Goal: Task Accomplishment & Management: Manage account settings

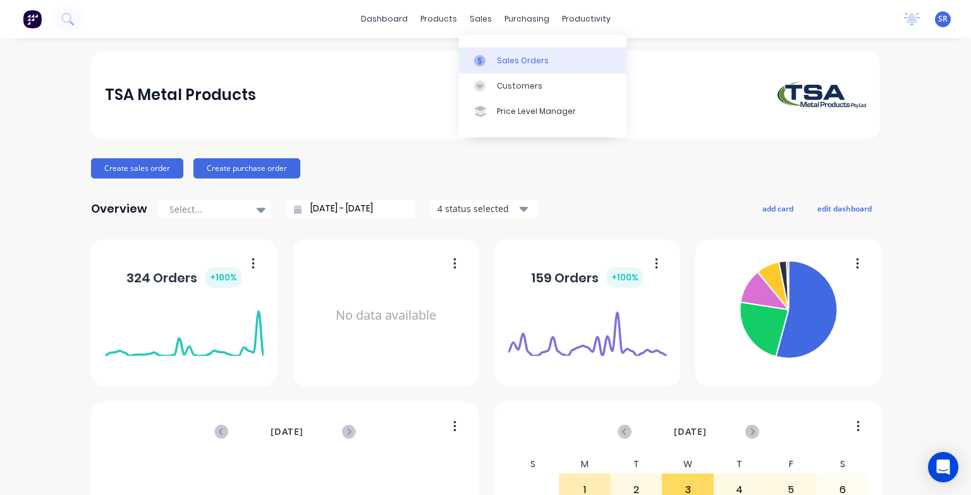
click at [492, 55] on div at bounding box center [483, 60] width 19 height 11
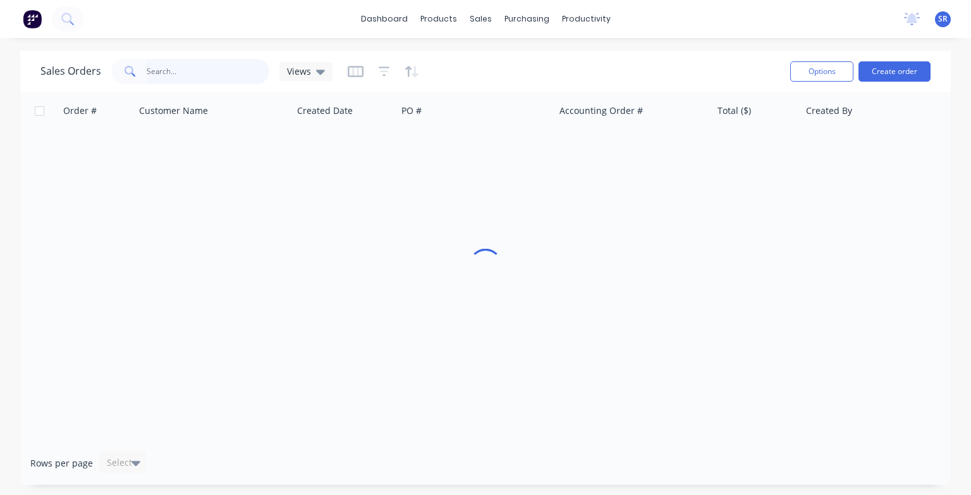
click at [165, 70] on input "text" at bounding box center [208, 71] width 123 height 25
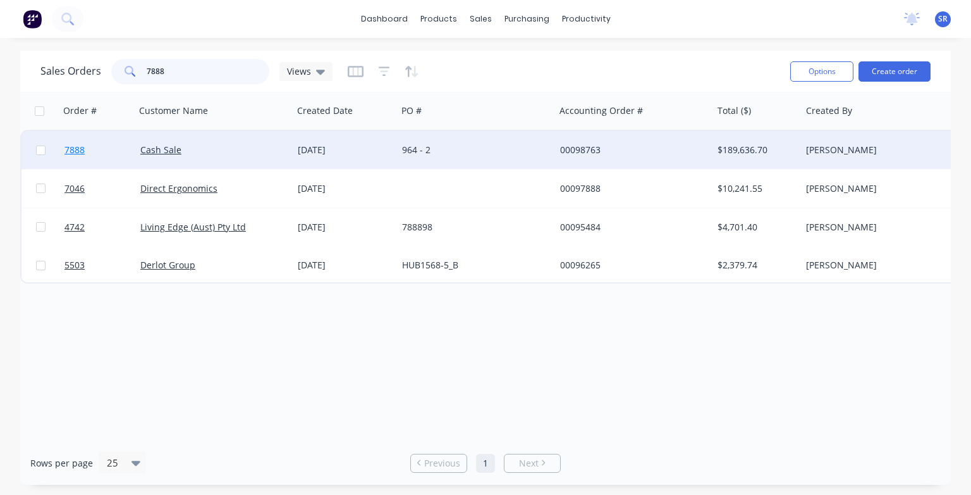
type input "7888"
click at [80, 152] on span "7888" at bounding box center [75, 150] width 20 height 13
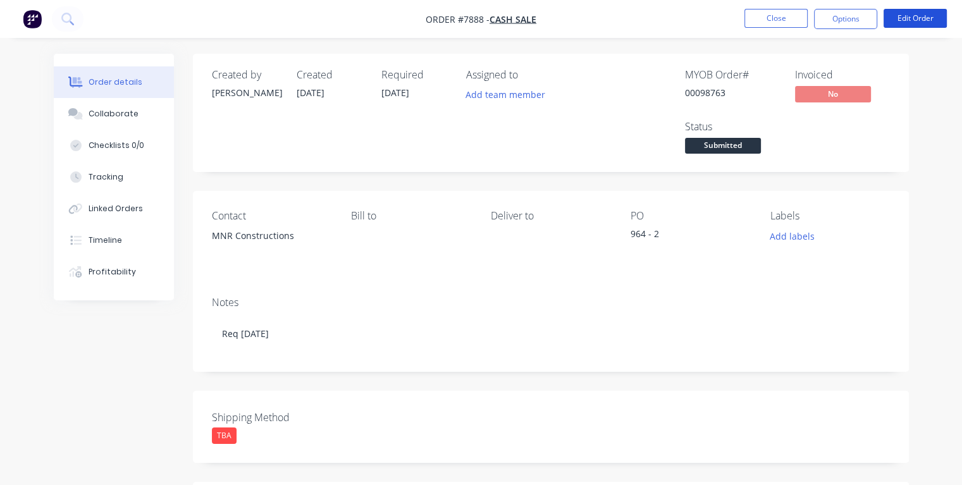
click at [916, 22] on button "Edit Order" at bounding box center [914, 18] width 63 height 19
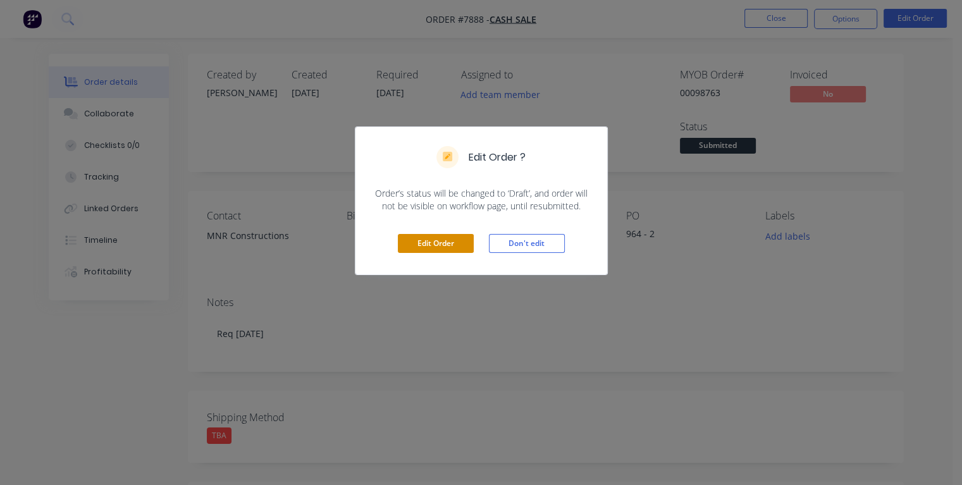
click at [460, 243] on button "Edit Order" at bounding box center [436, 243] width 76 height 19
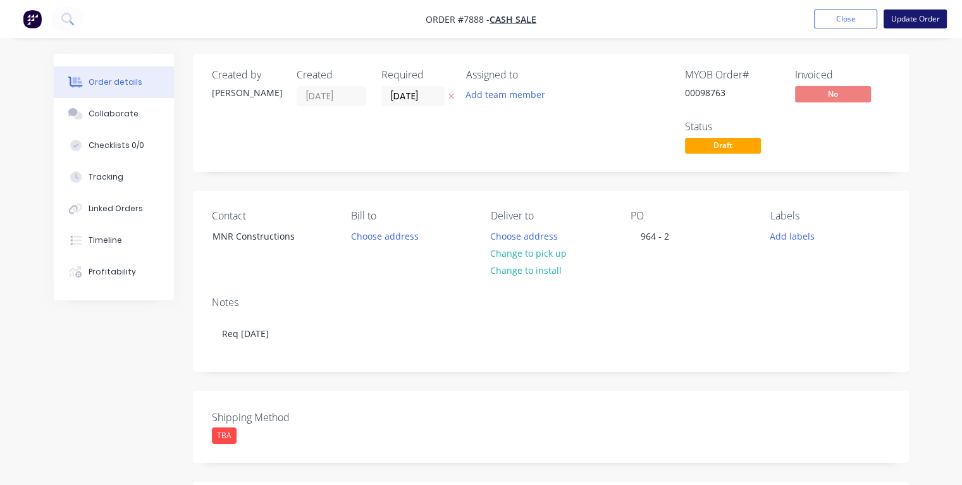
click at [916, 22] on button "Update Order" at bounding box center [914, 18] width 63 height 19
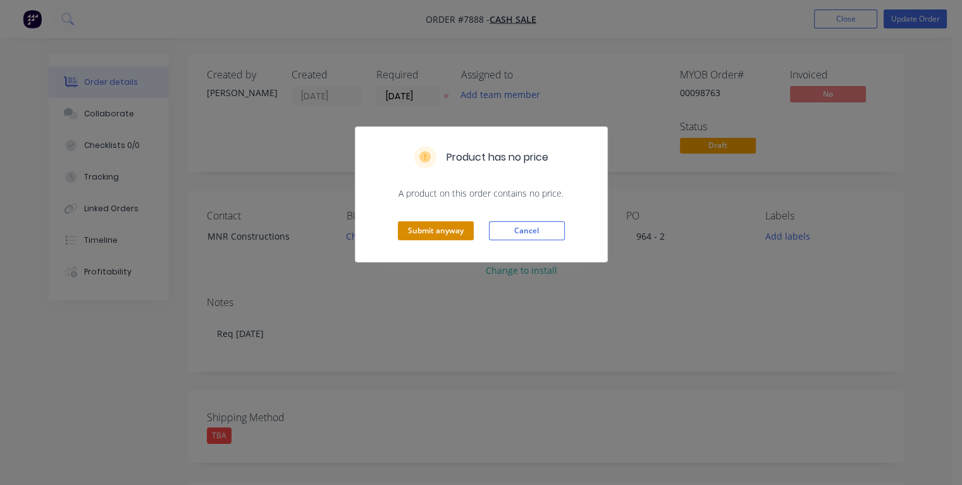
click at [421, 236] on button "Submit anyway" at bounding box center [436, 230] width 76 height 19
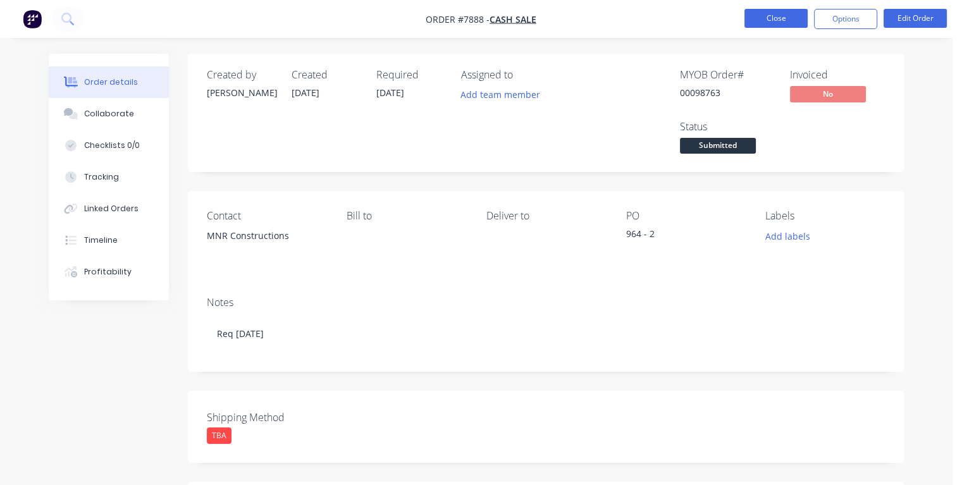
click at [770, 23] on button "Close" at bounding box center [775, 18] width 63 height 19
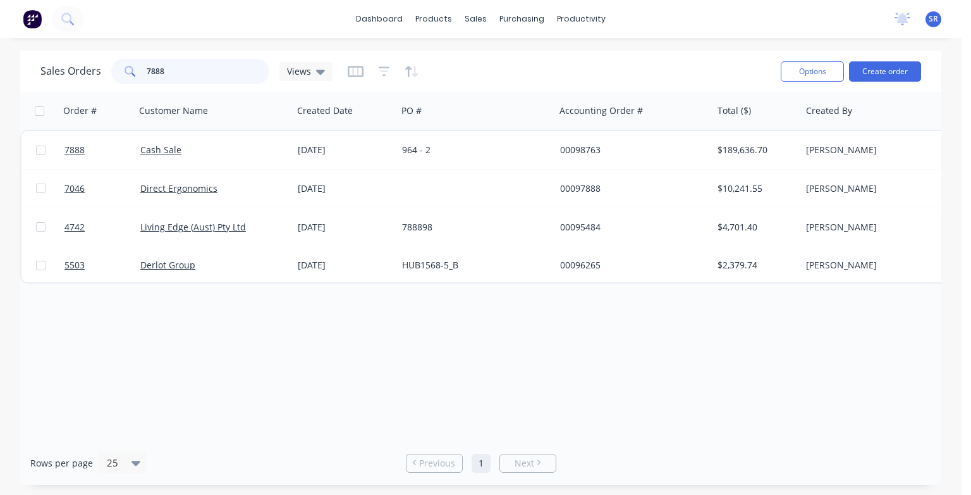
click at [189, 70] on input "7888" at bounding box center [208, 71] width 123 height 25
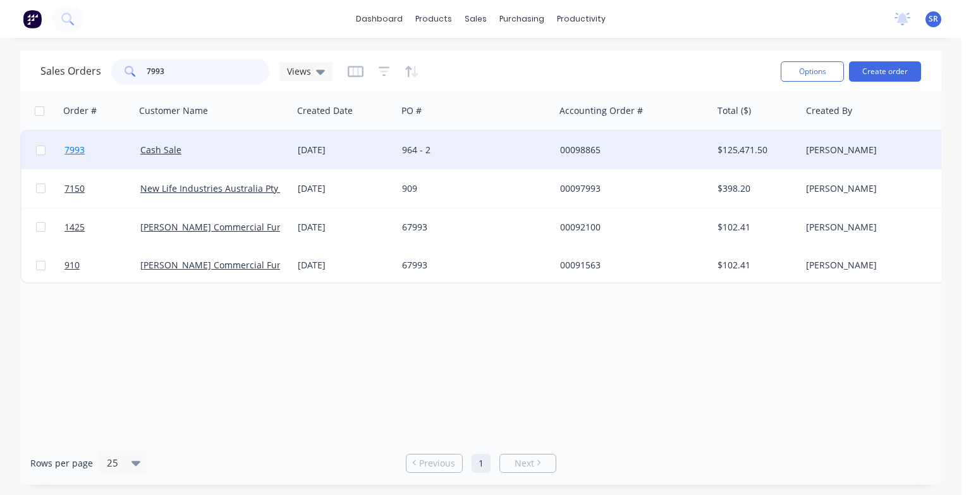
type input "7993"
click at [71, 148] on span "7993" at bounding box center [75, 150] width 20 height 13
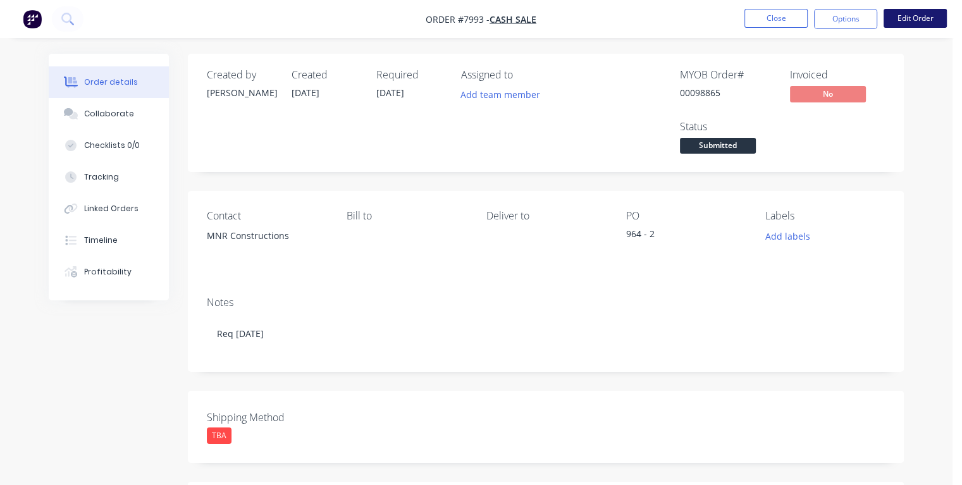
click at [900, 20] on button "Edit Order" at bounding box center [914, 18] width 63 height 19
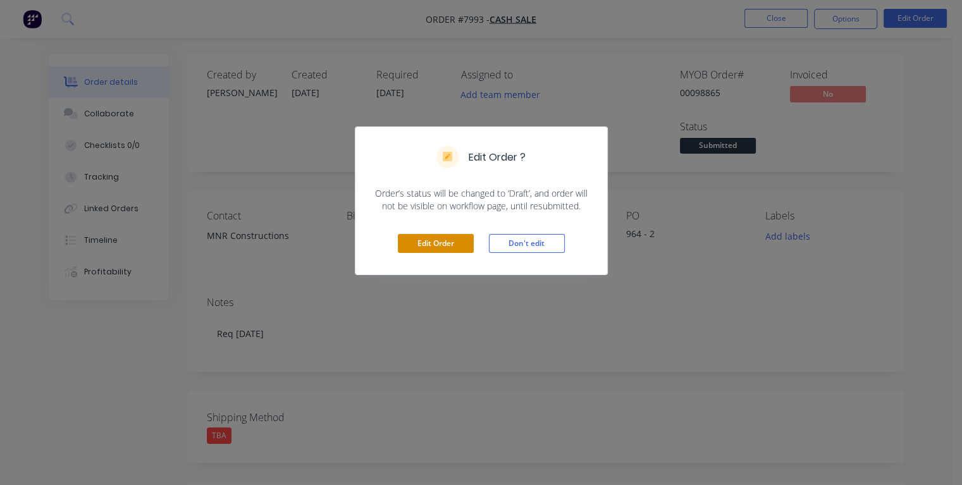
click at [466, 243] on button "Edit Order" at bounding box center [436, 243] width 76 height 19
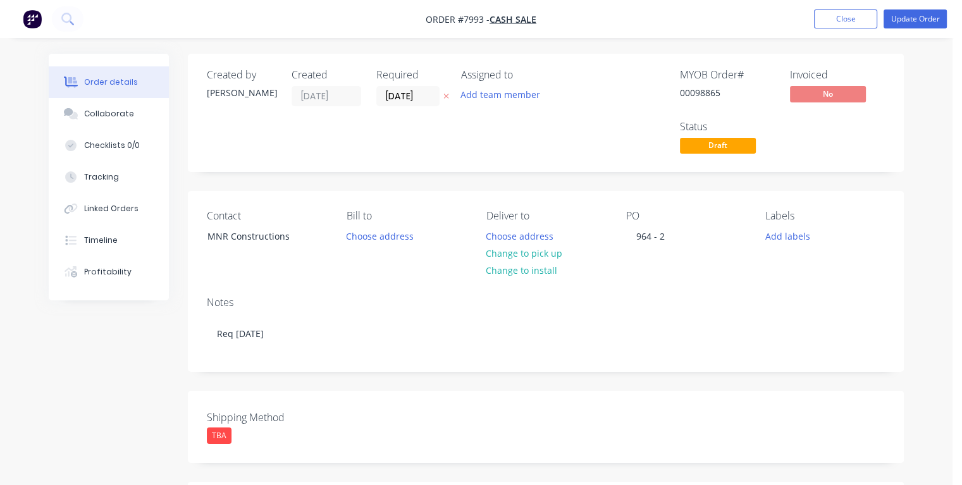
drag, startPoint x: 428, startPoint y: 90, endPoint x: 369, endPoint y: 101, distance: 60.4
click at [369, 101] on div "Created by [PERSON_NAME] Created [DATE] Required [DATE] Assigned to Add team me…" at bounding box center [397, 113] width 381 height 88
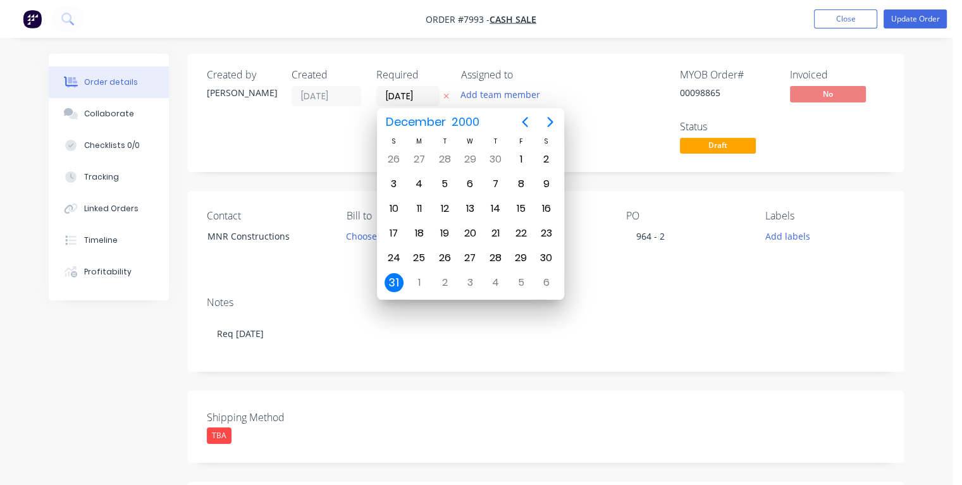
type input "[DATE]"
click at [470, 249] on div "31" at bounding box center [469, 258] width 19 height 19
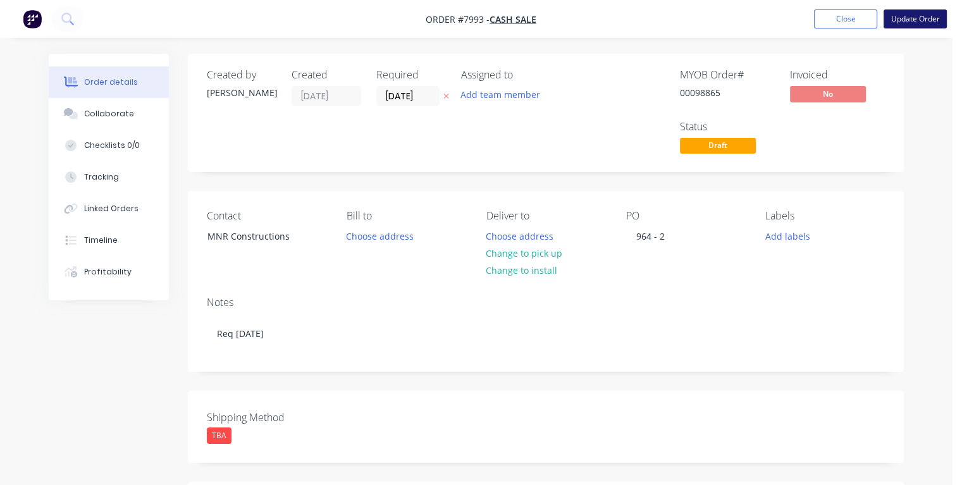
click at [900, 14] on button "Update Order" at bounding box center [914, 18] width 63 height 19
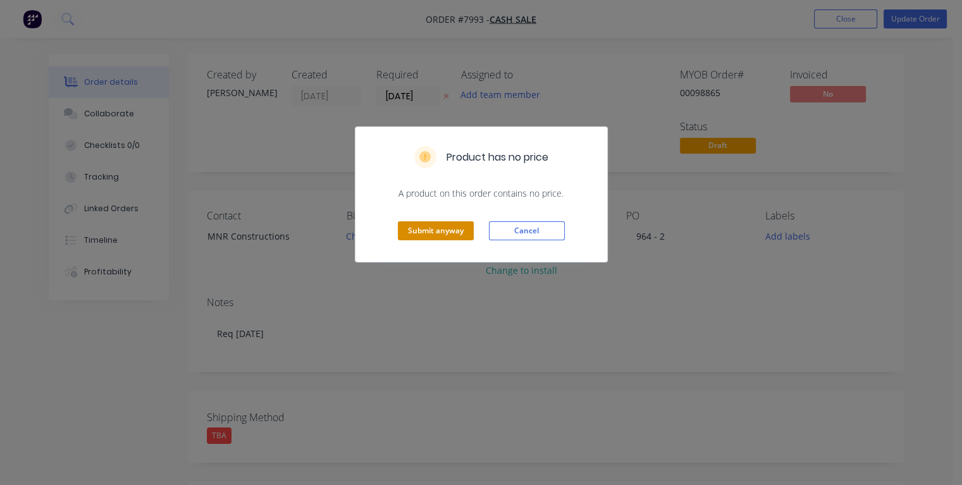
click at [431, 224] on button "Submit anyway" at bounding box center [436, 230] width 76 height 19
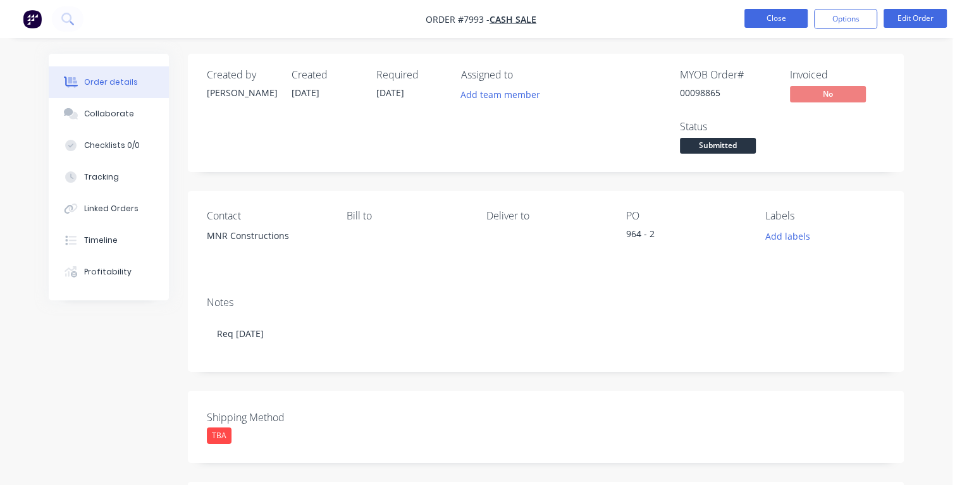
click at [764, 18] on button "Close" at bounding box center [775, 18] width 63 height 19
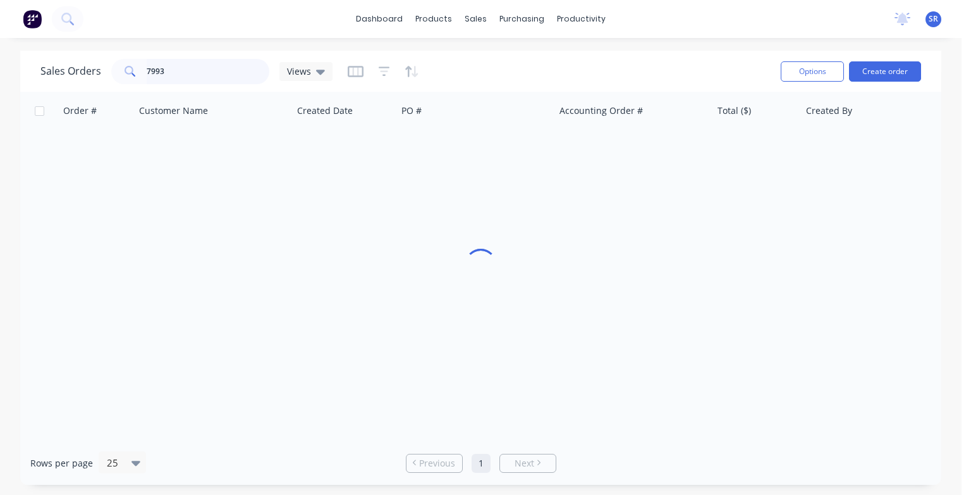
drag, startPoint x: 176, startPoint y: 68, endPoint x: 183, endPoint y: 72, distance: 7.9
click at [176, 69] on input "7993" at bounding box center [208, 71] width 123 height 25
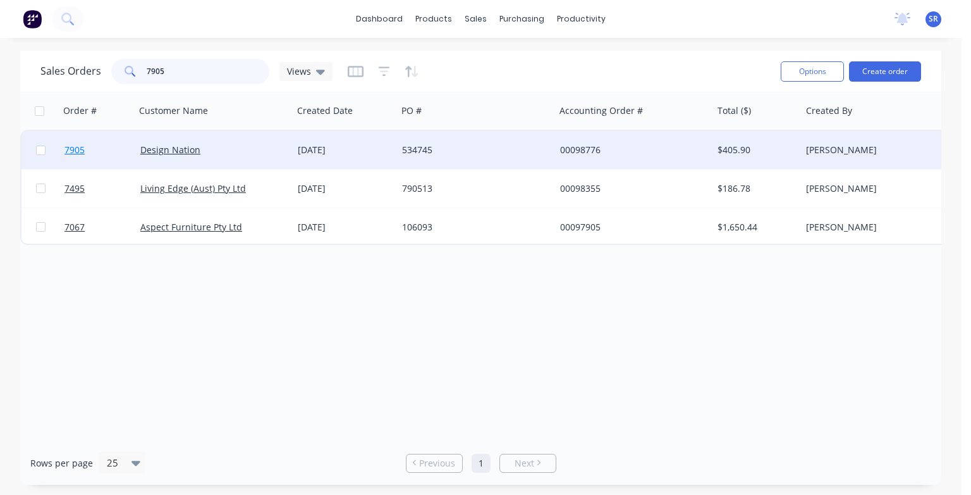
type input "7905"
click at [78, 152] on span "7905" at bounding box center [75, 150] width 20 height 13
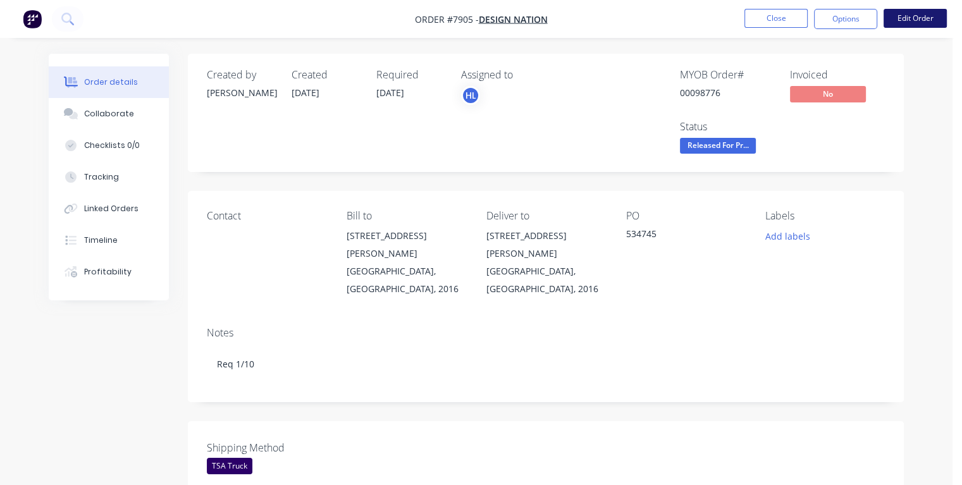
click at [907, 24] on button "Edit Order" at bounding box center [914, 18] width 63 height 19
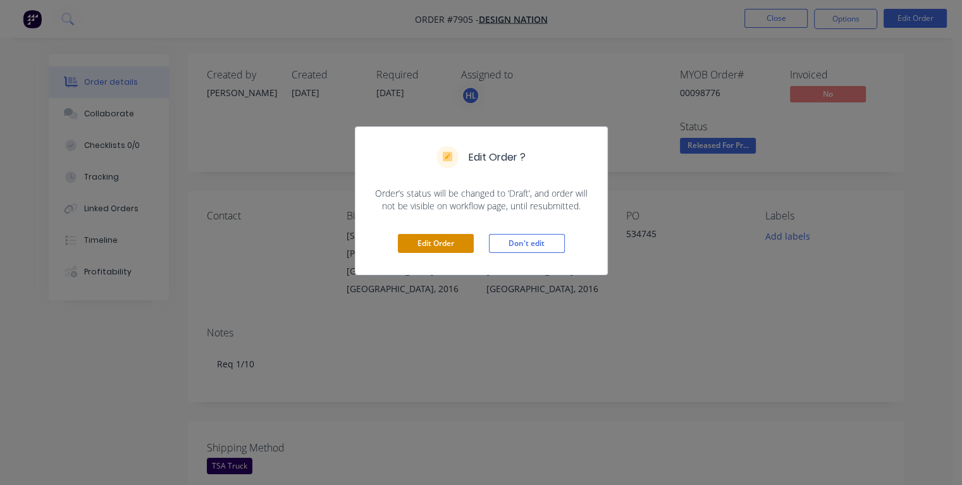
click at [452, 244] on button "Edit Order" at bounding box center [436, 243] width 76 height 19
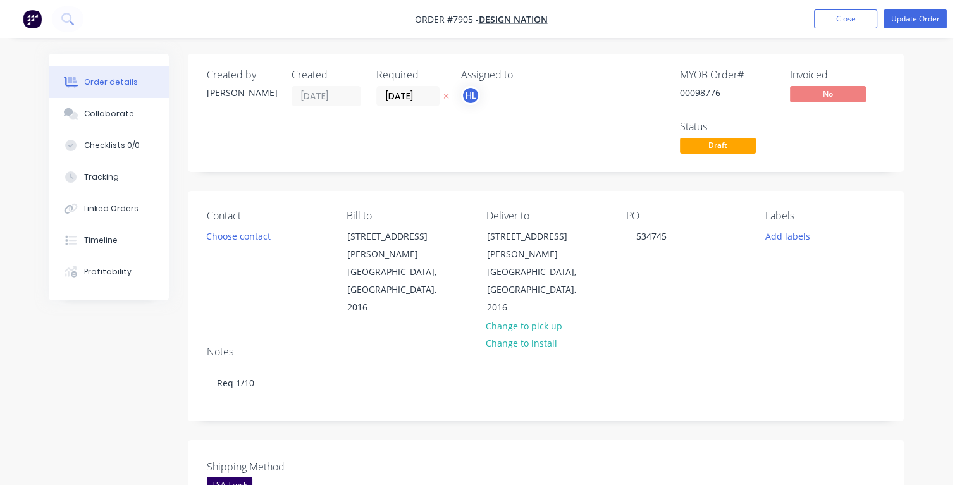
drag, startPoint x: 424, startPoint y: 94, endPoint x: 379, endPoint y: 99, distance: 45.9
click at [374, 98] on div "Created by [PERSON_NAME] Created [DATE] Required [DATE] Assigned to HL" at bounding box center [397, 113] width 381 height 88
type input "[DATE]"
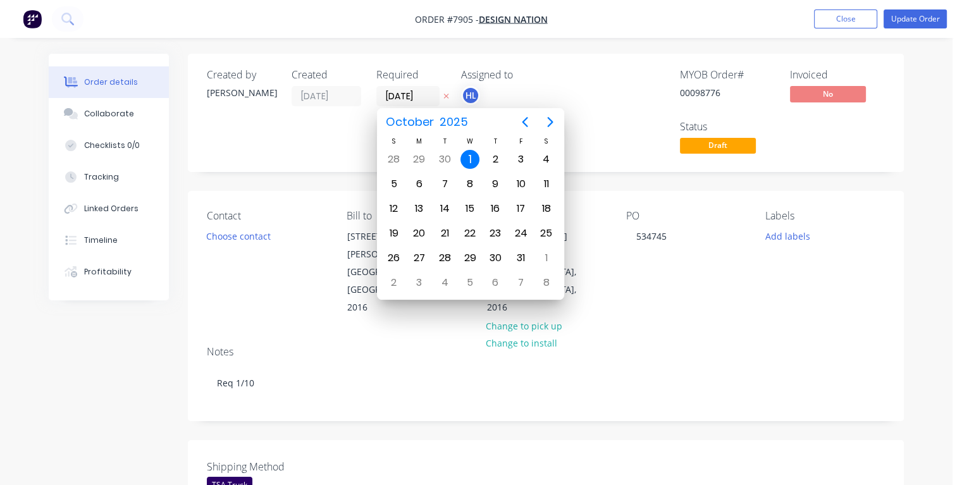
click at [473, 159] on div "1" at bounding box center [469, 159] width 19 height 19
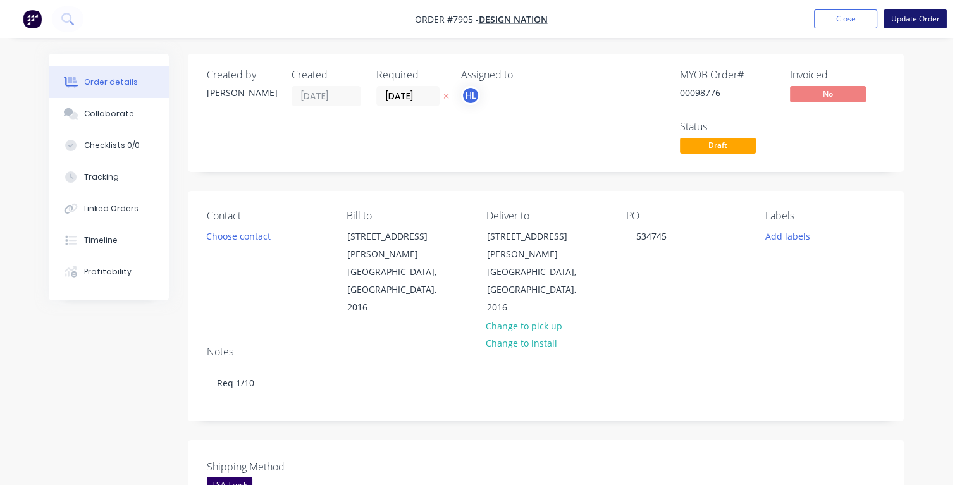
click at [900, 20] on button "Update Order" at bounding box center [914, 18] width 63 height 19
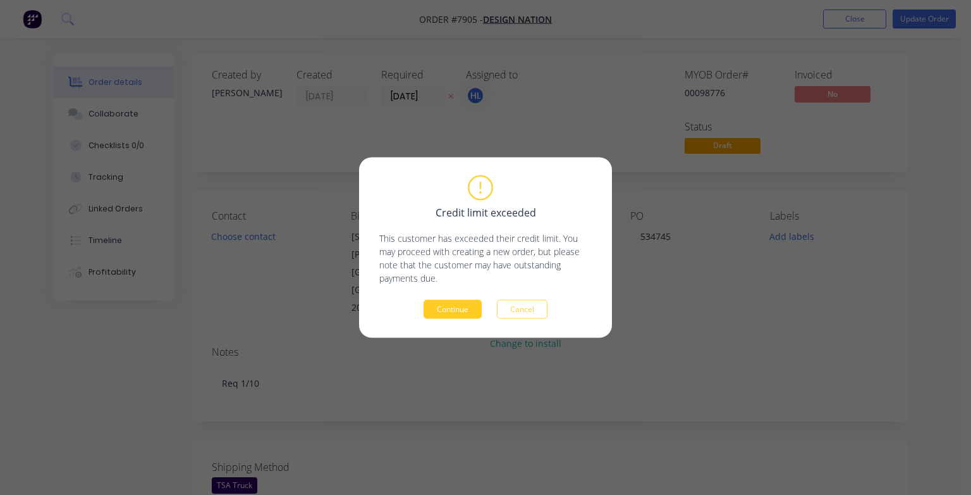
click at [450, 307] on button "Continue" at bounding box center [453, 309] width 58 height 19
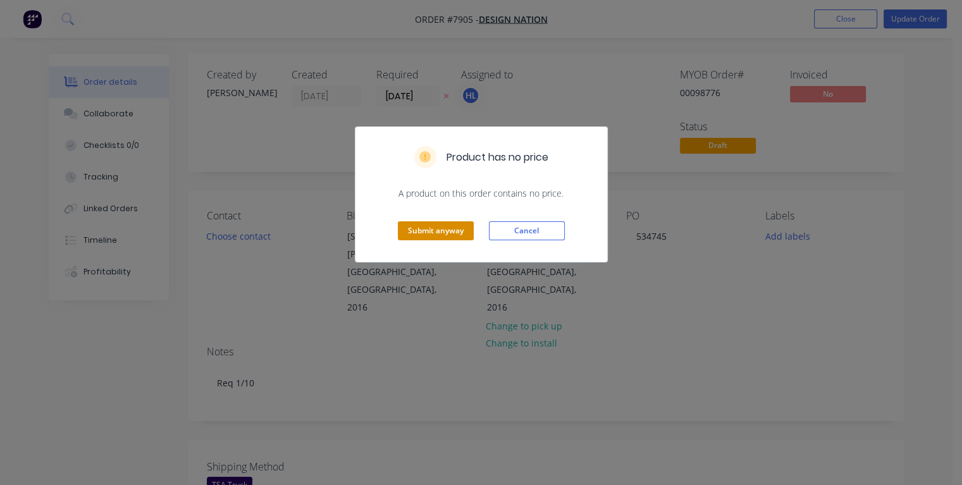
click at [430, 227] on button "Submit anyway" at bounding box center [436, 230] width 76 height 19
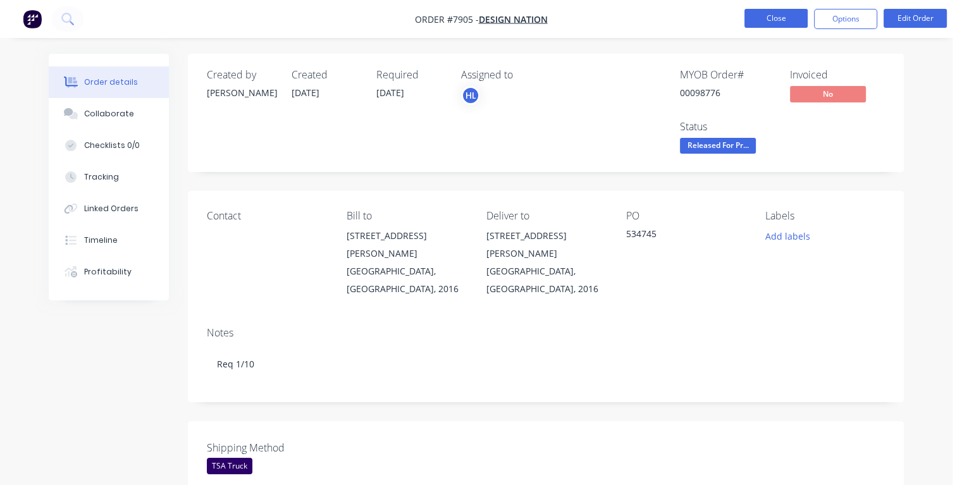
click at [772, 15] on button "Close" at bounding box center [775, 18] width 63 height 19
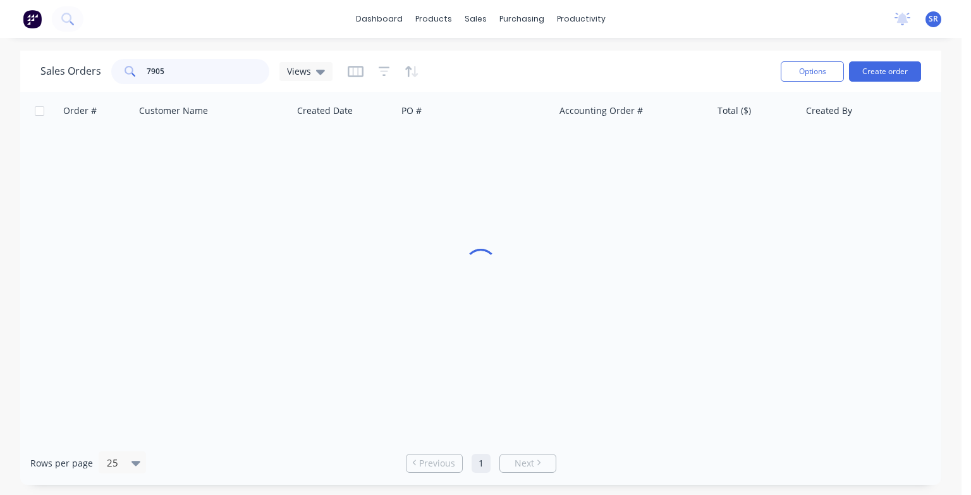
click at [204, 69] on input "7905" at bounding box center [208, 71] width 123 height 25
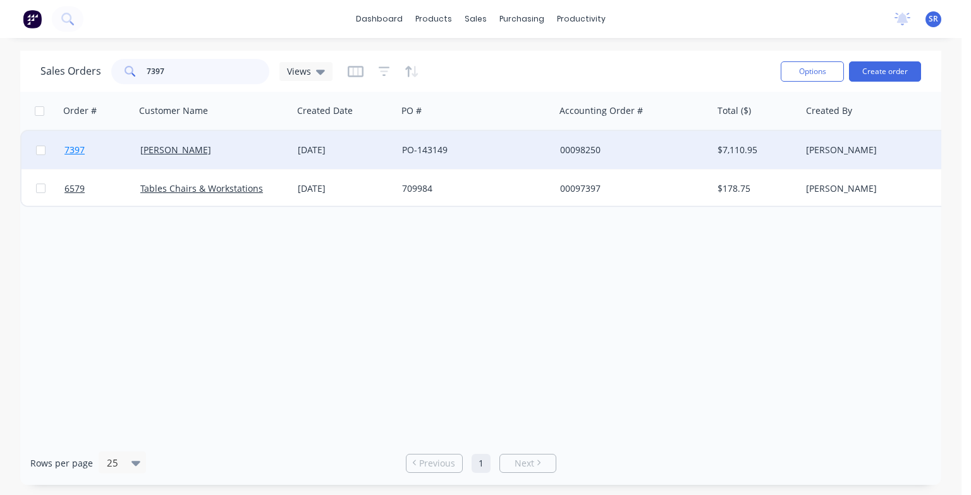
type input "7397"
click at [75, 153] on span "7397" at bounding box center [75, 150] width 20 height 13
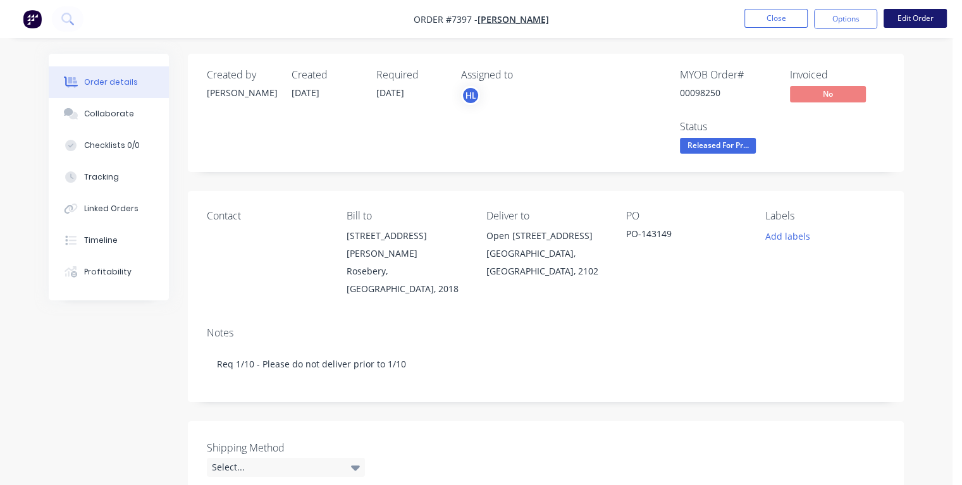
click at [899, 19] on button "Edit Order" at bounding box center [914, 18] width 63 height 19
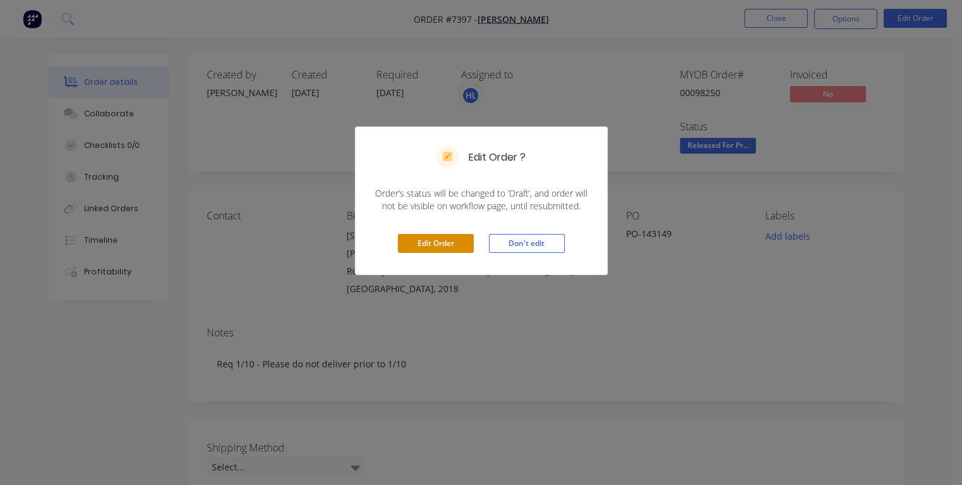
click at [460, 240] on button "Edit Order" at bounding box center [436, 243] width 76 height 19
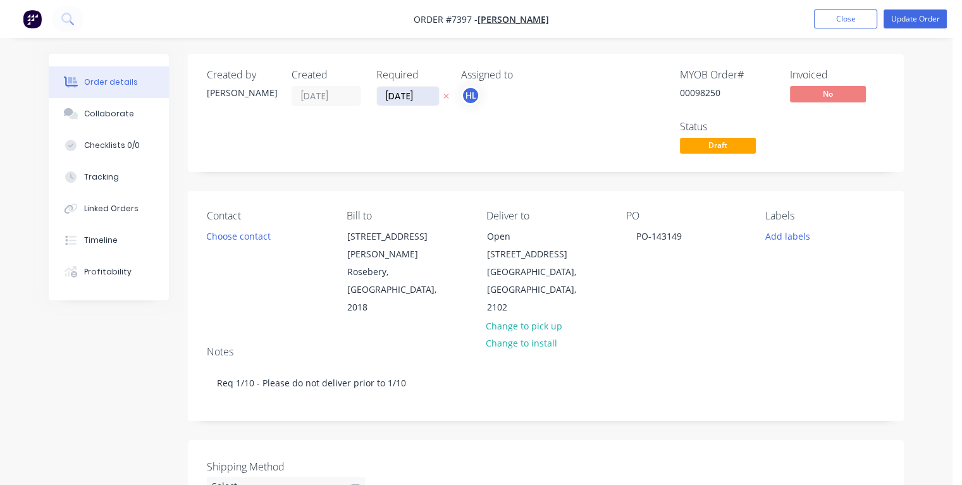
click at [425, 95] on input "[DATE]" at bounding box center [408, 96] width 62 height 19
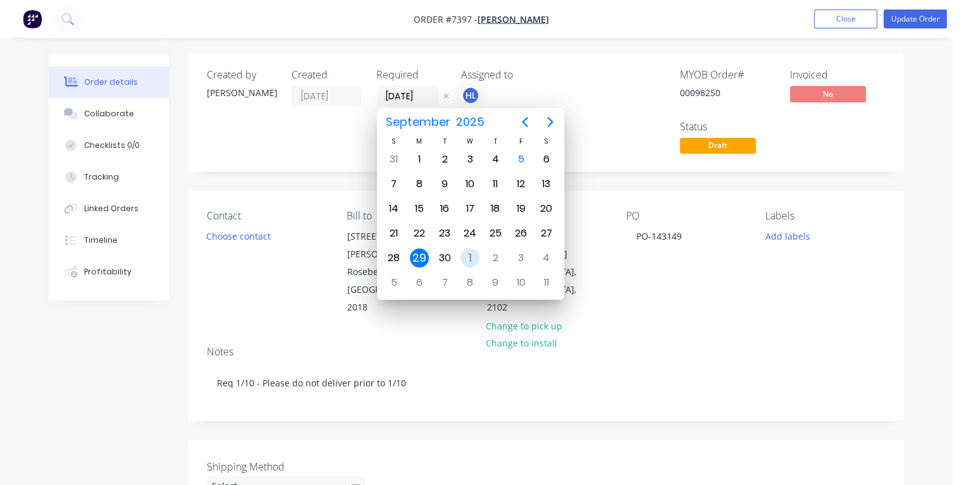
click at [468, 250] on div "1" at bounding box center [469, 258] width 19 height 19
type input "[DATE]"
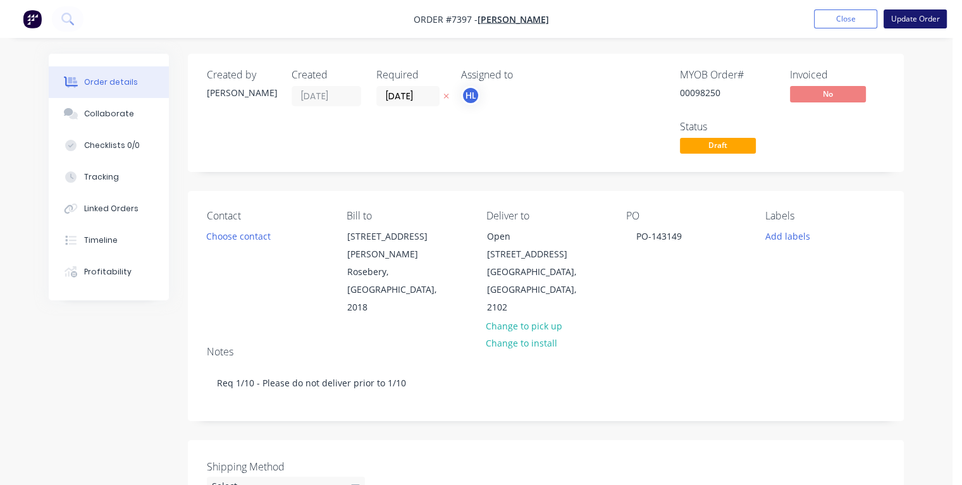
click at [911, 17] on button "Update Order" at bounding box center [914, 18] width 63 height 19
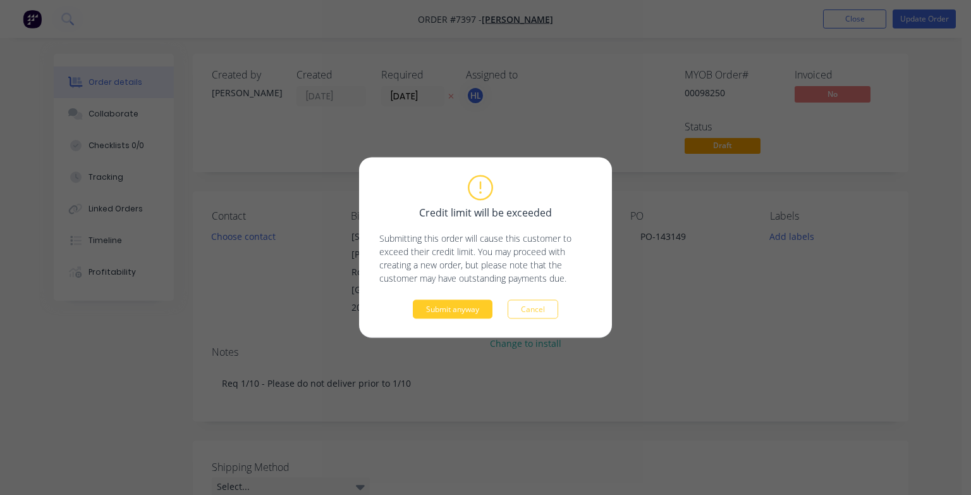
click at [441, 307] on button "Submit anyway" at bounding box center [453, 309] width 80 height 19
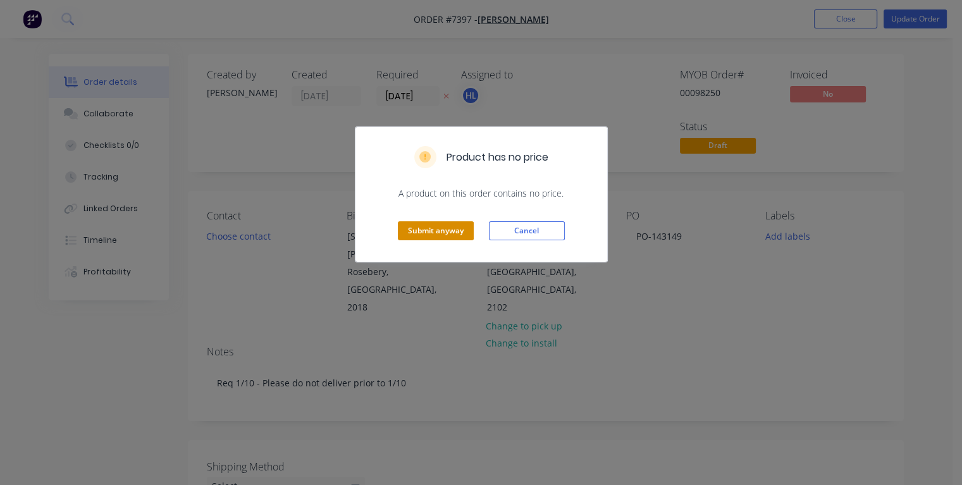
click at [443, 225] on button "Submit anyway" at bounding box center [436, 230] width 76 height 19
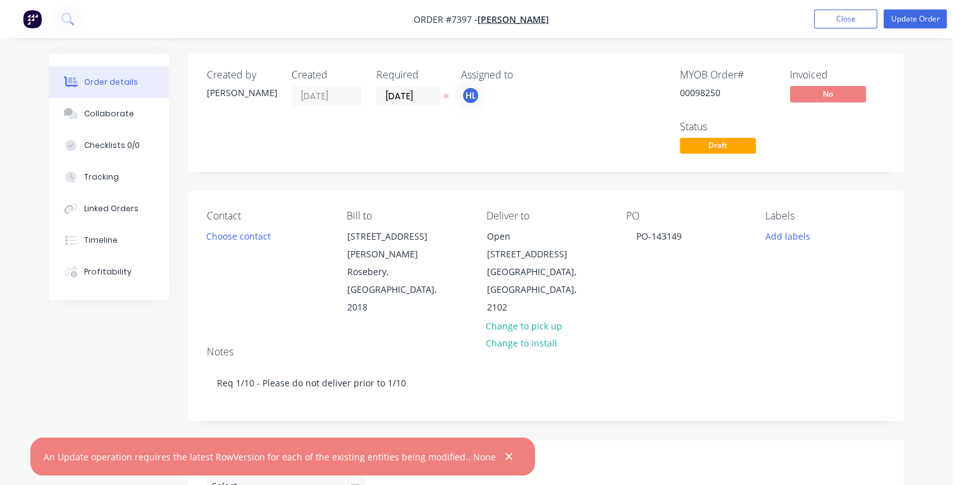
click at [501, 455] on button "button" at bounding box center [509, 457] width 16 height 16
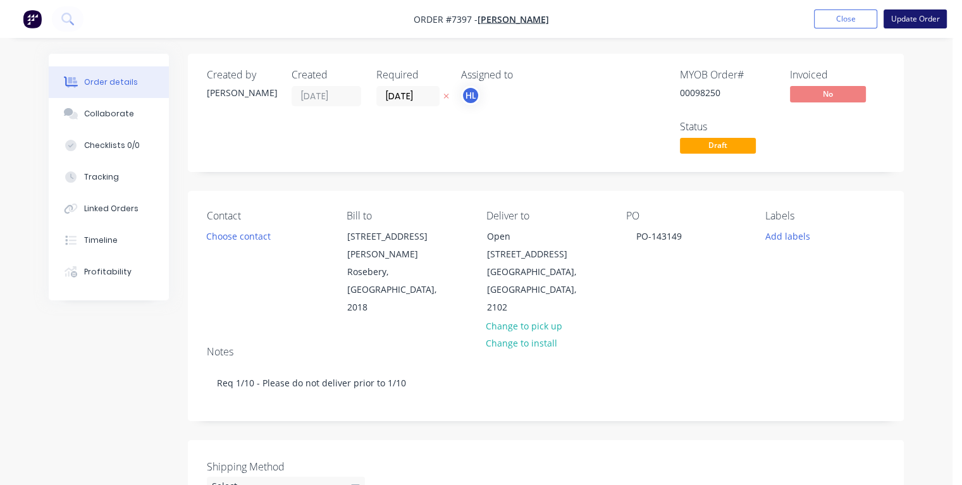
click at [899, 19] on button "Update Order" at bounding box center [914, 18] width 63 height 19
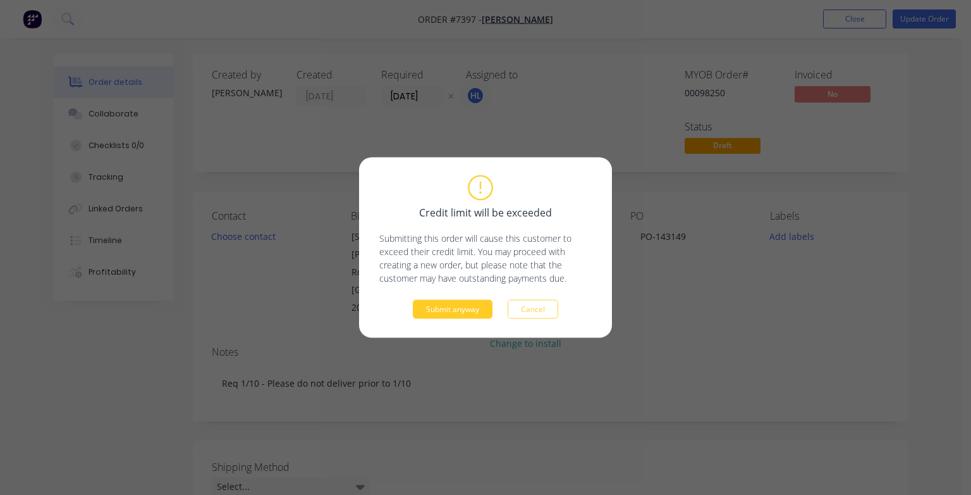
click at [431, 305] on button "Submit anyway" at bounding box center [453, 309] width 80 height 19
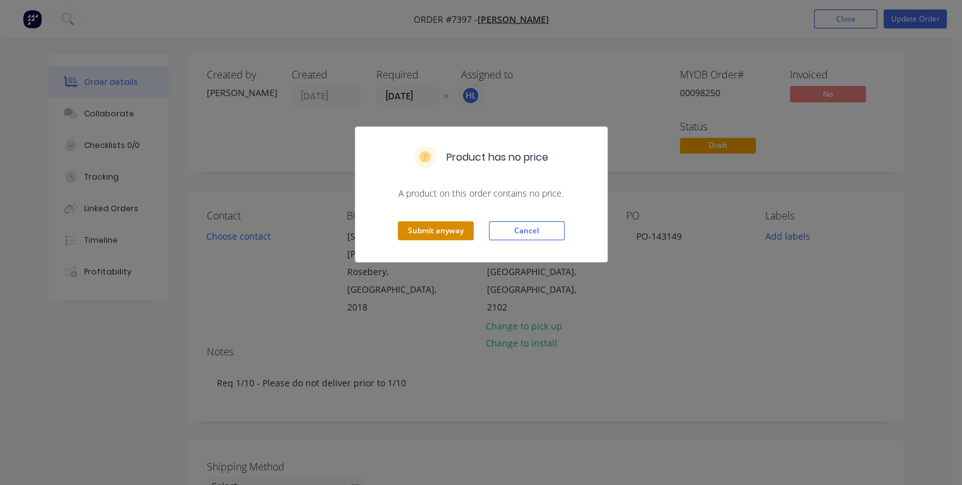
click at [429, 229] on button "Submit anyway" at bounding box center [436, 230] width 76 height 19
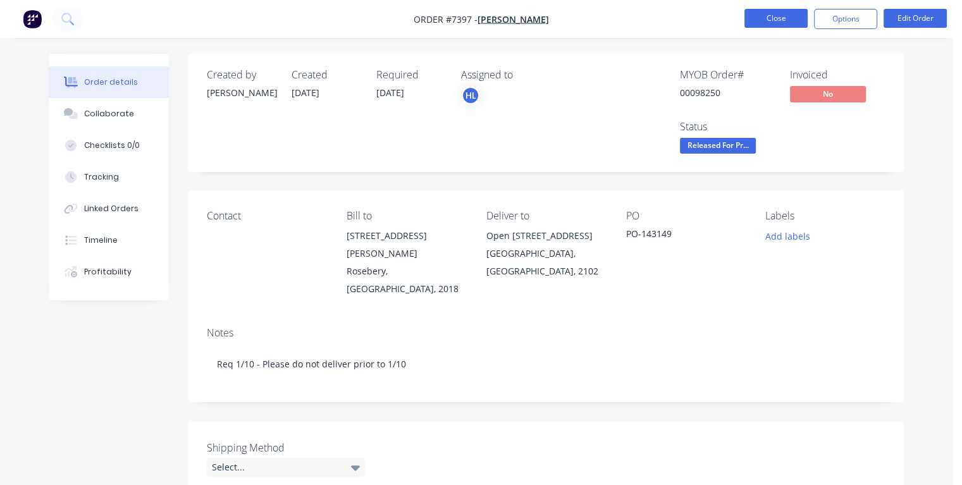
click at [775, 16] on button "Close" at bounding box center [775, 18] width 63 height 19
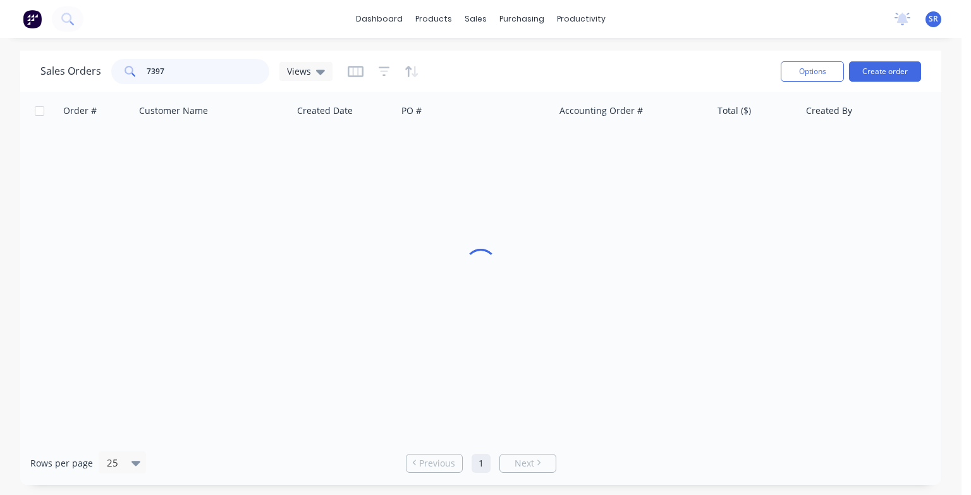
click at [175, 69] on input "7397" at bounding box center [208, 71] width 123 height 25
type input "7661"
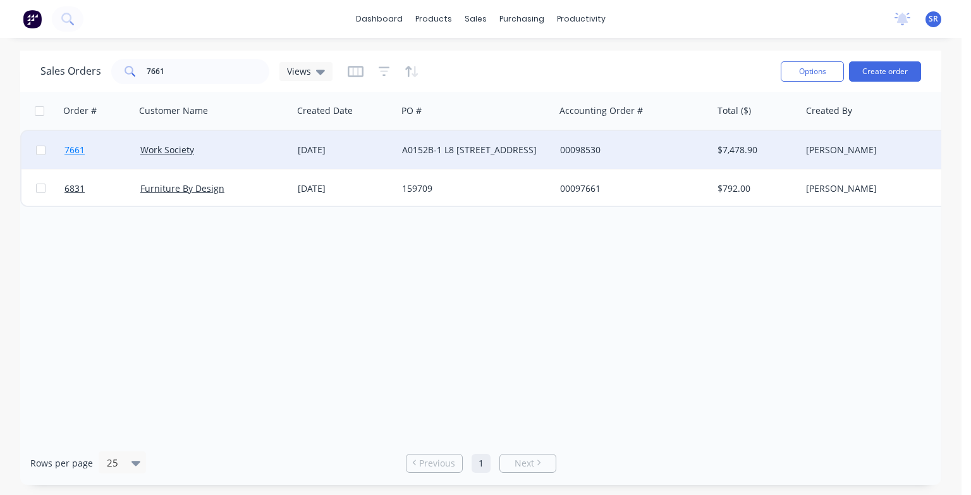
click at [79, 149] on span "7661" at bounding box center [75, 150] width 20 height 13
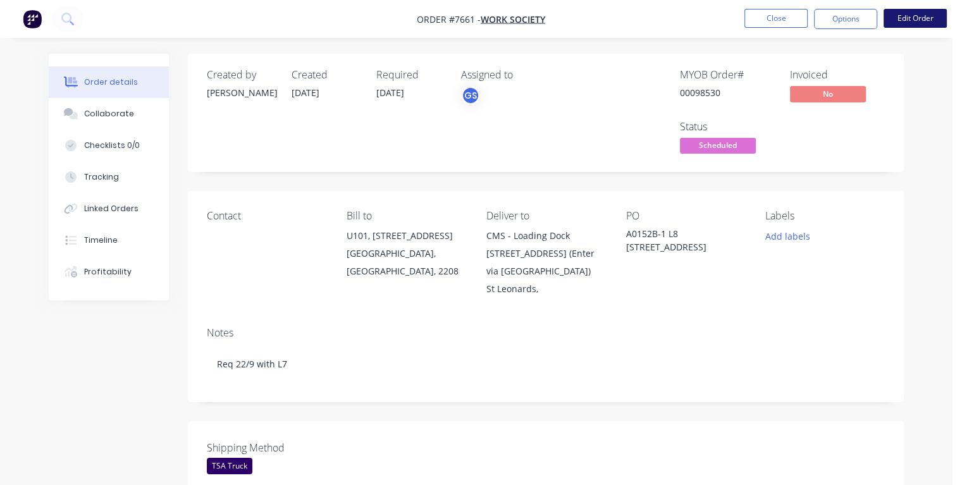
click at [908, 22] on button "Edit Order" at bounding box center [914, 18] width 63 height 19
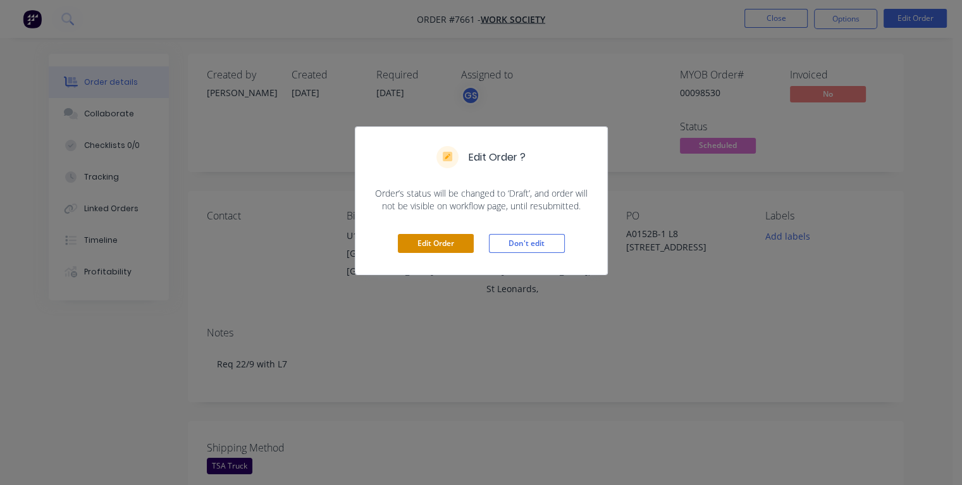
click at [454, 241] on button "Edit Order" at bounding box center [436, 243] width 76 height 19
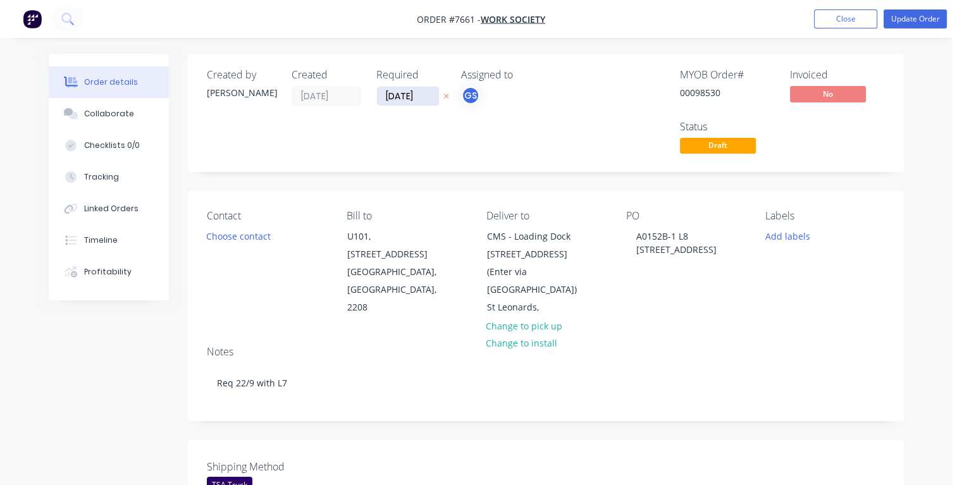
click at [391, 96] on input "[DATE]" at bounding box center [408, 96] width 62 height 19
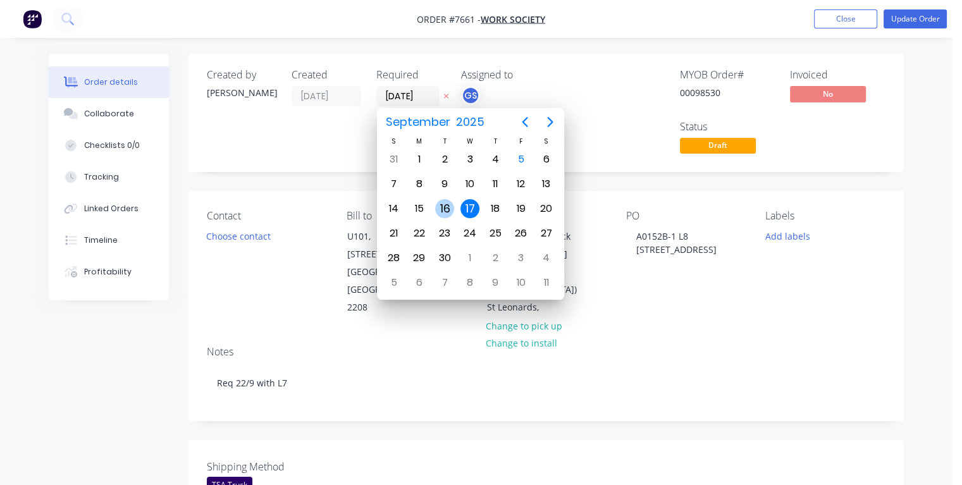
click at [446, 206] on div "16" at bounding box center [444, 208] width 19 height 19
type input "[DATE]"
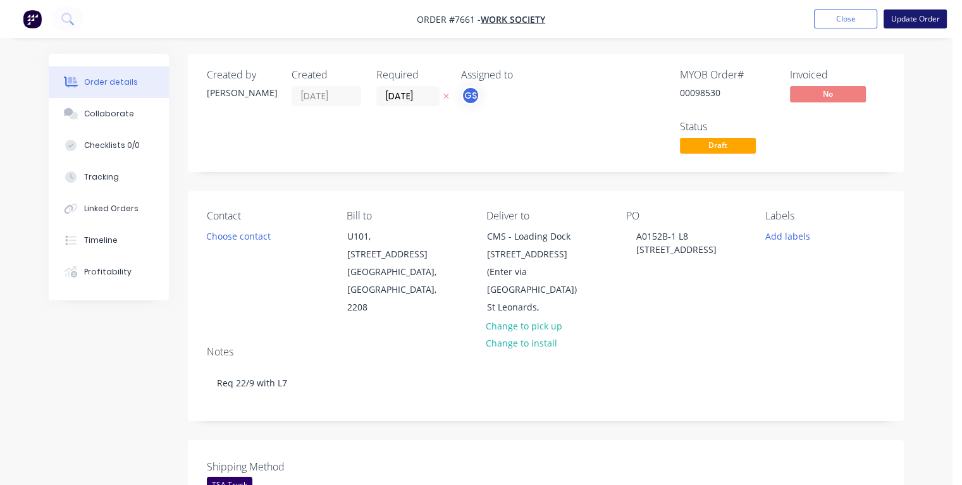
click at [902, 22] on button "Update Order" at bounding box center [914, 18] width 63 height 19
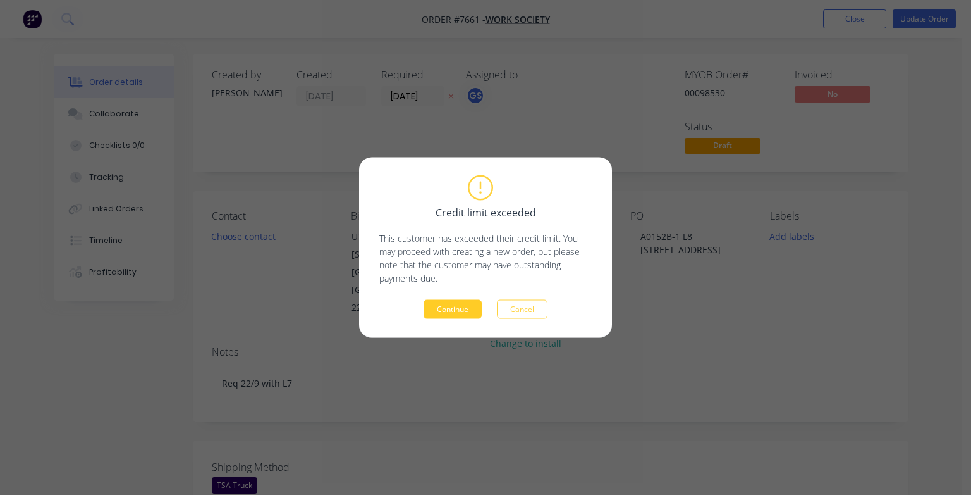
click at [460, 311] on button "Continue" at bounding box center [453, 309] width 58 height 19
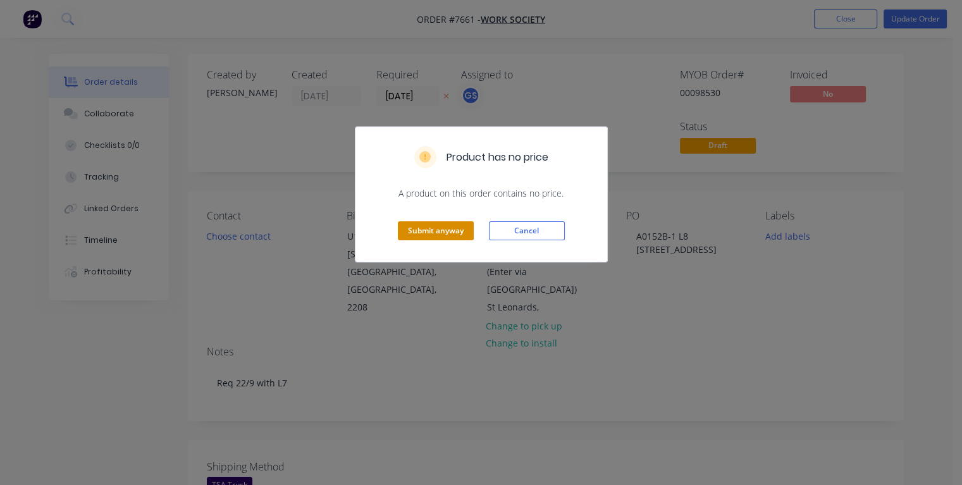
click at [433, 231] on button "Submit anyway" at bounding box center [436, 230] width 76 height 19
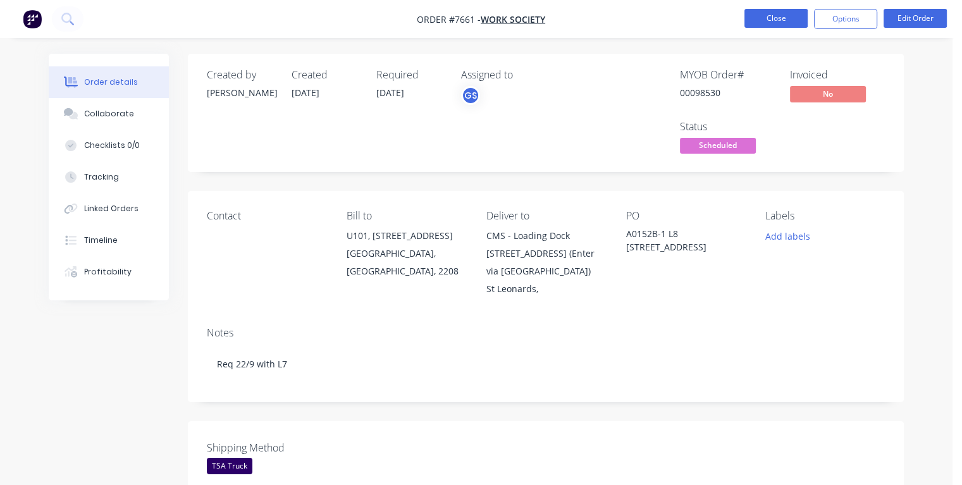
click at [764, 13] on button "Close" at bounding box center [775, 18] width 63 height 19
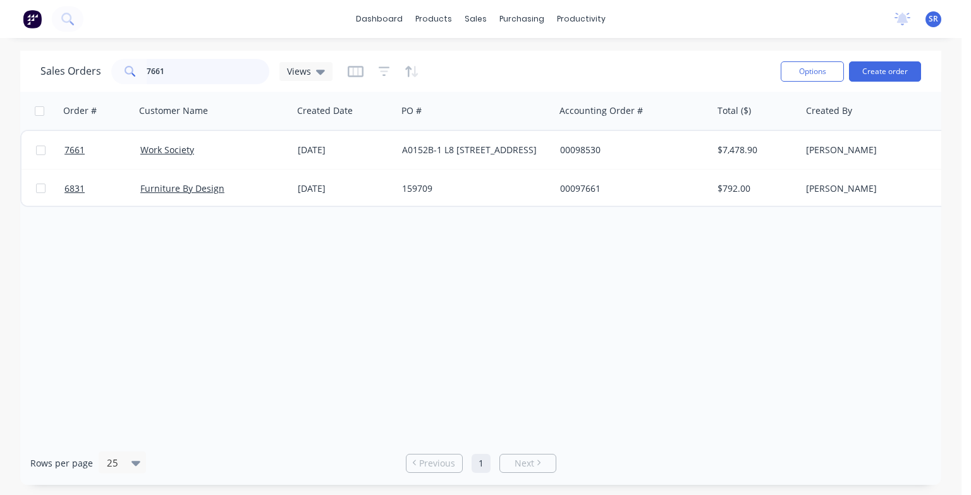
click at [181, 68] on input "7661" at bounding box center [208, 71] width 123 height 25
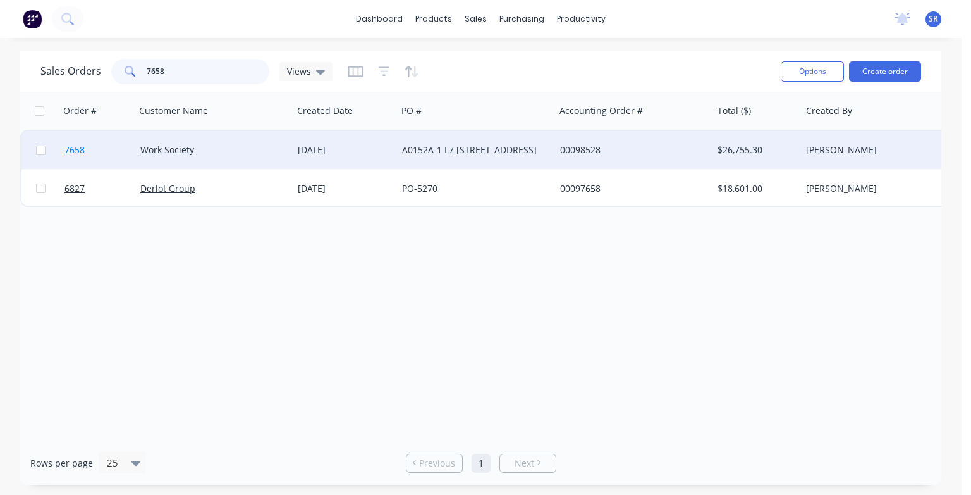
type input "7658"
click at [79, 149] on span "7658" at bounding box center [75, 150] width 20 height 13
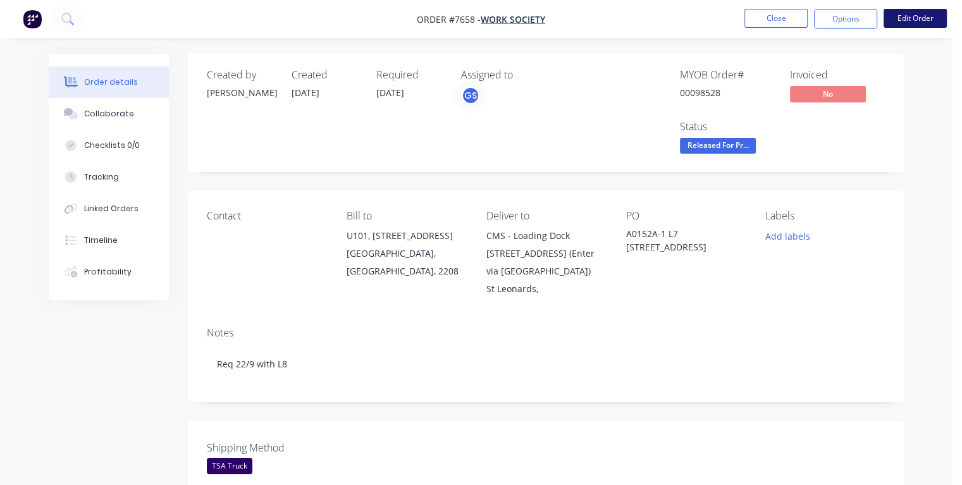
click at [920, 20] on button "Edit Order" at bounding box center [914, 18] width 63 height 19
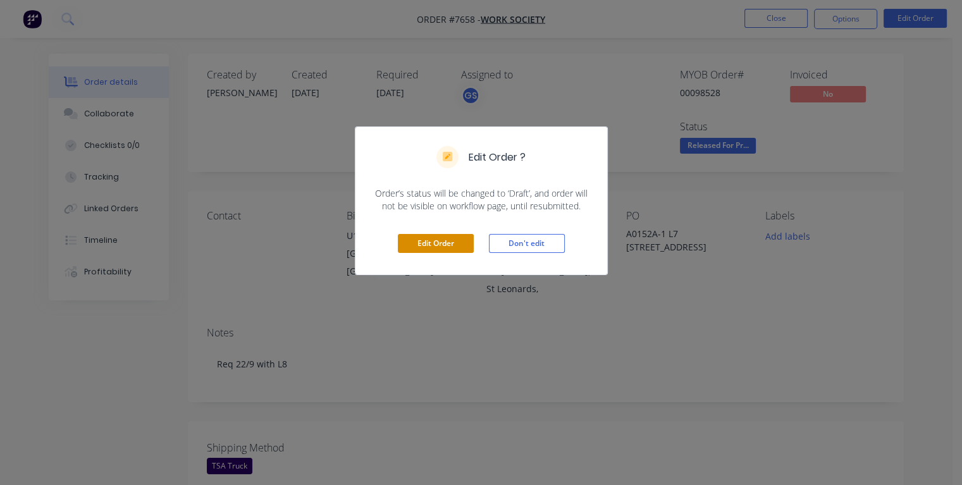
drag, startPoint x: 427, startPoint y: 246, endPoint x: 430, endPoint y: 226, distance: 19.8
click at [427, 245] on button "Edit Order" at bounding box center [436, 243] width 76 height 19
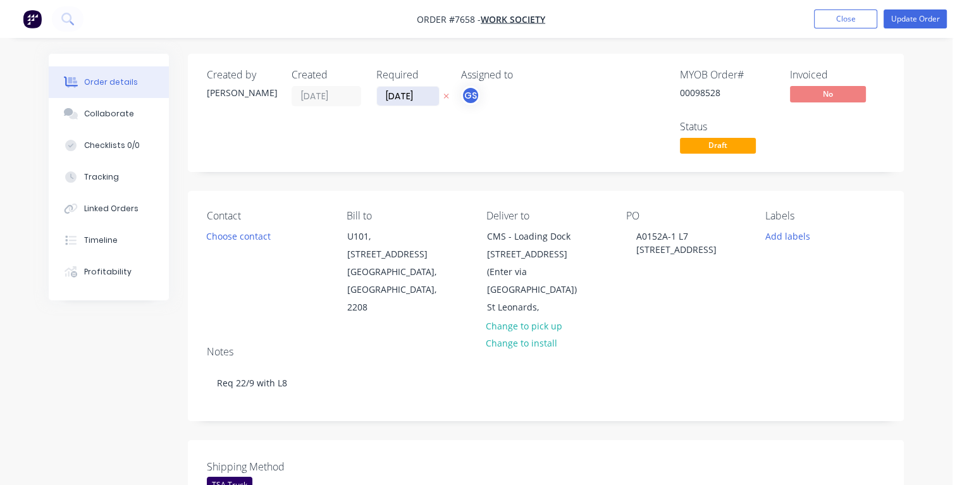
click at [391, 94] on input "[DATE]" at bounding box center [408, 96] width 62 height 19
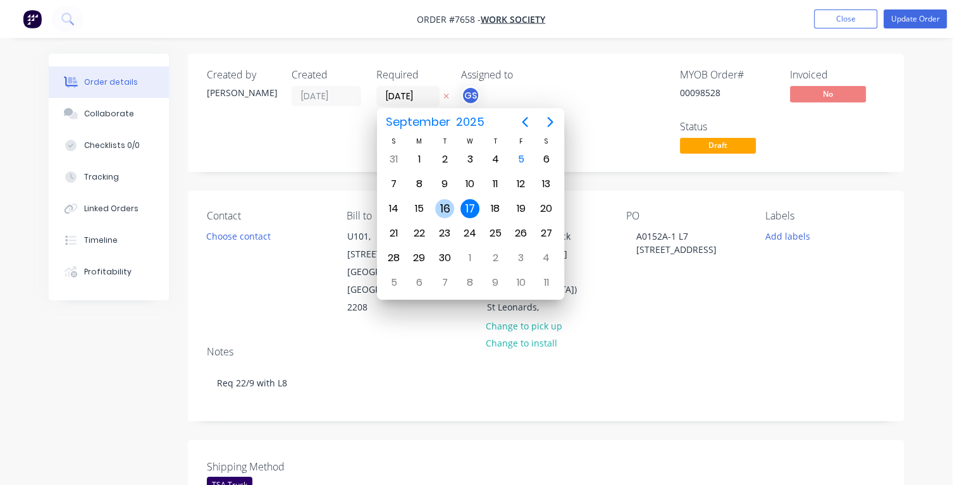
click at [443, 204] on div "16" at bounding box center [444, 208] width 19 height 19
type input "[DATE]"
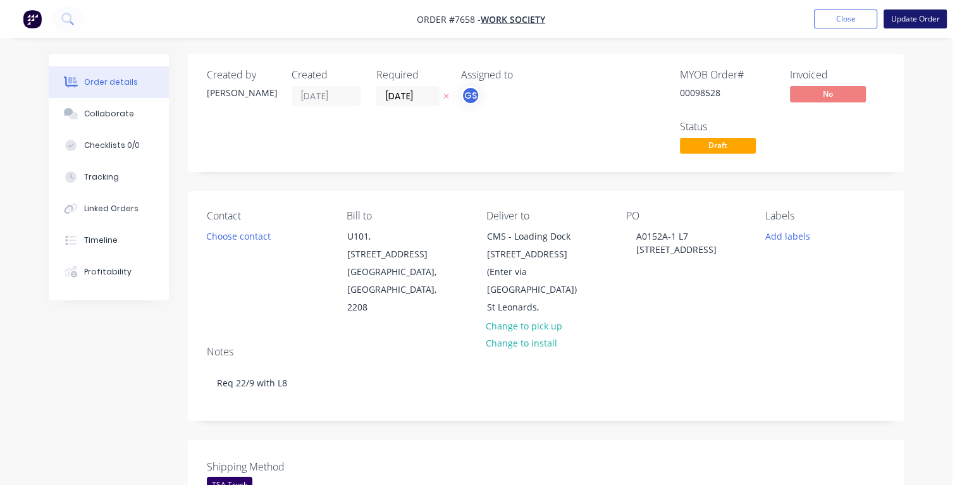
click at [913, 20] on button "Update Order" at bounding box center [914, 18] width 63 height 19
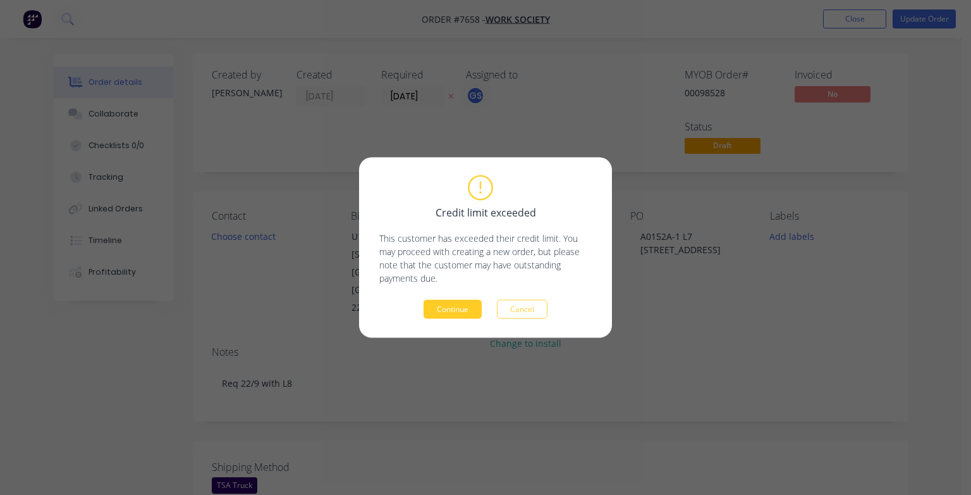
click at [455, 318] on button "Continue" at bounding box center [453, 309] width 58 height 19
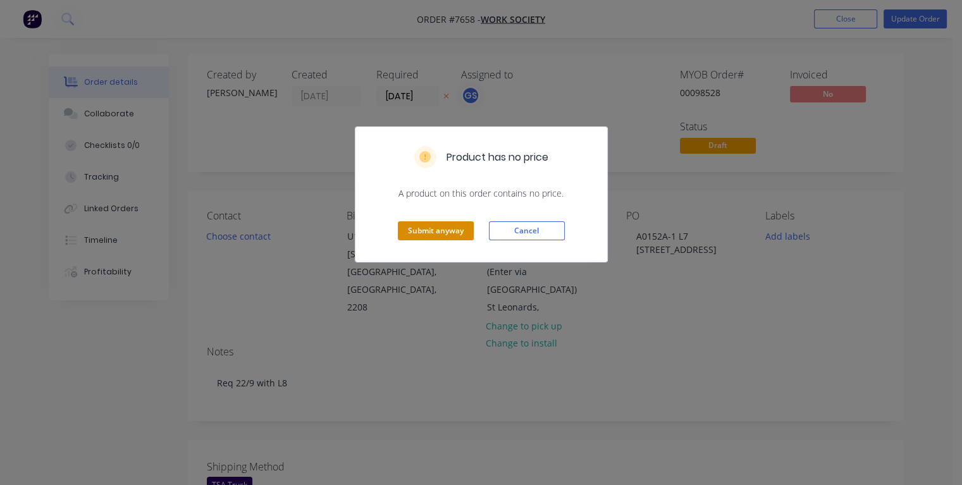
click at [421, 224] on button "Submit anyway" at bounding box center [436, 230] width 76 height 19
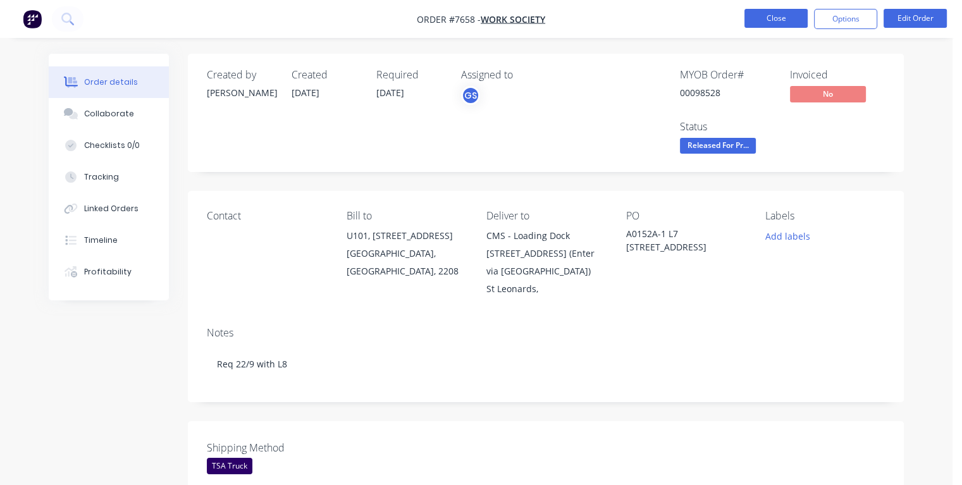
click at [768, 15] on button "Close" at bounding box center [775, 18] width 63 height 19
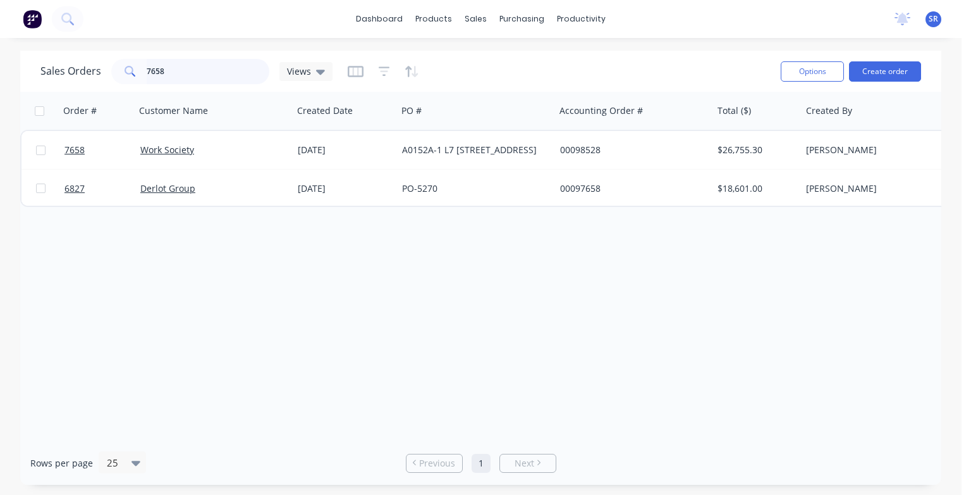
drag, startPoint x: 178, startPoint y: 70, endPoint x: 192, endPoint y: 82, distance: 18.9
click at [178, 70] on input "7658" at bounding box center [208, 71] width 123 height 25
type input "7"
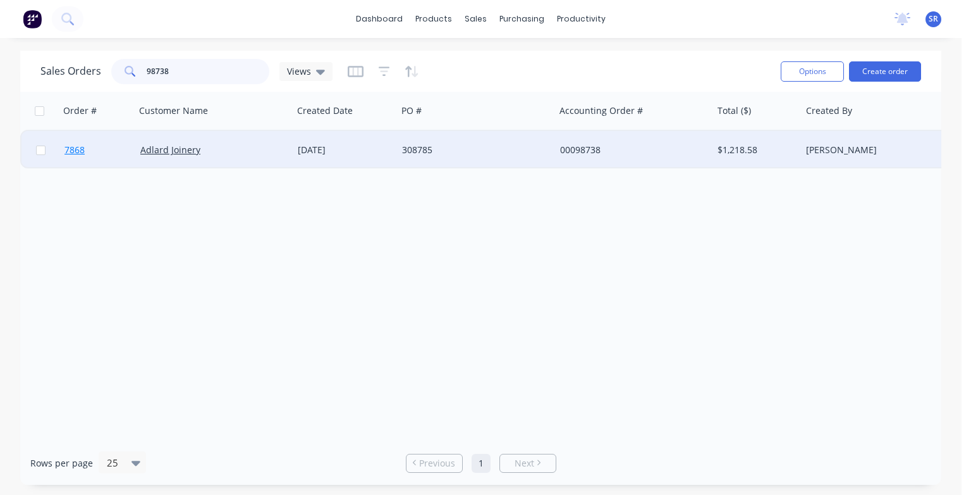
type input "98738"
click at [78, 151] on span "7868" at bounding box center [75, 150] width 20 height 13
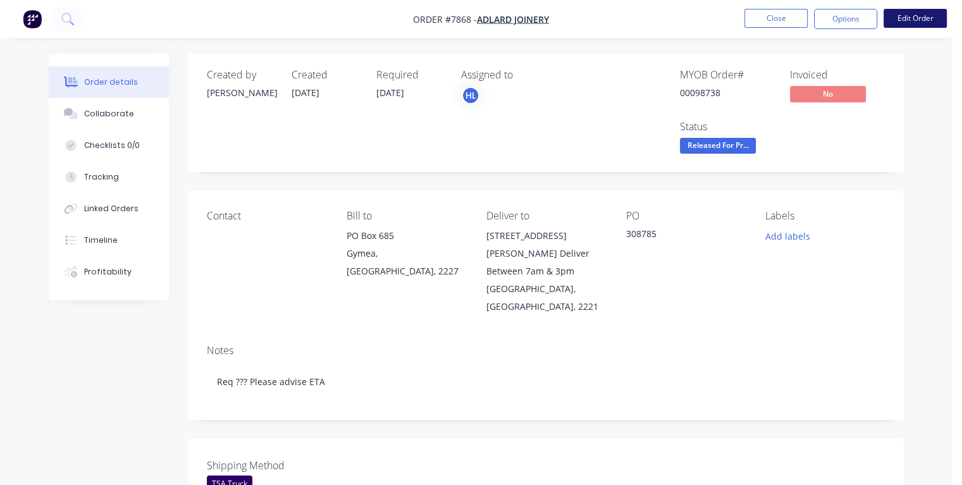
click at [919, 19] on button "Edit Order" at bounding box center [914, 18] width 63 height 19
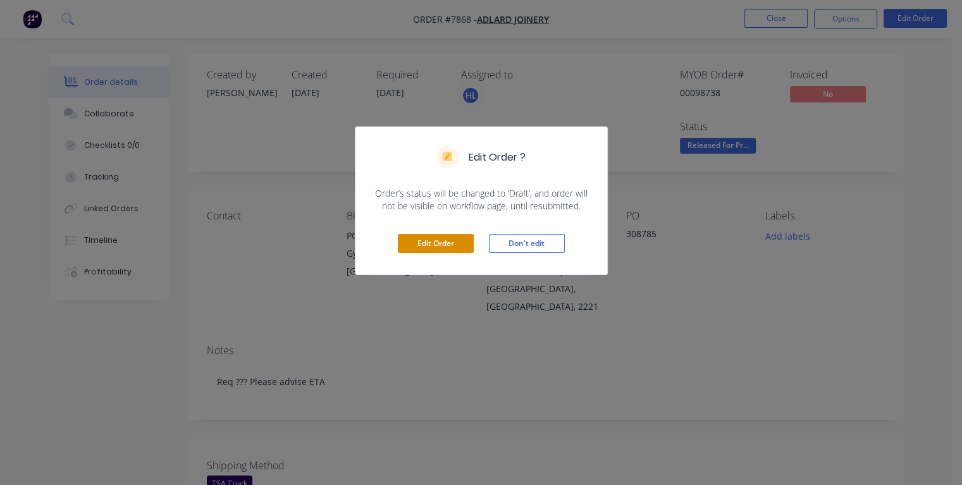
click at [447, 243] on button "Edit Order" at bounding box center [436, 243] width 76 height 19
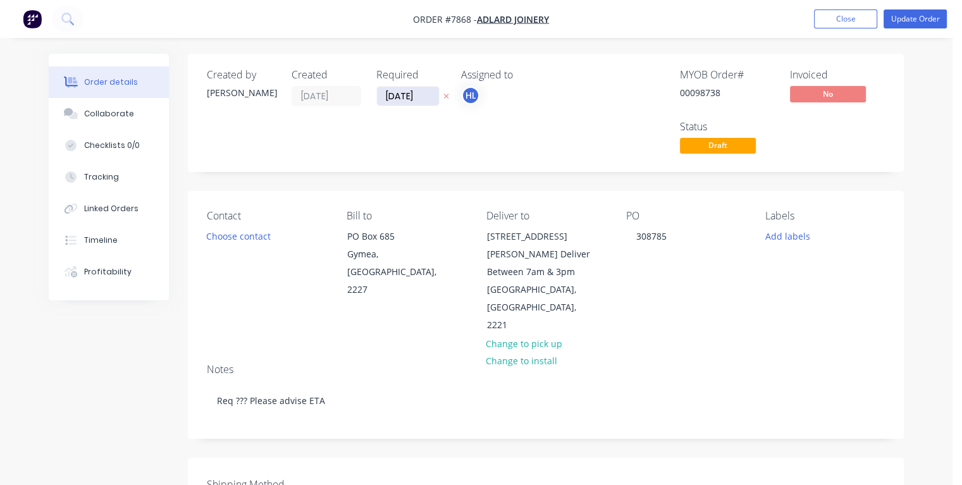
click at [393, 94] on input "[DATE]" at bounding box center [408, 96] width 62 height 19
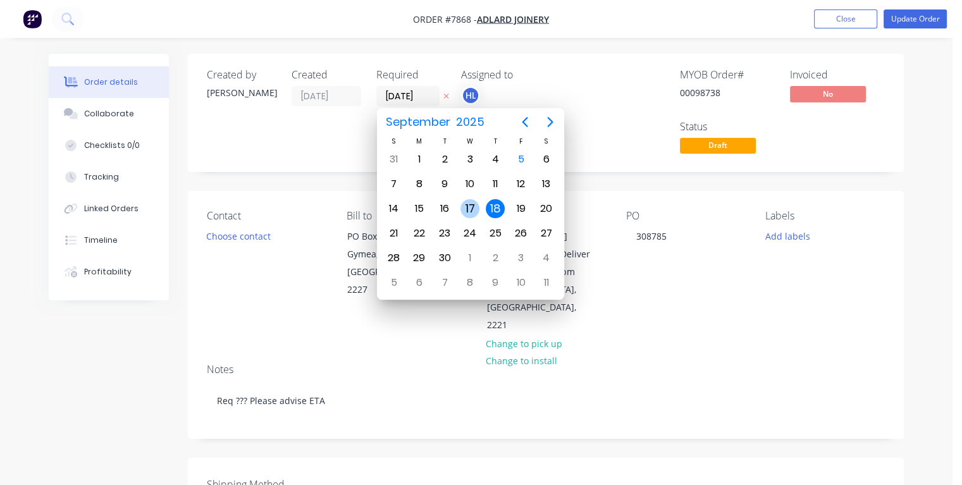
click at [476, 206] on div "17" at bounding box center [469, 208] width 19 height 19
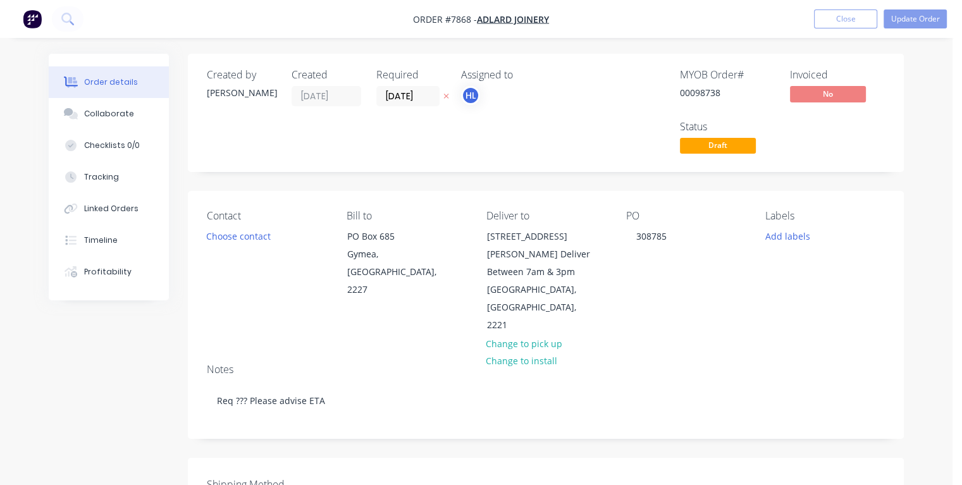
type input "[DATE]"
click at [913, 19] on button "Update Order" at bounding box center [914, 18] width 63 height 19
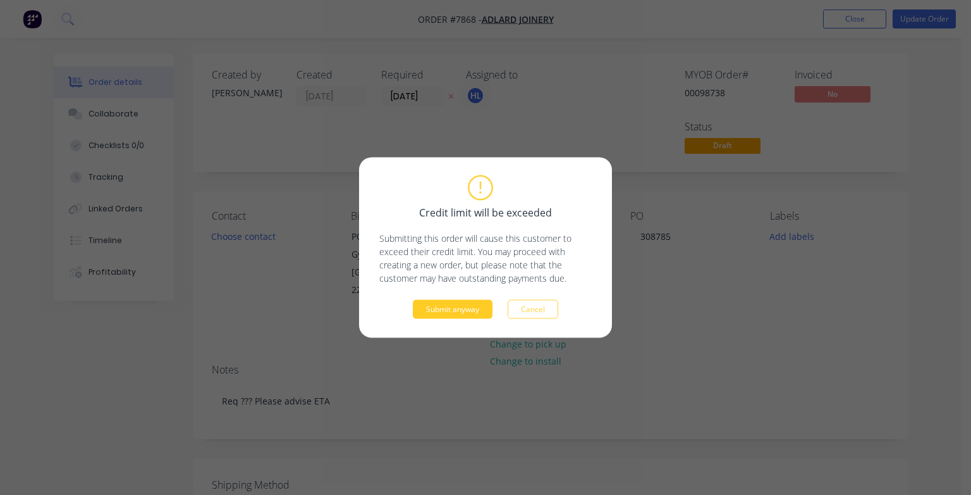
click at [464, 309] on button "Submit anyway" at bounding box center [453, 309] width 80 height 19
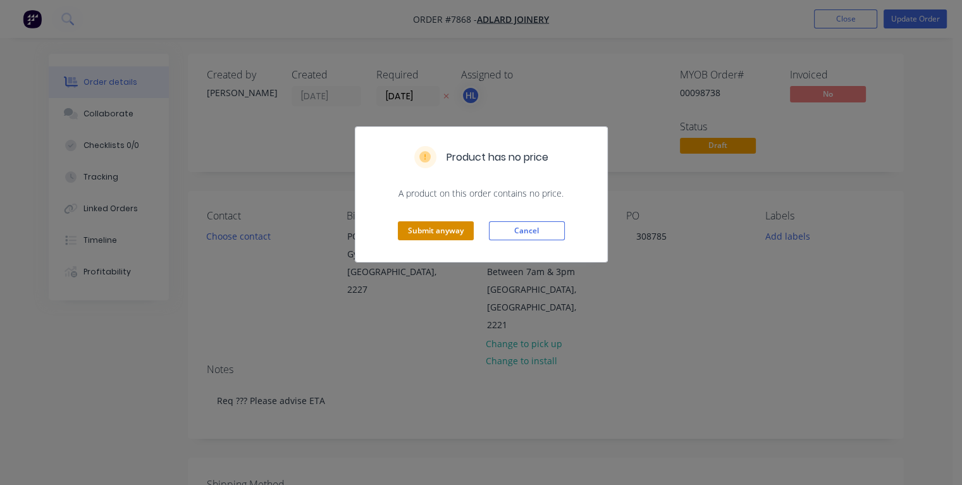
click at [438, 234] on button "Submit anyway" at bounding box center [436, 230] width 76 height 19
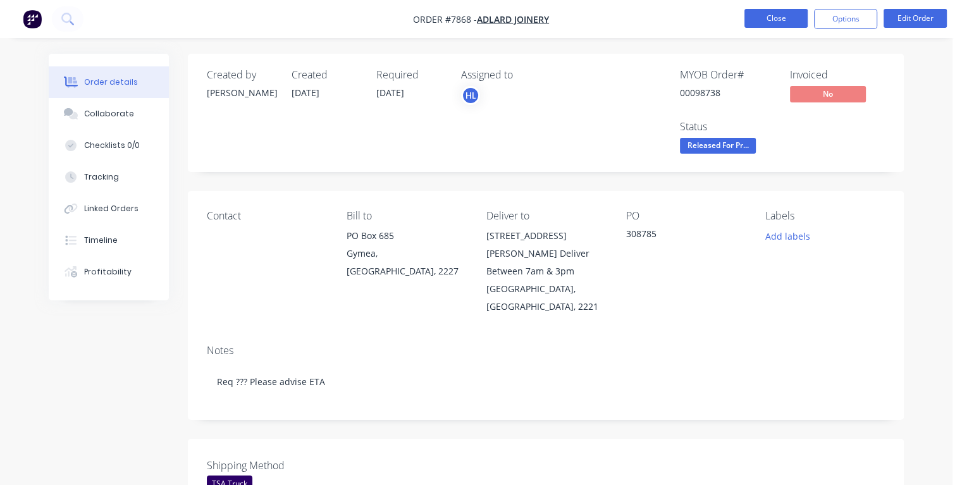
click at [775, 19] on button "Close" at bounding box center [775, 18] width 63 height 19
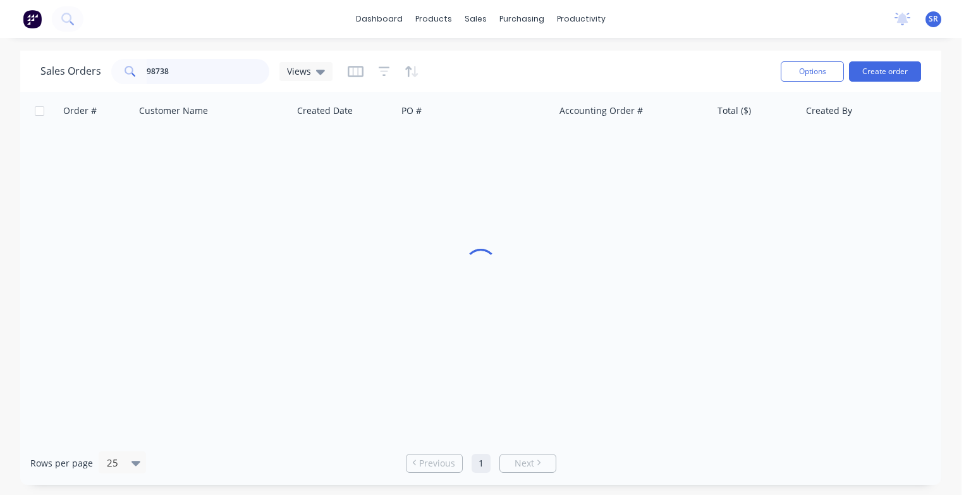
click at [195, 75] on input "98738" at bounding box center [208, 71] width 123 height 25
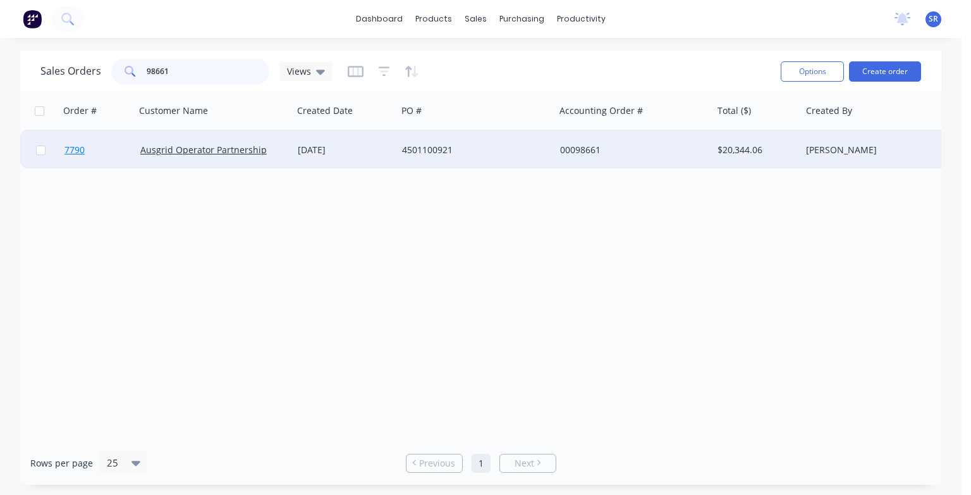
type input "98661"
click at [79, 150] on span "7790" at bounding box center [75, 150] width 20 height 13
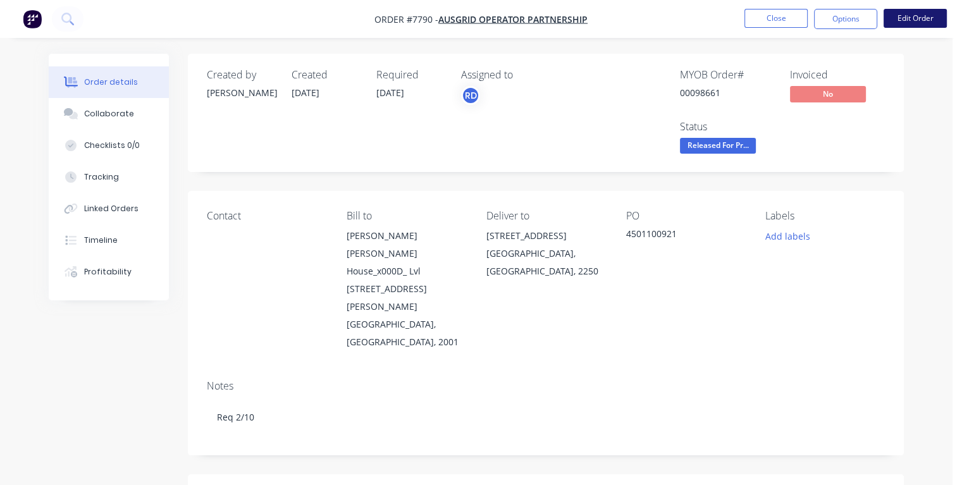
click at [902, 24] on button "Edit Order" at bounding box center [914, 18] width 63 height 19
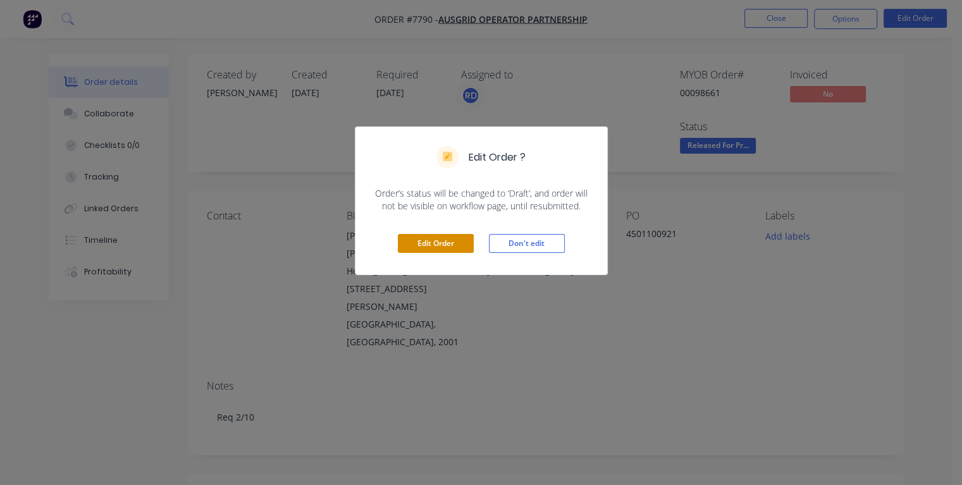
drag, startPoint x: 457, startPoint y: 247, endPoint x: 457, endPoint y: 233, distance: 13.3
click at [457, 247] on button "Edit Order" at bounding box center [436, 243] width 76 height 19
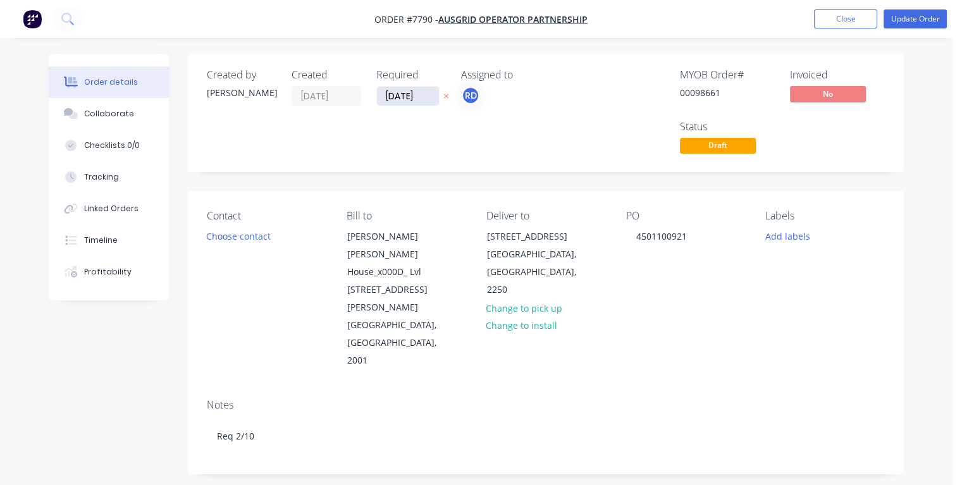
click at [395, 92] on input "[DATE]" at bounding box center [408, 96] width 62 height 19
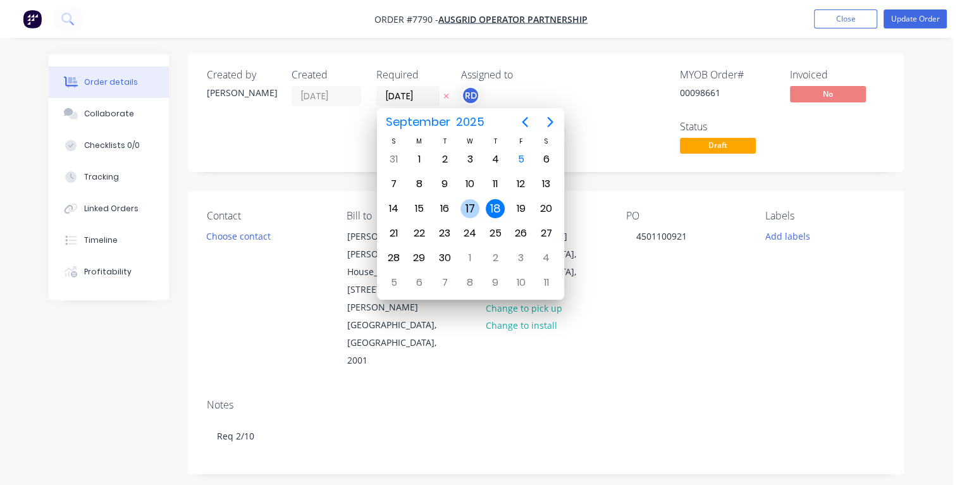
click at [469, 199] on div "17" at bounding box center [469, 208] width 19 height 19
type input "[DATE]"
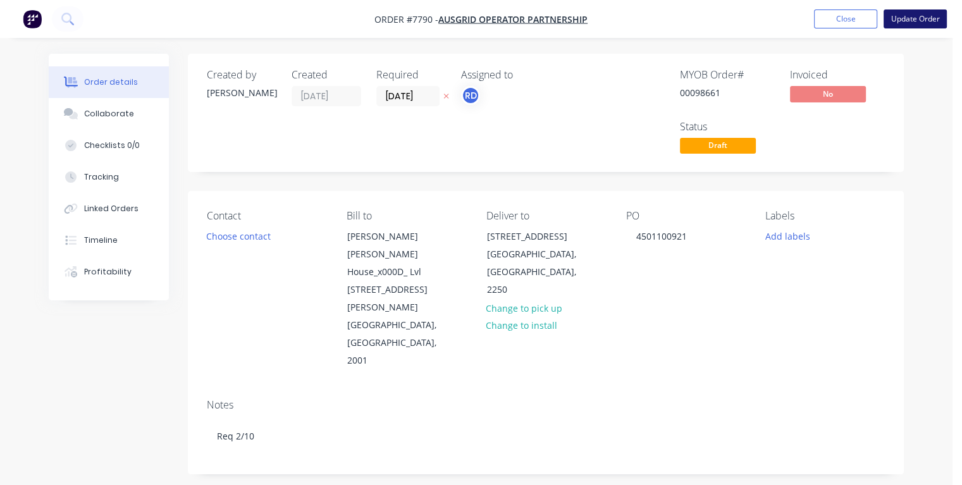
click at [908, 23] on button "Update Order" at bounding box center [914, 18] width 63 height 19
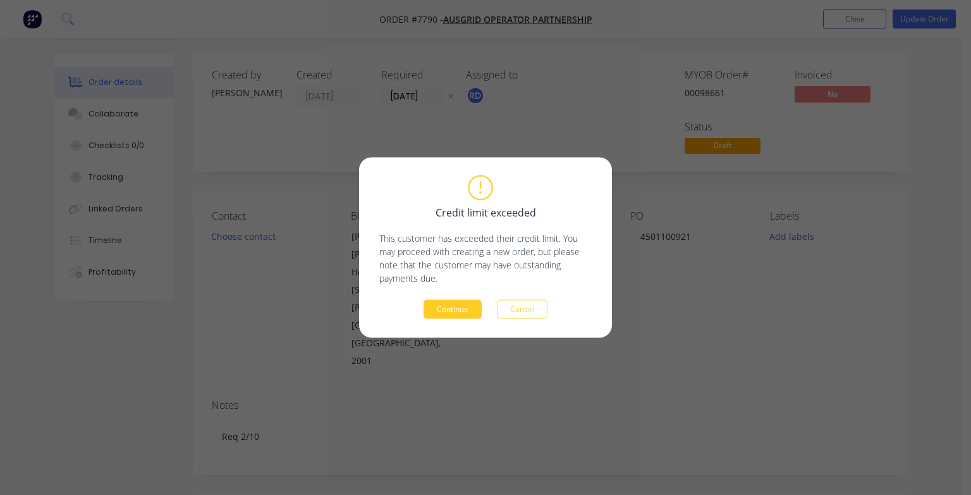
click at [453, 303] on button "Continue" at bounding box center [453, 309] width 58 height 19
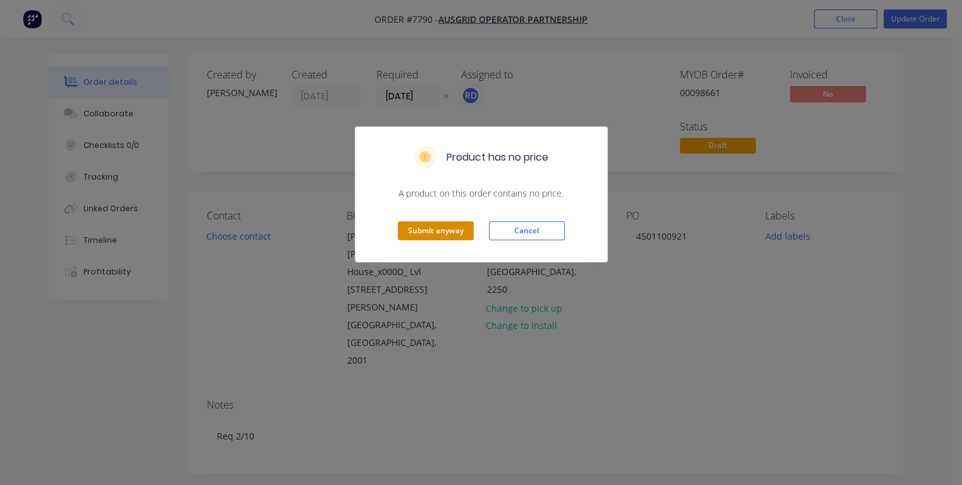
click at [440, 231] on button "Submit anyway" at bounding box center [436, 230] width 76 height 19
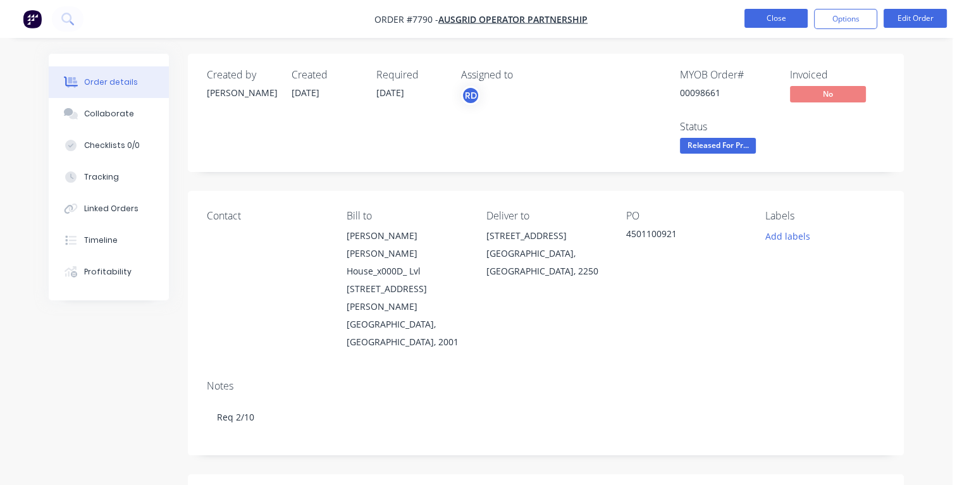
click at [756, 9] on button "Close" at bounding box center [775, 18] width 63 height 19
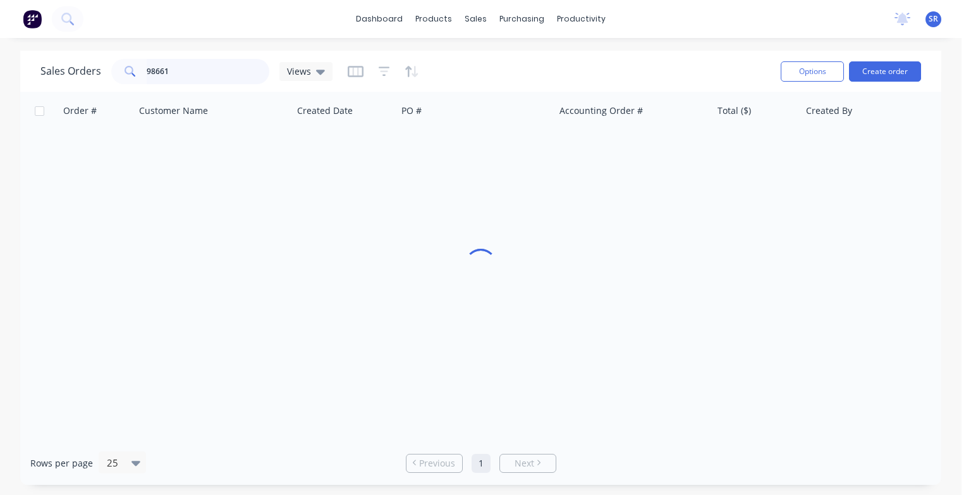
drag, startPoint x: 181, startPoint y: 76, endPoint x: 194, endPoint y: 79, distance: 13.0
click at [180, 75] on input "98661" at bounding box center [208, 71] width 123 height 25
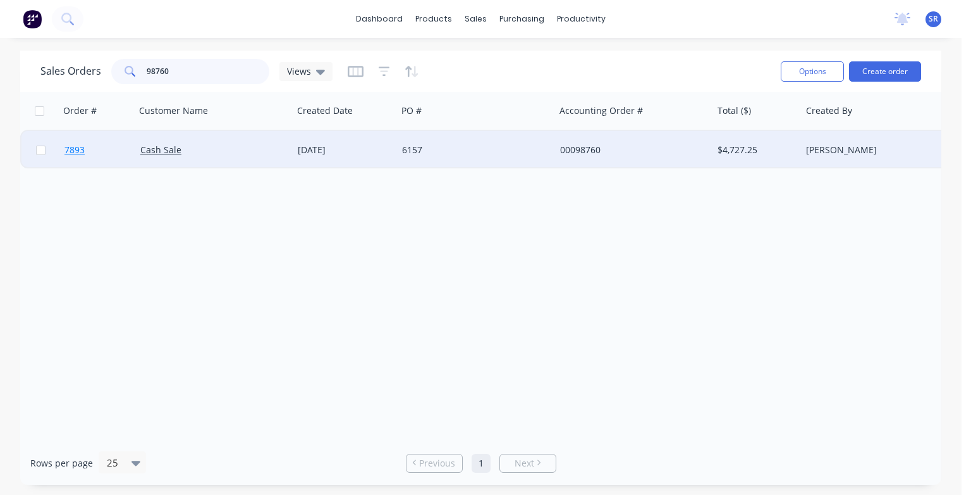
type input "98760"
click at [75, 151] on span "7893" at bounding box center [75, 150] width 20 height 13
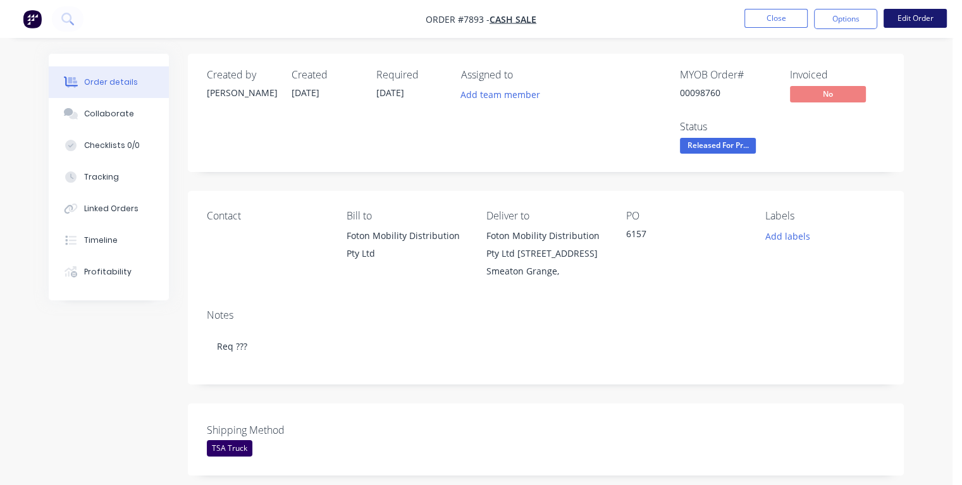
click at [913, 18] on button "Edit Order" at bounding box center [914, 18] width 63 height 19
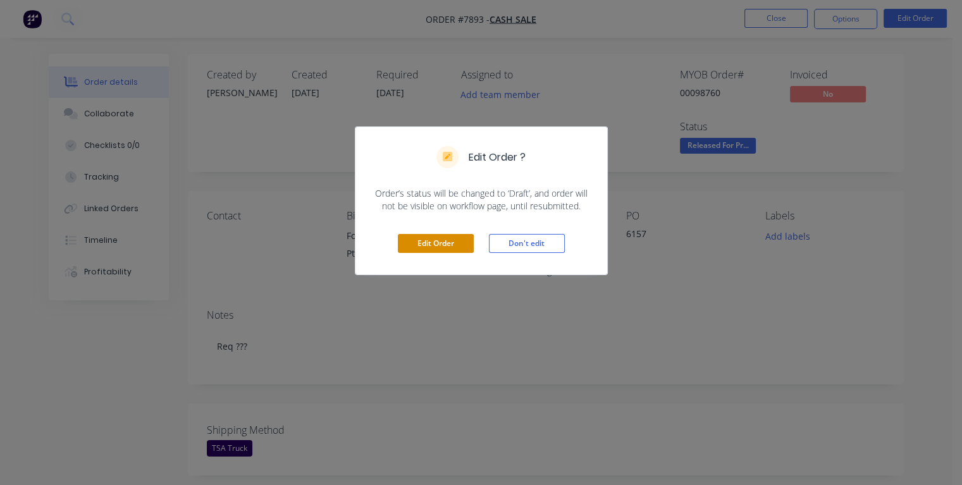
click at [434, 242] on button "Edit Order" at bounding box center [436, 243] width 76 height 19
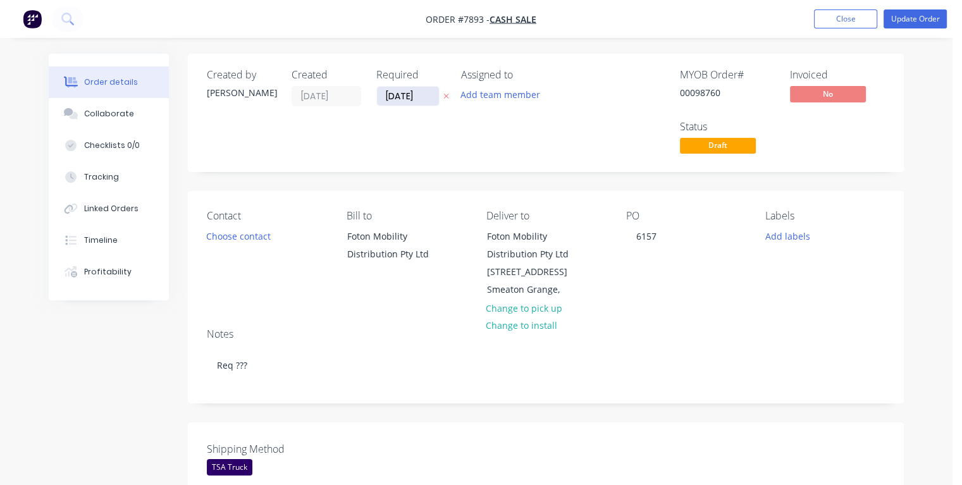
click at [393, 97] on input "[DATE]" at bounding box center [408, 96] width 62 height 19
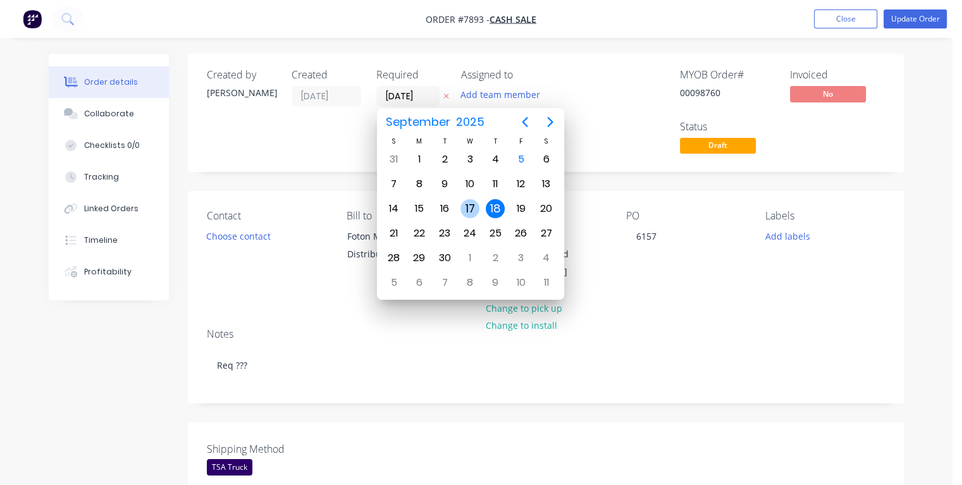
click at [465, 207] on div "17" at bounding box center [469, 208] width 19 height 19
type input "[DATE]"
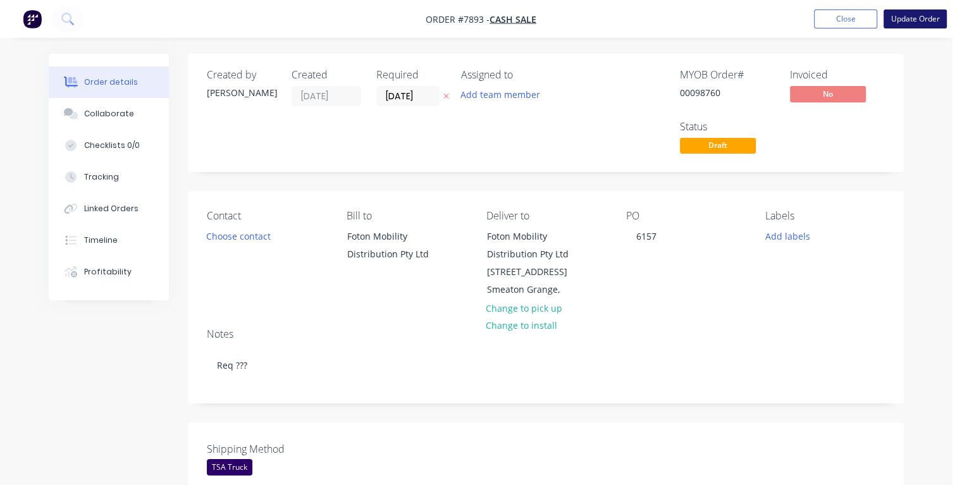
click at [911, 25] on button "Update Order" at bounding box center [914, 18] width 63 height 19
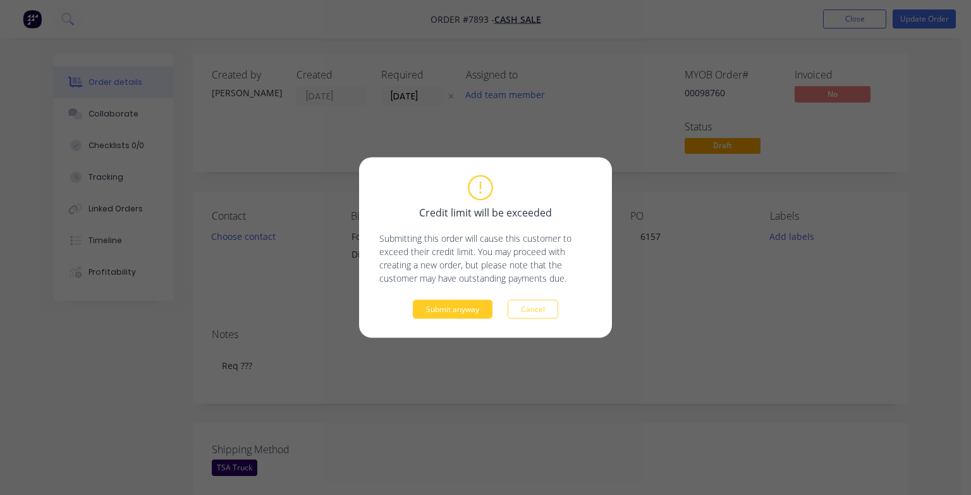
click at [456, 308] on button "Submit anyway" at bounding box center [453, 309] width 80 height 19
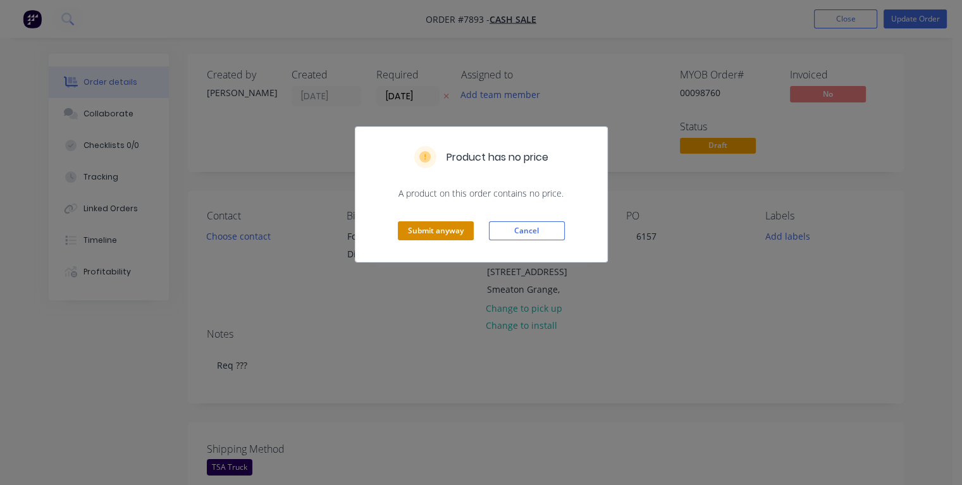
click at [446, 229] on button "Submit anyway" at bounding box center [436, 230] width 76 height 19
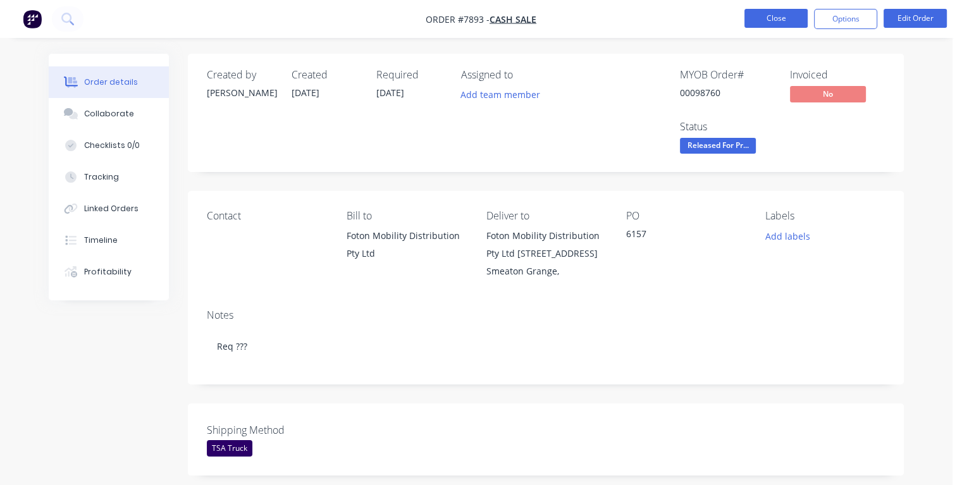
click at [780, 18] on button "Close" at bounding box center [775, 18] width 63 height 19
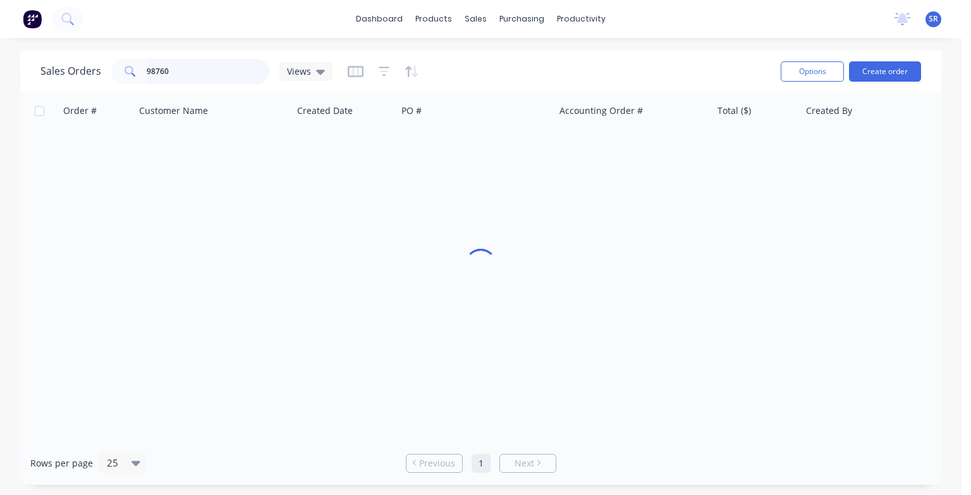
click at [197, 69] on input "98760" at bounding box center [208, 71] width 123 height 25
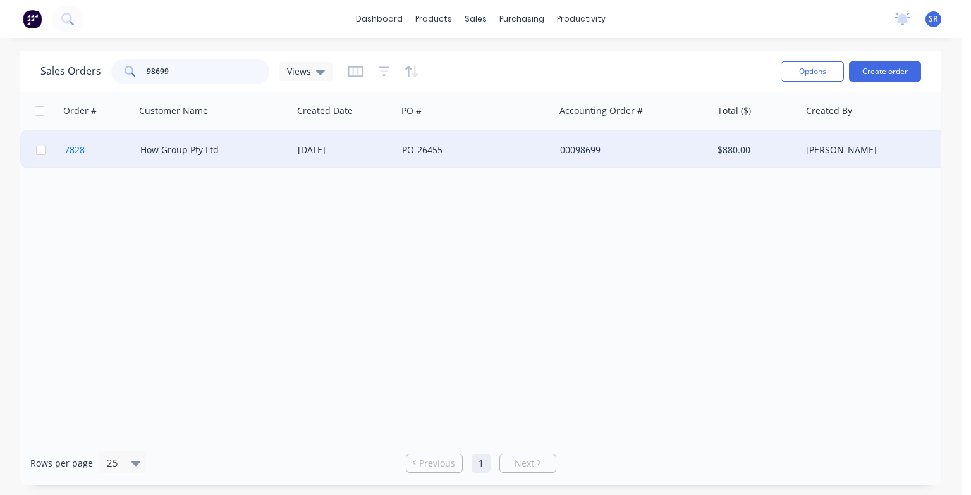
type input "98699"
click at [69, 147] on span "7828" at bounding box center [75, 150] width 20 height 13
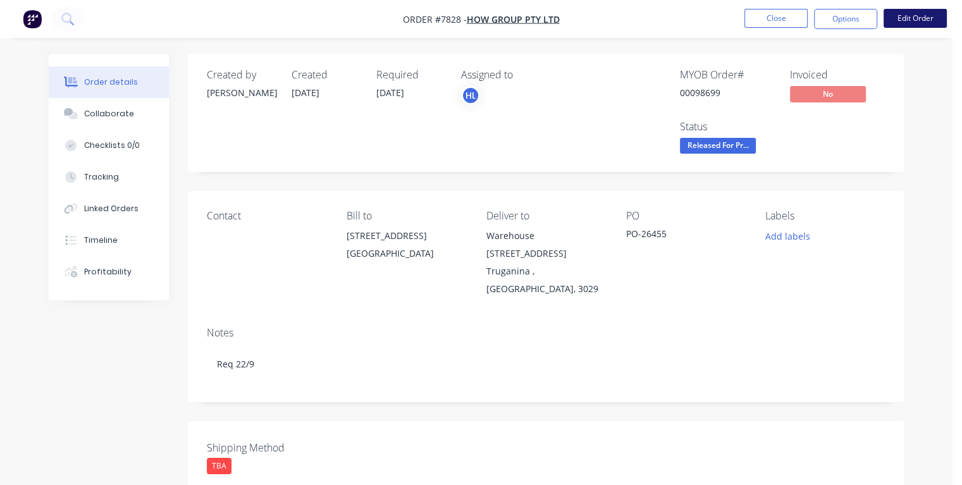
click at [904, 22] on button "Edit Order" at bounding box center [914, 18] width 63 height 19
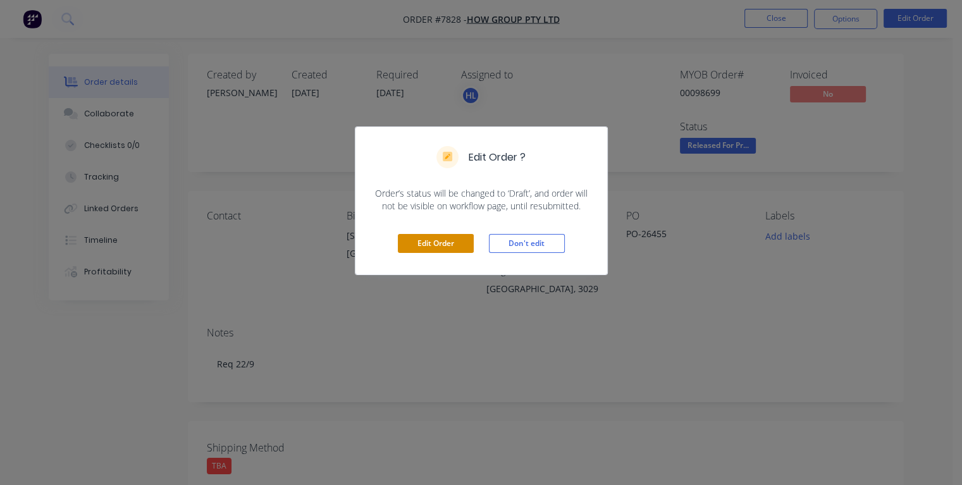
click at [455, 243] on button "Edit Order" at bounding box center [436, 243] width 76 height 19
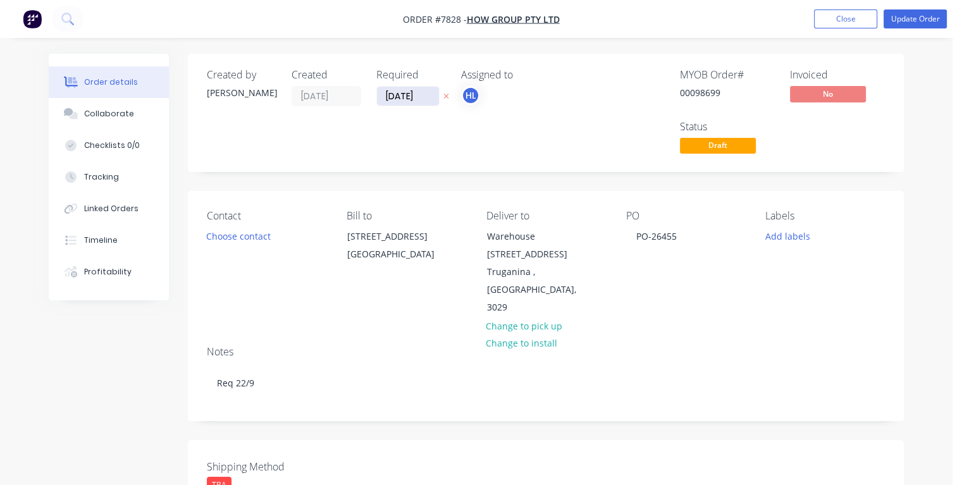
click at [393, 95] on input "[DATE]" at bounding box center [408, 96] width 62 height 19
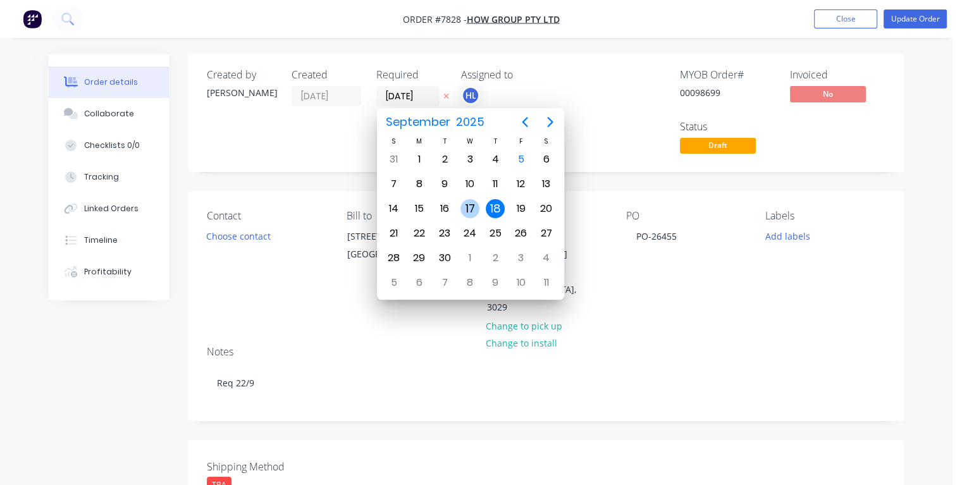
click at [468, 205] on div "17" at bounding box center [469, 208] width 19 height 19
type input "[DATE]"
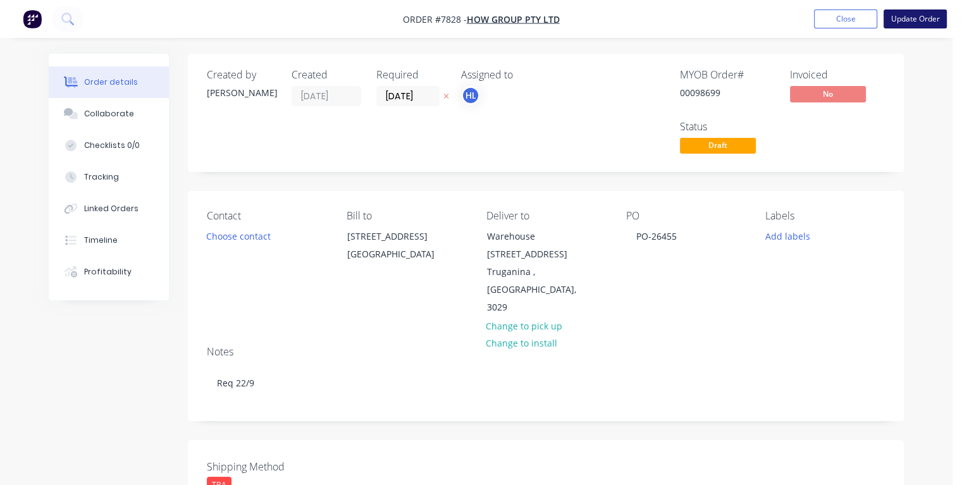
click at [923, 20] on button "Update Order" at bounding box center [914, 18] width 63 height 19
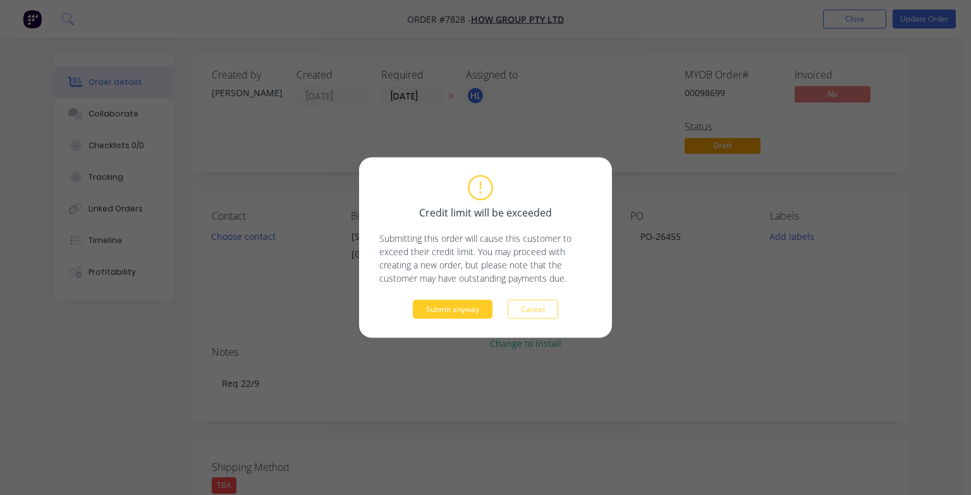
click at [460, 307] on button "Submit anyway" at bounding box center [453, 309] width 80 height 19
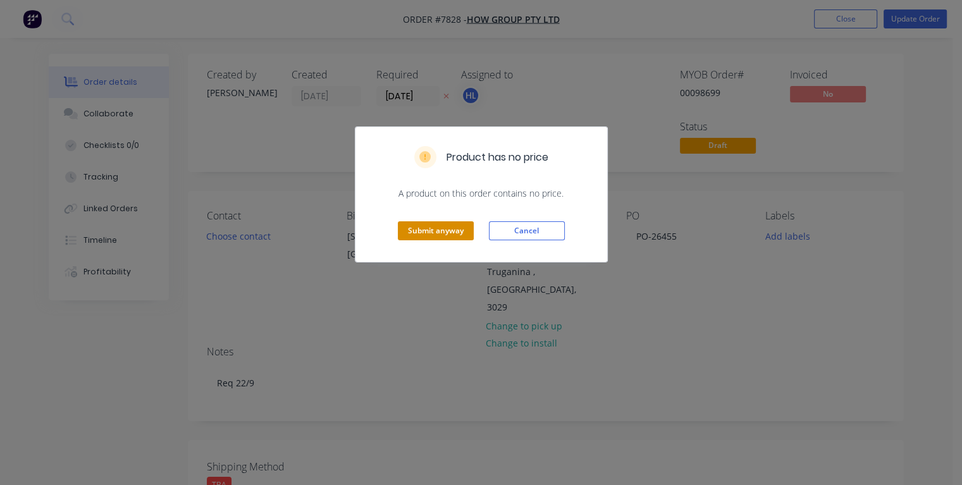
click at [446, 230] on button "Submit anyway" at bounding box center [436, 230] width 76 height 19
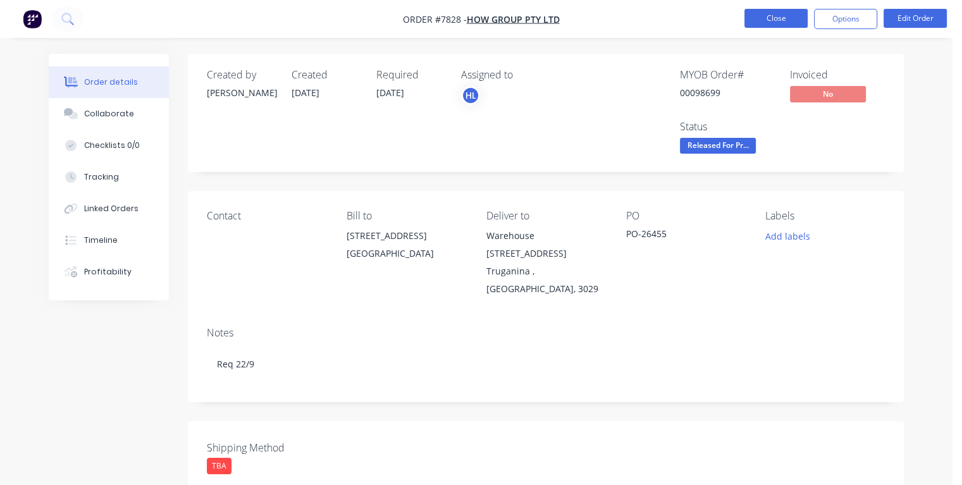
click at [767, 19] on button "Close" at bounding box center [775, 18] width 63 height 19
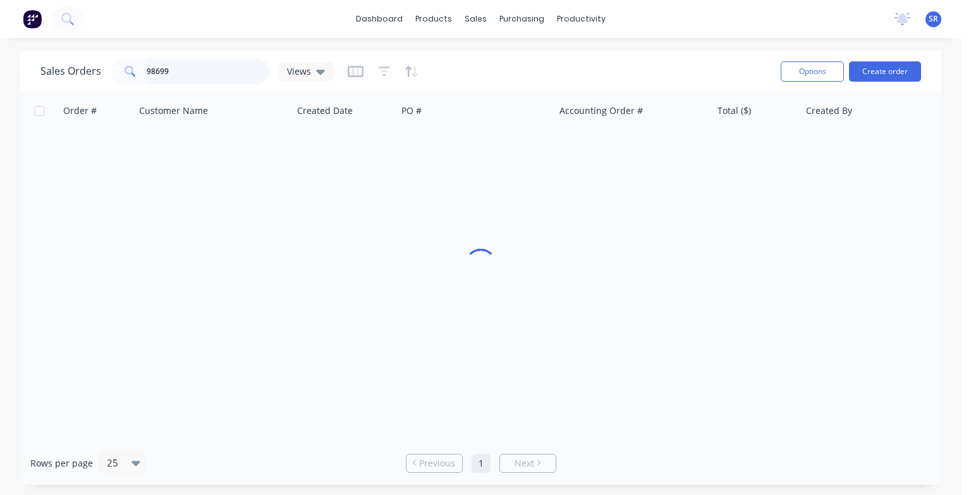
click at [181, 70] on input "98699" at bounding box center [208, 71] width 123 height 25
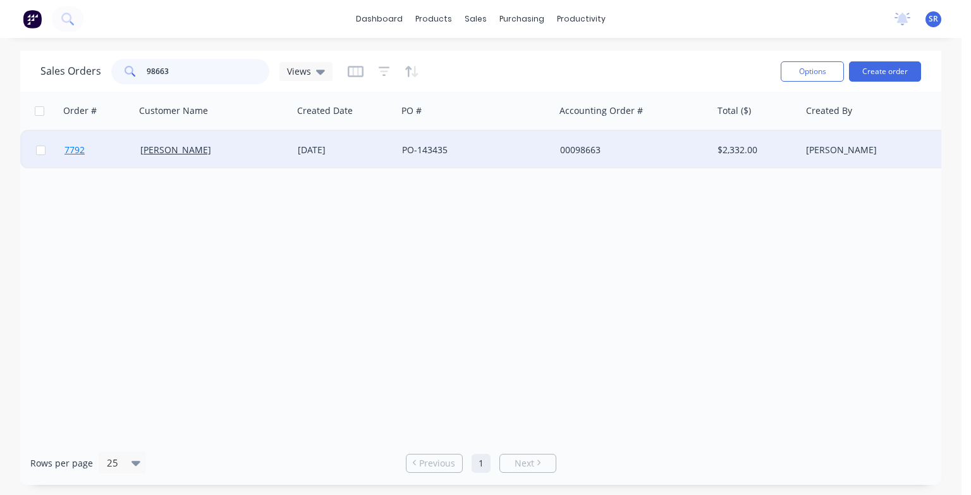
type input "98663"
click at [77, 149] on span "7792" at bounding box center [75, 150] width 20 height 13
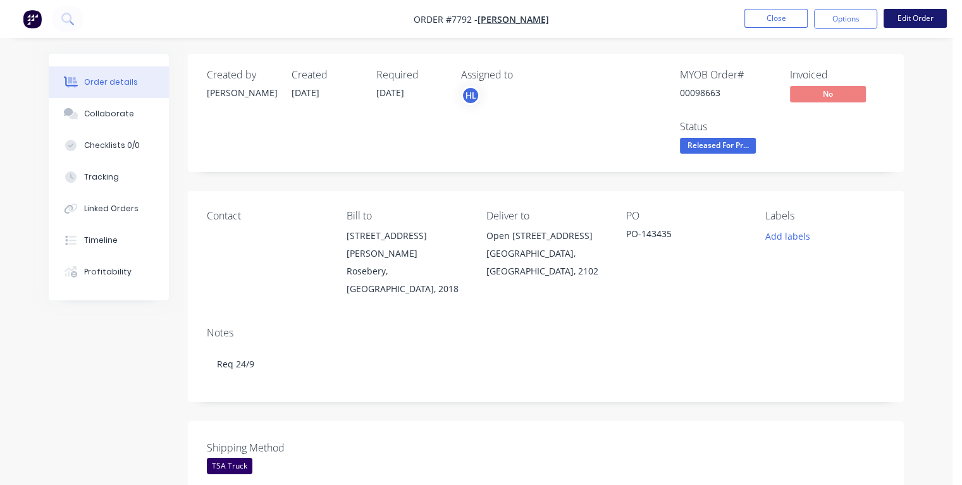
click at [915, 20] on button "Edit Order" at bounding box center [914, 18] width 63 height 19
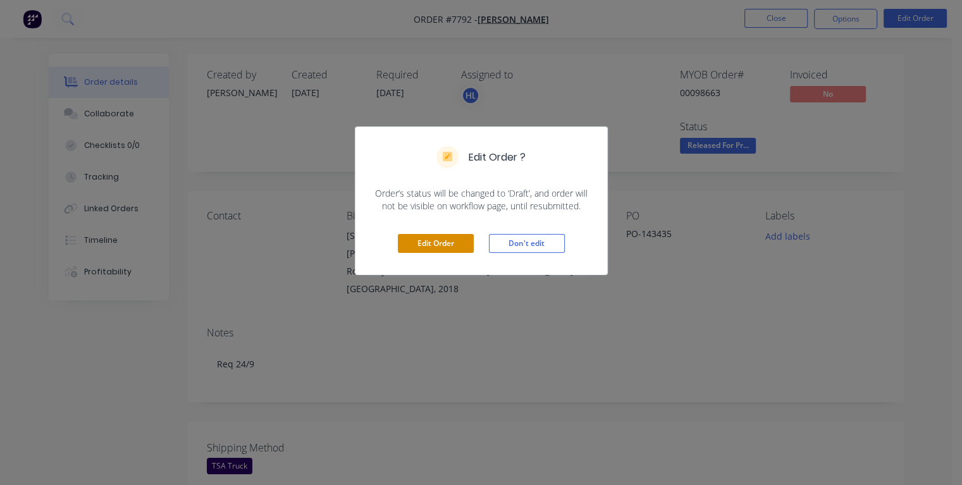
click at [448, 245] on button "Edit Order" at bounding box center [436, 243] width 76 height 19
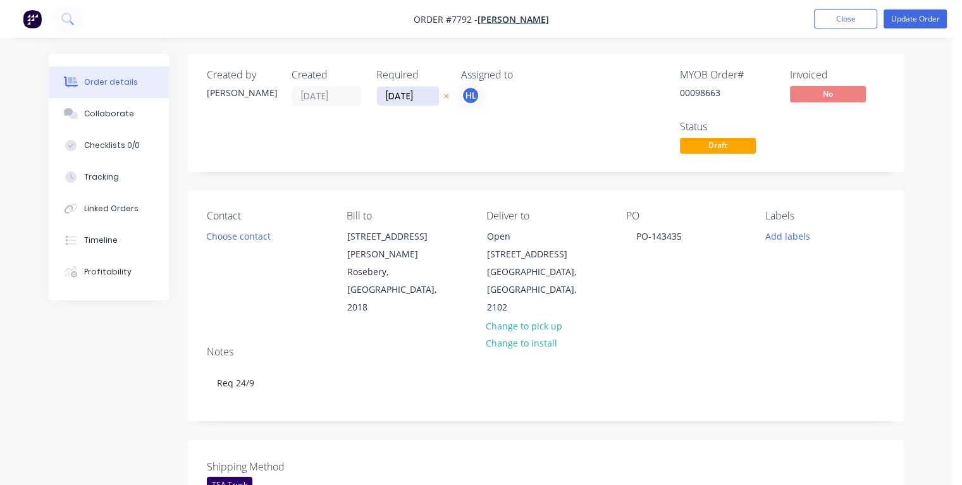
click at [393, 95] on input "[DATE]" at bounding box center [408, 96] width 62 height 19
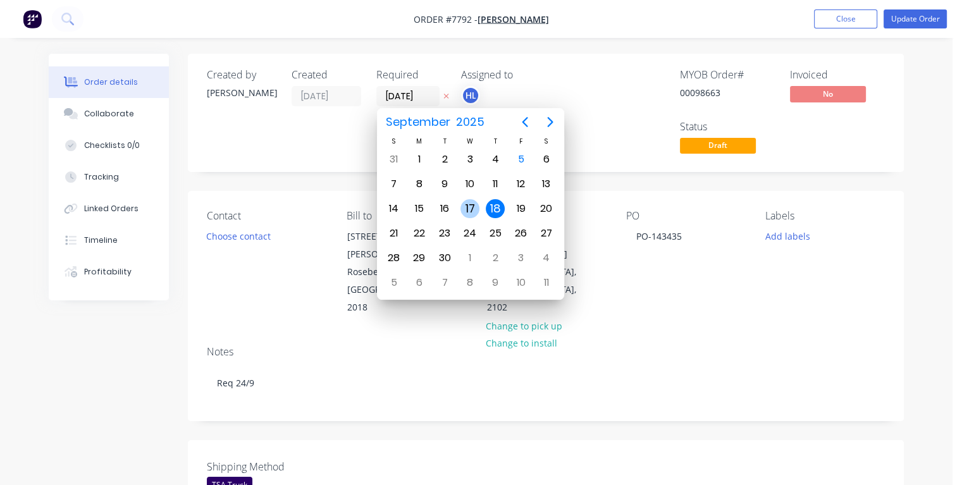
type input "[DATE]"
click at [469, 206] on div "17" at bounding box center [469, 208] width 19 height 19
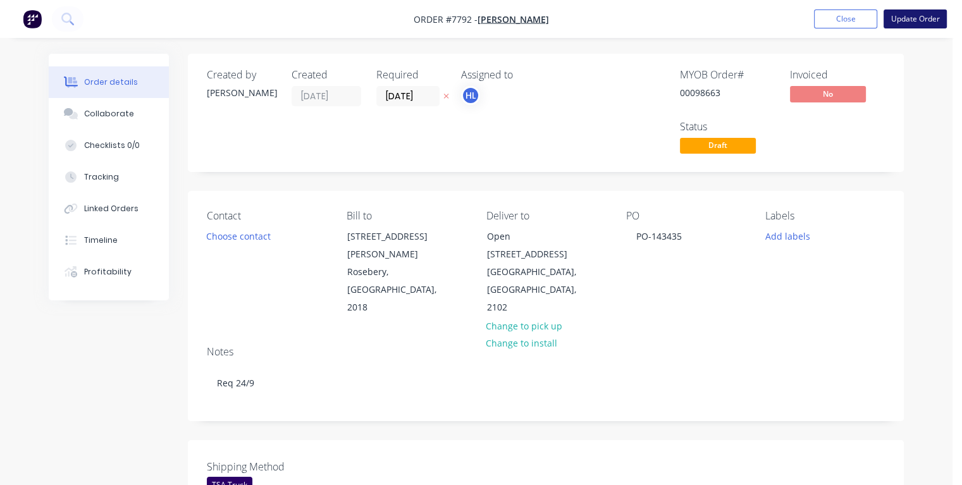
click at [911, 20] on button "Update Order" at bounding box center [914, 18] width 63 height 19
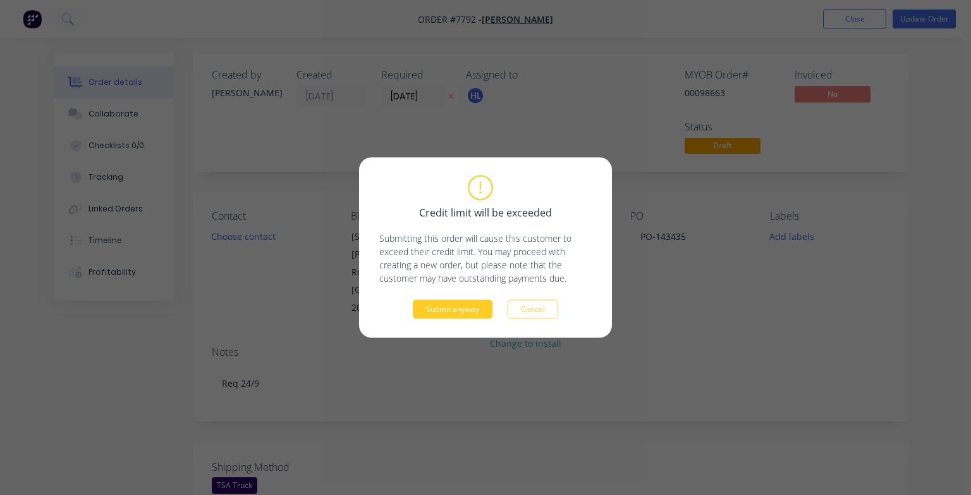
click at [473, 310] on button "Submit anyway" at bounding box center [453, 309] width 80 height 19
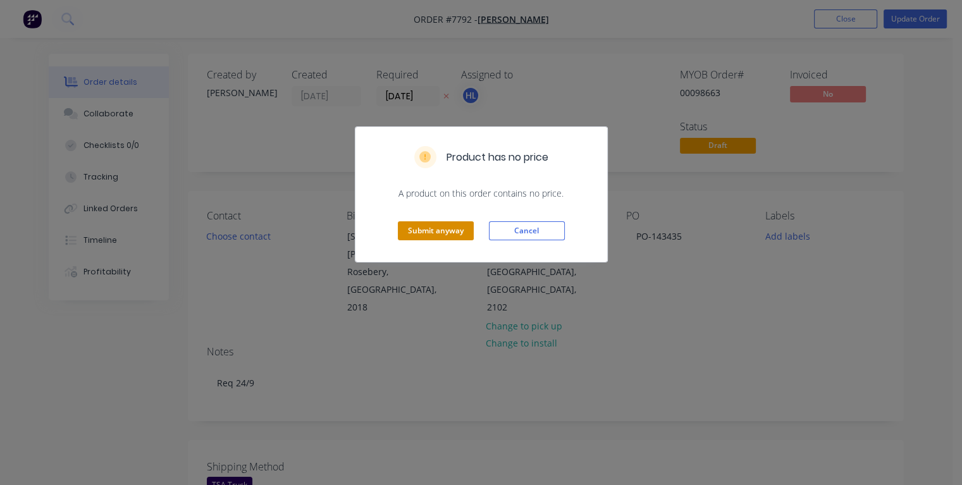
click at [443, 228] on button "Submit anyway" at bounding box center [436, 230] width 76 height 19
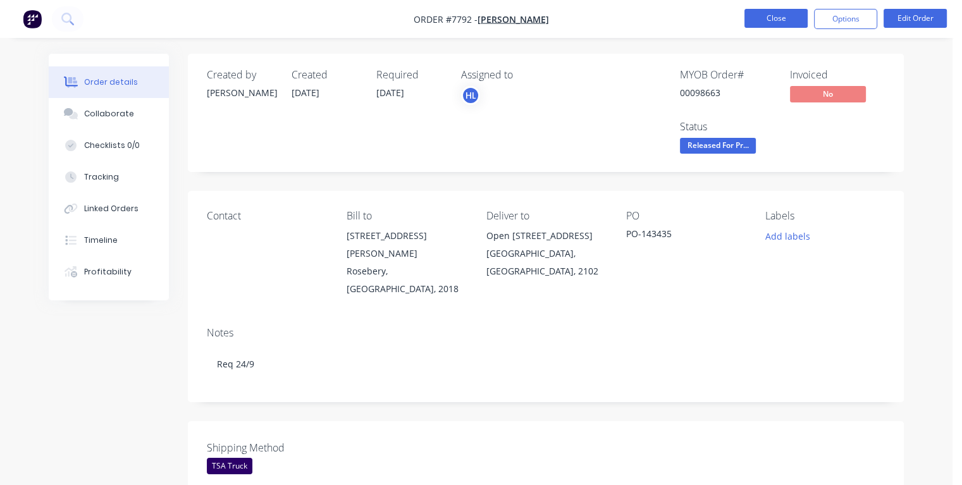
click at [783, 22] on button "Close" at bounding box center [775, 18] width 63 height 19
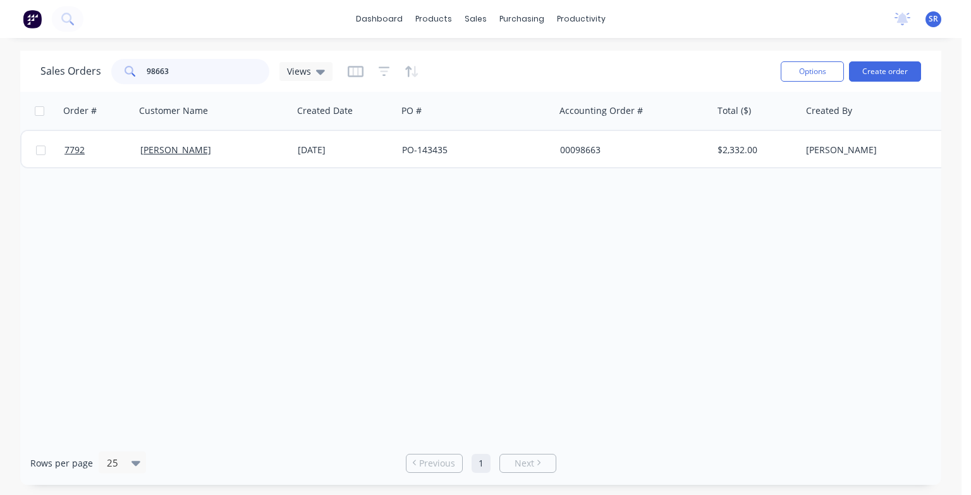
click at [180, 71] on input "98663" at bounding box center [208, 71] width 123 height 25
type input "98698"
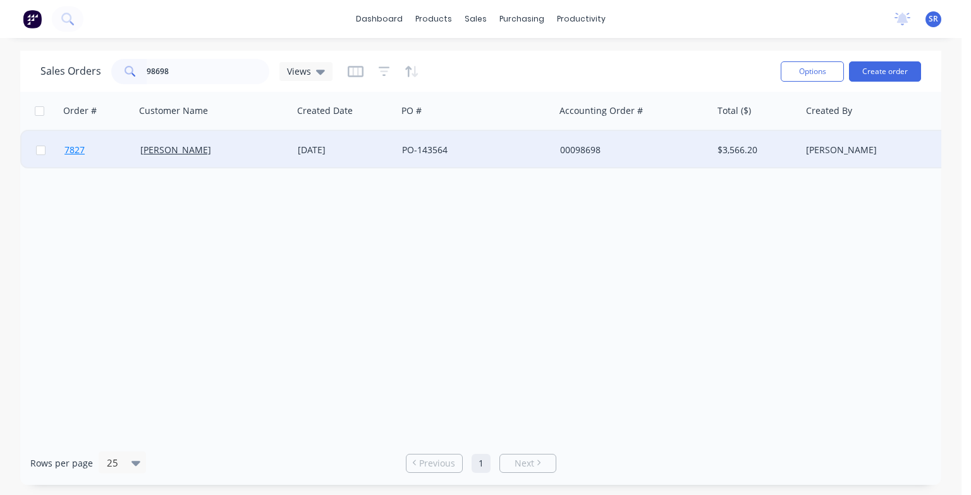
click at [70, 152] on span "7827" at bounding box center [75, 150] width 20 height 13
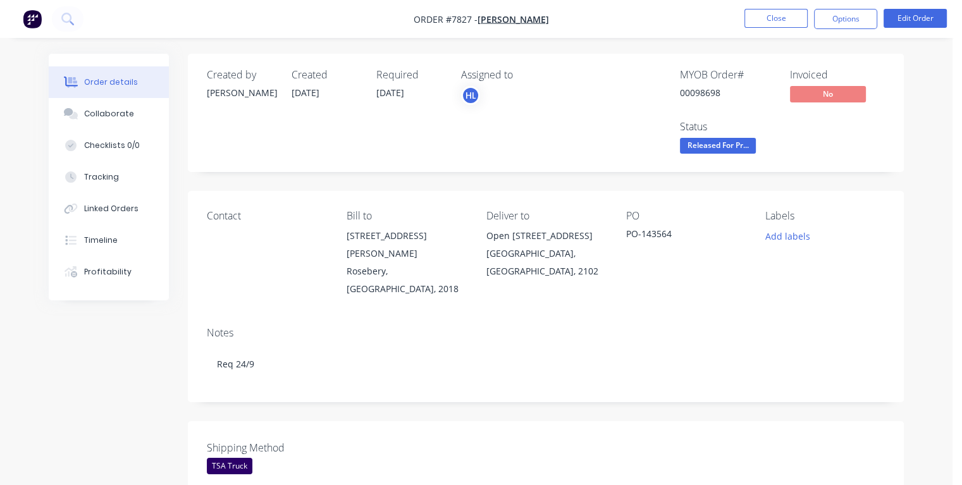
click at [385, 91] on span "[DATE]" at bounding box center [390, 93] width 28 height 12
click at [916, 24] on button "Edit Order" at bounding box center [914, 18] width 63 height 19
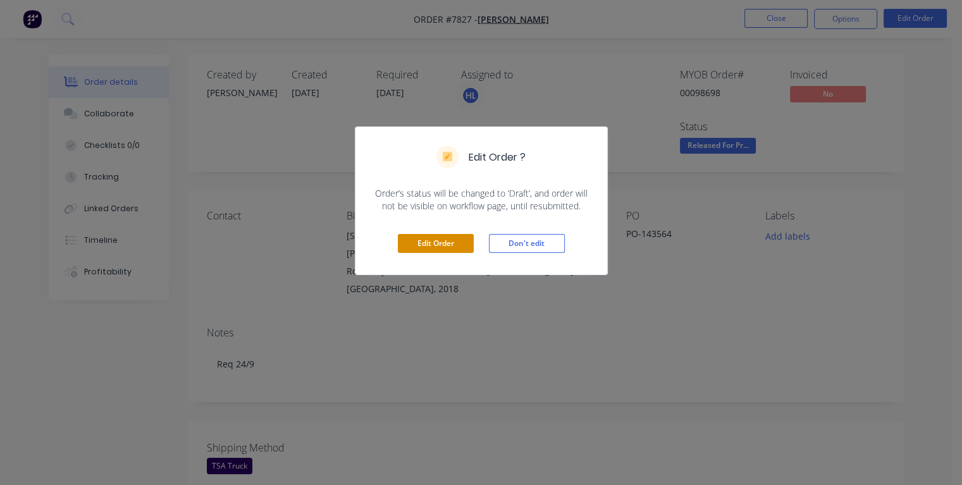
click at [464, 244] on button "Edit Order" at bounding box center [436, 243] width 76 height 19
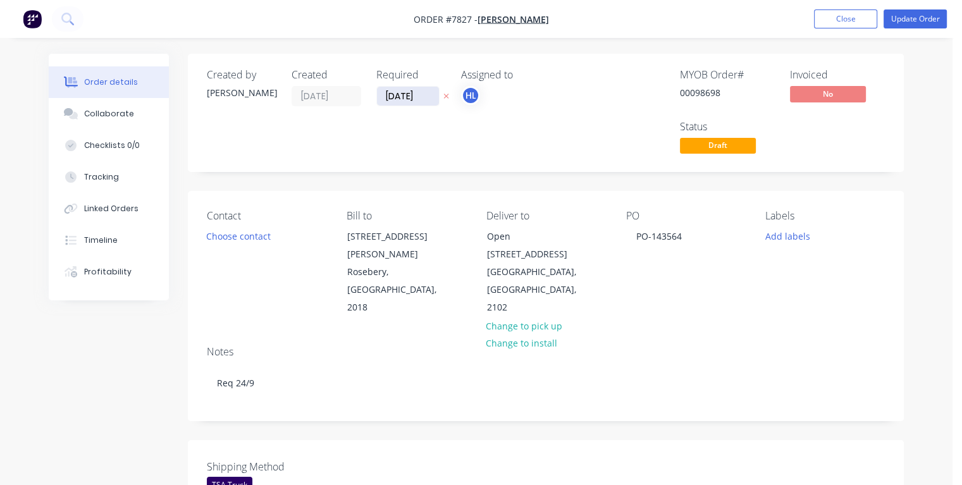
click at [392, 94] on input "[DATE]" at bounding box center [408, 96] width 62 height 19
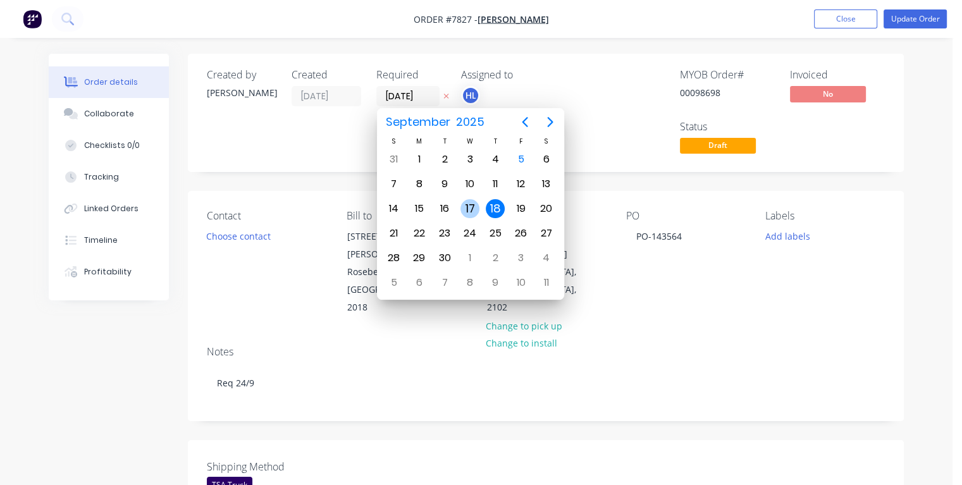
click at [470, 205] on div "17" at bounding box center [469, 208] width 19 height 19
type input "[DATE]"
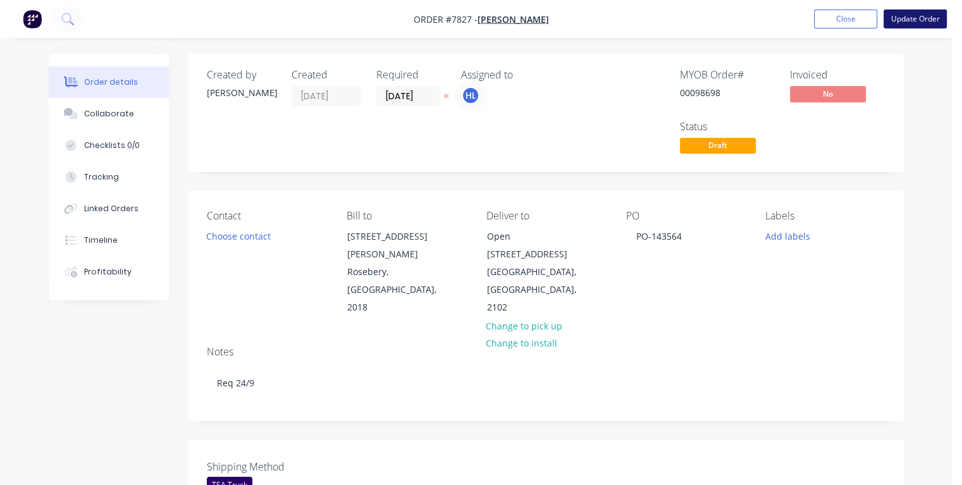
click at [910, 20] on button "Update Order" at bounding box center [914, 18] width 63 height 19
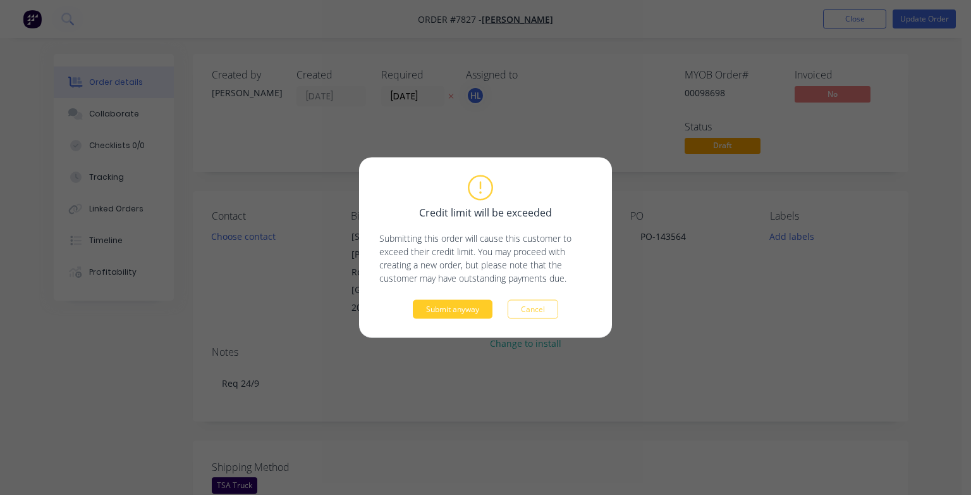
click at [481, 311] on button "Submit anyway" at bounding box center [453, 309] width 80 height 19
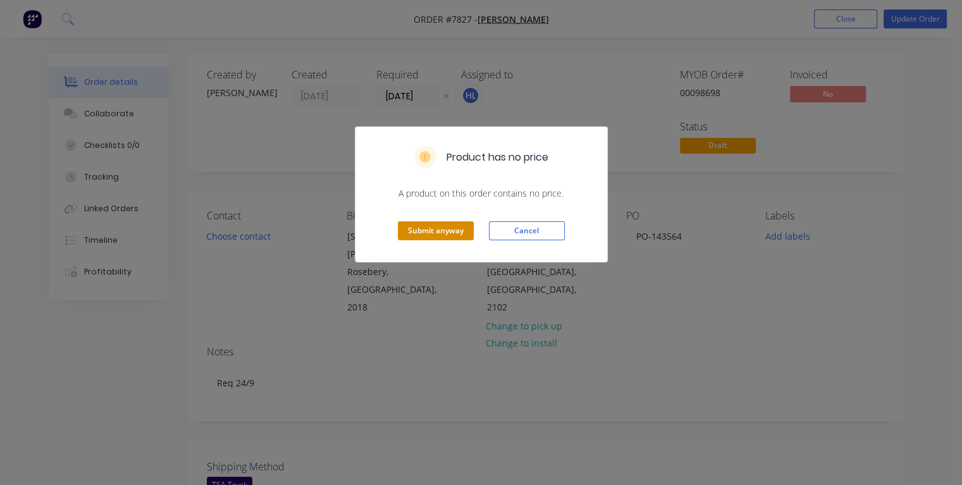
click at [460, 221] on button "Submit anyway" at bounding box center [436, 230] width 76 height 19
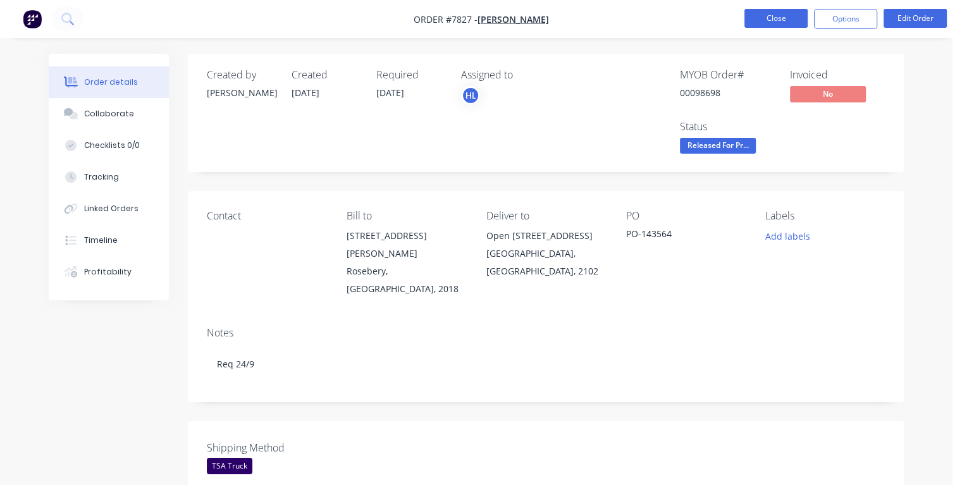
click at [761, 20] on button "Close" at bounding box center [775, 18] width 63 height 19
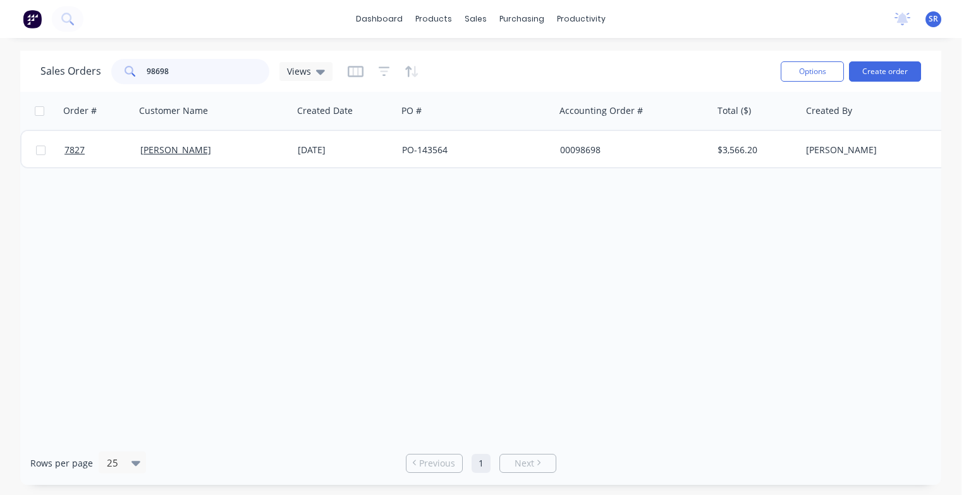
click at [180, 68] on input "98698" at bounding box center [208, 71] width 123 height 25
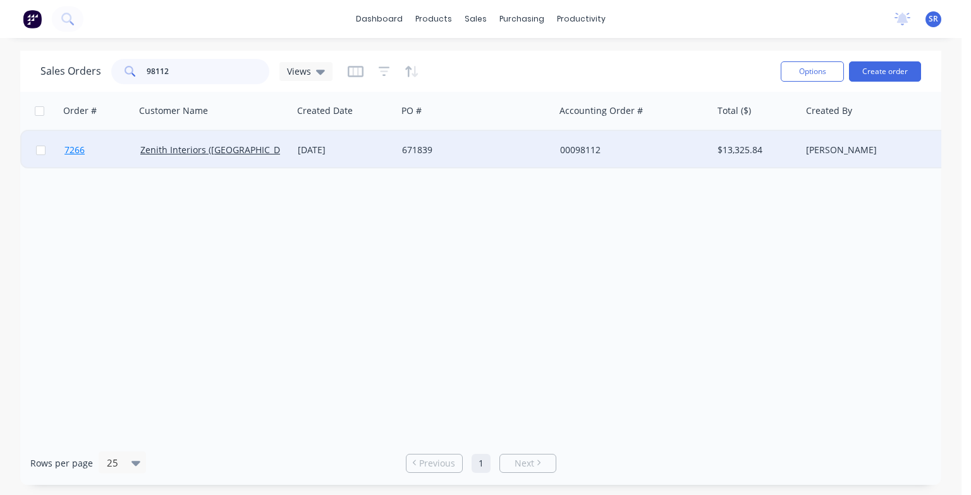
type input "98112"
click at [74, 149] on span "7266" at bounding box center [75, 150] width 20 height 13
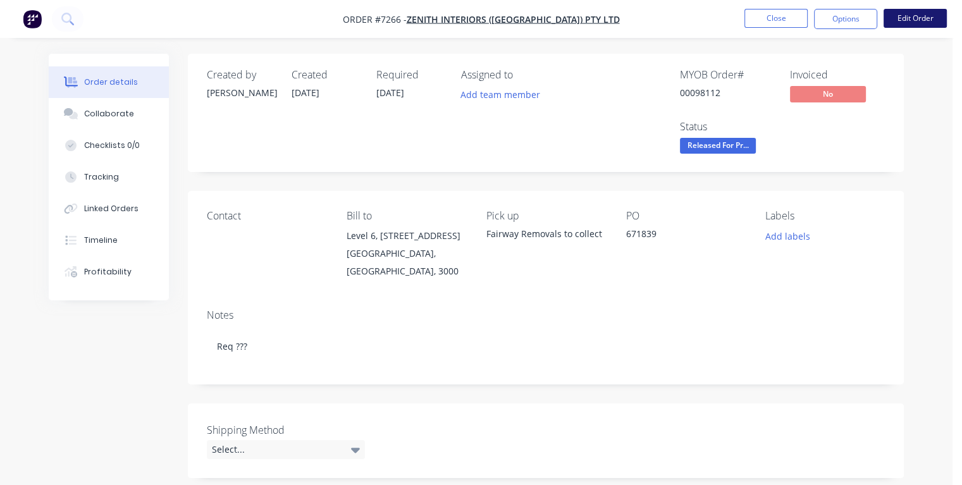
click at [907, 17] on button "Edit Order" at bounding box center [914, 18] width 63 height 19
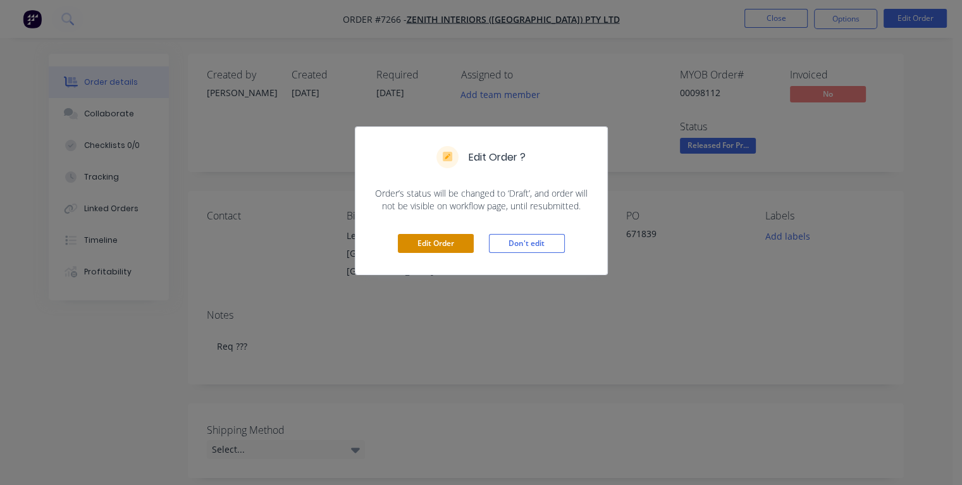
click at [430, 240] on button "Edit Order" at bounding box center [436, 243] width 76 height 19
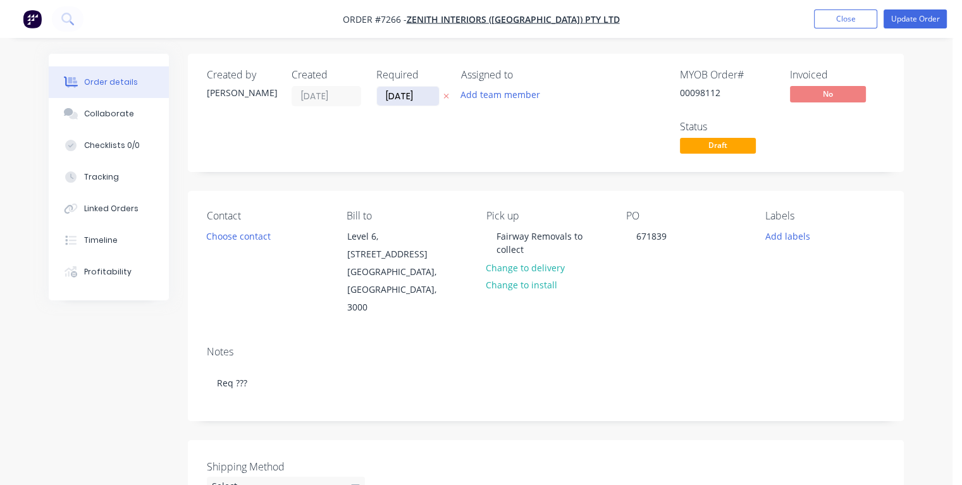
click at [393, 94] on input "[DATE]" at bounding box center [408, 96] width 62 height 19
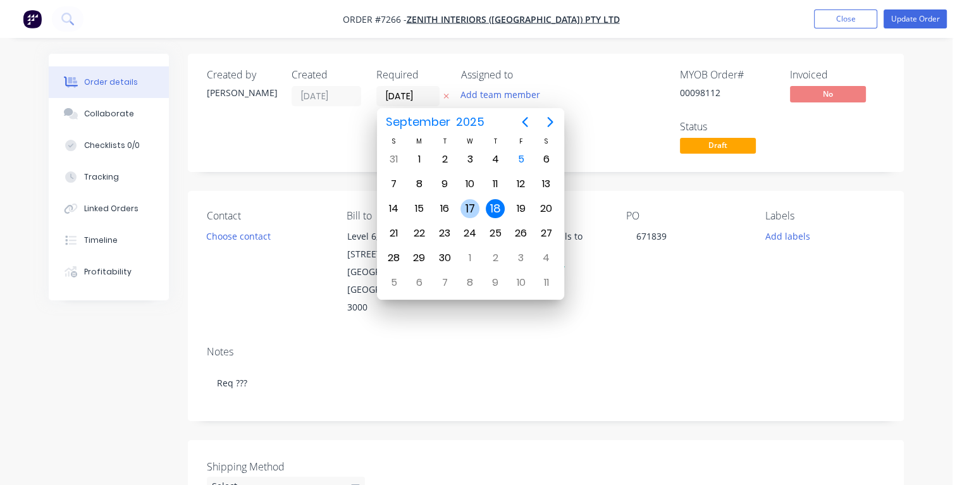
click at [463, 206] on div "17" at bounding box center [469, 208] width 19 height 19
type input "[DATE]"
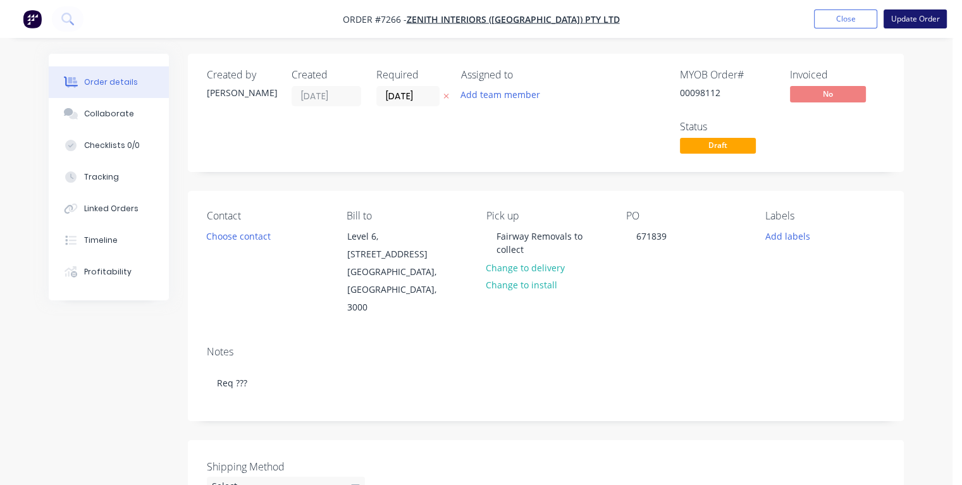
click at [906, 20] on button "Update Order" at bounding box center [914, 18] width 63 height 19
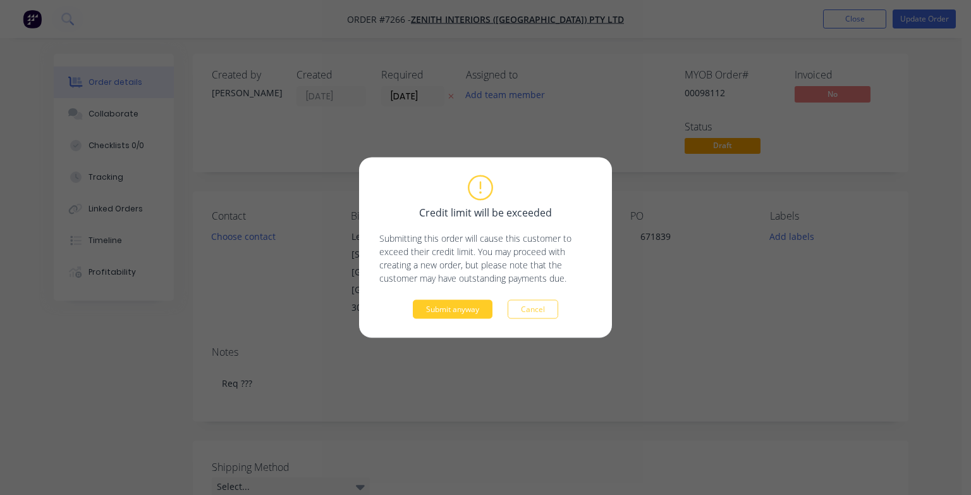
click at [458, 314] on button "Submit anyway" at bounding box center [453, 309] width 80 height 19
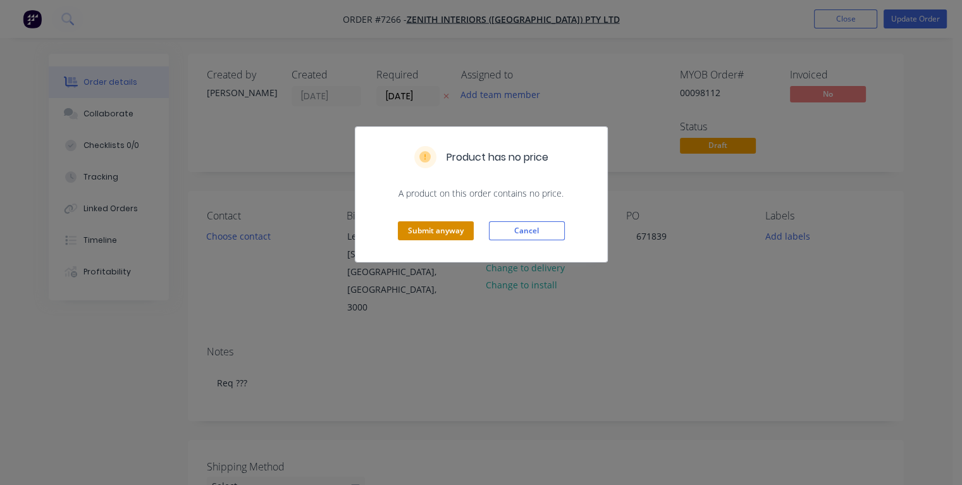
click at [438, 230] on button "Submit anyway" at bounding box center [436, 230] width 76 height 19
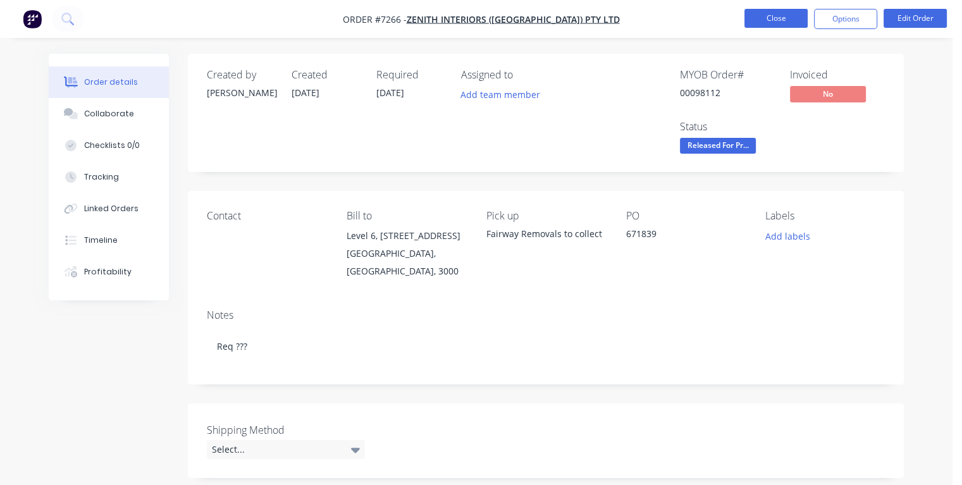
click at [759, 22] on button "Close" at bounding box center [775, 18] width 63 height 19
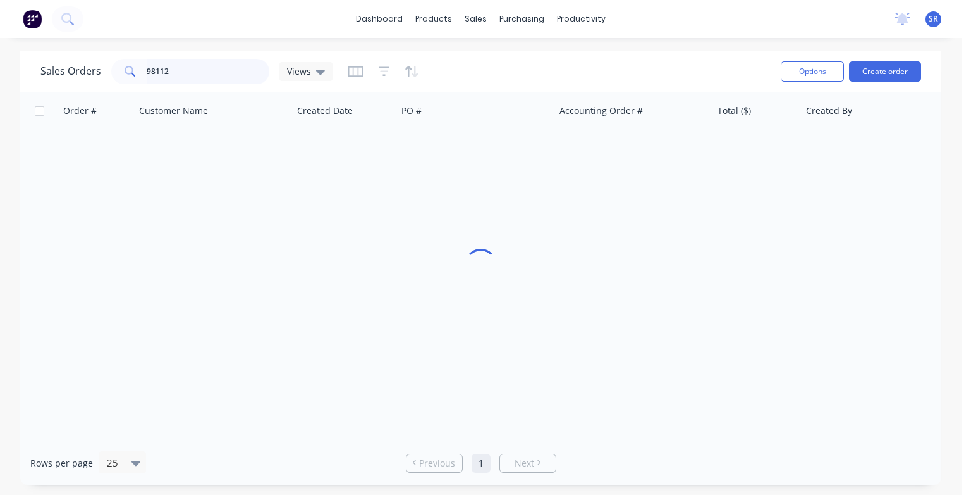
click at [180, 69] on input "98112" at bounding box center [208, 71] width 123 height 25
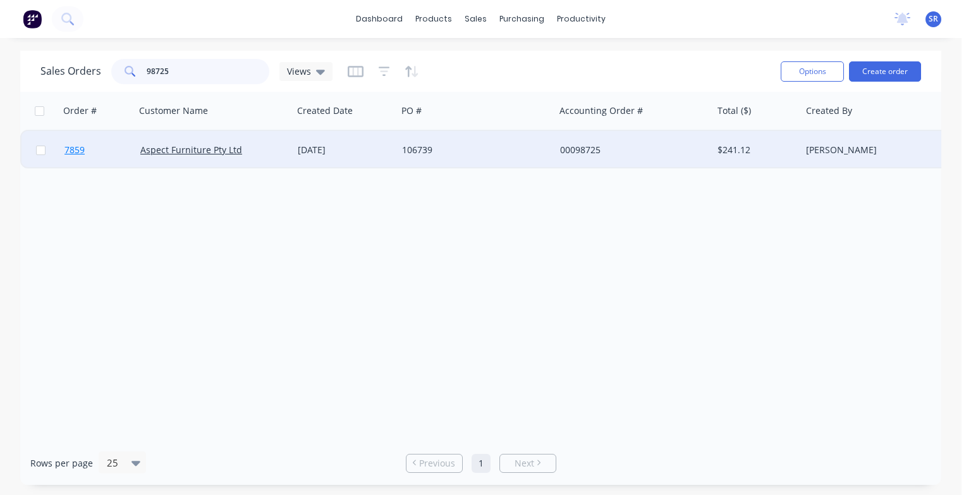
type input "98725"
click at [73, 149] on span "7859" at bounding box center [75, 150] width 20 height 13
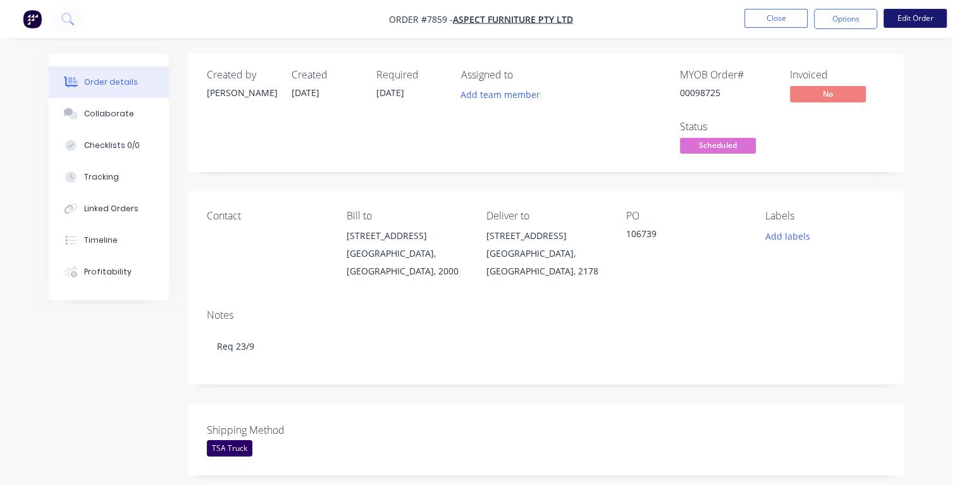
click at [918, 22] on button "Edit Order" at bounding box center [914, 18] width 63 height 19
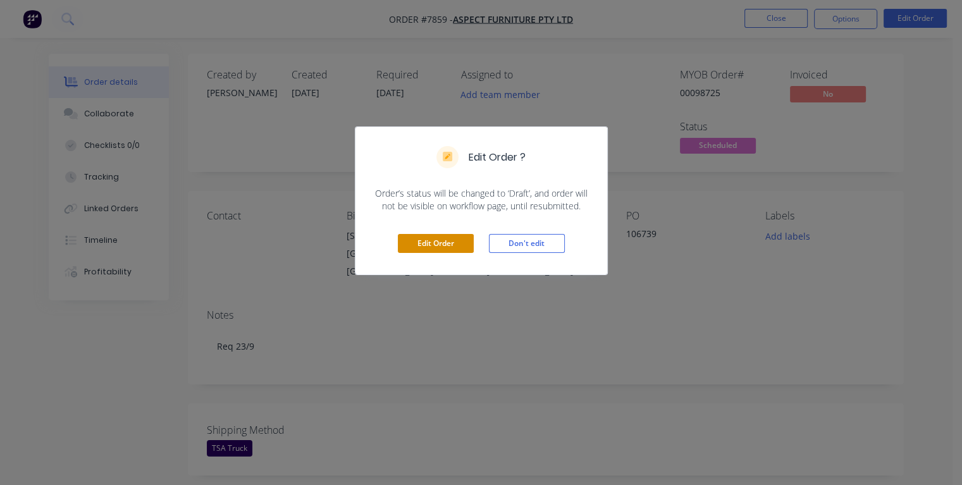
click at [440, 242] on button "Edit Order" at bounding box center [436, 243] width 76 height 19
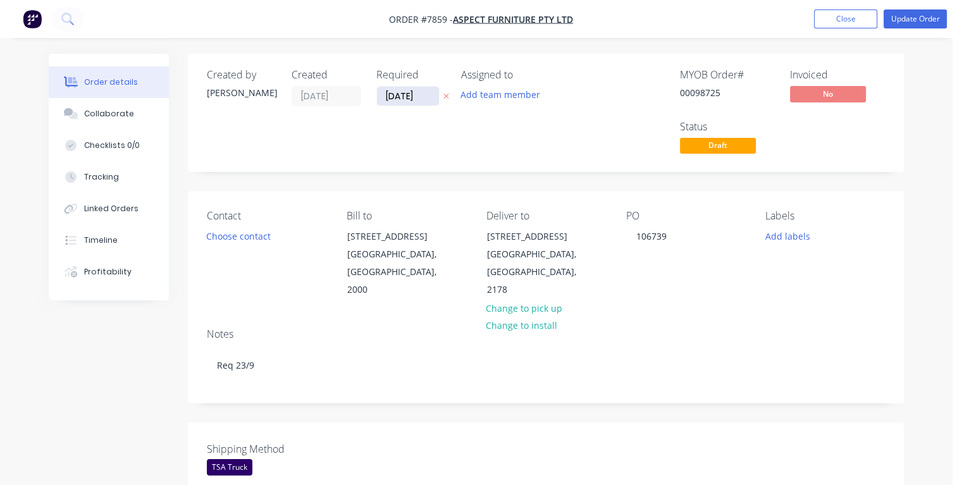
click at [393, 93] on input "[DATE]" at bounding box center [408, 96] width 62 height 19
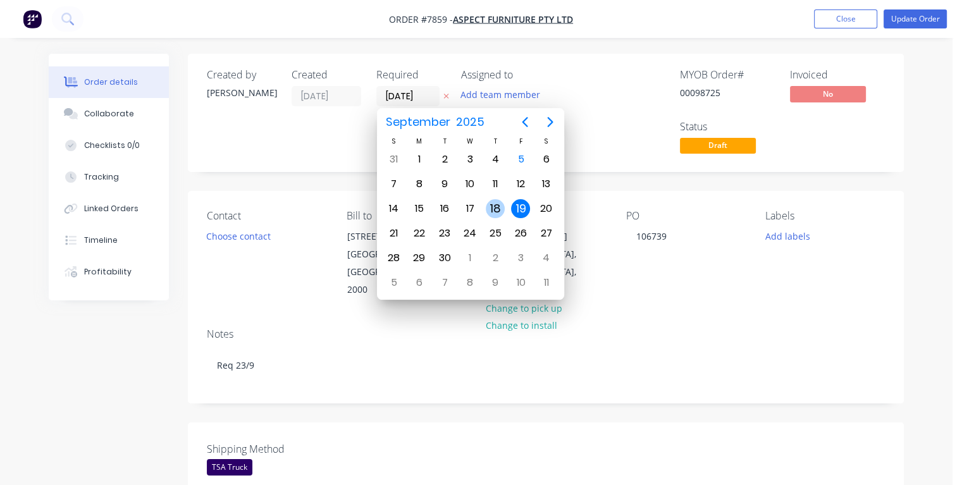
click at [495, 204] on div "18" at bounding box center [495, 208] width 19 height 19
type input "[DATE]"
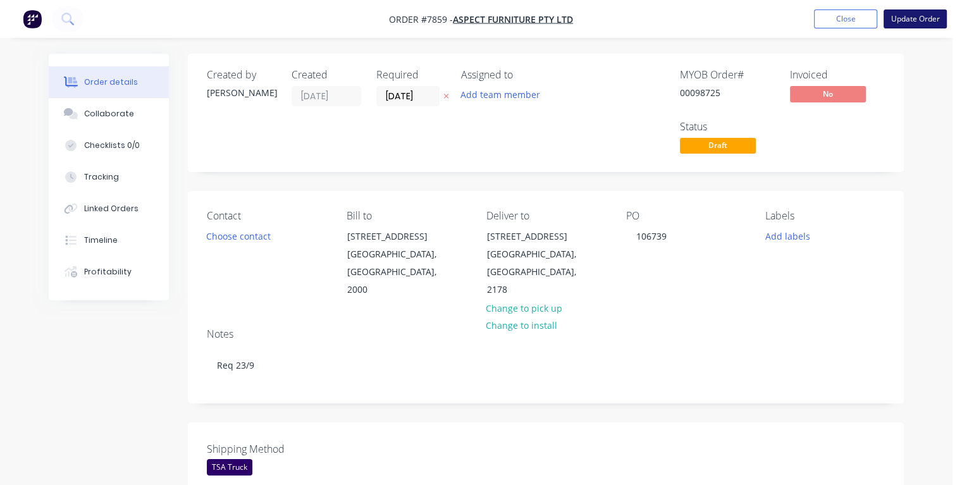
click at [920, 23] on button "Update Order" at bounding box center [914, 18] width 63 height 19
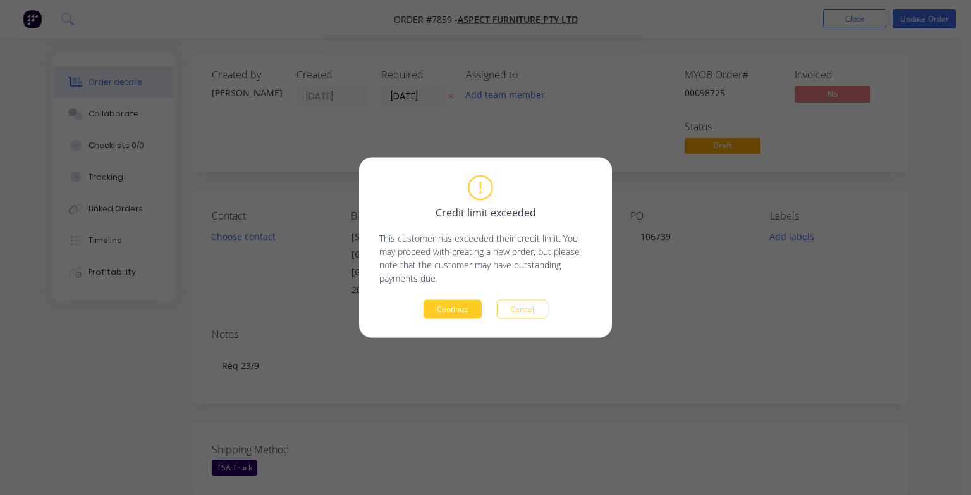
click at [455, 310] on button "Continue" at bounding box center [453, 309] width 58 height 19
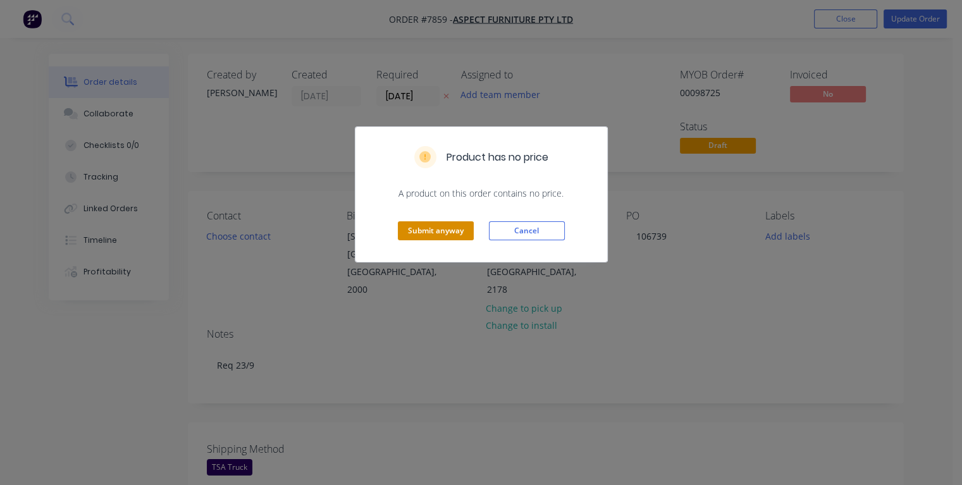
click at [445, 231] on button "Submit anyway" at bounding box center [436, 230] width 76 height 19
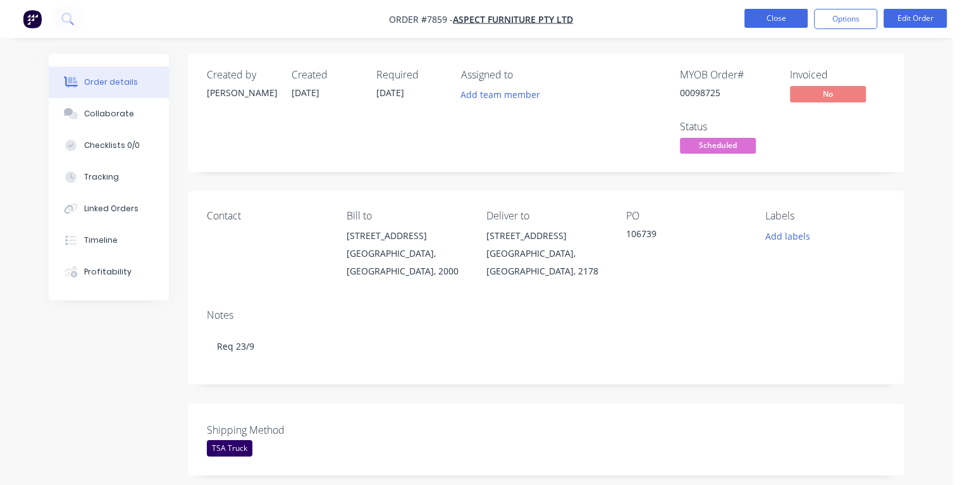
click at [770, 16] on button "Close" at bounding box center [775, 18] width 63 height 19
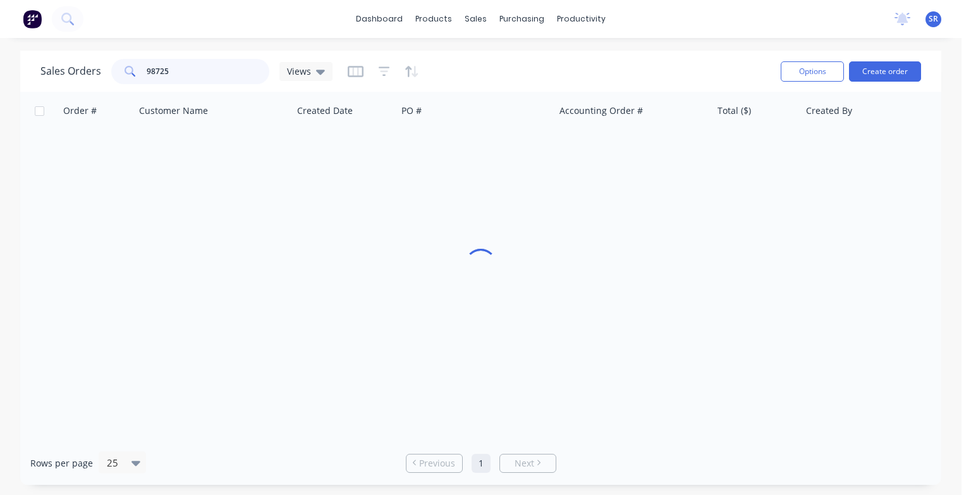
click at [187, 67] on input "98725" at bounding box center [208, 71] width 123 height 25
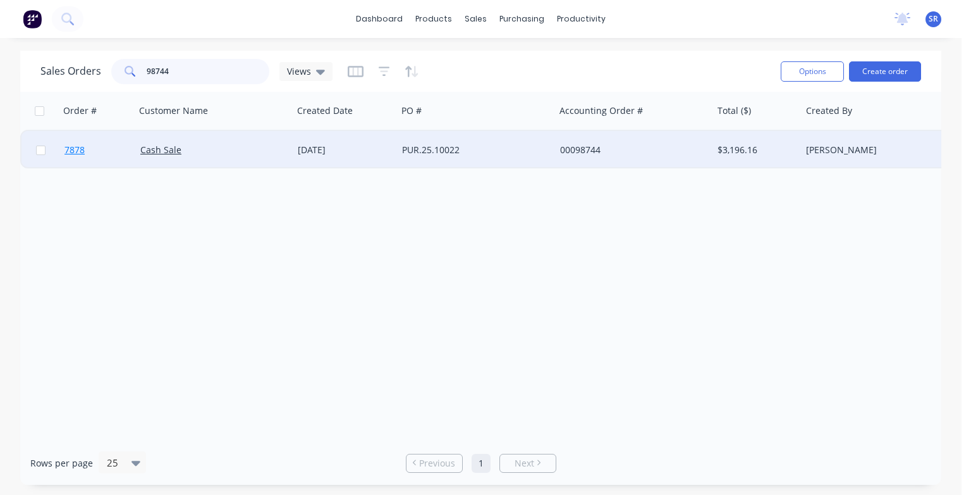
type input "98744"
click at [75, 151] on span "7878" at bounding box center [75, 150] width 20 height 13
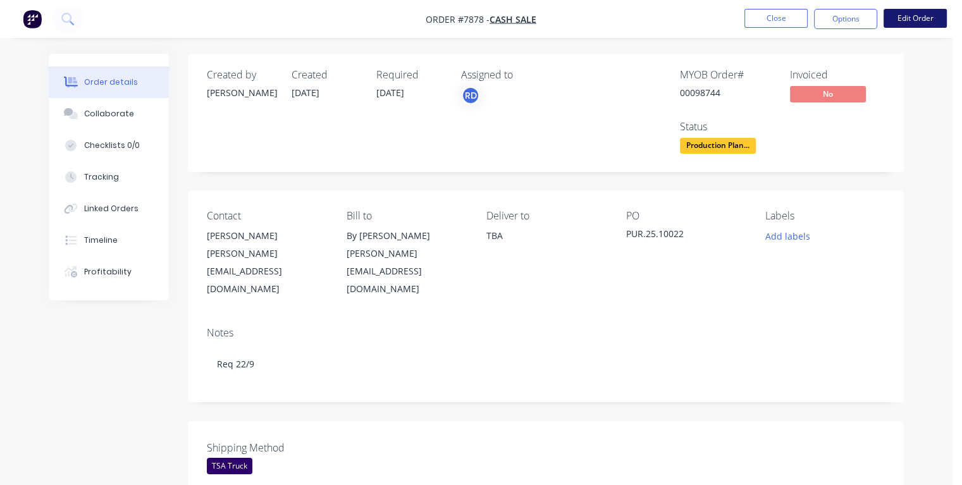
click at [918, 21] on button "Edit Order" at bounding box center [914, 18] width 63 height 19
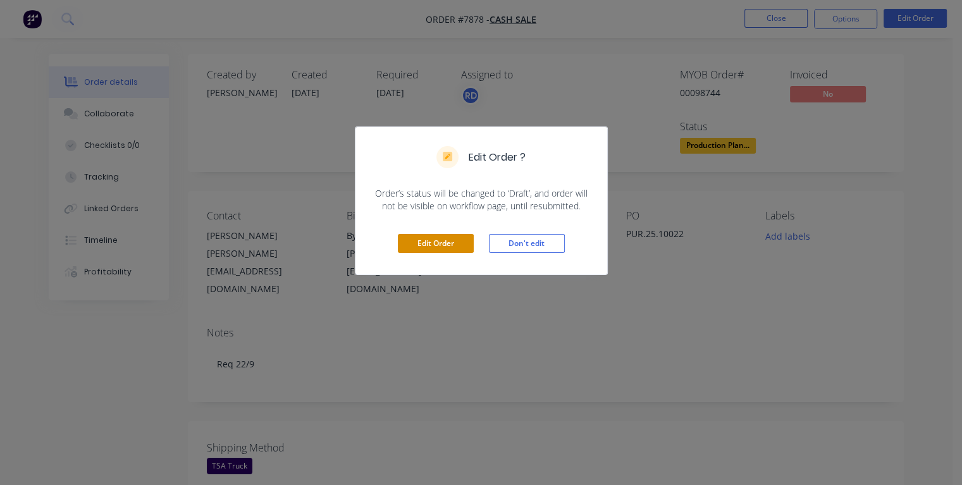
click at [437, 243] on button "Edit Order" at bounding box center [436, 243] width 76 height 19
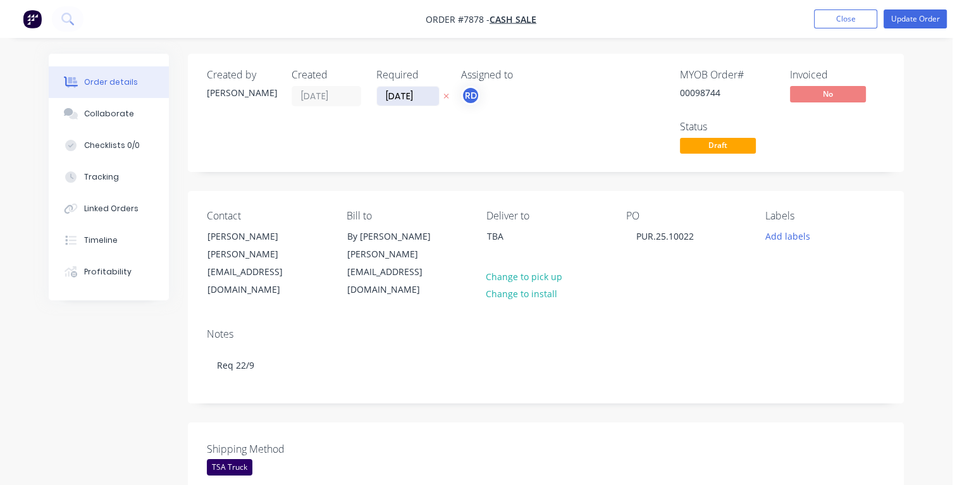
click at [393, 95] on input "[DATE]" at bounding box center [408, 96] width 62 height 19
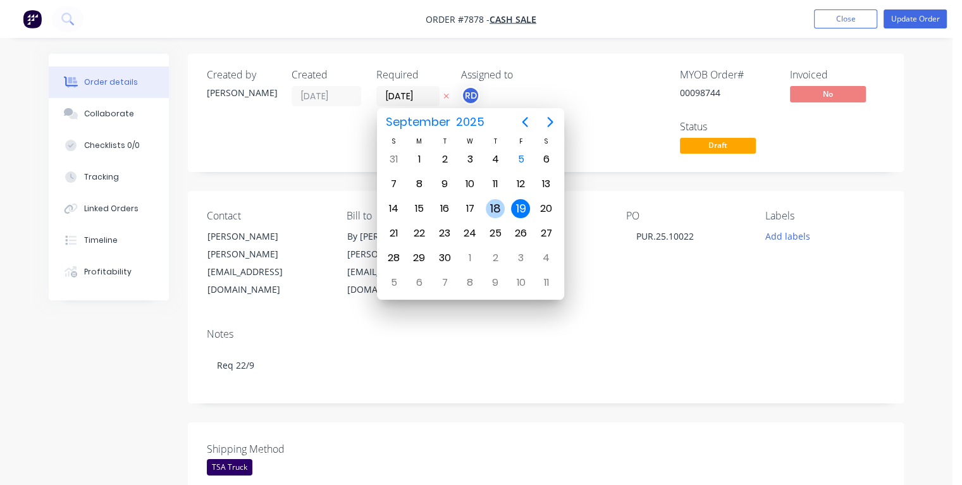
click at [492, 205] on div "18" at bounding box center [495, 208] width 19 height 19
type input "[DATE]"
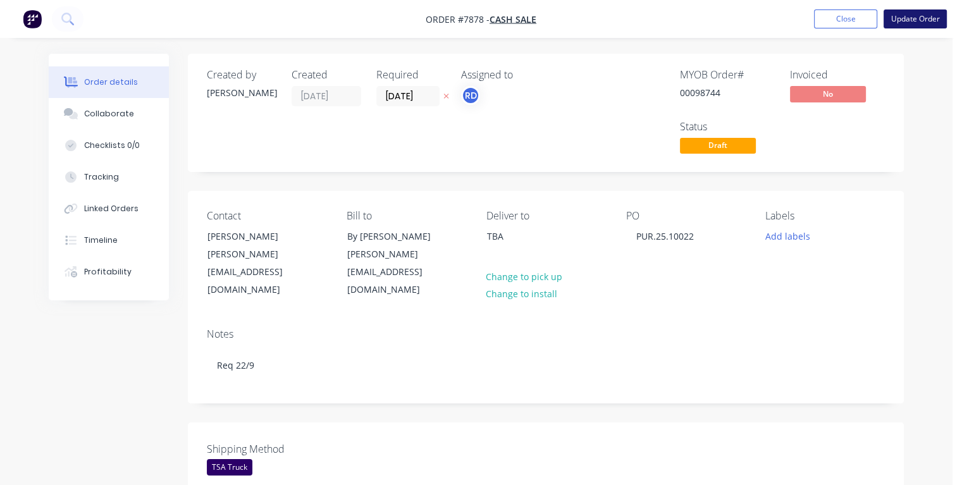
click at [906, 20] on button "Update Order" at bounding box center [914, 18] width 63 height 19
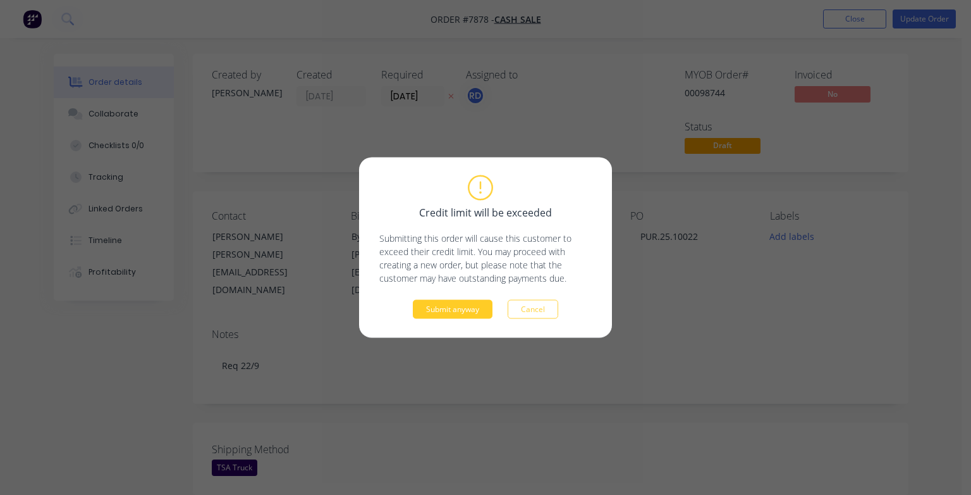
click at [446, 311] on button "Submit anyway" at bounding box center [453, 309] width 80 height 19
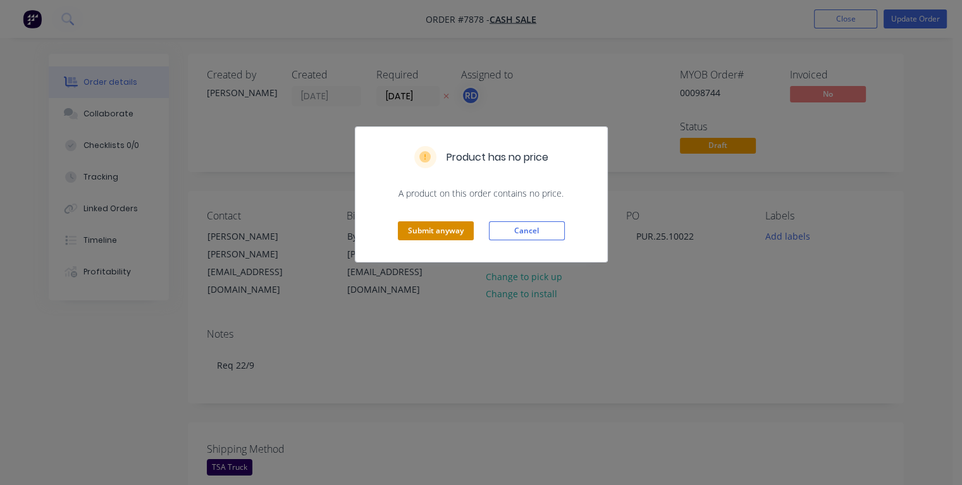
click at [449, 230] on button "Submit anyway" at bounding box center [436, 230] width 76 height 19
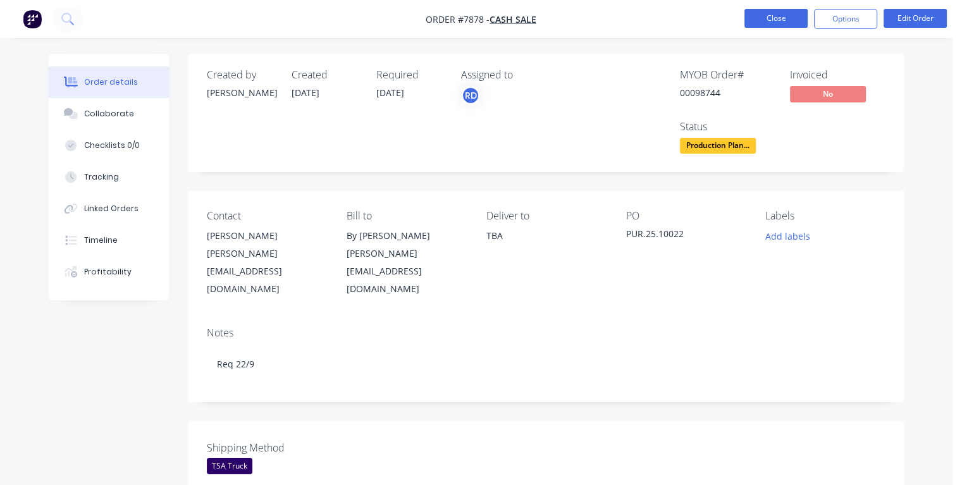
click at [771, 19] on button "Close" at bounding box center [775, 18] width 63 height 19
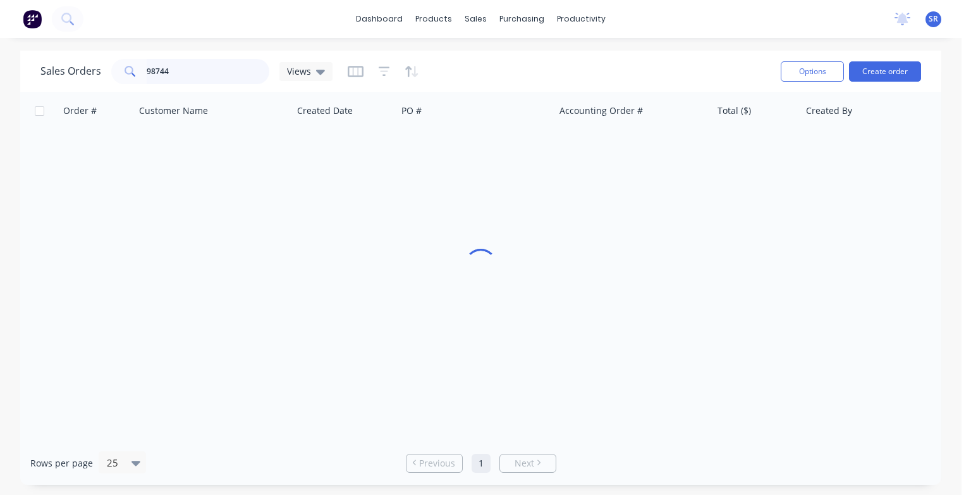
click at [194, 68] on input "98744" at bounding box center [208, 71] width 123 height 25
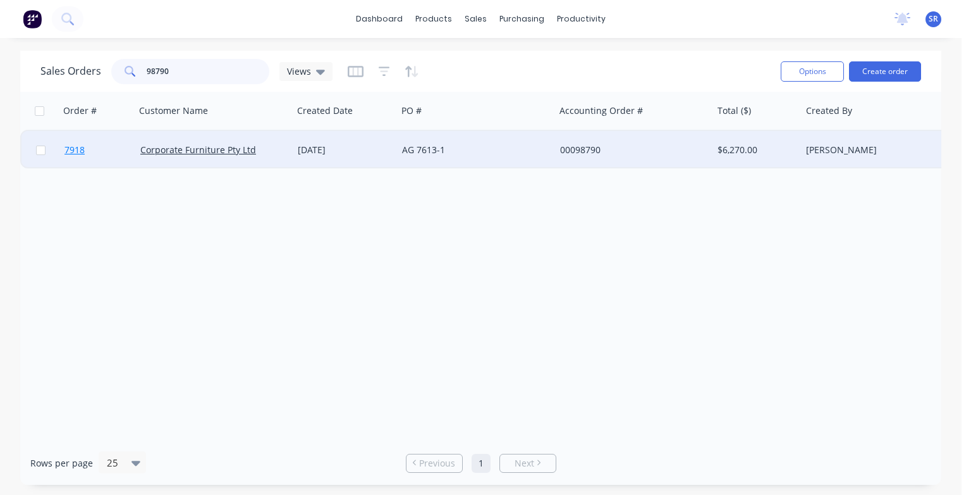
type input "98790"
click at [76, 151] on span "7918" at bounding box center [75, 150] width 20 height 13
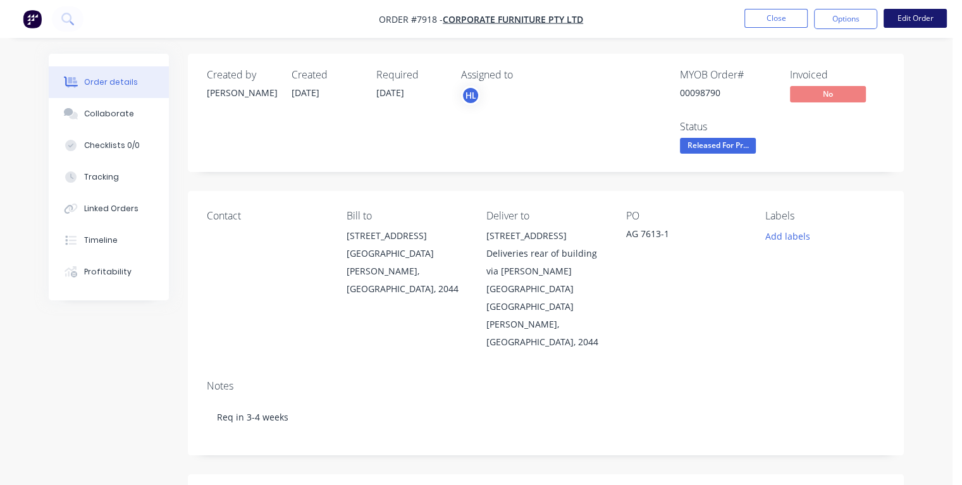
click at [918, 19] on button "Edit Order" at bounding box center [914, 18] width 63 height 19
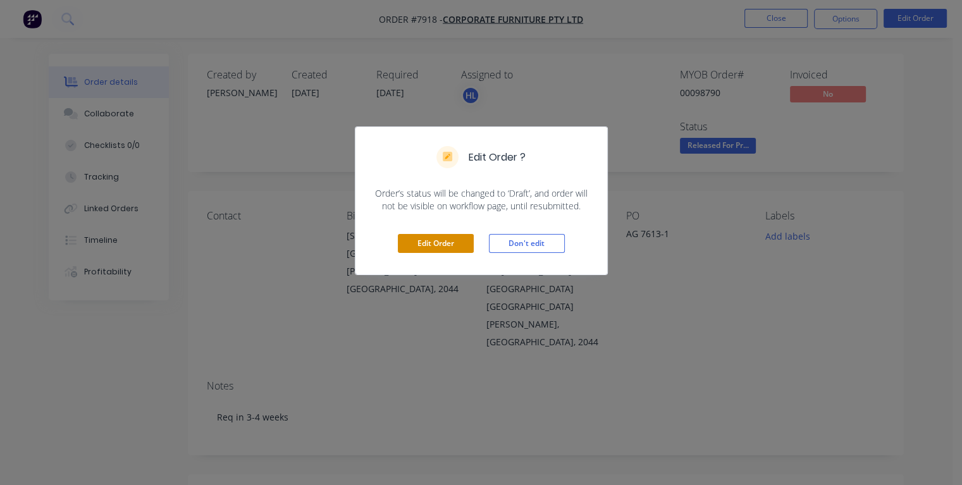
drag, startPoint x: 453, startPoint y: 242, endPoint x: 448, endPoint y: 233, distance: 9.9
click at [453, 242] on button "Edit Order" at bounding box center [436, 243] width 76 height 19
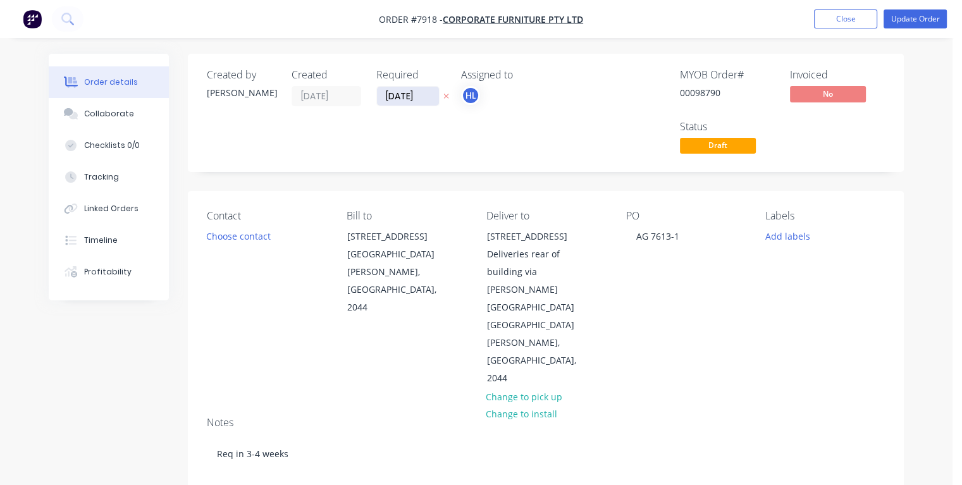
click at [392, 92] on input "[DATE]" at bounding box center [408, 96] width 62 height 19
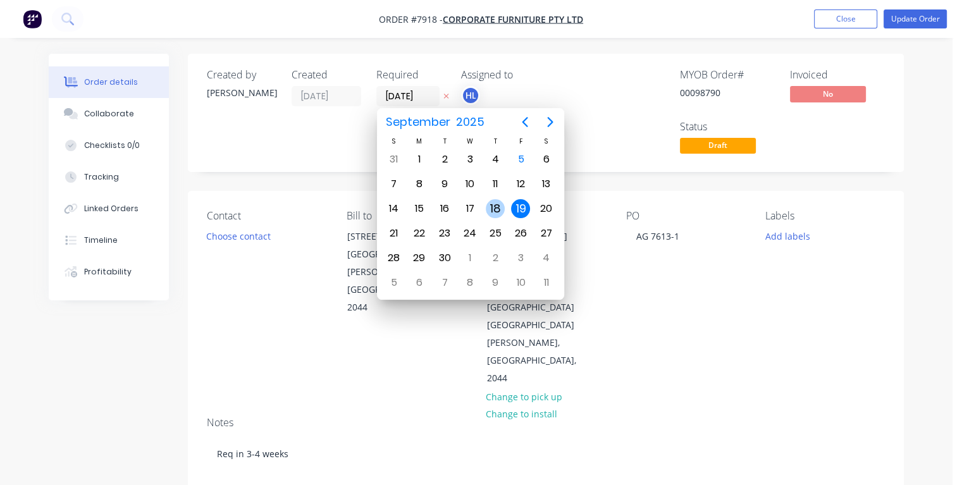
click at [497, 204] on div "18" at bounding box center [495, 208] width 19 height 19
type input "[DATE]"
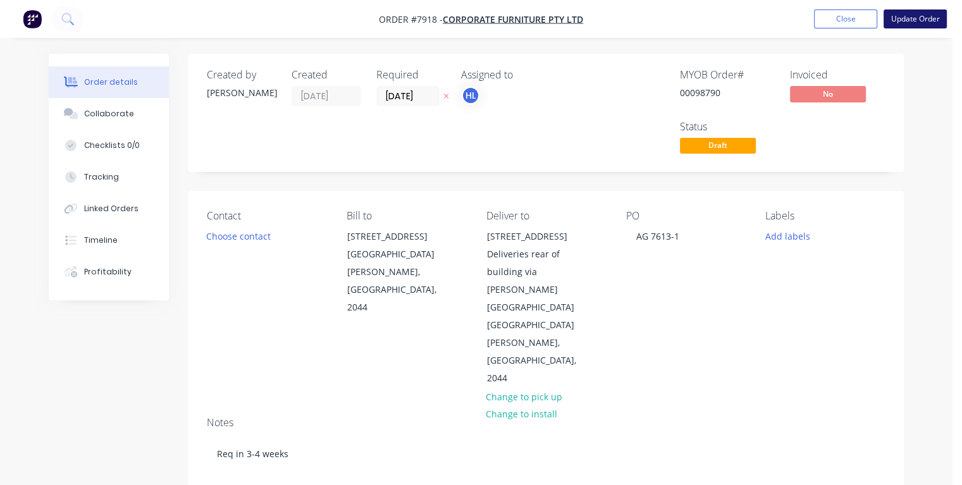
click at [911, 22] on button "Update Order" at bounding box center [914, 18] width 63 height 19
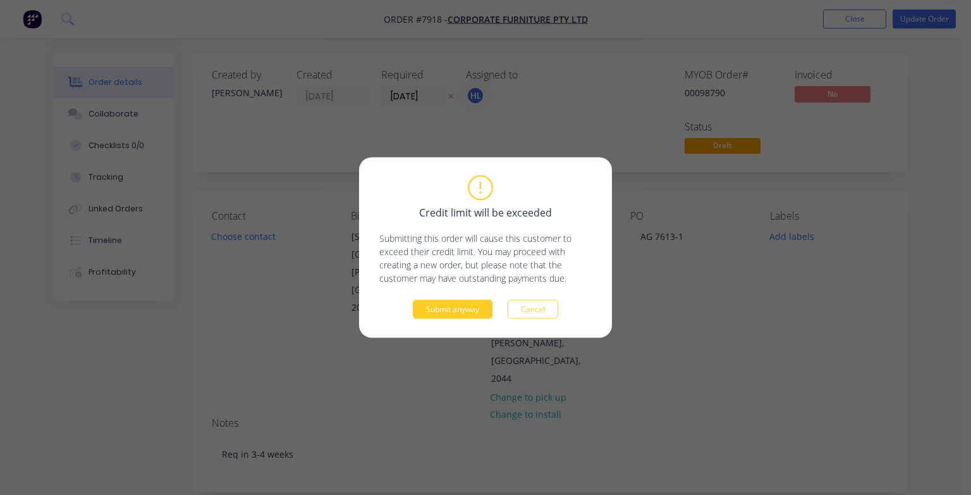
click at [465, 309] on button "Submit anyway" at bounding box center [453, 309] width 80 height 19
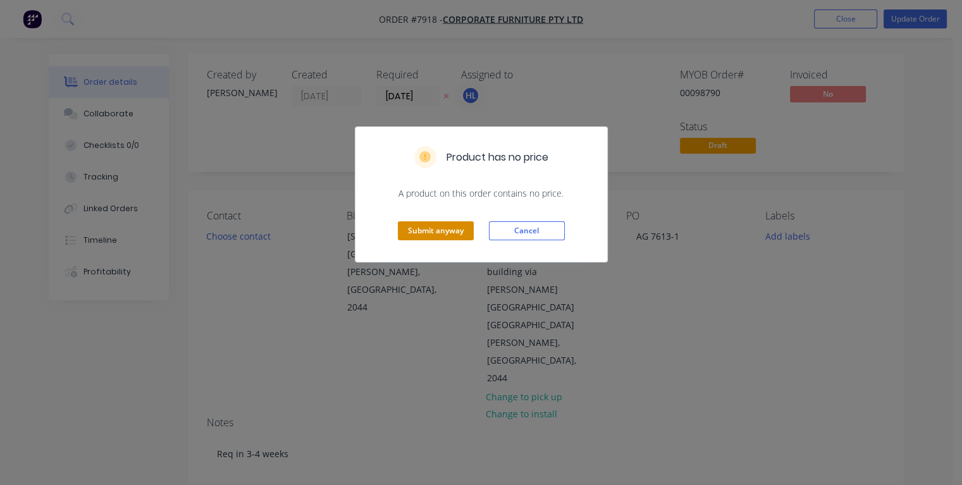
click at [438, 229] on button "Submit anyway" at bounding box center [436, 230] width 76 height 19
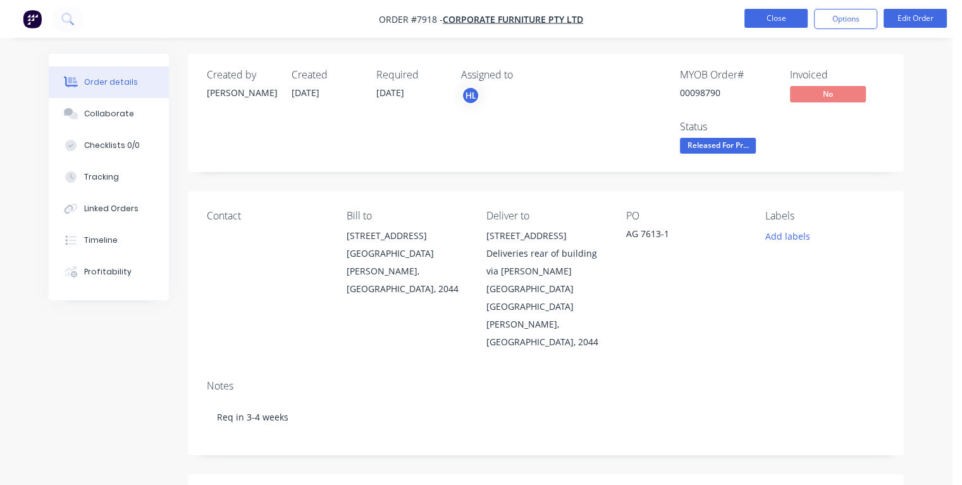
click at [763, 21] on button "Close" at bounding box center [775, 18] width 63 height 19
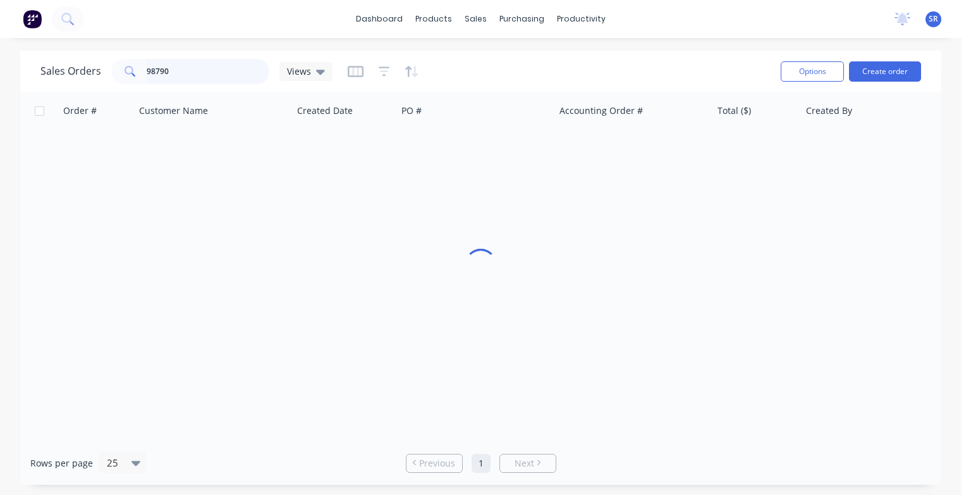
click at [183, 68] on input "98790" at bounding box center [208, 71] width 123 height 25
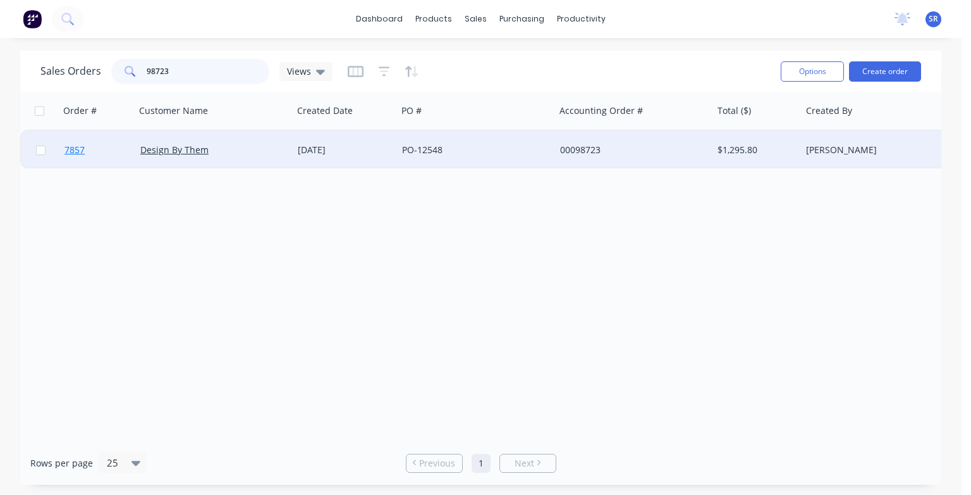
type input "98723"
click at [73, 152] on span "7857" at bounding box center [75, 150] width 20 height 13
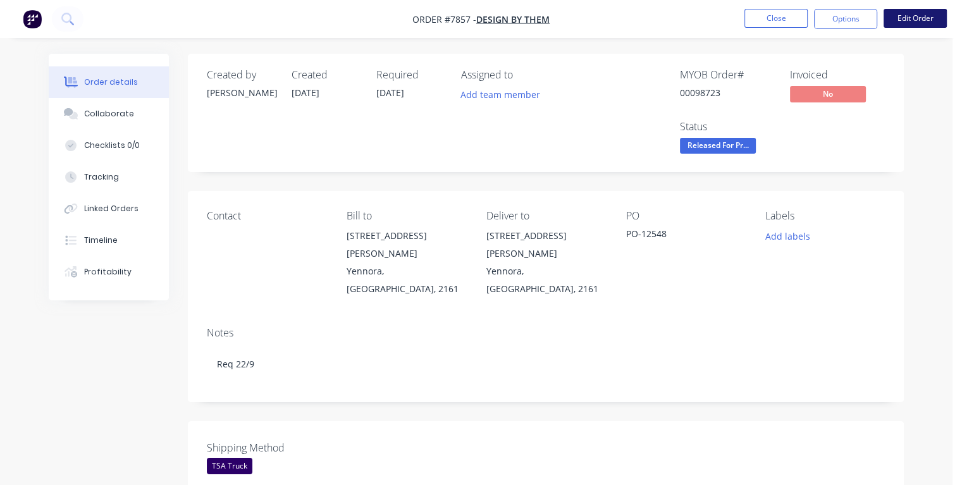
click at [900, 21] on button "Edit Order" at bounding box center [914, 18] width 63 height 19
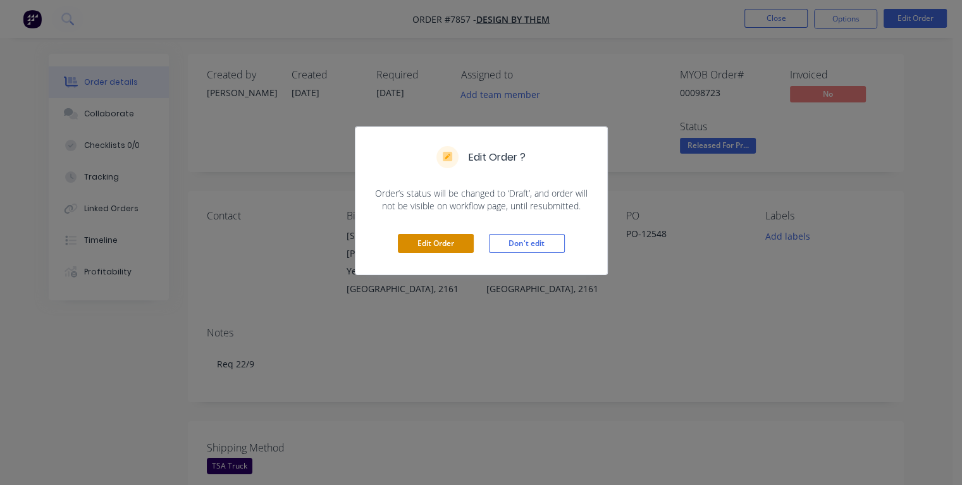
click at [441, 240] on button "Edit Order" at bounding box center [436, 243] width 76 height 19
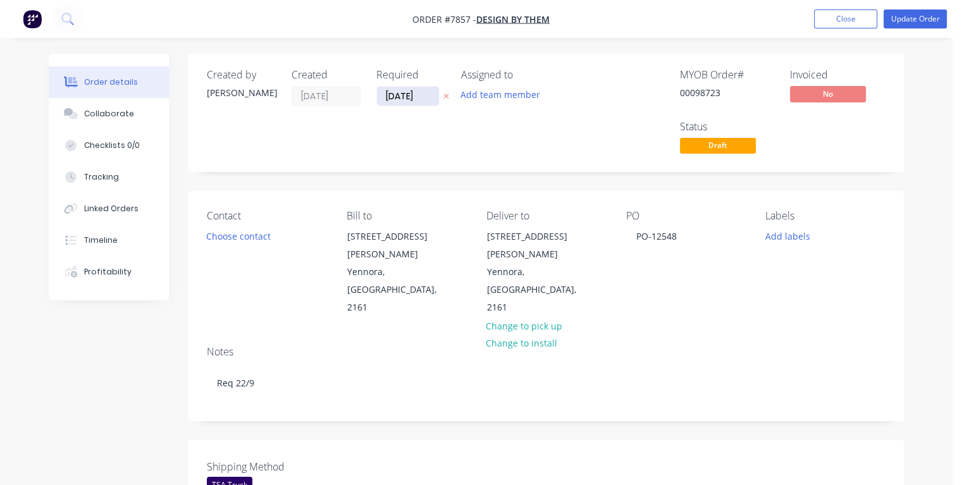
click at [393, 96] on input "[DATE]" at bounding box center [408, 96] width 62 height 19
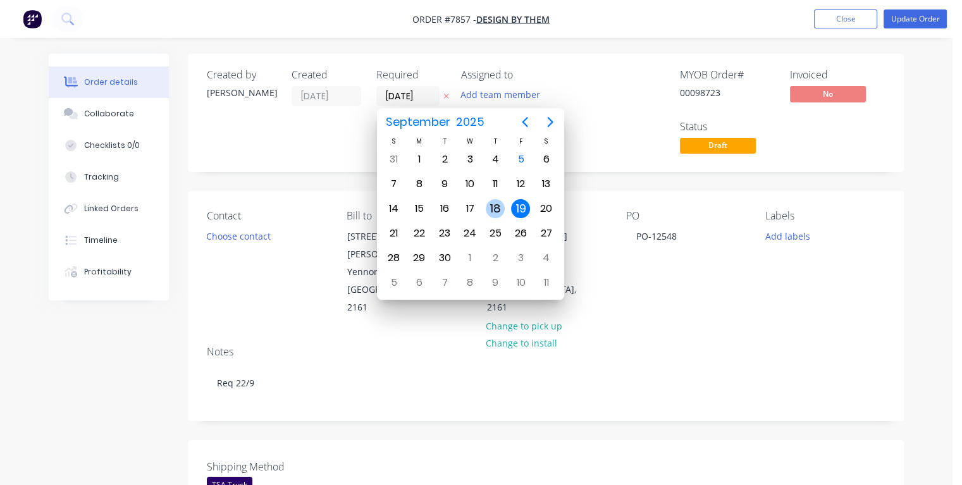
drag, startPoint x: 495, startPoint y: 206, endPoint x: 551, endPoint y: 198, distance: 56.8
click at [496, 206] on div "18" at bounding box center [495, 208] width 19 height 19
type input "[DATE]"
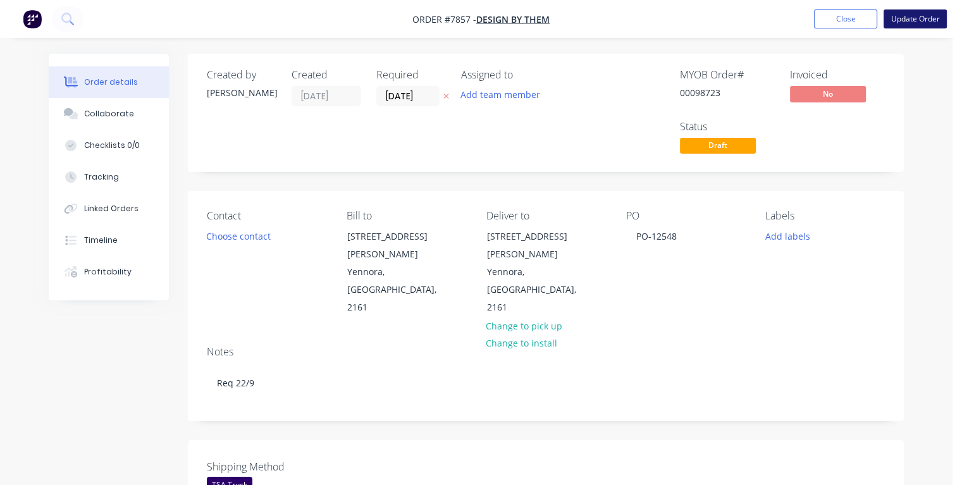
click at [906, 22] on button "Update Order" at bounding box center [914, 18] width 63 height 19
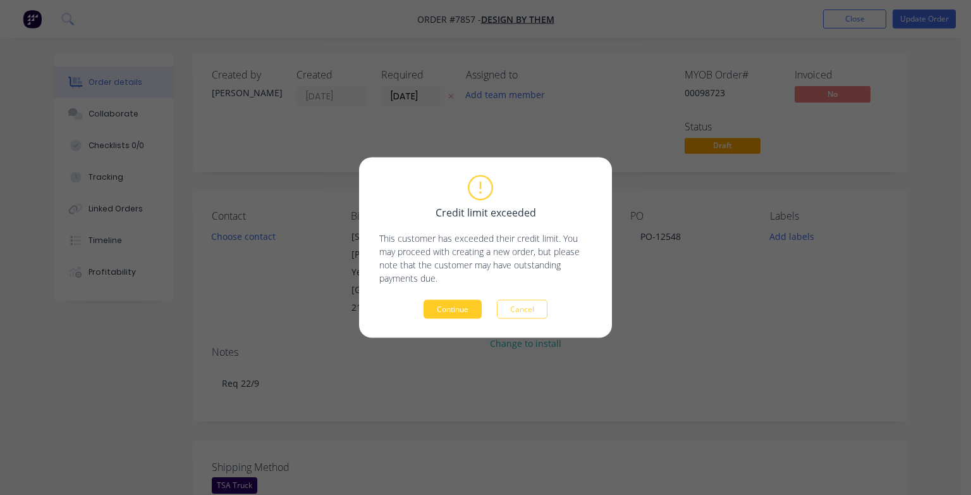
click at [449, 310] on button "Continue" at bounding box center [453, 309] width 58 height 19
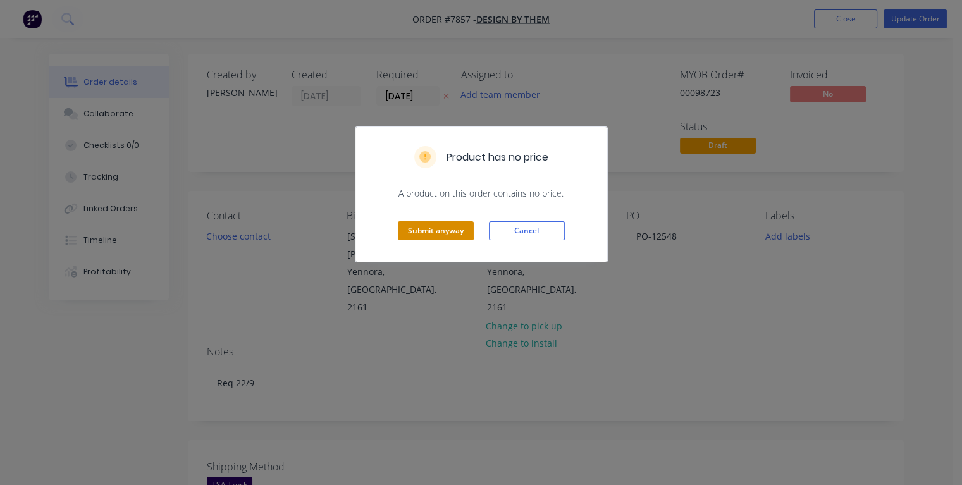
click at [445, 231] on button "Submit anyway" at bounding box center [436, 230] width 76 height 19
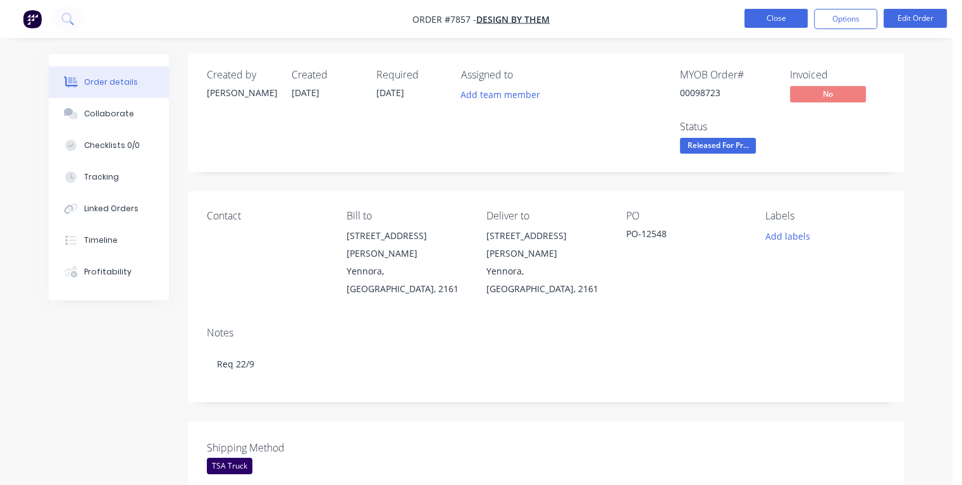
click at [764, 9] on button "Close" at bounding box center [775, 18] width 63 height 19
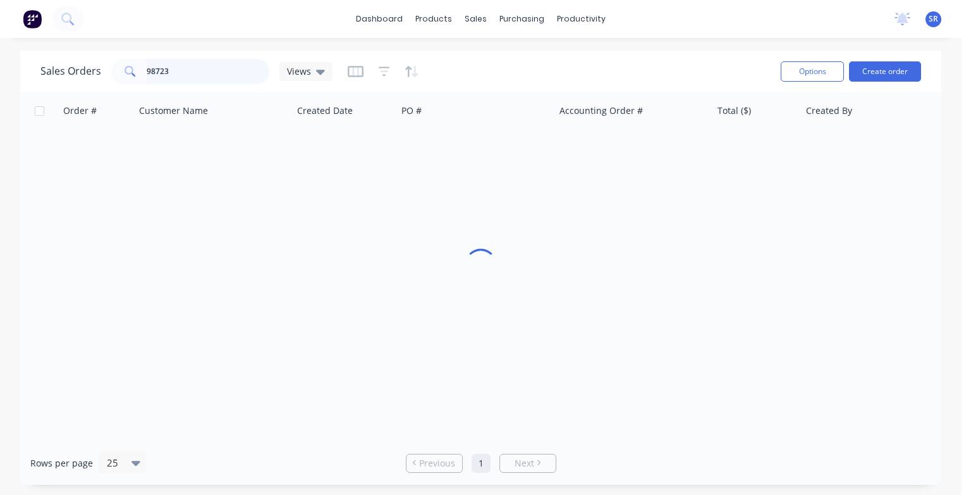
click at [169, 72] on input "98723" at bounding box center [208, 71] width 123 height 25
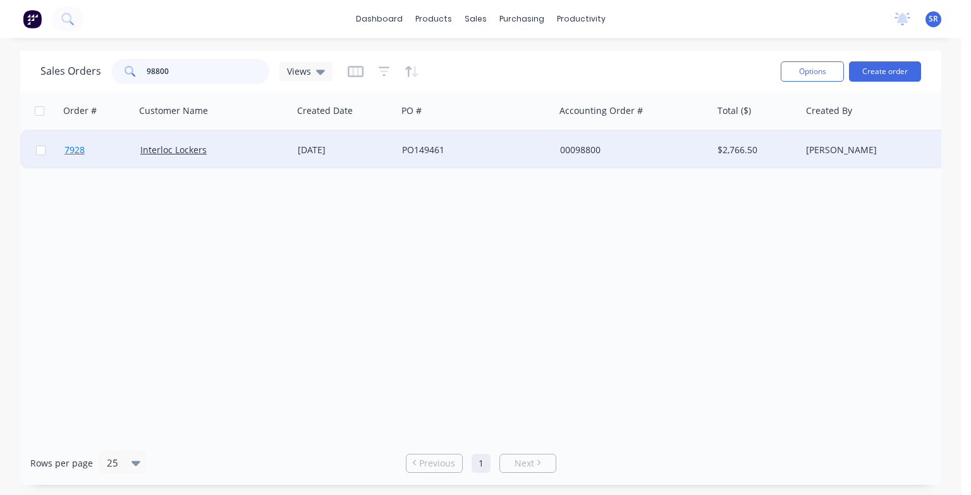
type input "98800"
click at [75, 155] on span "7928" at bounding box center [75, 150] width 20 height 13
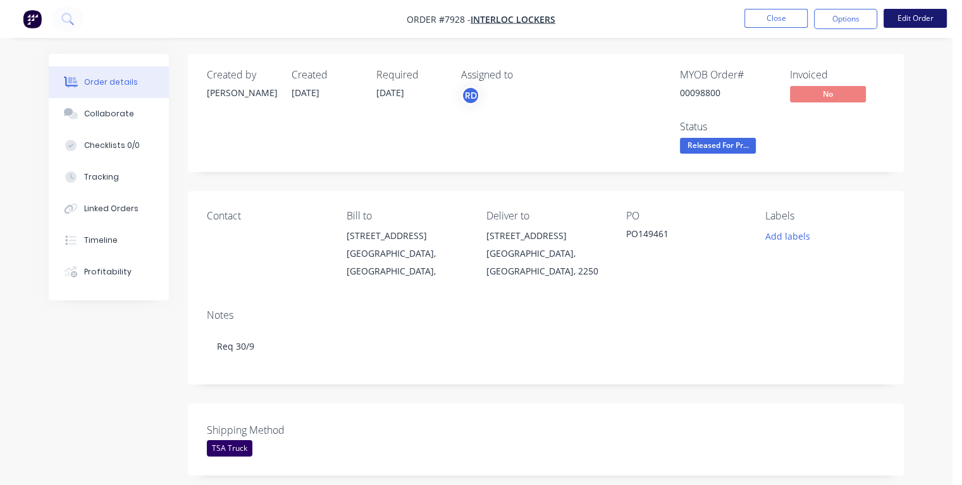
click at [919, 20] on button "Edit Order" at bounding box center [914, 18] width 63 height 19
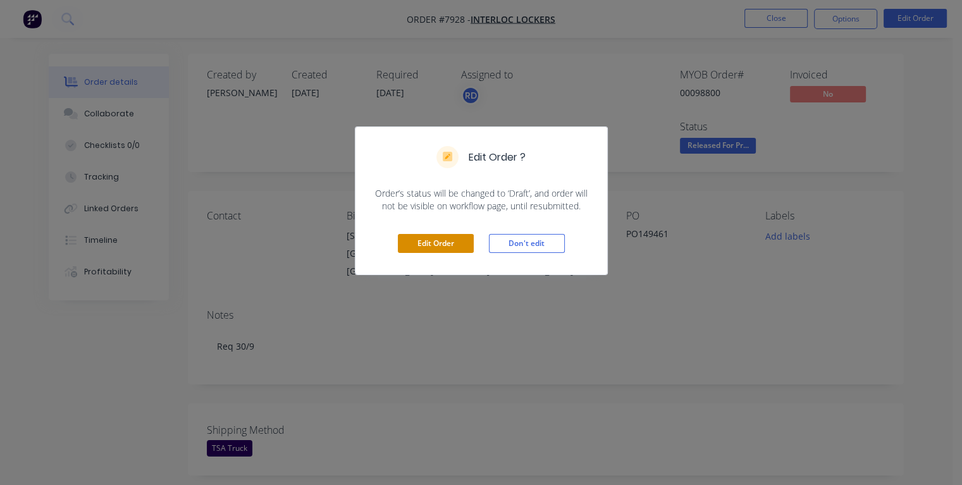
click at [419, 243] on button "Edit Order" at bounding box center [436, 243] width 76 height 19
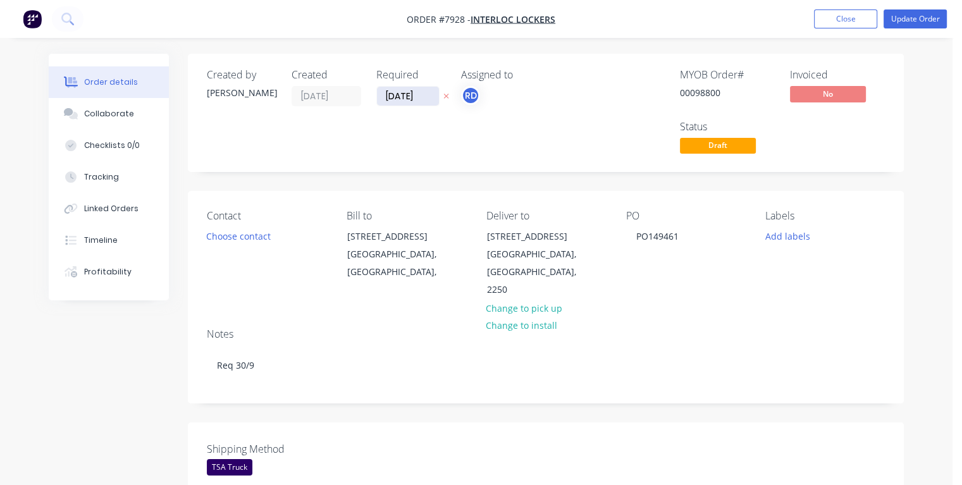
click at [393, 94] on input "[DATE]" at bounding box center [408, 96] width 62 height 19
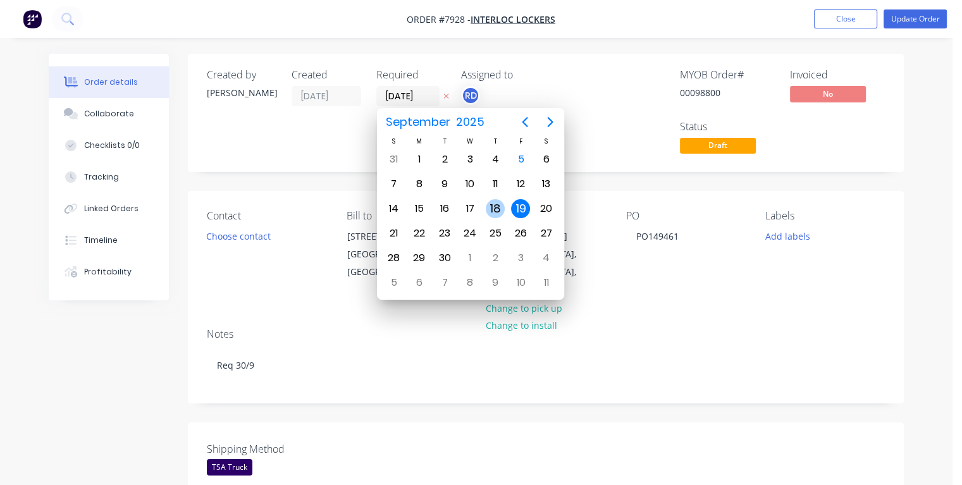
click at [489, 204] on div "18" at bounding box center [495, 208] width 19 height 19
type input "[DATE]"
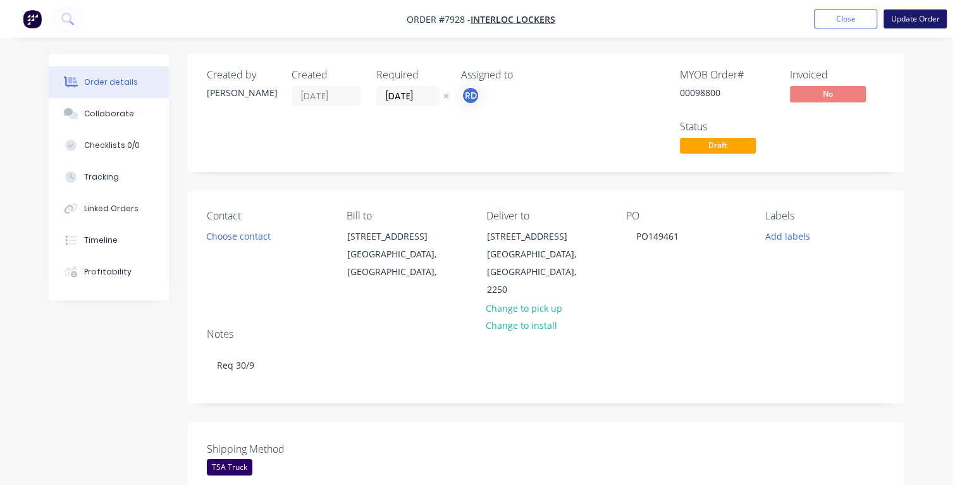
click at [899, 22] on button "Update Order" at bounding box center [914, 18] width 63 height 19
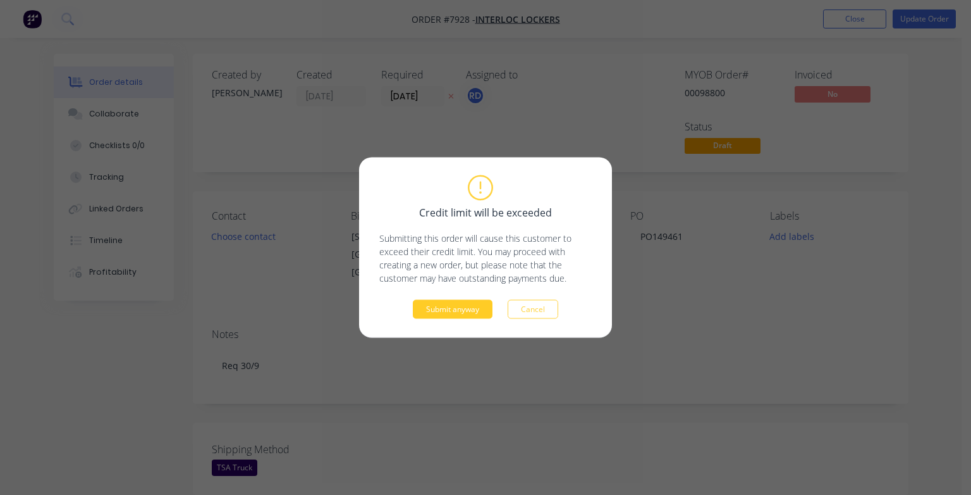
click at [458, 305] on button "Submit anyway" at bounding box center [453, 309] width 80 height 19
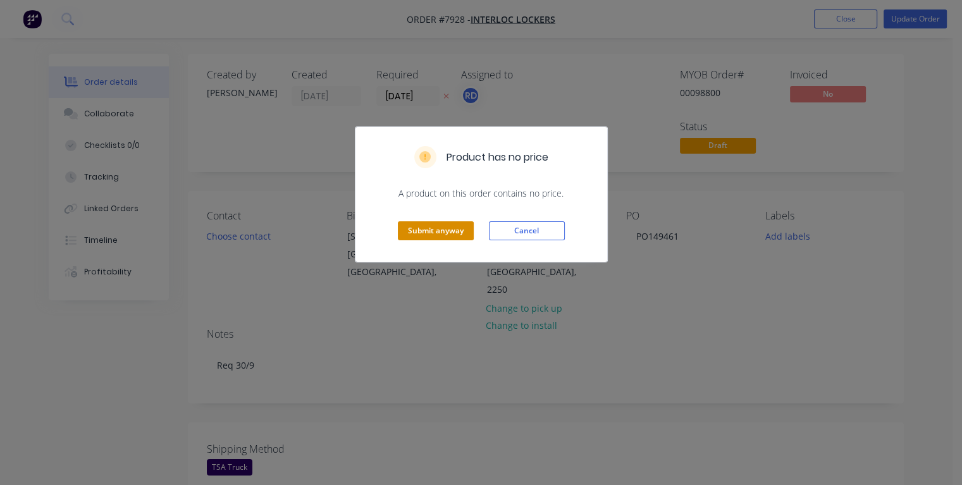
click at [438, 231] on button "Submit anyway" at bounding box center [436, 230] width 76 height 19
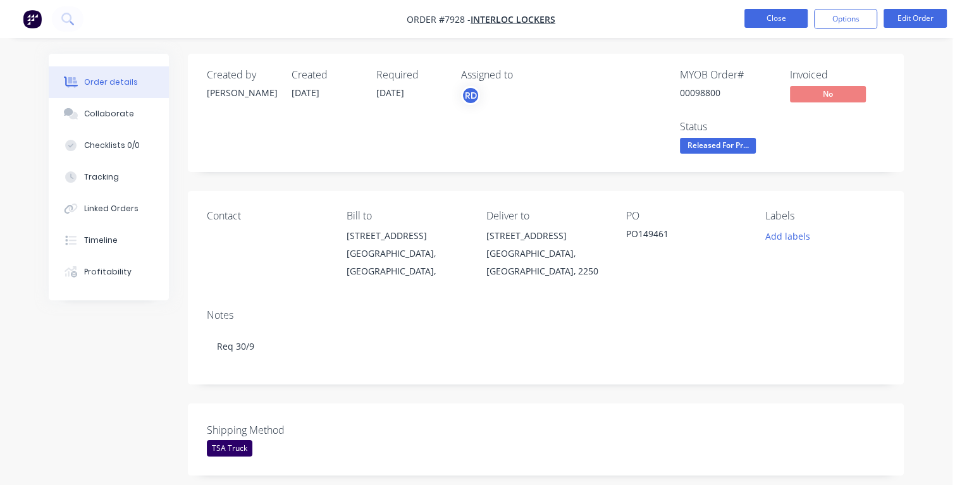
click at [783, 17] on button "Close" at bounding box center [775, 18] width 63 height 19
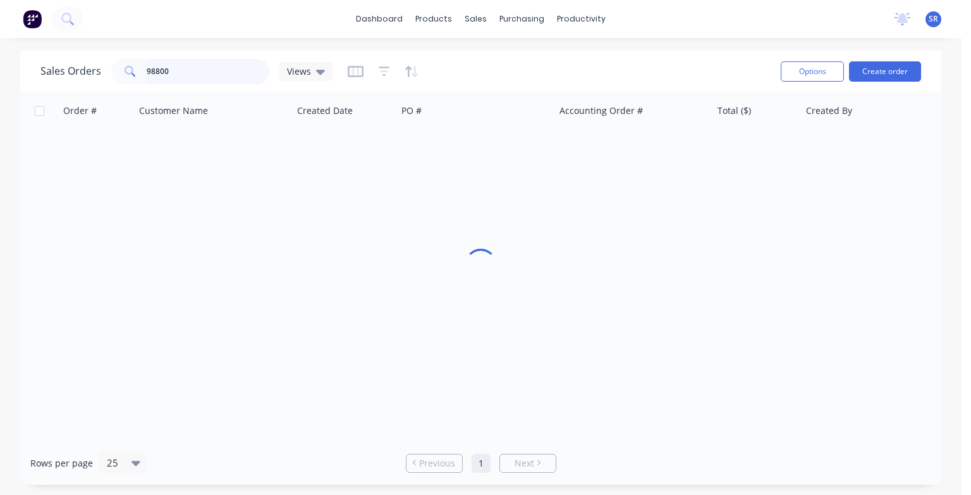
click at [245, 78] on input "98800" at bounding box center [208, 71] width 123 height 25
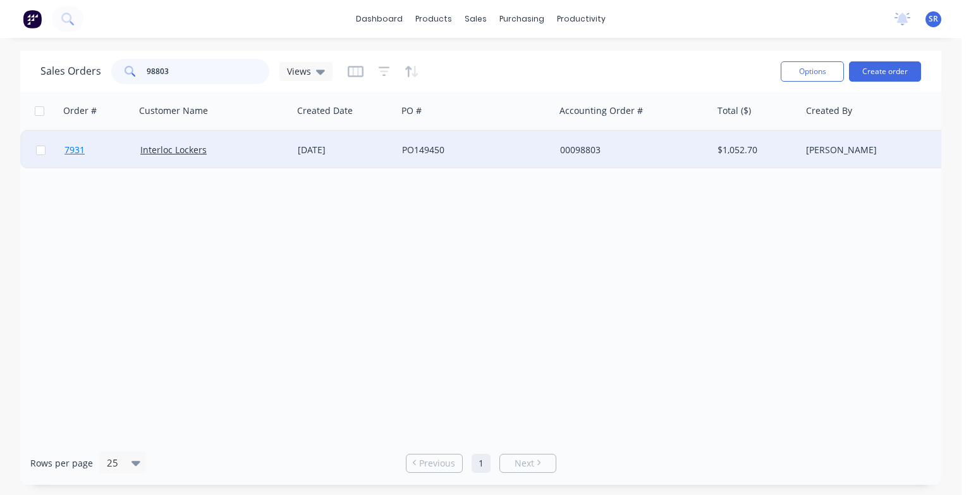
type input "98803"
click at [76, 151] on span "7931" at bounding box center [75, 150] width 20 height 13
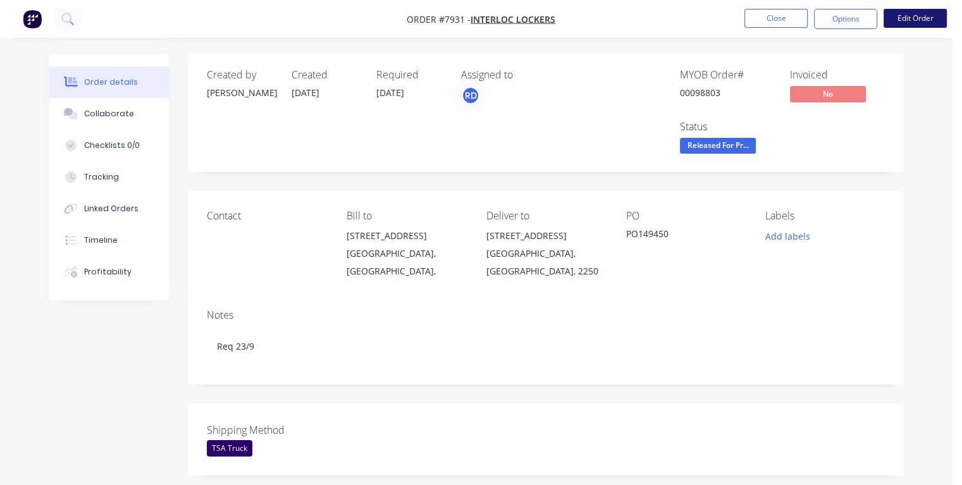
click at [919, 21] on button "Edit Order" at bounding box center [914, 18] width 63 height 19
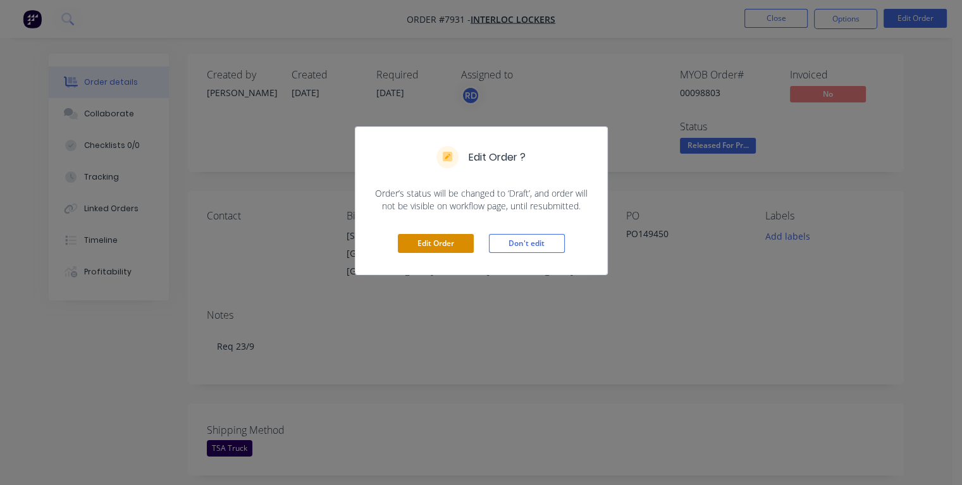
click at [436, 243] on button "Edit Order" at bounding box center [436, 243] width 76 height 19
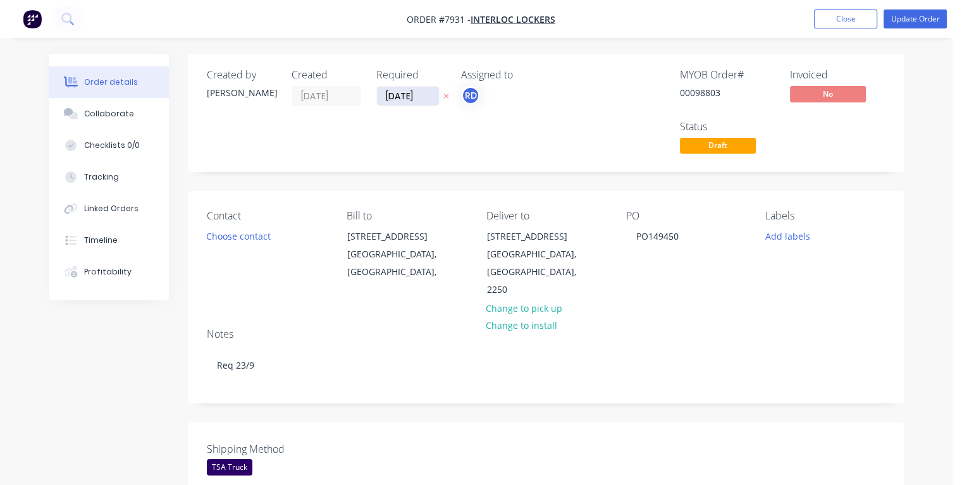
click at [393, 95] on input "[DATE]" at bounding box center [408, 96] width 62 height 19
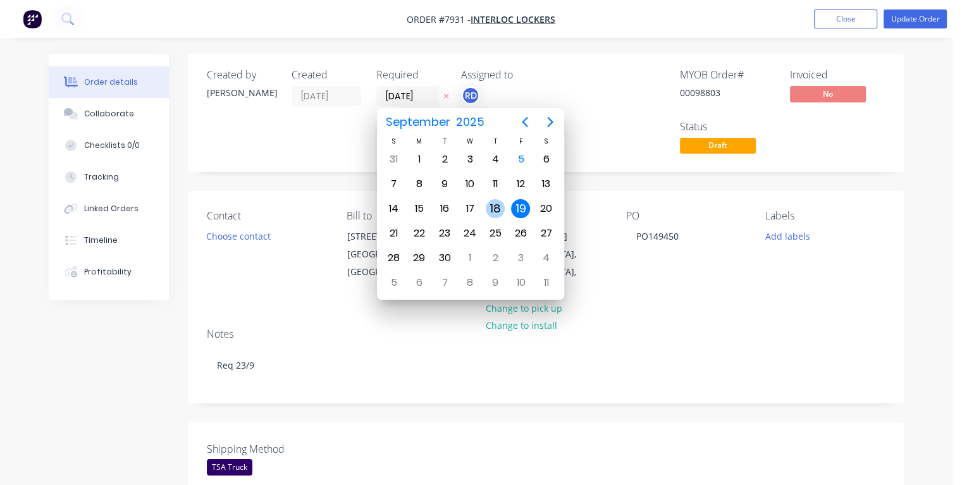
click at [495, 204] on div "18" at bounding box center [495, 208] width 19 height 19
type input "[DATE]"
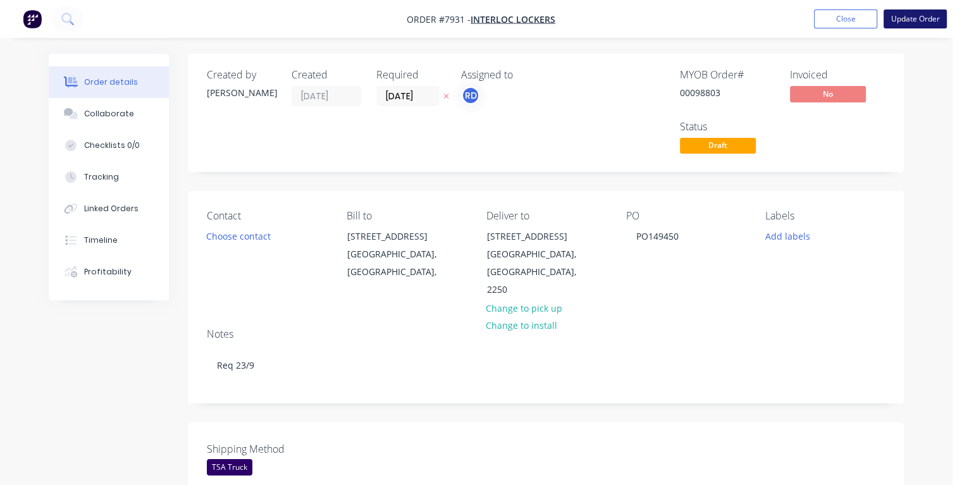
click at [923, 16] on button "Update Order" at bounding box center [914, 18] width 63 height 19
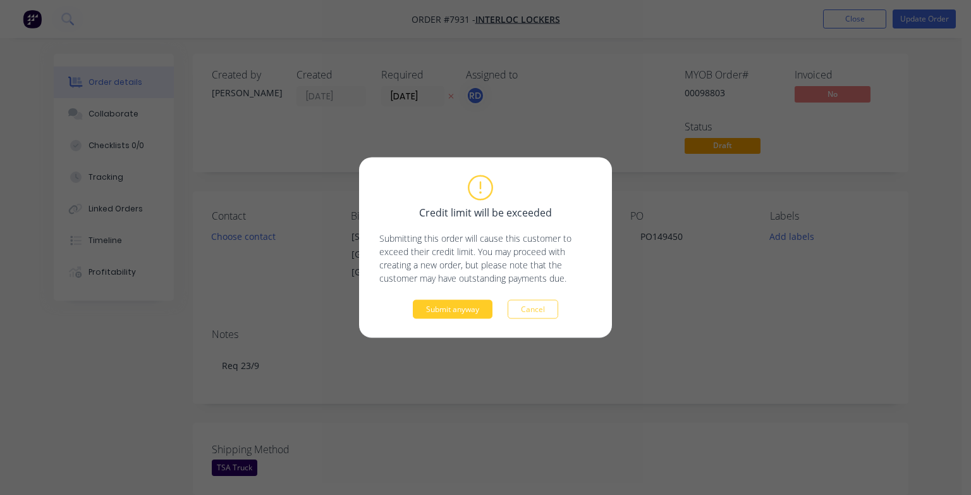
click at [465, 312] on button "Submit anyway" at bounding box center [453, 309] width 80 height 19
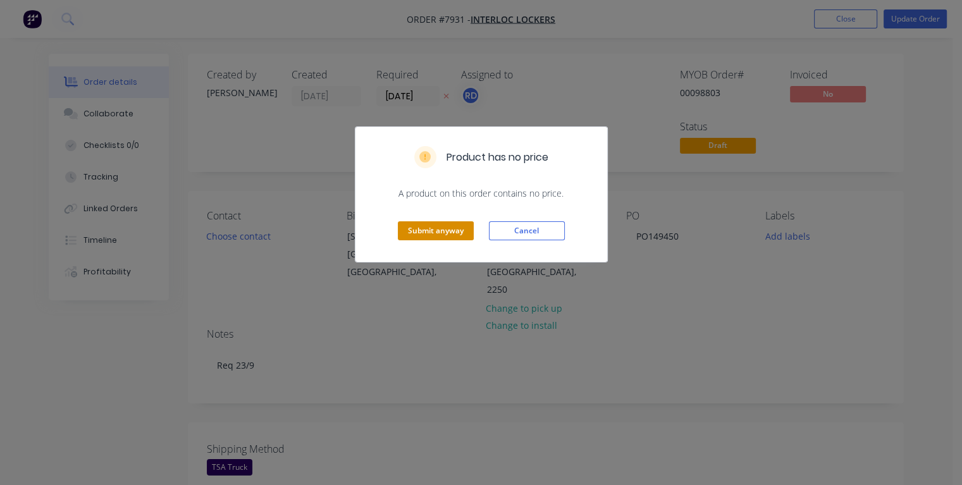
click at [439, 230] on button "Submit anyway" at bounding box center [436, 230] width 76 height 19
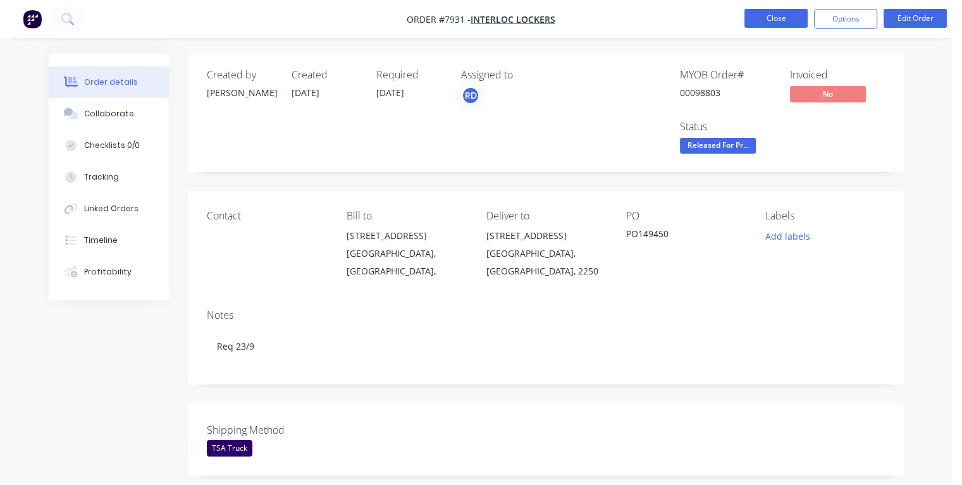
click at [757, 14] on button "Close" at bounding box center [775, 18] width 63 height 19
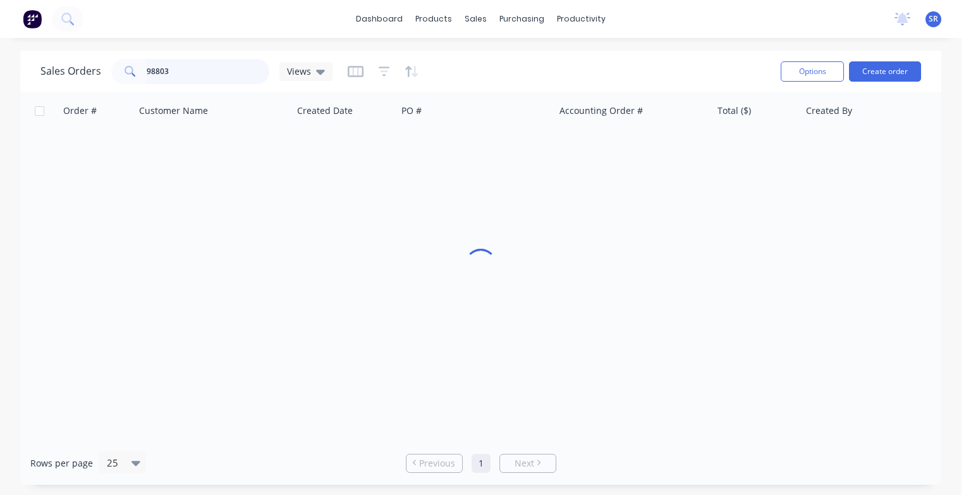
click at [200, 61] on input "98803" at bounding box center [208, 71] width 123 height 25
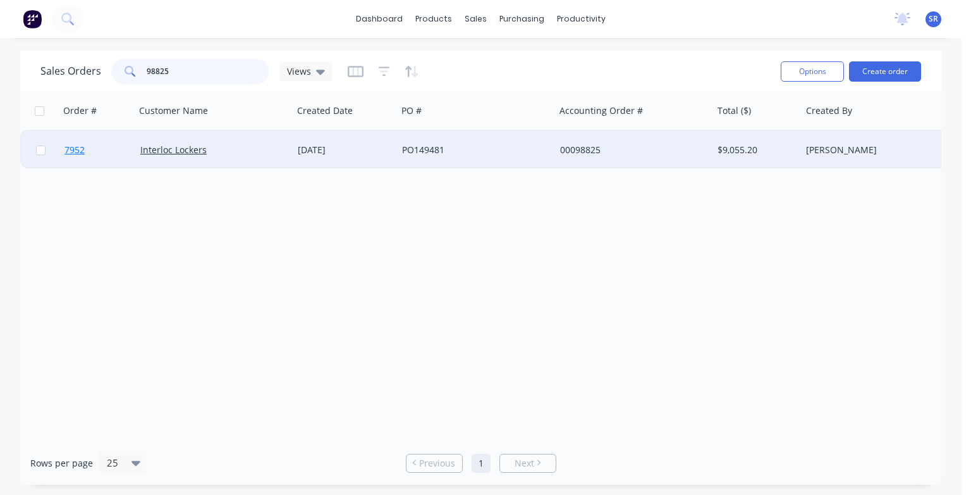
type input "98825"
click at [69, 148] on span "7952" at bounding box center [75, 150] width 20 height 13
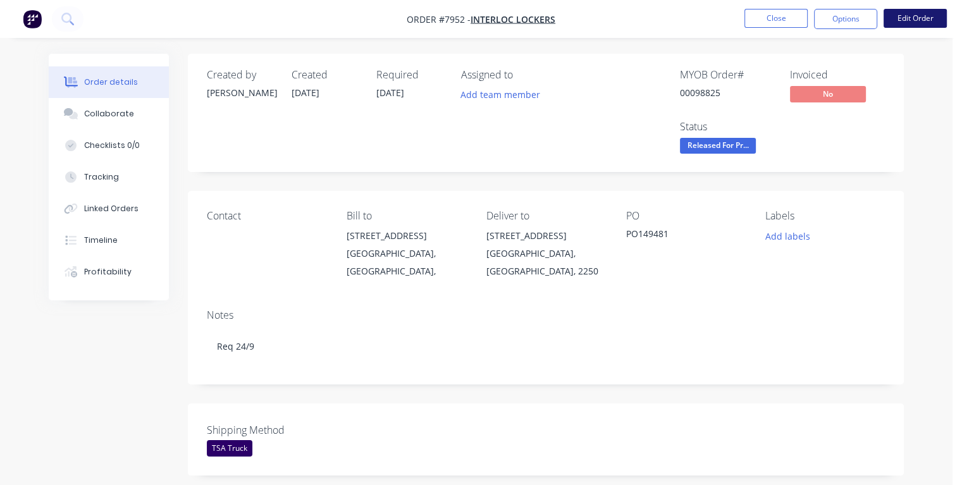
click at [910, 17] on button "Edit Order" at bounding box center [914, 18] width 63 height 19
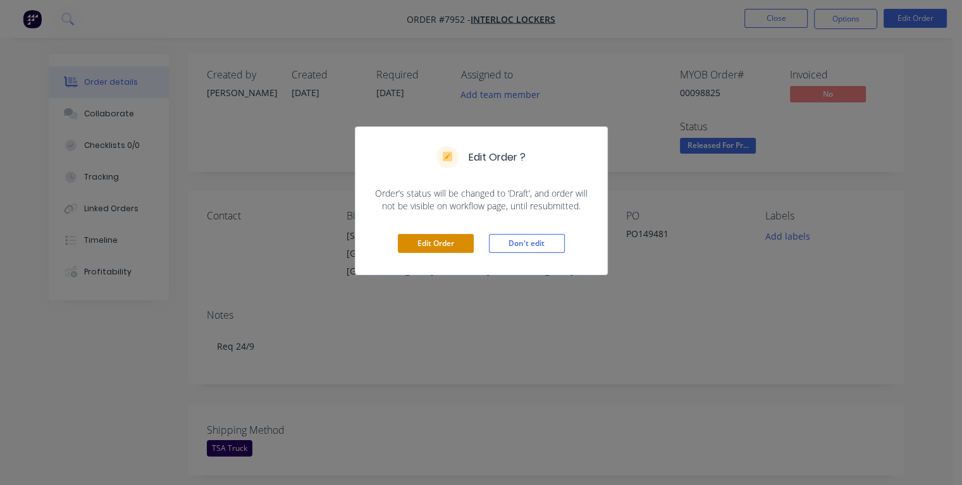
click at [431, 242] on button "Edit Order" at bounding box center [436, 243] width 76 height 19
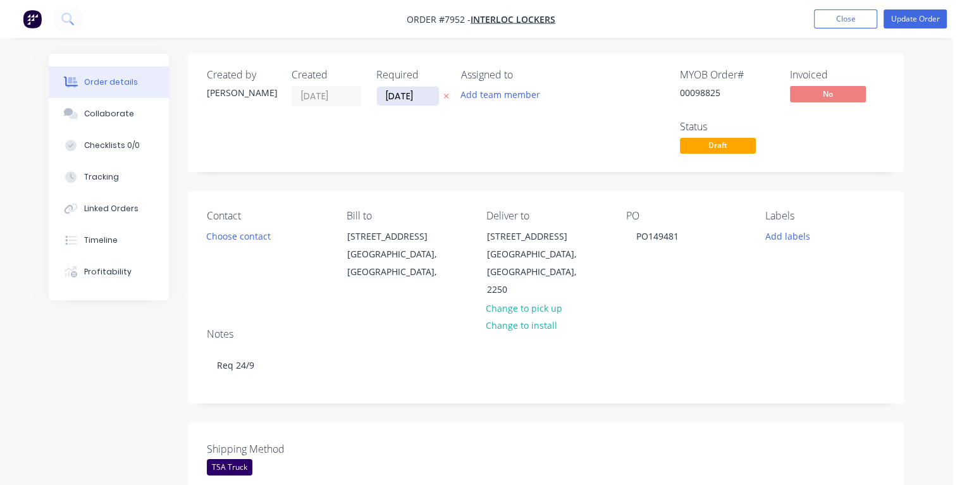
click at [393, 92] on input "[DATE]" at bounding box center [408, 96] width 62 height 19
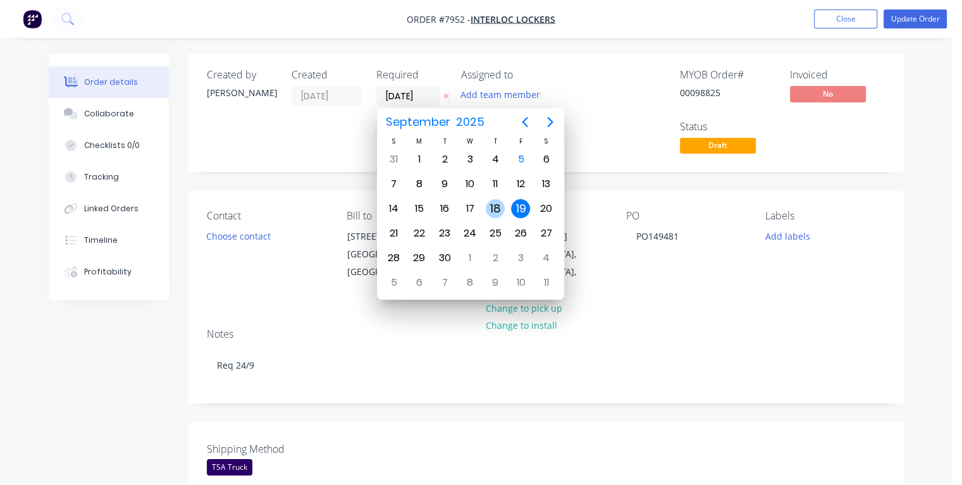
click at [494, 209] on div "18" at bounding box center [495, 208] width 19 height 19
type input "[DATE]"
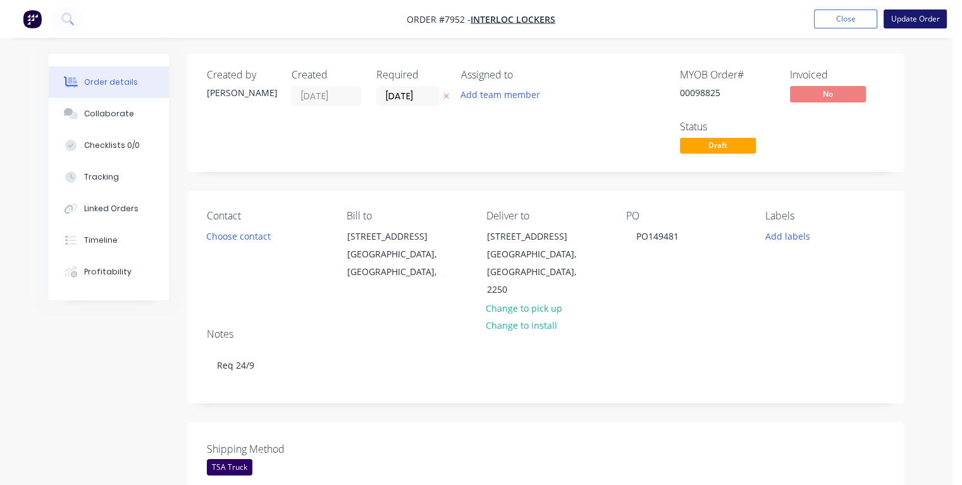
click at [913, 18] on button "Update Order" at bounding box center [914, 18] width 63 height 19
type input "$14.70"
type input "$7,350.00"
type input "$882.00"
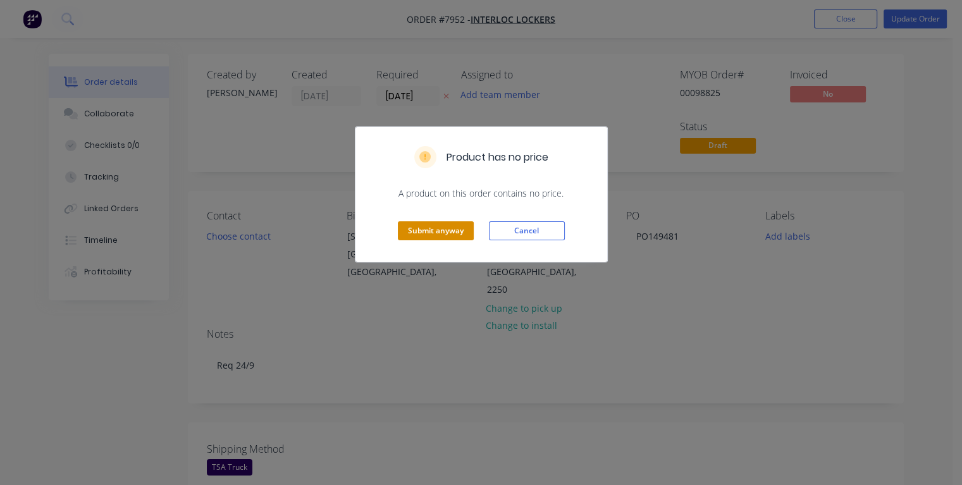
click at [450, 229] on button "Submit anyway" at bounding box center [436, 230] width 76 height 19
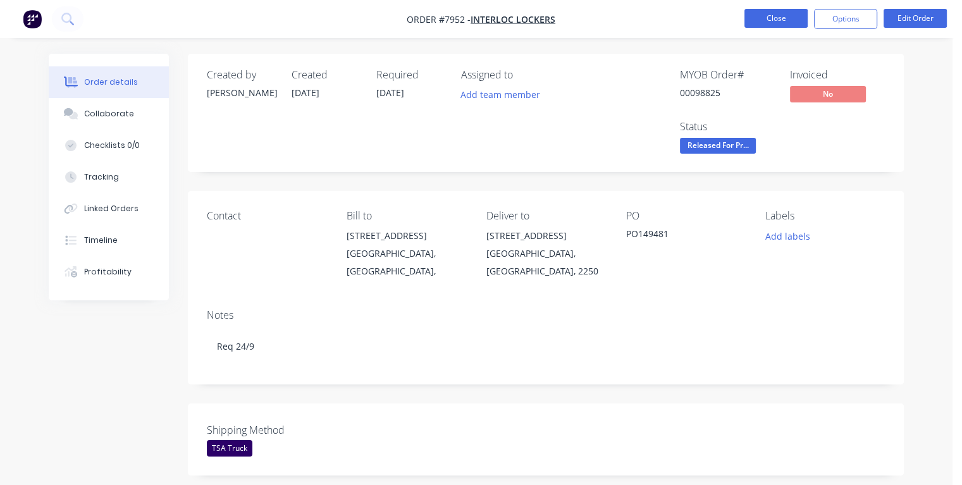
click at [777, 19] on button "Close" at bounding box center [775, 18] width 63 height 19
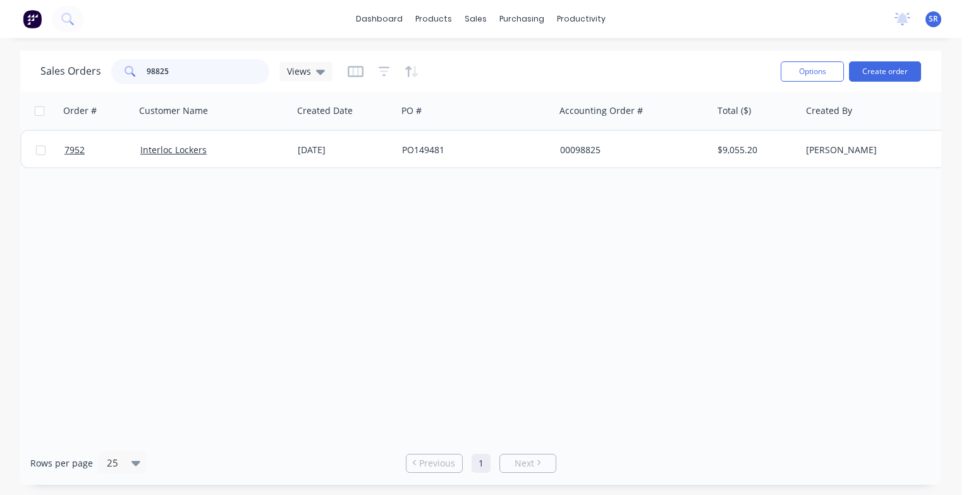
drag, startPoint x: 171, startPoint y: 65, endPoint x: 186, endPoint y: 82, distance: 23.3
click at [171, 66] on input "98825" at bounding box center [208, 71] width 123 height 25
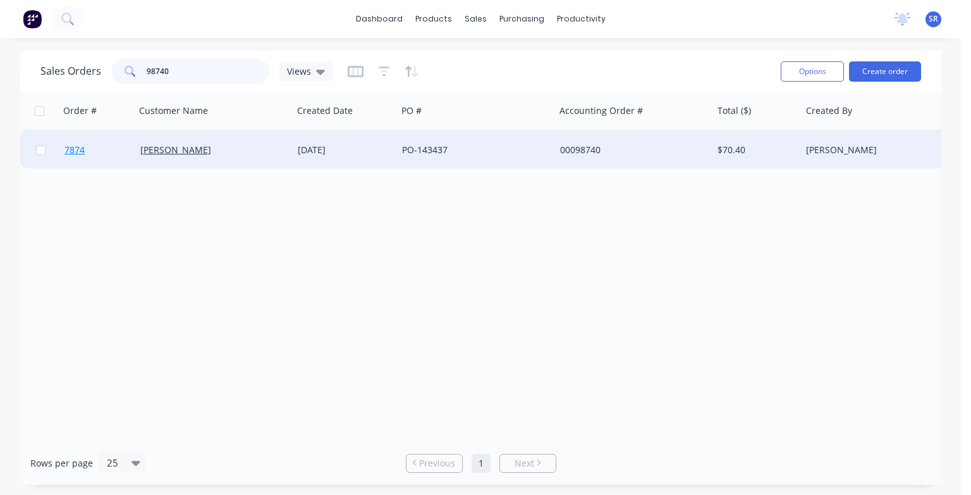
type input "98740"
click at [77, 151] on span "7874" at bounding box center [75, 150] width 20 height 13
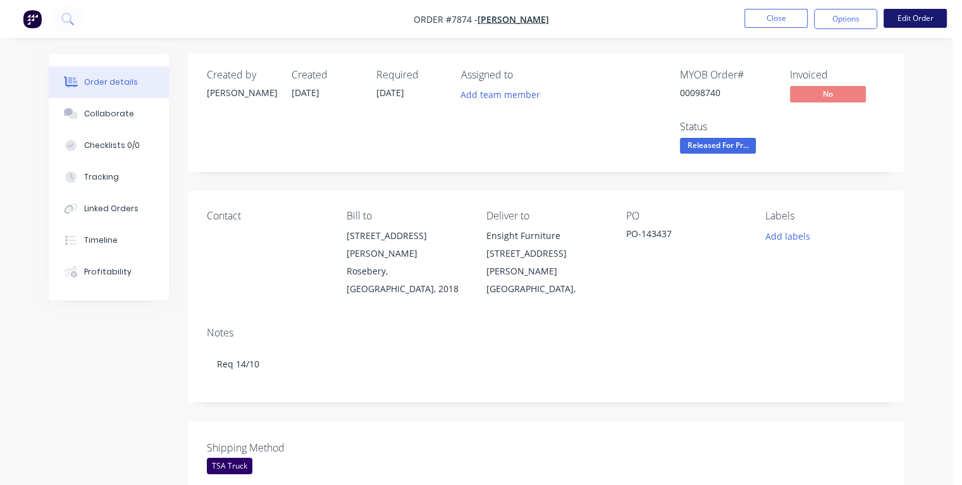
click at [909, 11] on button "Edit Order" at bounding box center [914, 18] width 63 height 19
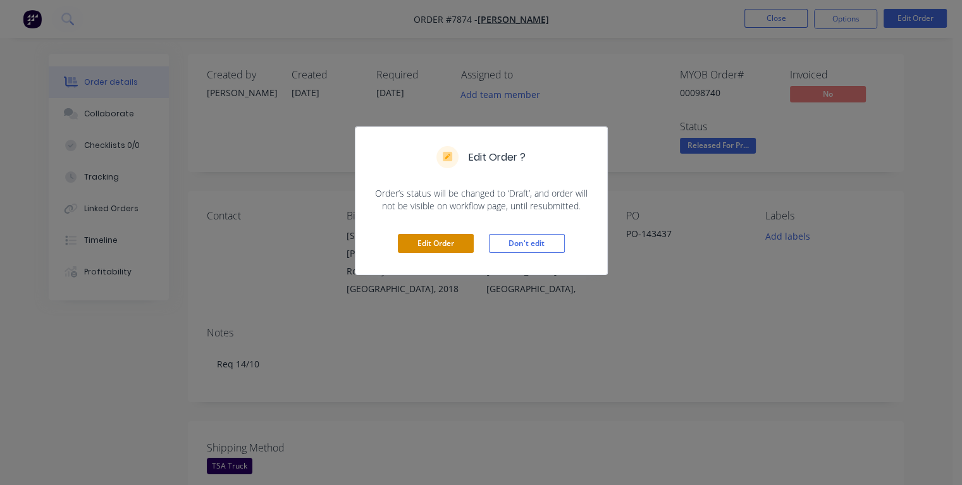
click at [438, 250] on button "Edit Order" at bounding box center [436, 243] width 76 height 19
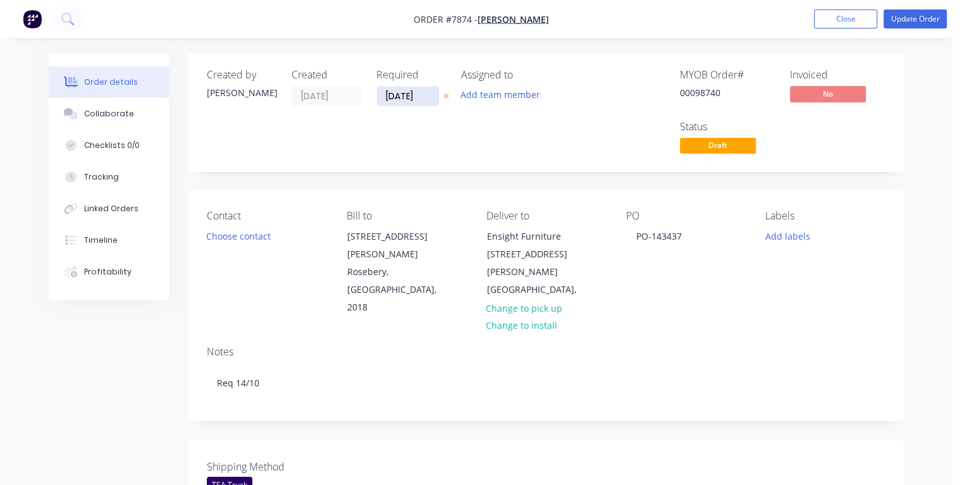
click at [393, 95] on input "[DATE]" at bounding box center [408, 96] width 62 height 19
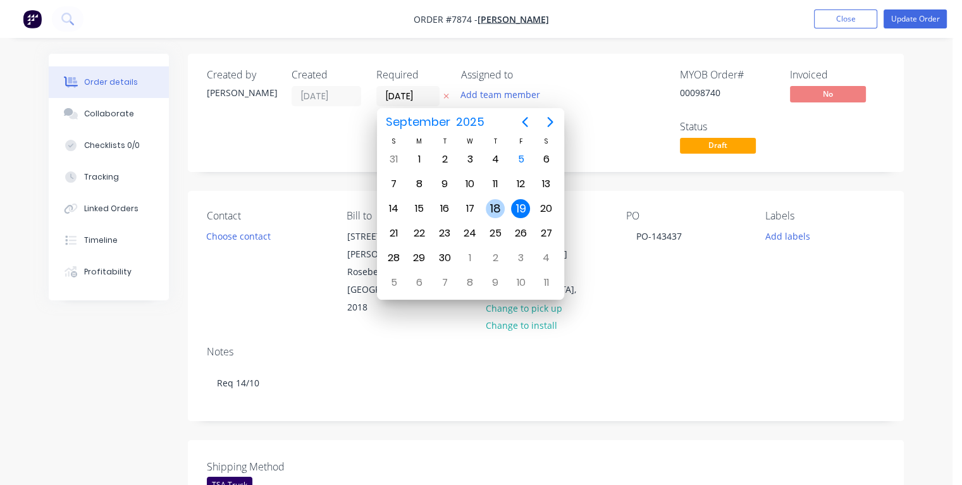
click at [493, 204] on div "18" at bounding box center [495, 208] width 19 height 19
type input "[DATE]"
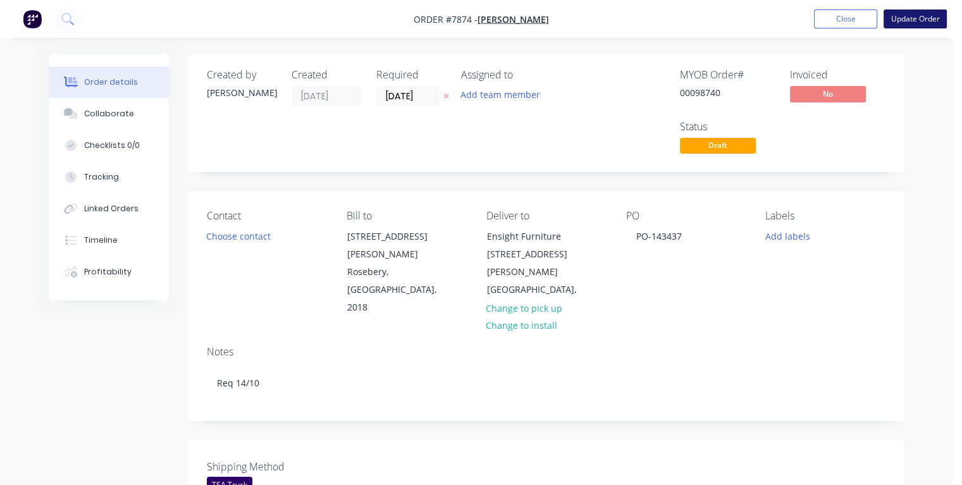
click at [933, 16] on button "Update Order" at bounding box center [914, 18] width 63 height 19
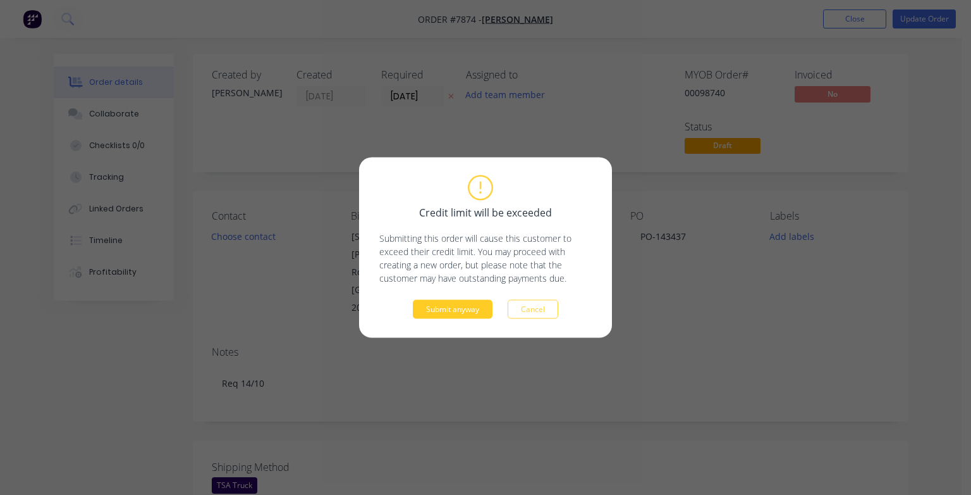
click at [453, 312] on button "Submit anyway" at bounding box center [453, 309] width 80 height 19
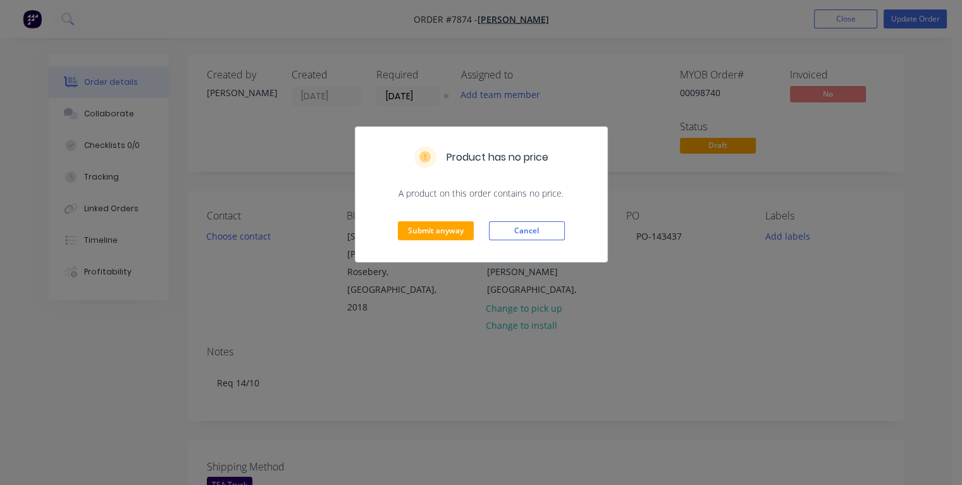
click at [438, 219] on div "Submit anyway Cancel" at bounding box center [481, 231] width 252 height 62
click at [438, 231] on button "Submit anyway" at bounding box center [436, 230] width 76 height 19
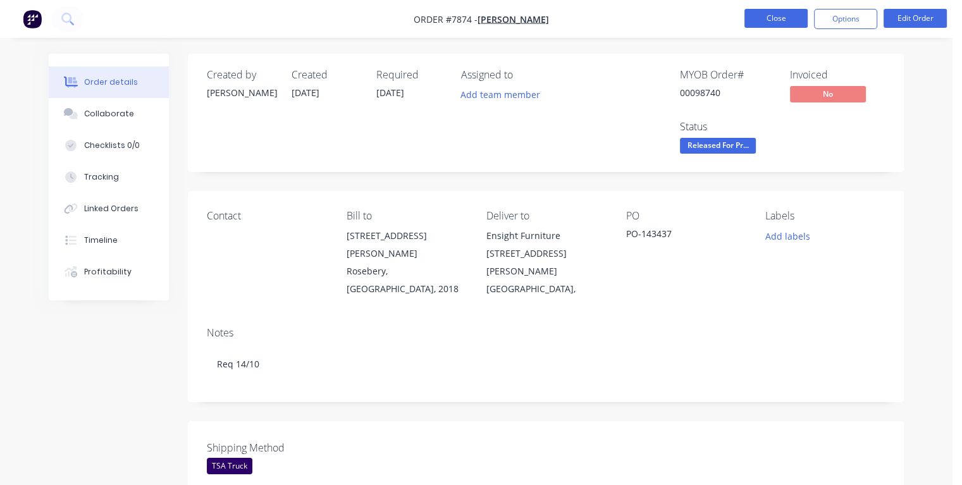
click at [764, 22] on button "Close" at bounding box center [775, 18] width 63 height 19
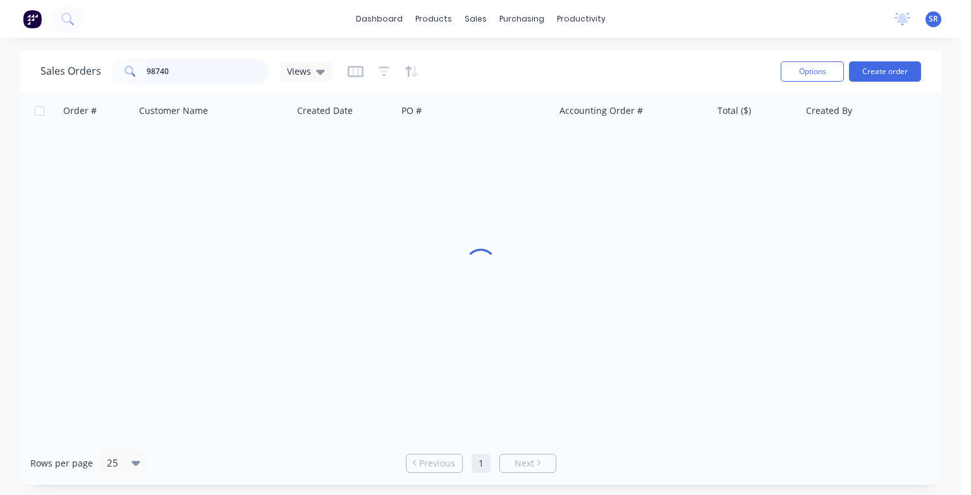
click at [207, 77] on input "98740" at bounding box center [208, 71] width 123 height 25
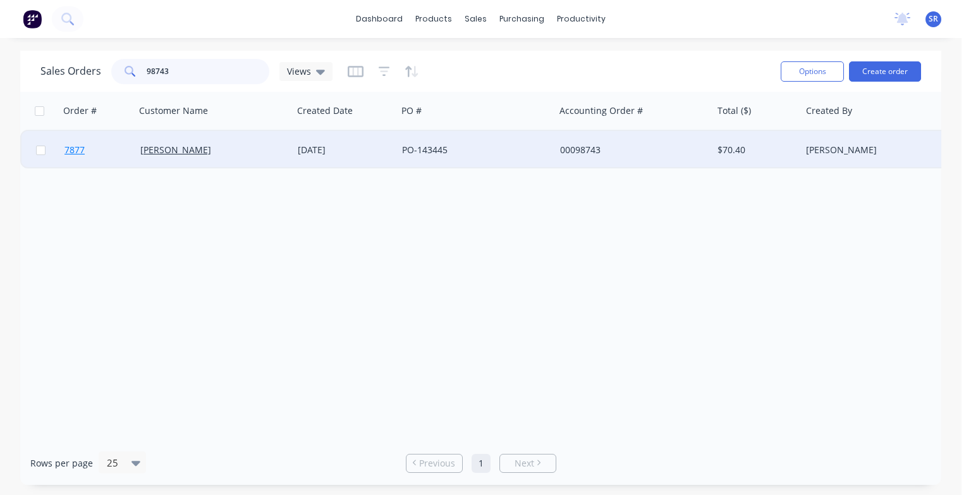
type input "98743"
click at [80, 149] on span "7877" at bounding box center [75, 150] width 20 height 13
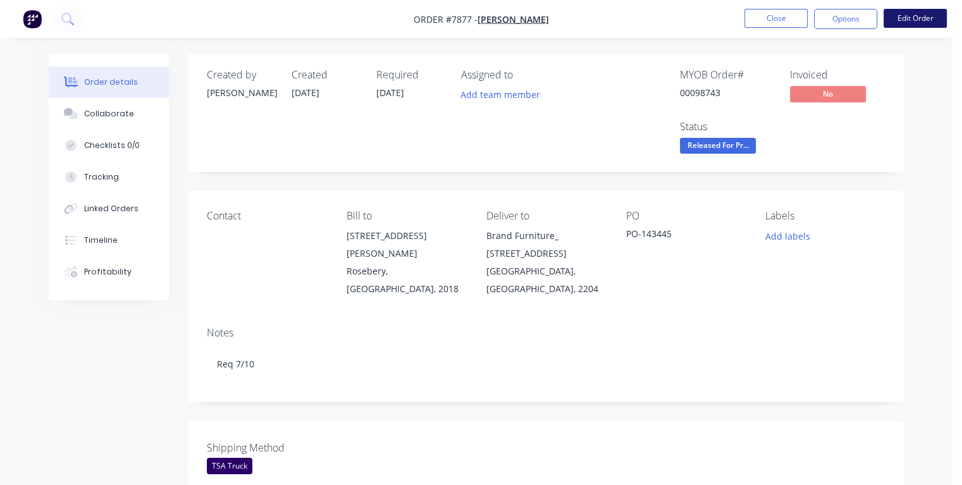
click at [911, 19] on button "Edit Order" at bounding box center [914, 18] width 63 height 19
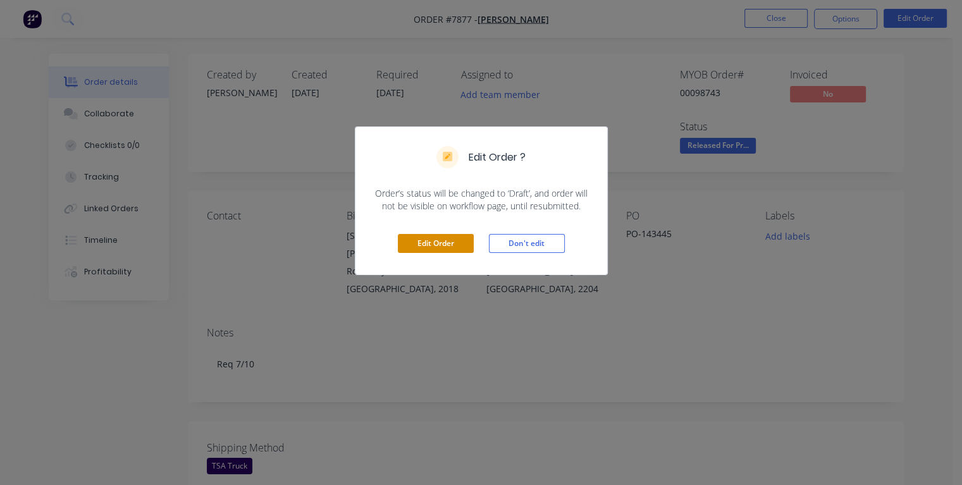
click at [455, 243] on button "Edit Order" at bounding box center [436, 243] width 76 height 19
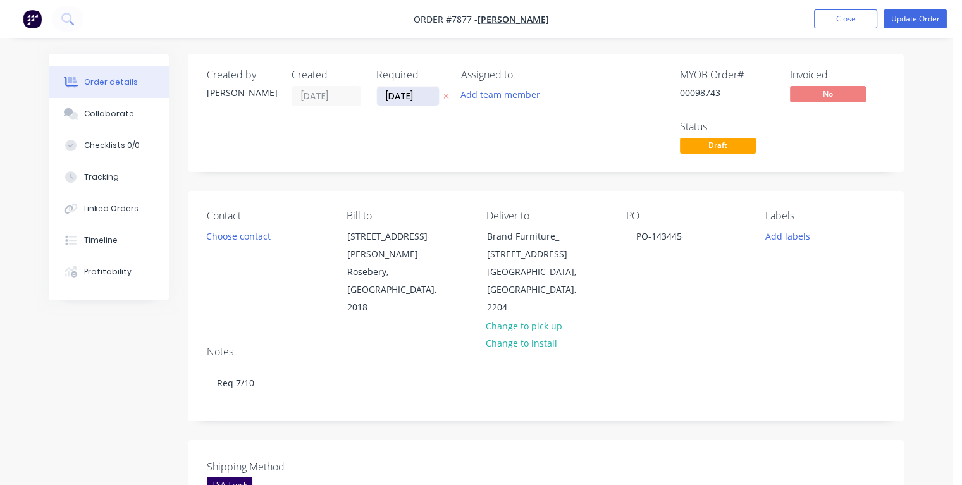
click at [392, 95] on input "[DATE]" at bounding box center [408, 96] width 62 height 19
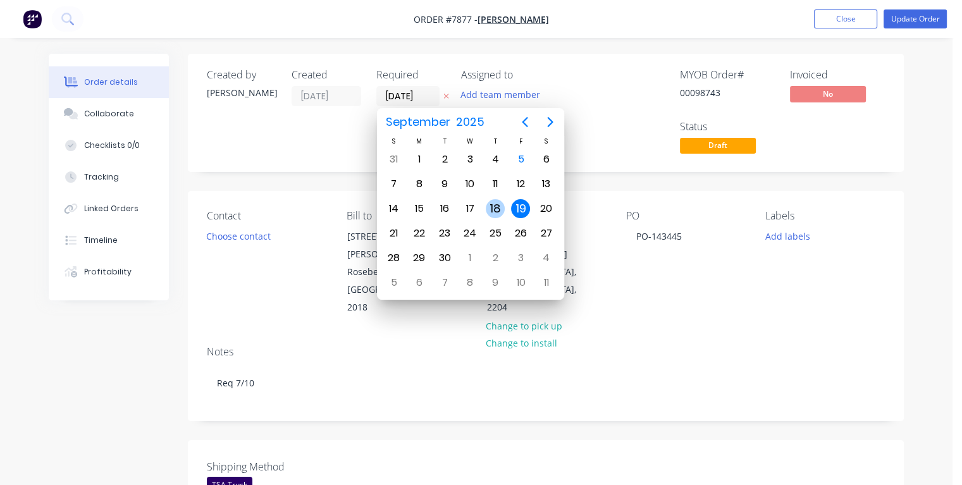
click at [496, 204] on div "18" at bounding box center [495, 208] width 19 height 19
type input "[DATE]"
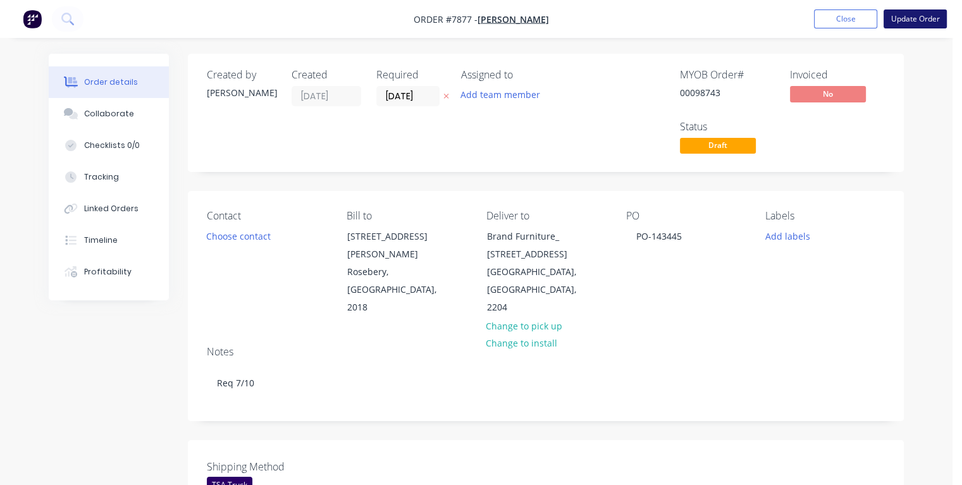
click at [926, 20] on button "Update Order" at bounding box center [914, 18] width 63 height 19
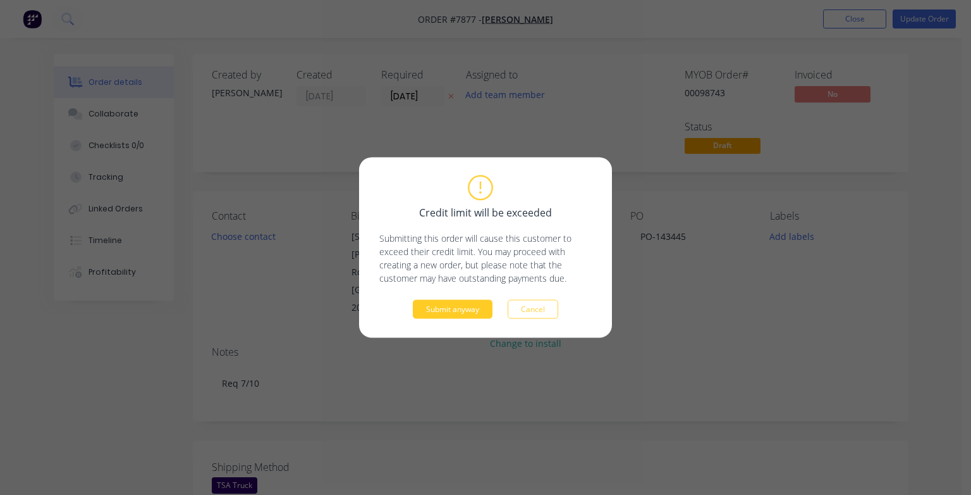
click at [470, 306] on button "Submit anyway" at bounding box center [453, 309] width 80 height 19
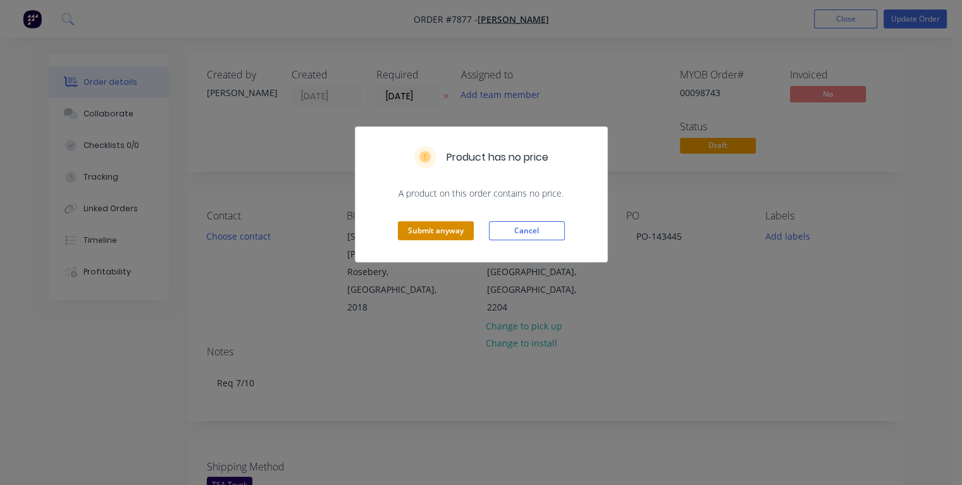
click at [421, 226] on button "Submit anyway" at bounding box center [436, 230] width 76 height 19
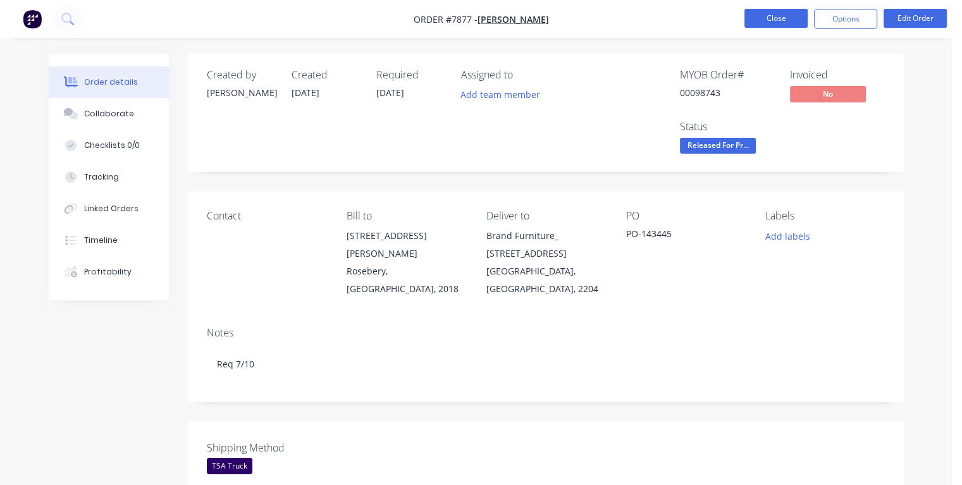
click at [773, 16] on button "Close" at bounding box center [775, 18] width 63 height 19
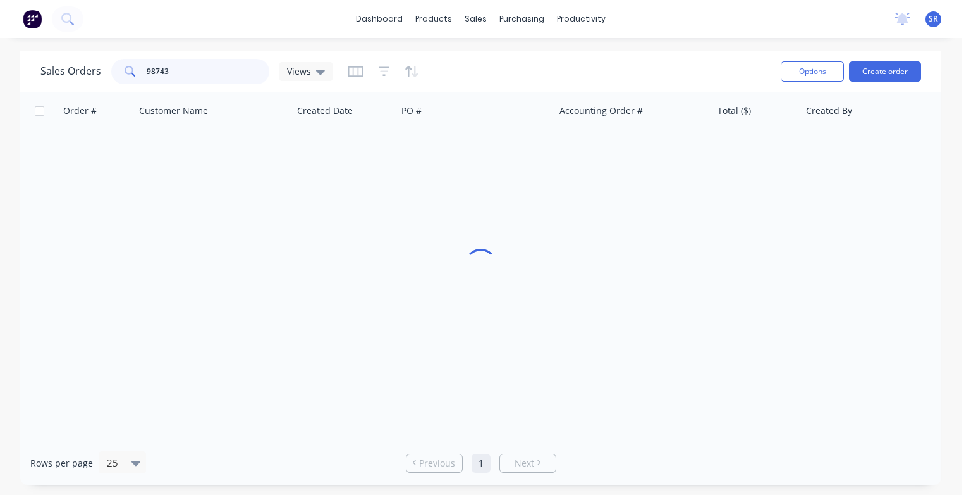
click at [208, 70] on input "98743" at bounding box center [208, 71] width 123 height 25
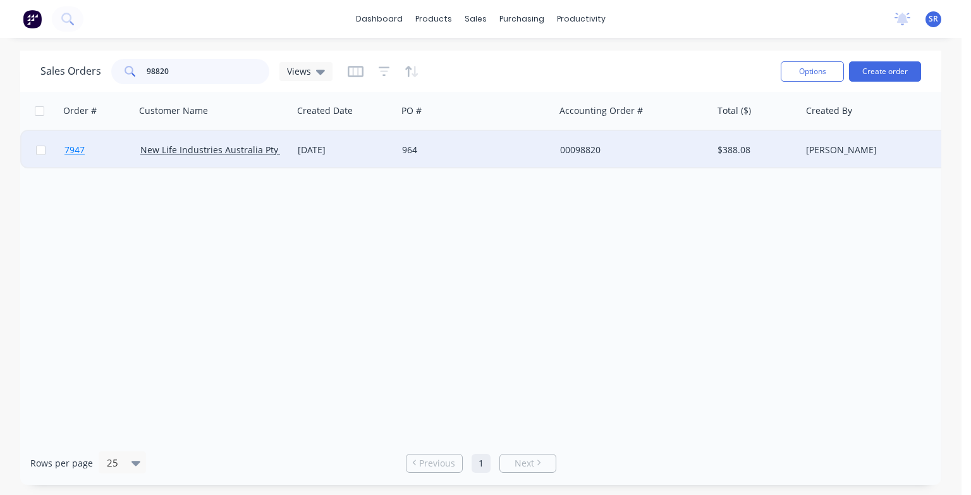
type input "98820"
click at [78, 152] on span "7947" at bounding box center [75, 150] width 20 height 13
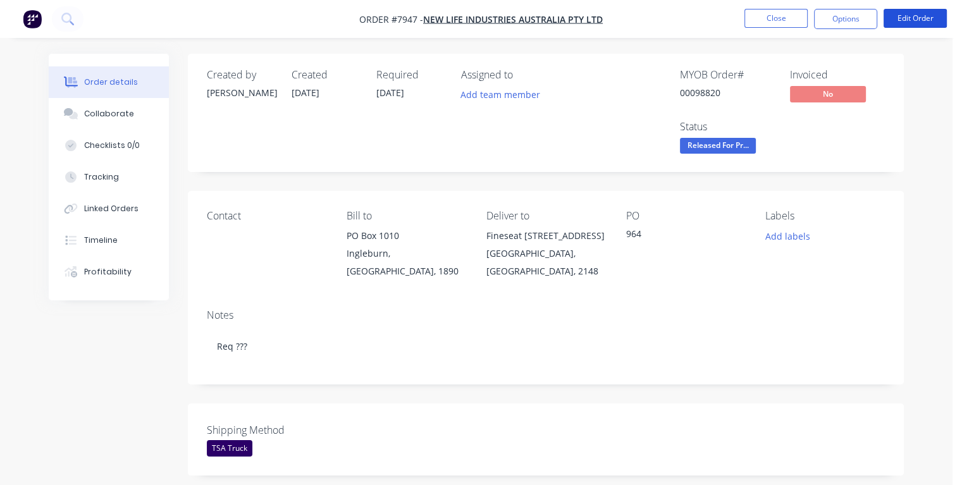
click at [915, 15] on button "Edit Order" at bounding box center [914, 18] width 63 height 19
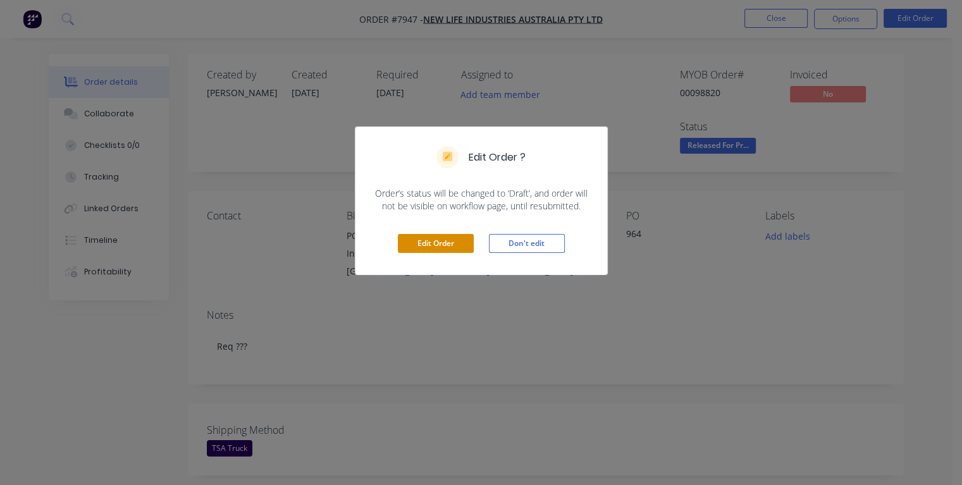
click at [443, 242] on button "Edit Order" at bounding box center [436, 243] width 76 height 19
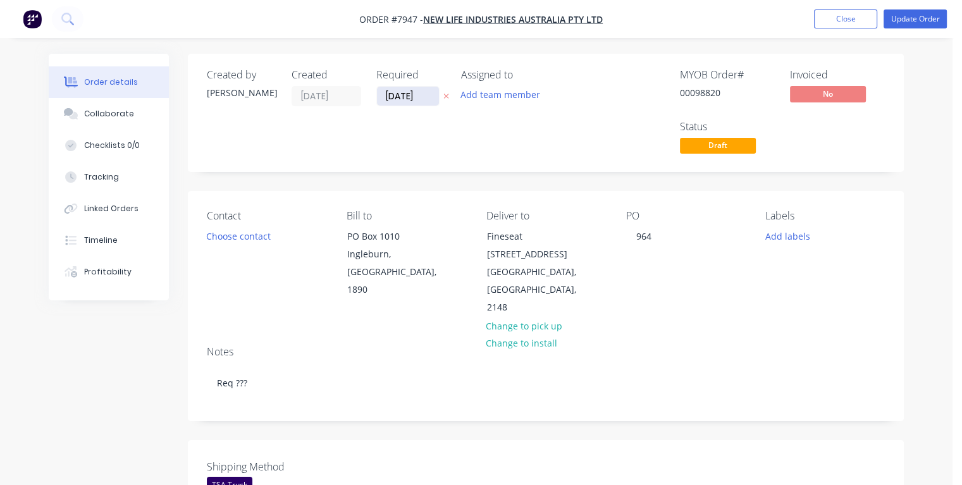
click at [393, 94] on input "[DATE]" at bounding box center [408, 96] width 62 height 19
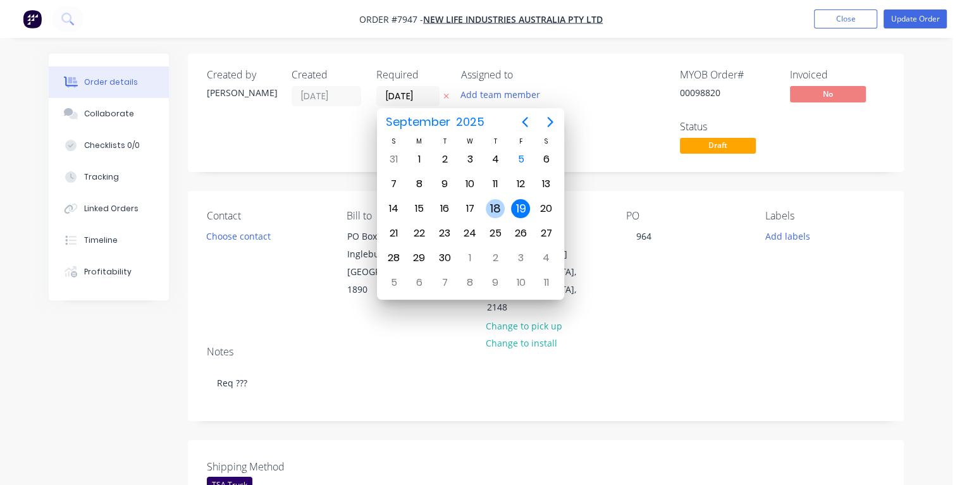
click at [498, 206] on div "18" at bounding box center [495, 208] width 19 height 19
type input "[DATE]"
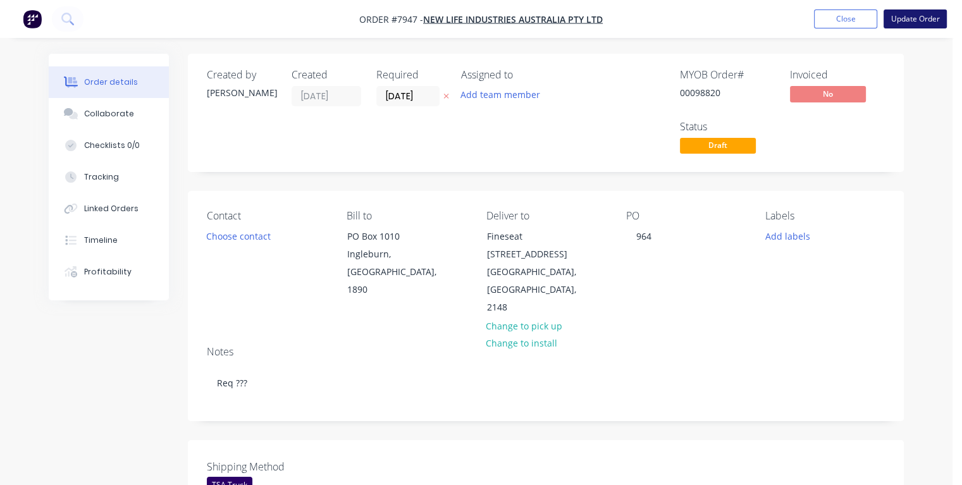
click at [921, 17] on button "Update Order" at bounding box center [914, 18] width 63 height 19
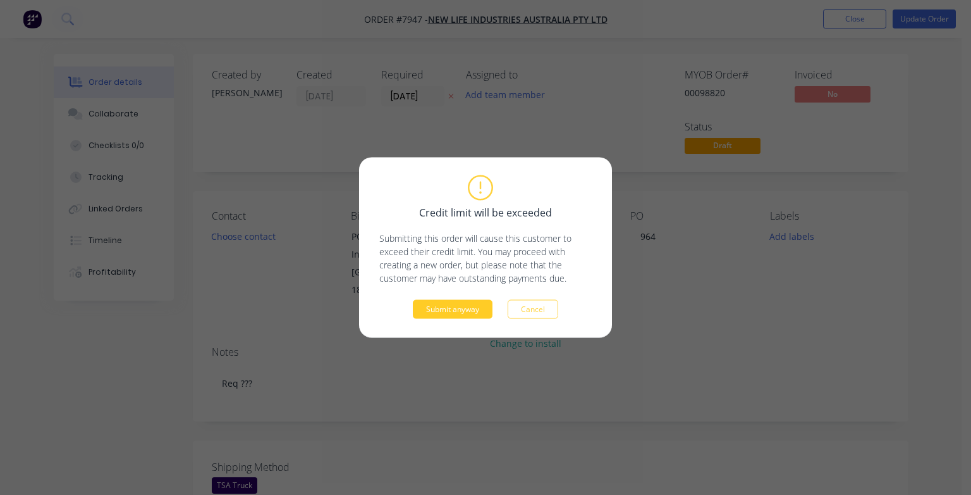
click at [477, 307] on button "Submit anyway" at bounding box center [453, 309] width 80 height 19
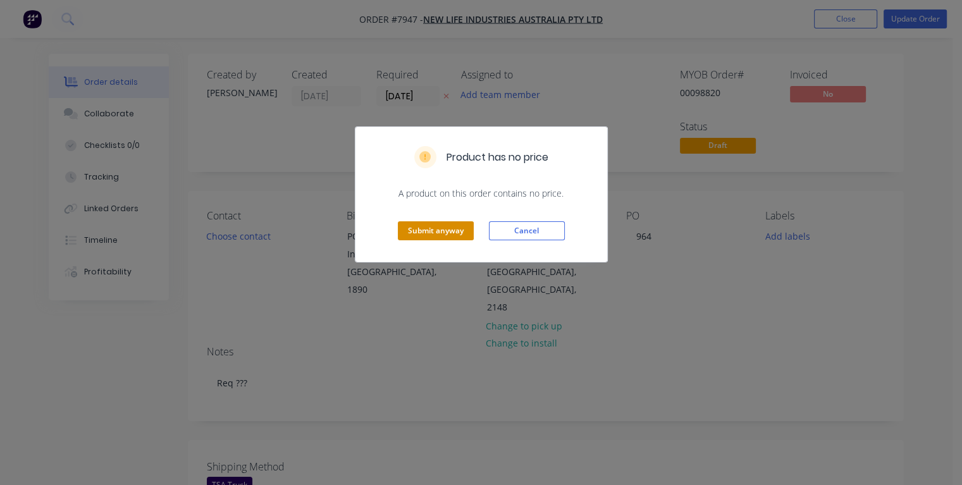
click at [449, 226] on button "Submit anyway" at bounding box center [436, 230] width 76 height 19
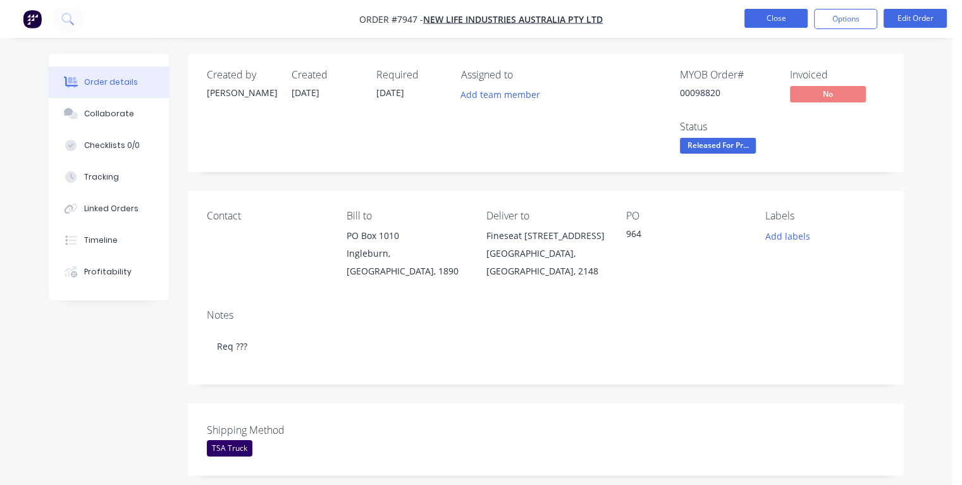
click at [758, 14] on button "Close" at bounding box center [775, 18] width 63 height 19
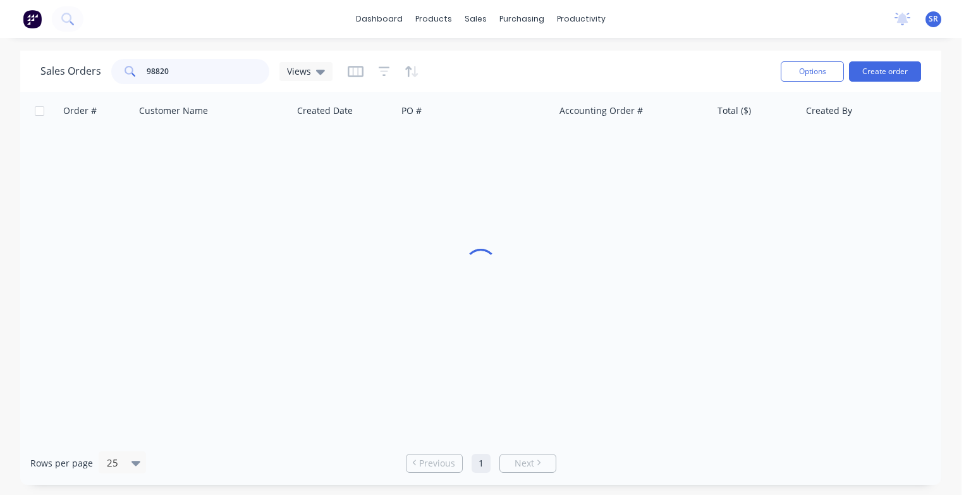
click at [202, 74] on input "98820" at bounding box center [208, 71] width 123 height 25
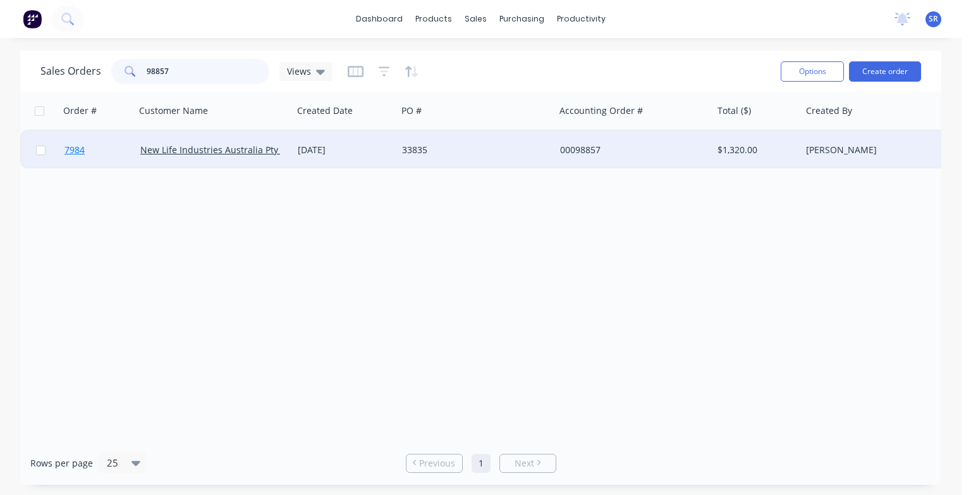
type input "98857"
click at [73, 149] on span "7984" at bounding box center [75, 150] width 20 height 13
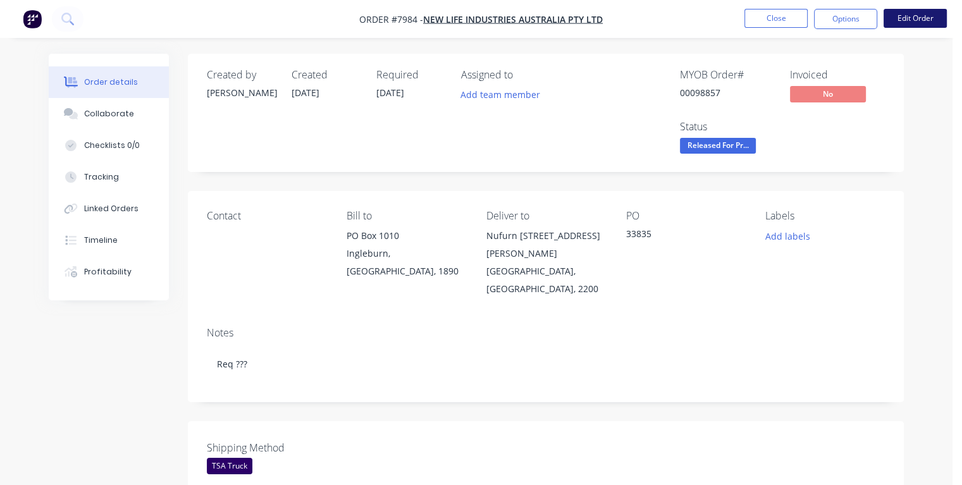
click at [917, 18] on button "Edit Order" at bounding box center [914, 18] width 63 height 19
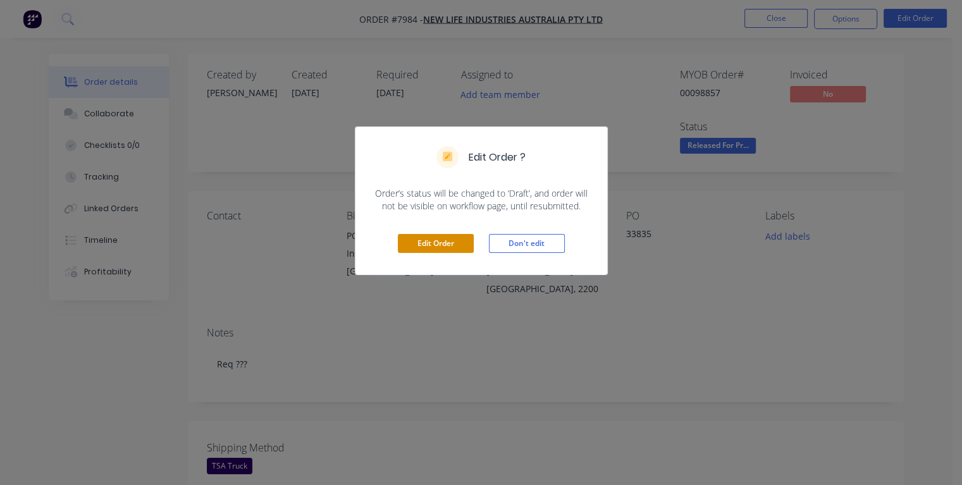
click at [413, 242] on button "Edit Order" at bounding box center [436, 243] width 76 height 19
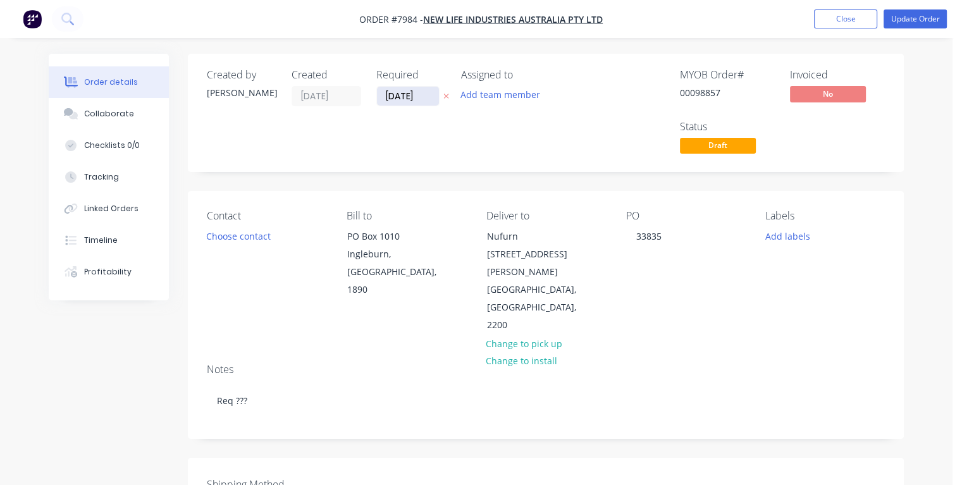
click at [393, 94] on input "[DATE]" at bounding box center [408, 96] width 62 height 19
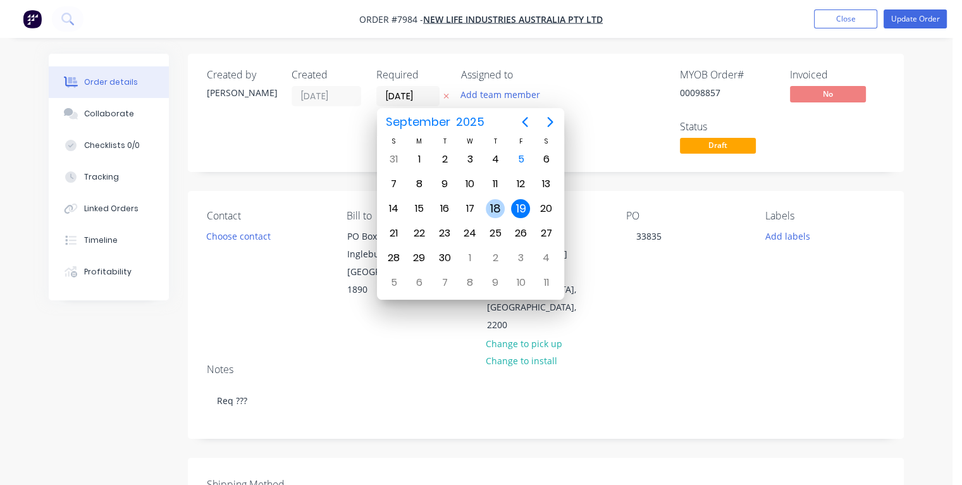
click at [490, 209] on div "18" at bounding box center [495, 208] width 19 height 19
type input "[DATE]"
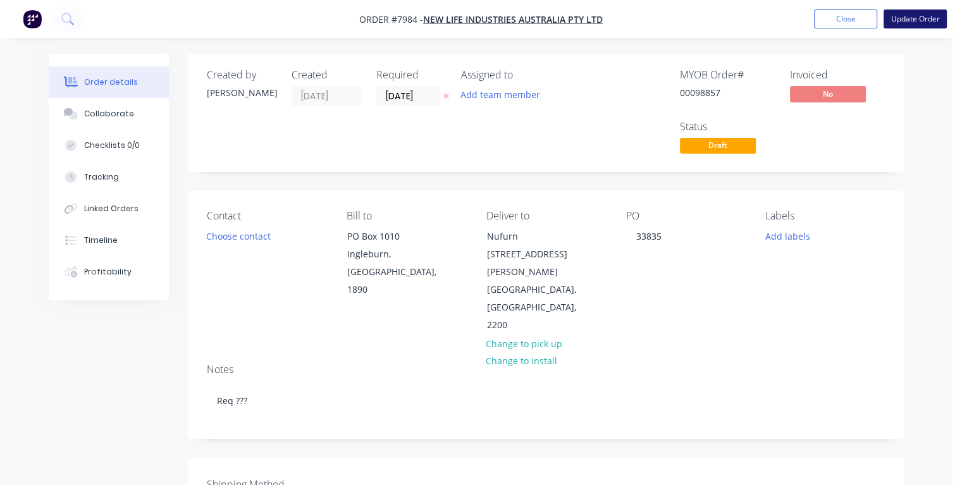
click at [931, 22] on button "Update Order" at bounding box center [914, 18] width 63 height 19
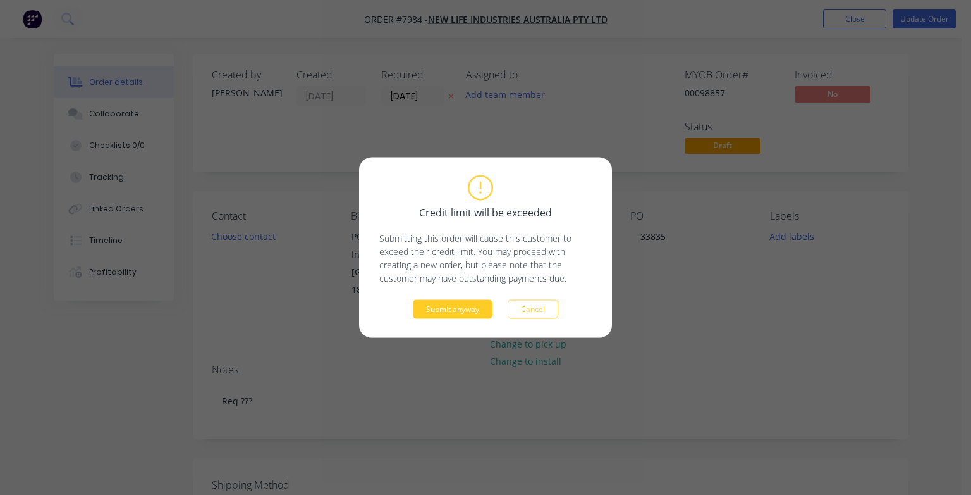
click at [445, 309] on button "Submit anyway" at bounding box center [453, 309] width 80 height 19
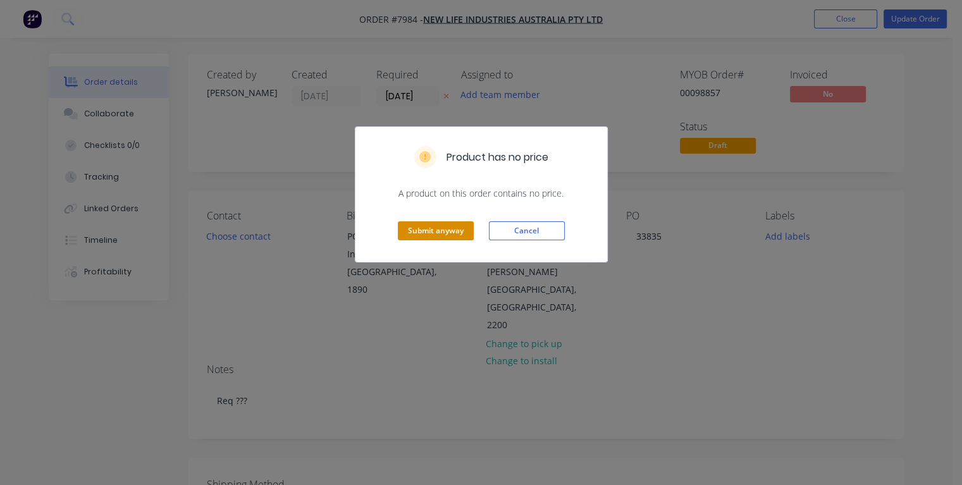
click at [422, 236] on button "Submit anyway" at bounding box center [436, 230] width 76 height 19
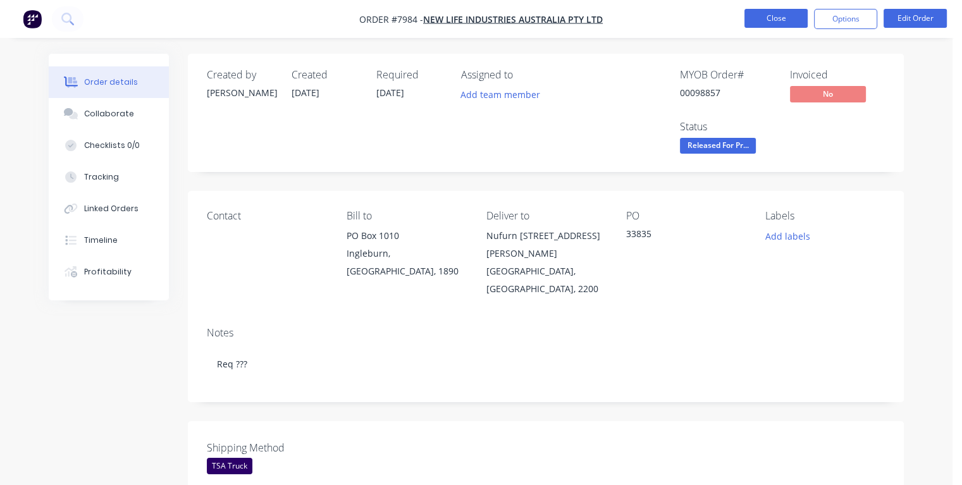
click at [753, 16] on button "Close" at bounding box center [775, 18] width 63 height 19
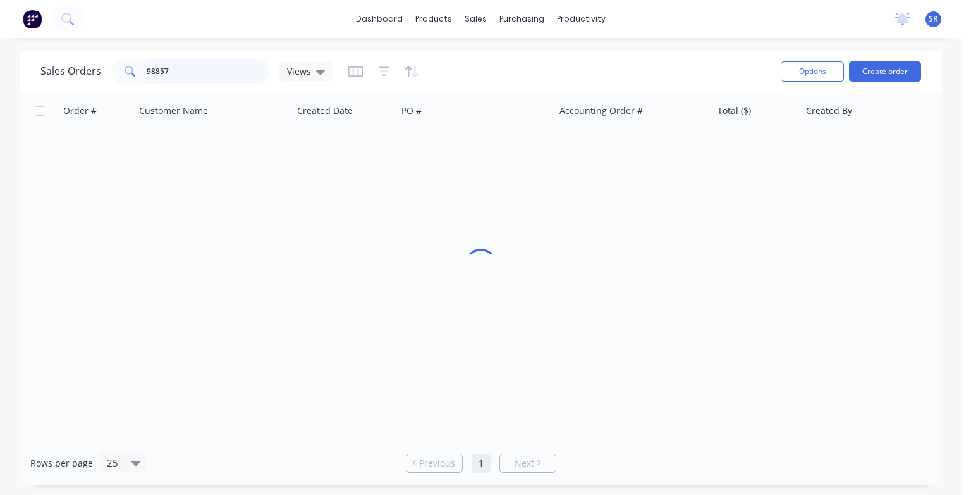
click at [177, 71] on input "98857" at bounding box center [208, 71] width 123 height 25
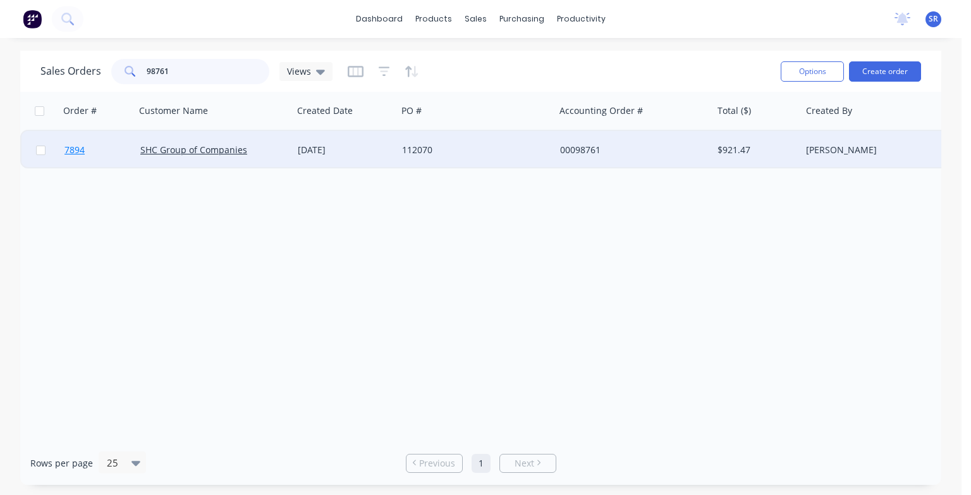
type input "98761"
click at [77, 151] on span "7894" at bounding box center [75, 150] width 20 height 13
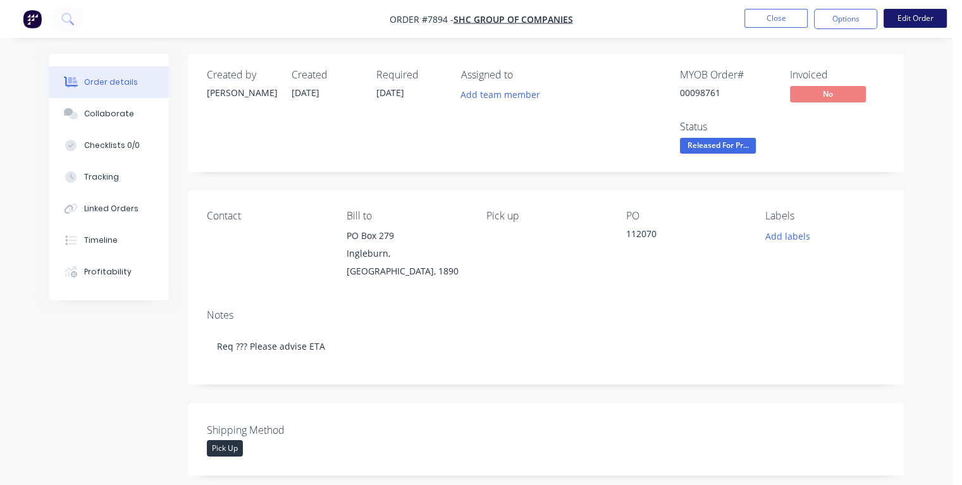
click at [916, 19] on button "Edit Order" at bounding box center [914, 18] width 63 height 19
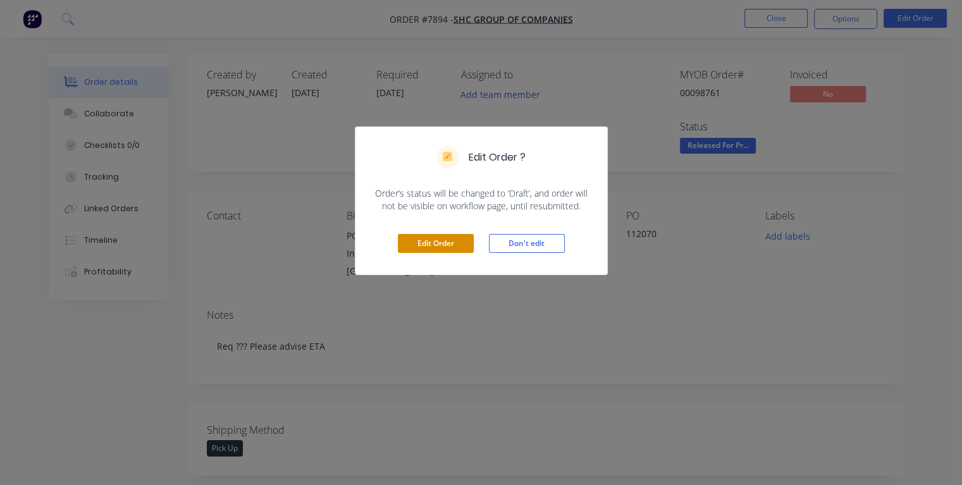
click at [433, 247] on button "Edit Order" at bounding box center [436, 243] width 76 height 19
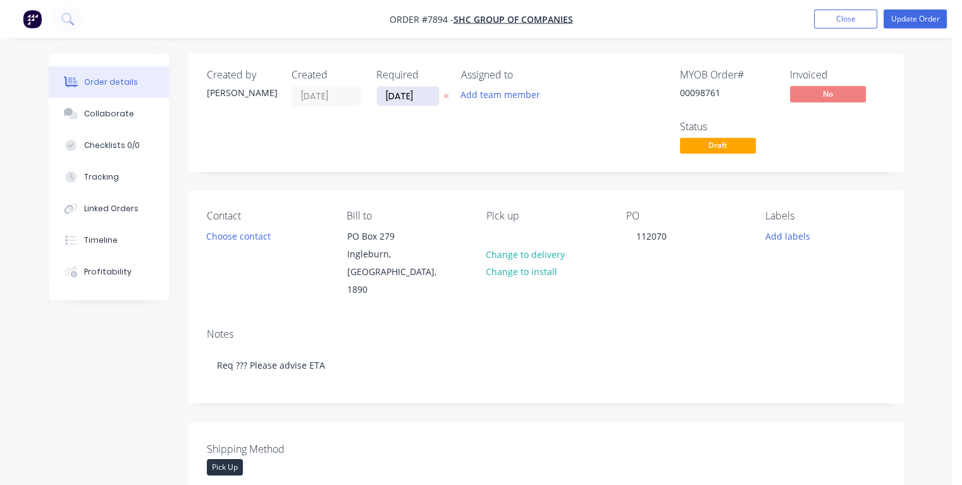
click at [392, 92] on input "[DATE]" at bounding box center [408, 96] width 62 height 19
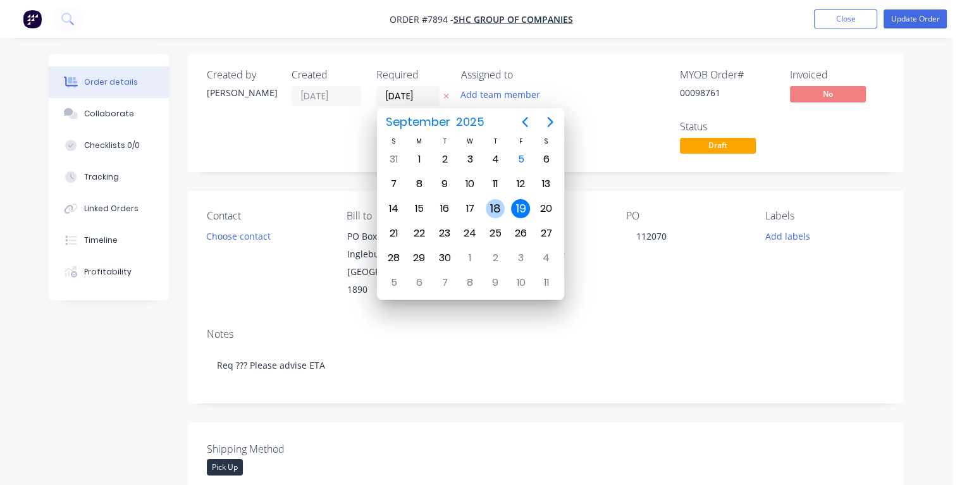
click at [492, 209] on div "18" at bounding box center [495, 208] width 19 height 19
type input "[DATE]"
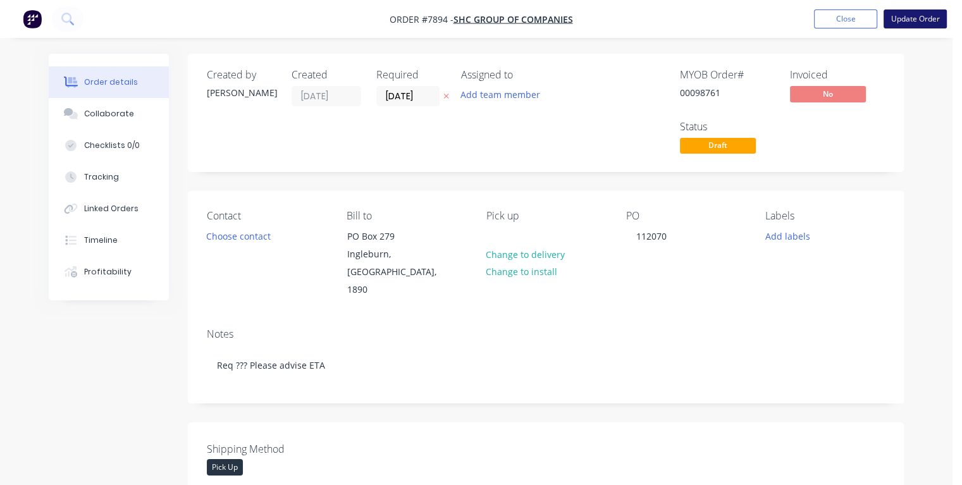
click at [899, 22] on button "Update Order" at bounding box center [914, 18] width 63 height 19
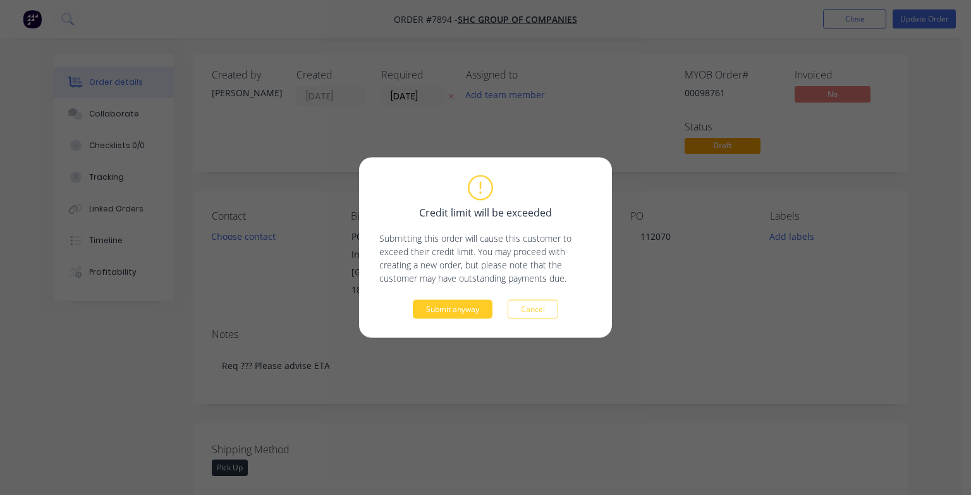
click at [473, 312] on button "Submit anyway" at bounding box center [453, 309] width 80 height 19
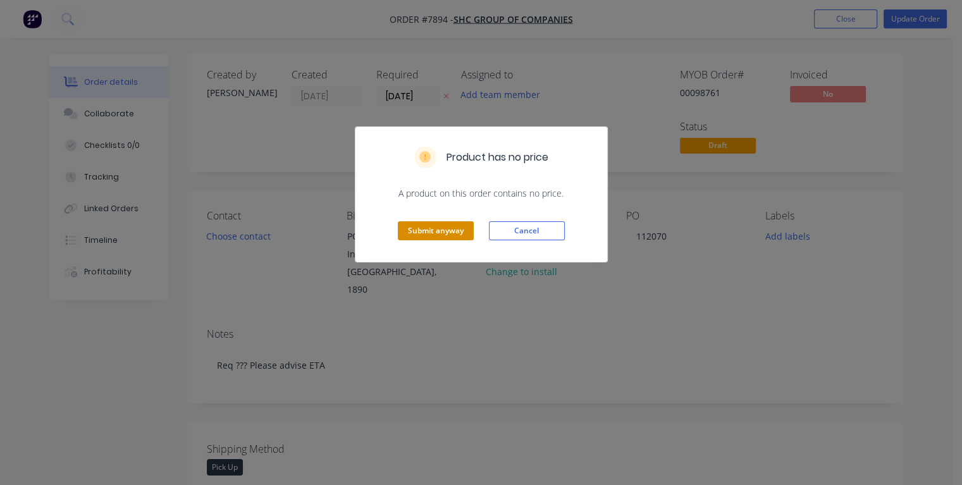
click at [455, 231] on button "Submit anyway" at bounding box center [436, 230] width 76 height 19
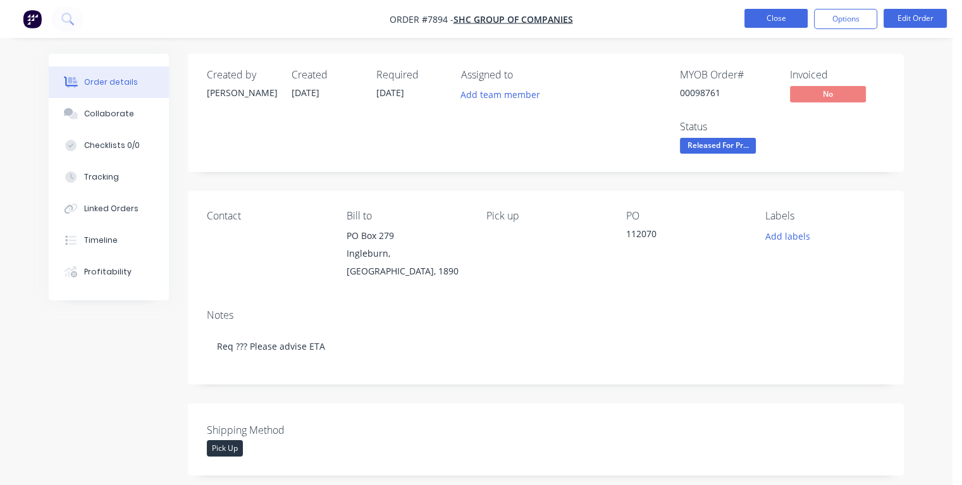
click at [756, 16] on button "Close" at bounding box center [775, 18] width 63 height 19
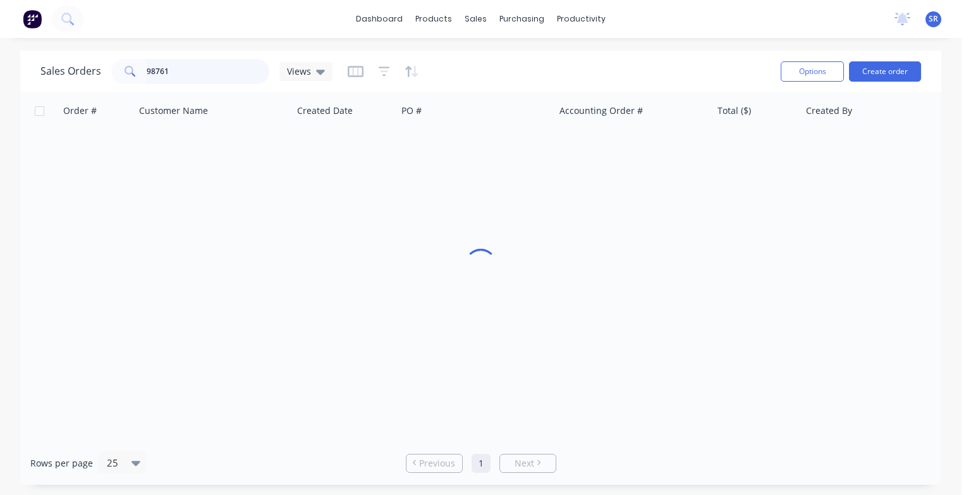
click at [214, 71] on input "98761" at bounding box center [208, 71] width 123 height 25
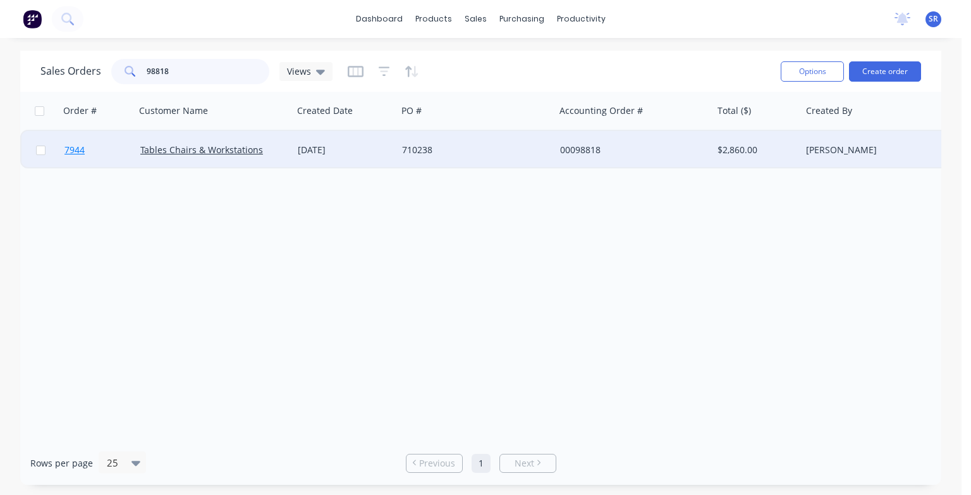
type input "98818"
click at [76, 151] on span "7944" at bounding box center [75, 150] width 20 height 13
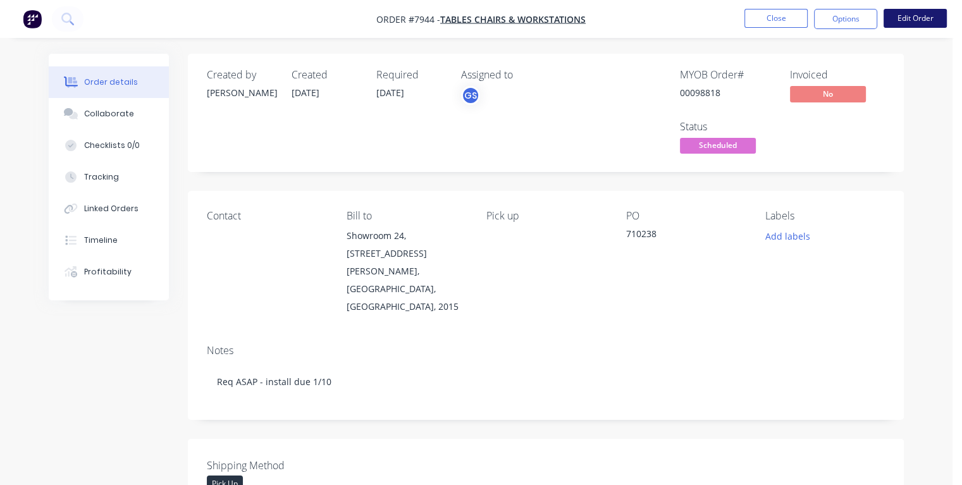
click at [902, 19] on button "Edit Order" at bounding box center [914, 18] width 63 height 19
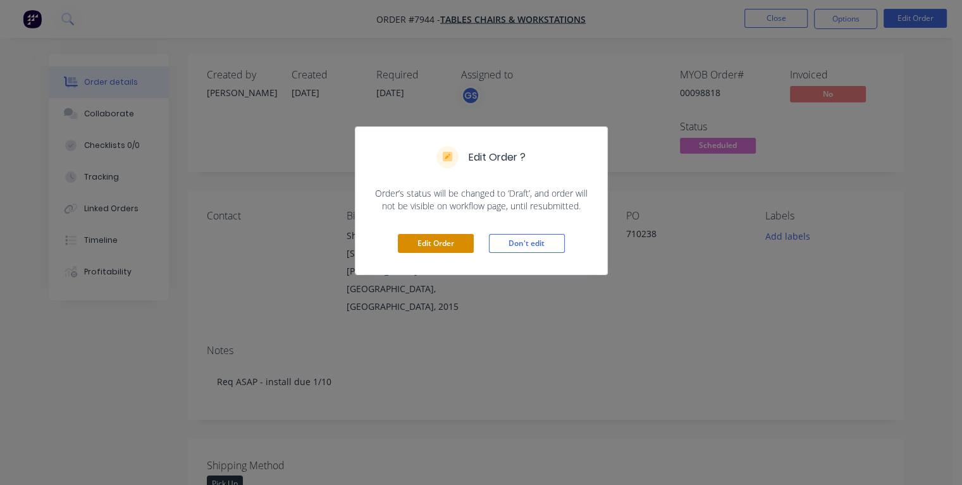
click at [452, 237] on button "Edit Order" at bounding box center [436, 243] width 76 height 19
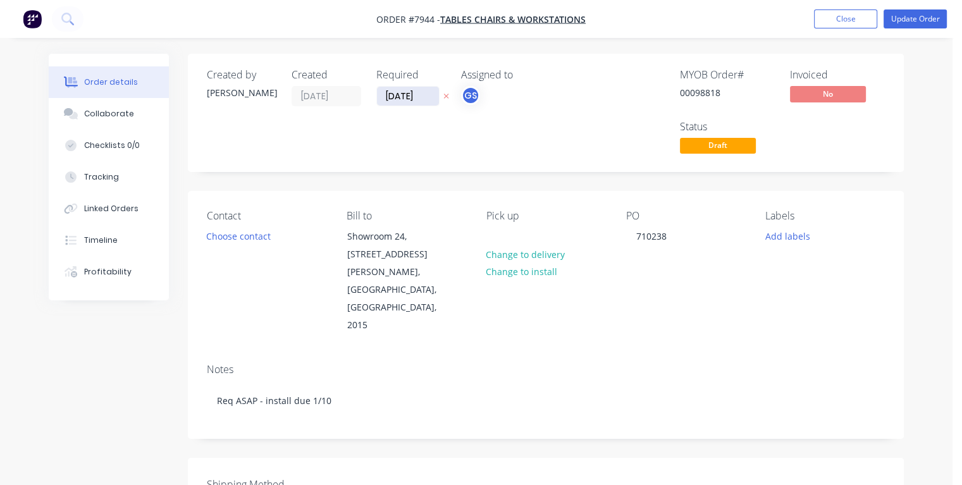
click at [393, 94] on input "[DATE]" at bounding box center [408, 96] width 62 height 19
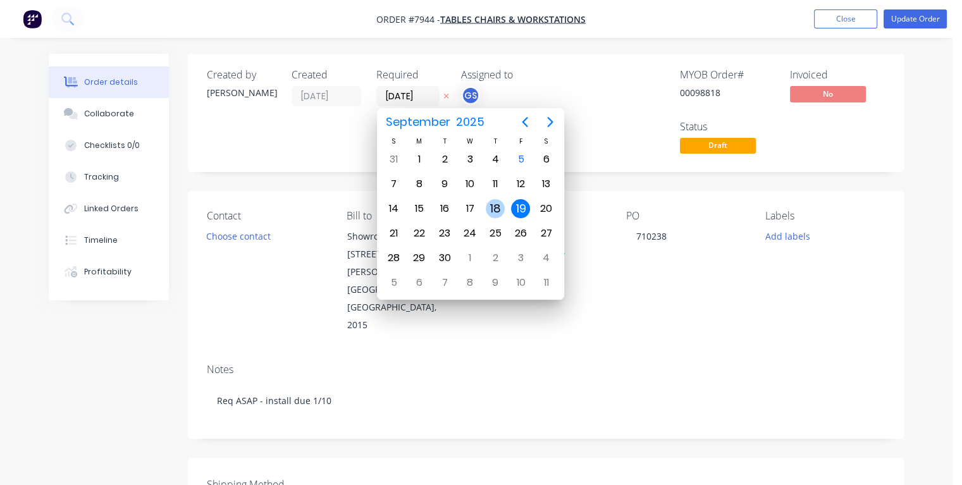
click at [495, 209] on div "18" at bounding box center [495, 208] width 19 height 19
type input "[DATE]"
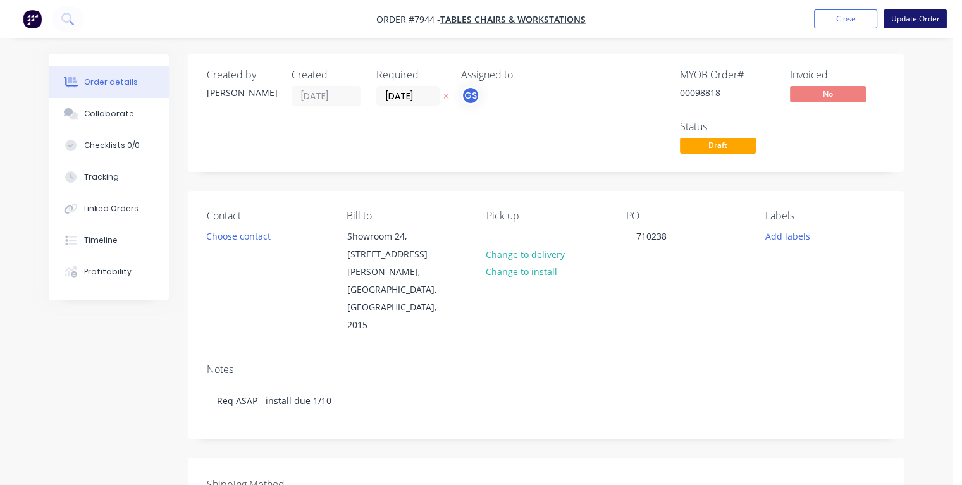
click at [931, 24] on button "Update Order" at bounding box center [914, 18] width 63 height 19
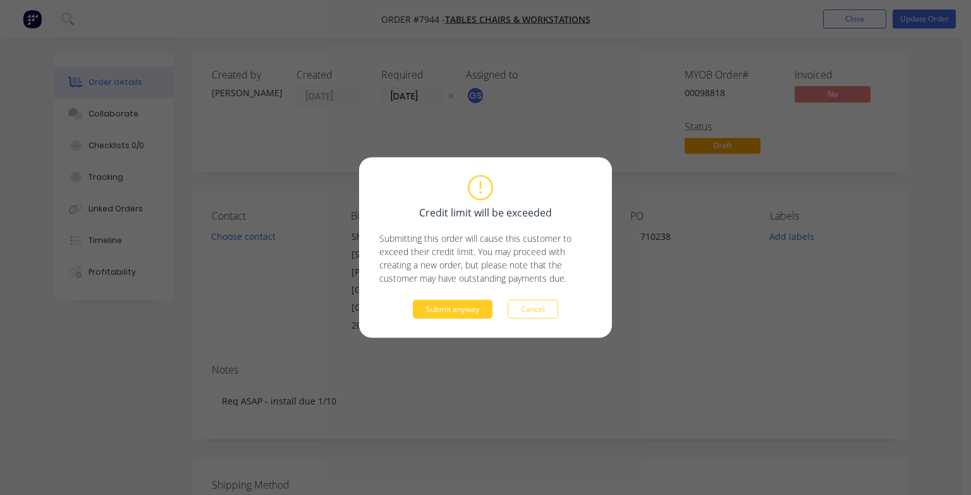
click at [476, 314] on button "Submit anyway" at bounding box center [453, 309] width 80 height 19
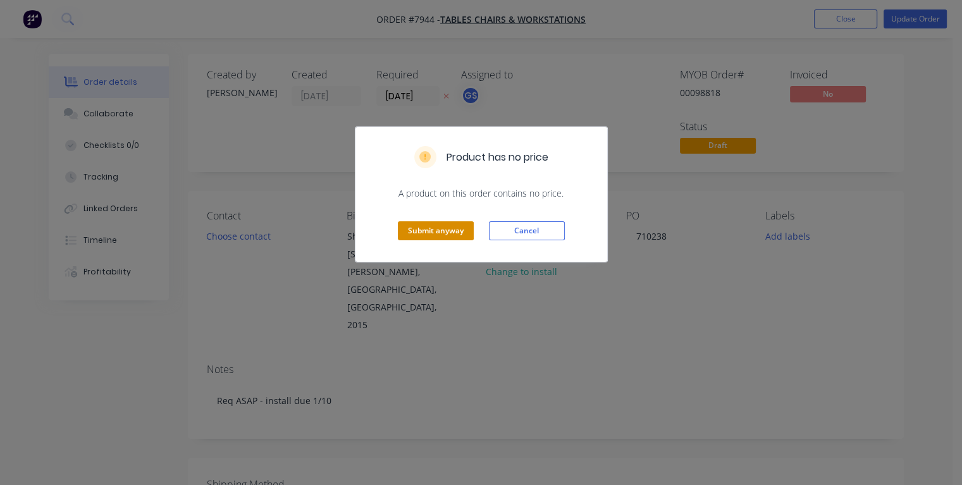
click at [438, 232] on button "Submit anyway" at bounding box center [436, 230] width 76 height 19
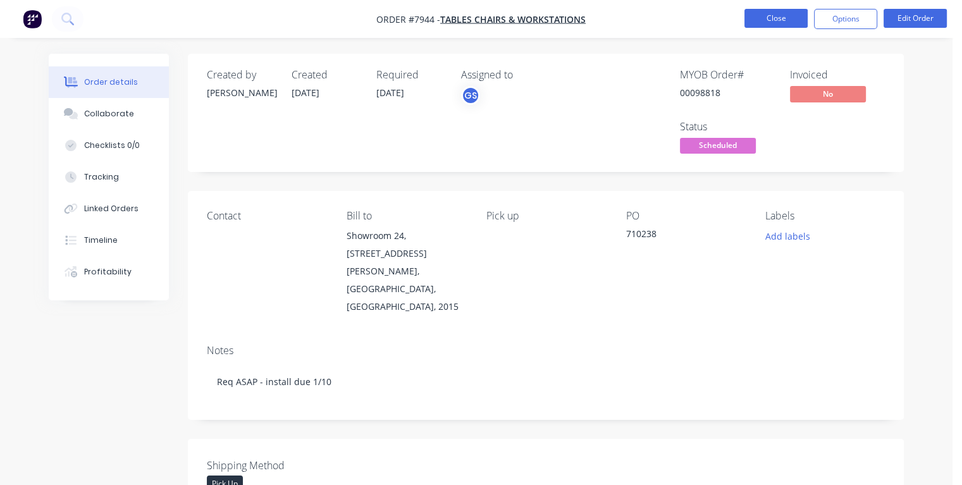
click at [761, 13] on button "Close" at bounding box center [775, 18] width 63 height 19
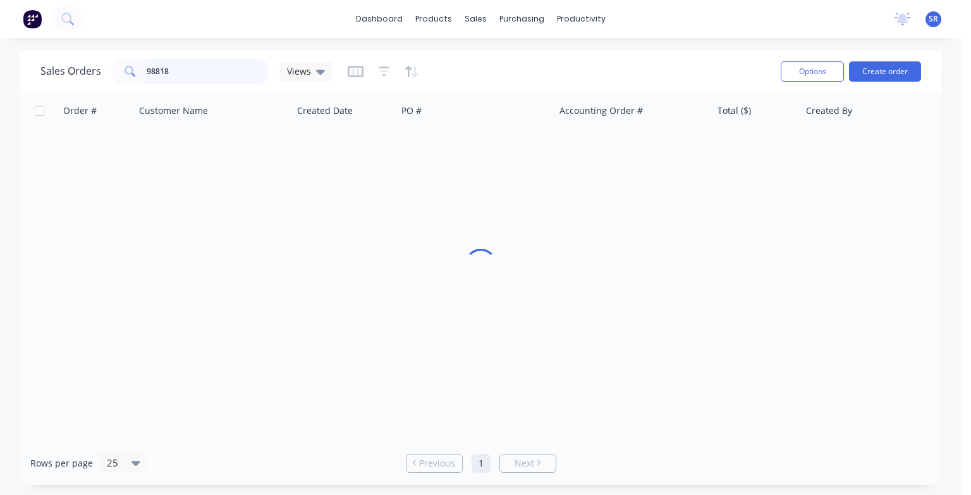
click at [187, 73] on input "98818" at bounding box center [208, 71] width 123 height 25
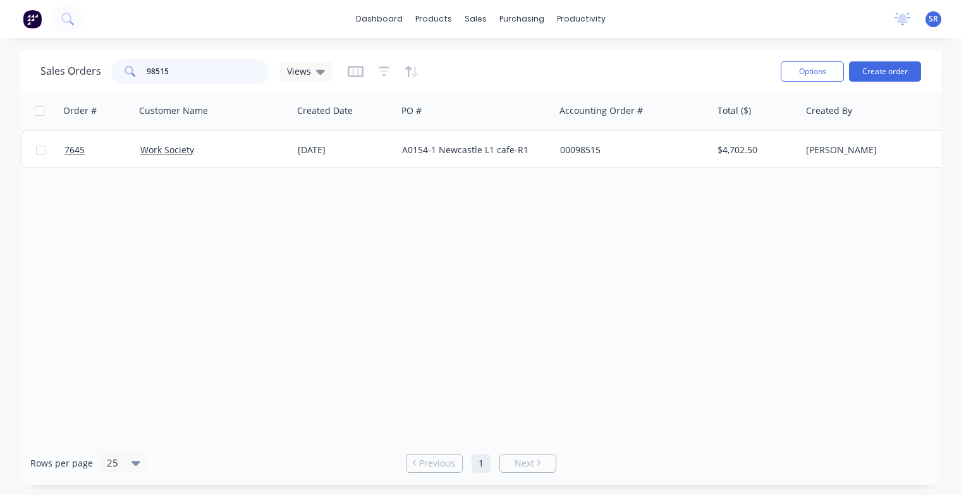
type input "98515"
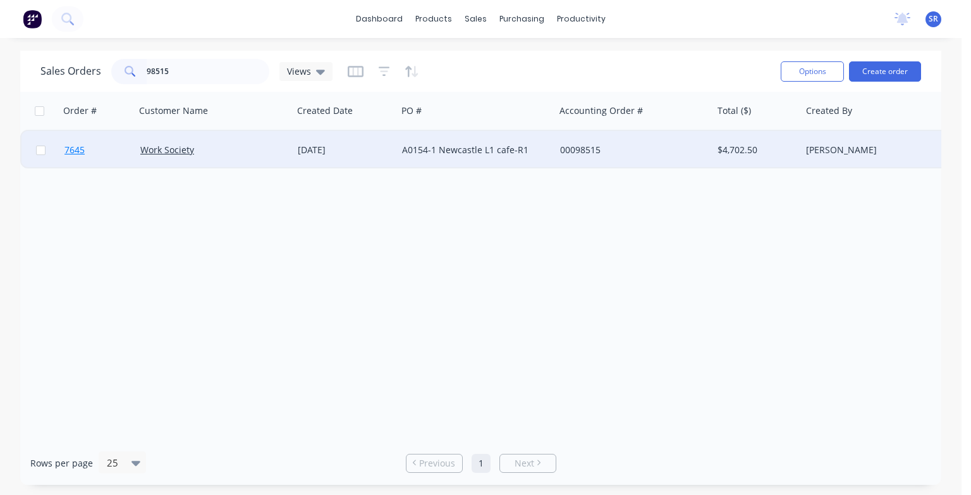
click at [81, 145] on span "7645" at bounding box center [75, 150] width 20 height 13
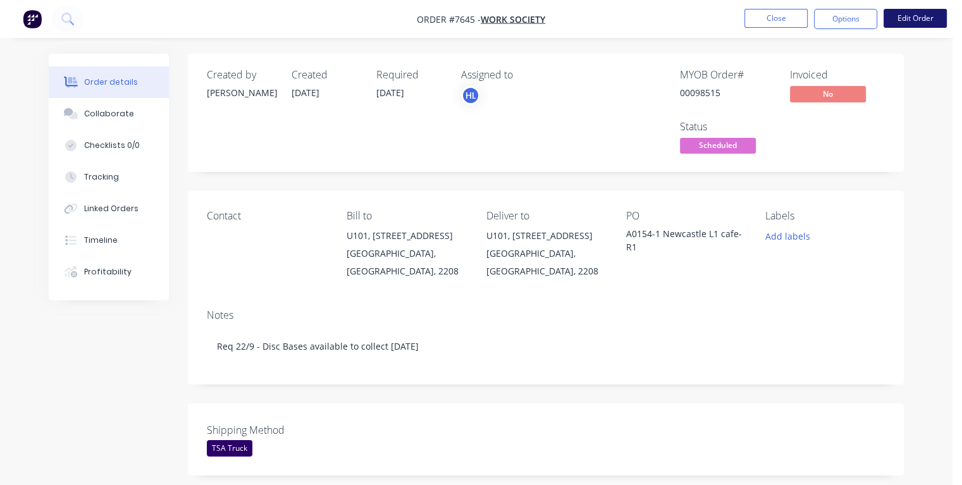
click at [916, 16] on button "Edit Order" at bounding box center [914, 18] width 63 height 19
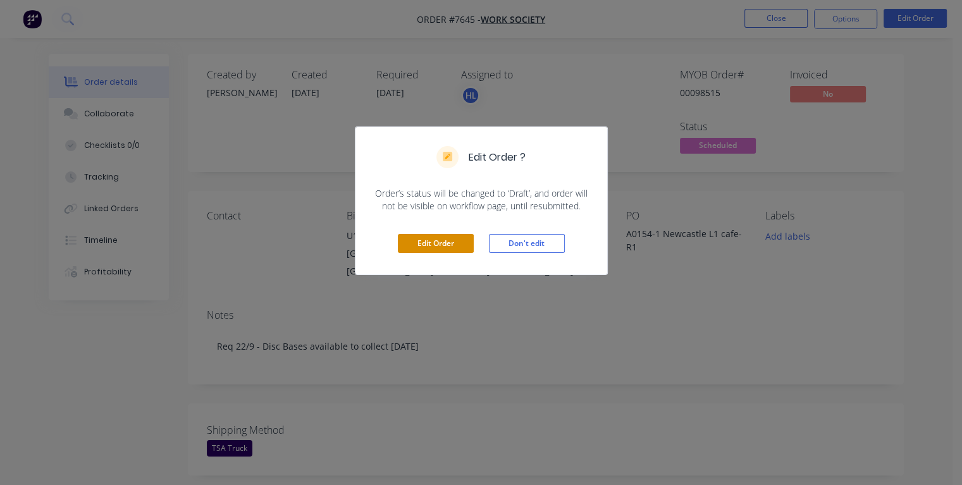
click at [438, 239] on button "Edit Order" at bounding box center [436, 243] width 76 height 19
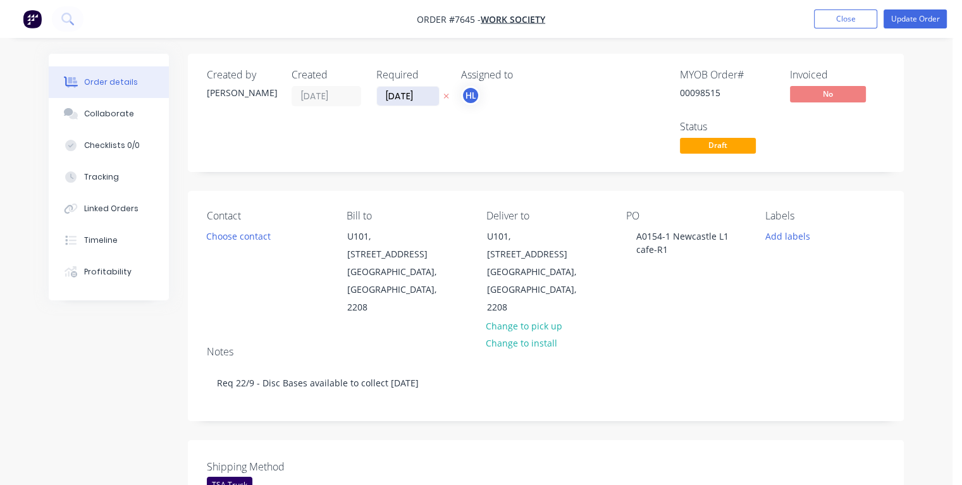
click at [393, 93] on input "[DATE]" at bounding box center [408, 96] width 62 height 19
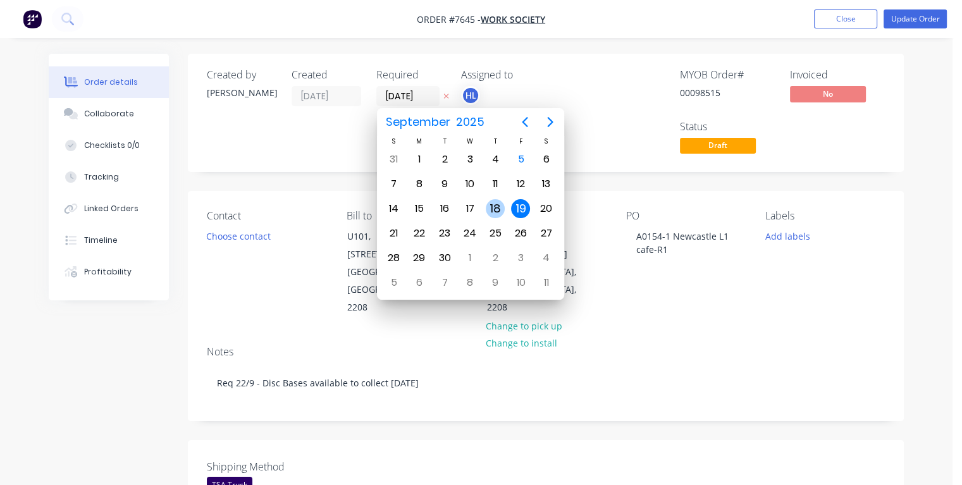
click at [491, 205] on div "18" at bounding box center [495, 208] width 19 height 19
type input "[DATE]"
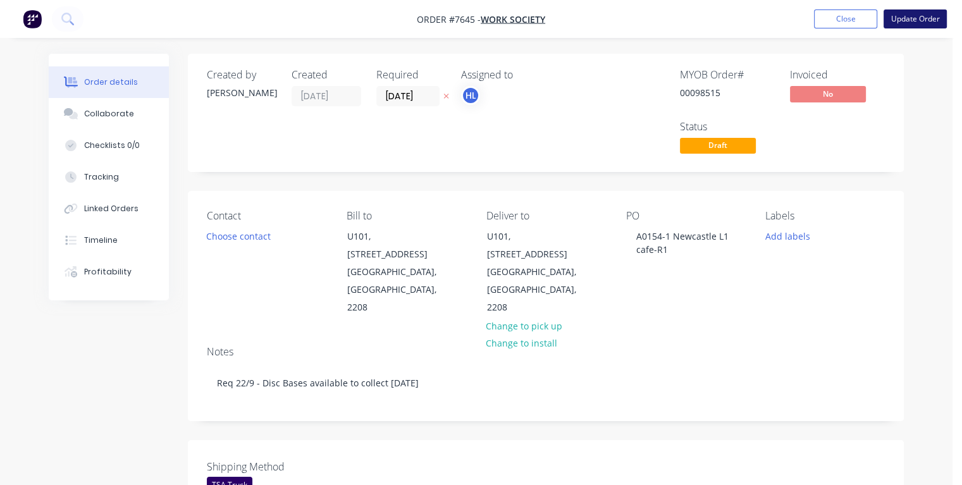
click at [907, 20] on button "Update Order" at bounding box center [914, 18] width 63 height 19
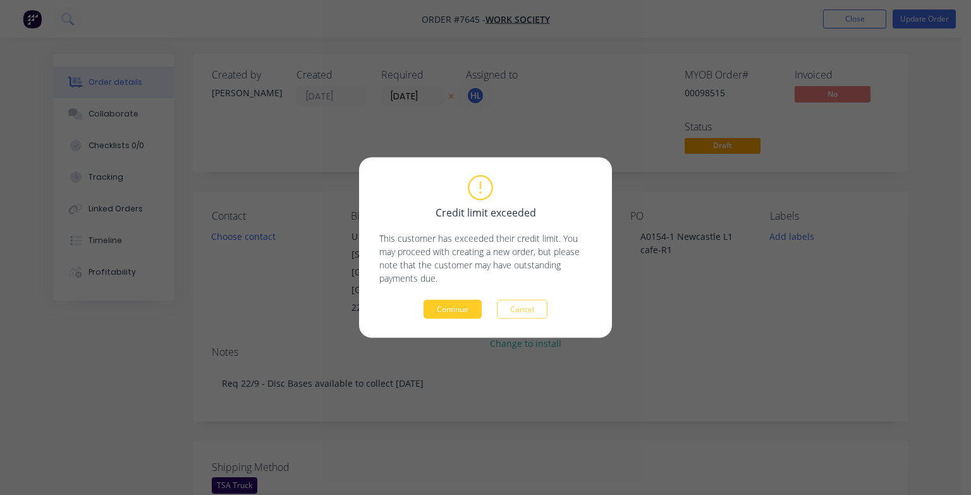
click at [468, 306] on button "Continue" at bounding box center [453, 309] width 58 height 19
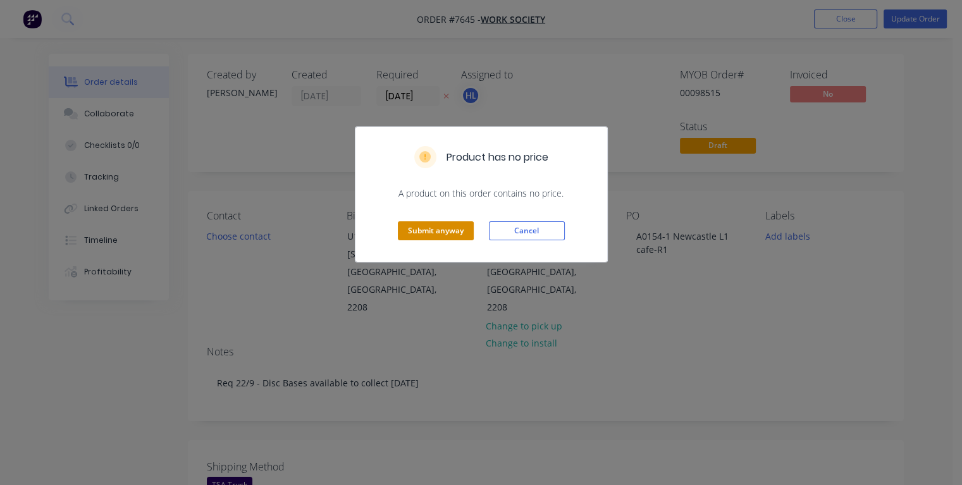
click at [417, 231] on button "Submit anyway" at bounding box center [436, 230] width 76 height 19
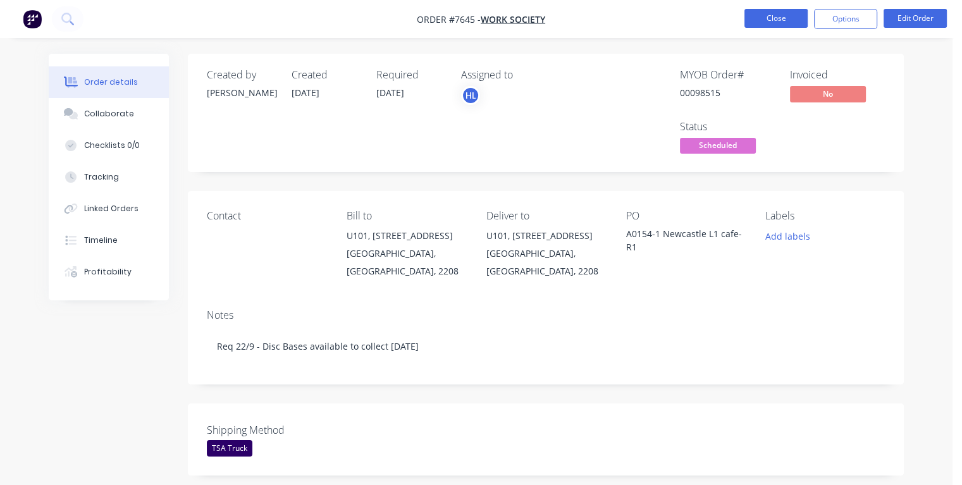
click at [753, 15] on button "Close" at bounding box center [775, 18] width 63 height 19
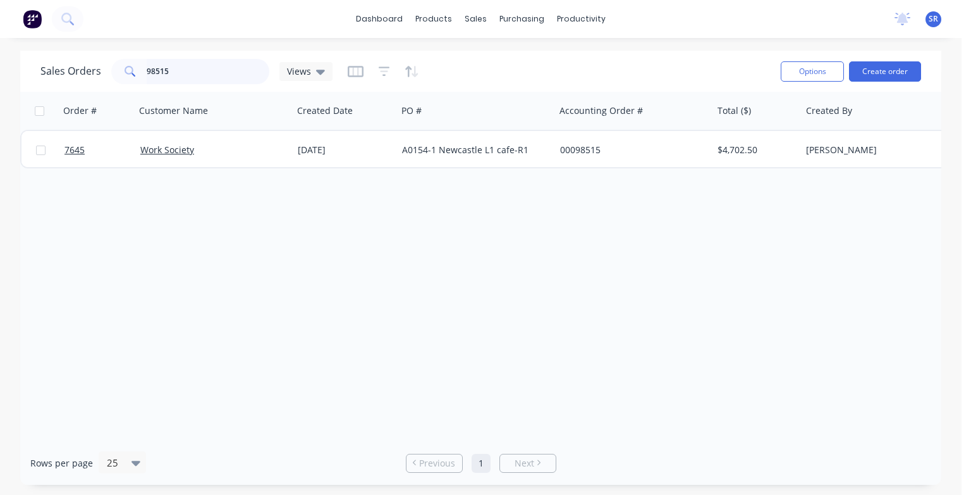
click at [195, 66] on input "98515" at bounding box center [208, 71] width 123 height 25
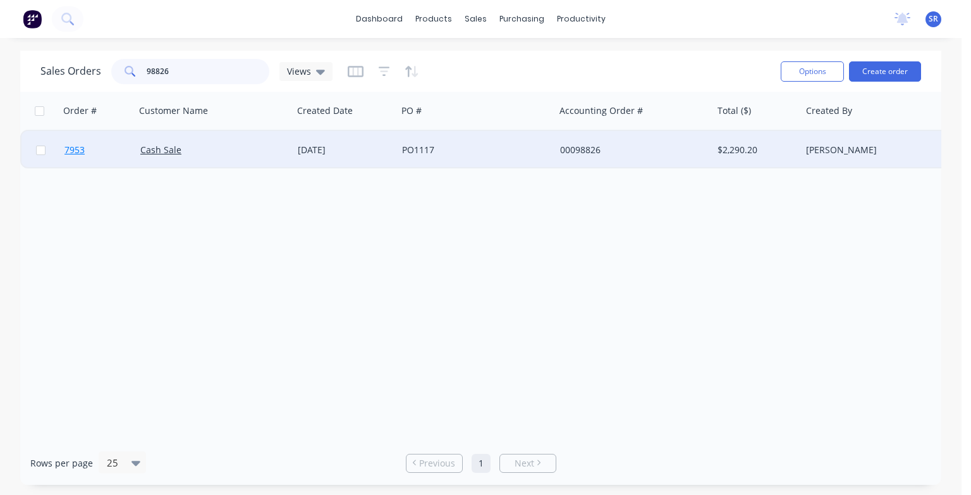
type input "98826"
click at [76, 153] on span "7953" at bounding box center [75, 150] width 20 height 13
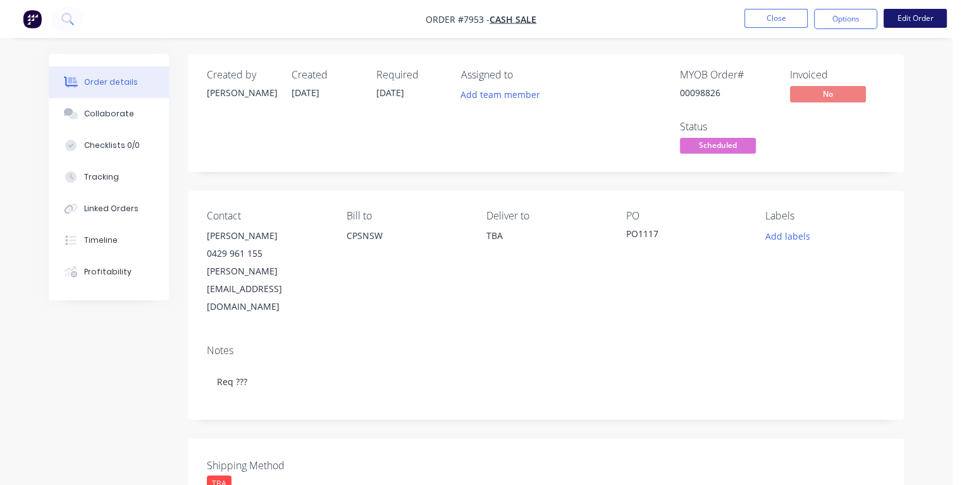
click at [900, 19] on button "Edit Order" at bounding box center [914, 18] width 63 height 19
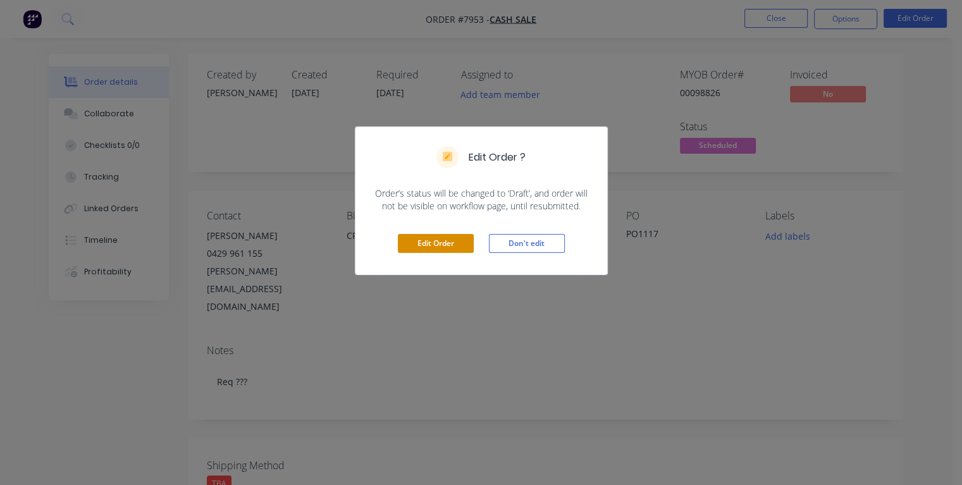
click at [453, 249] on button "Edit Order" at bounding box center [436, 243] width 76 height 19
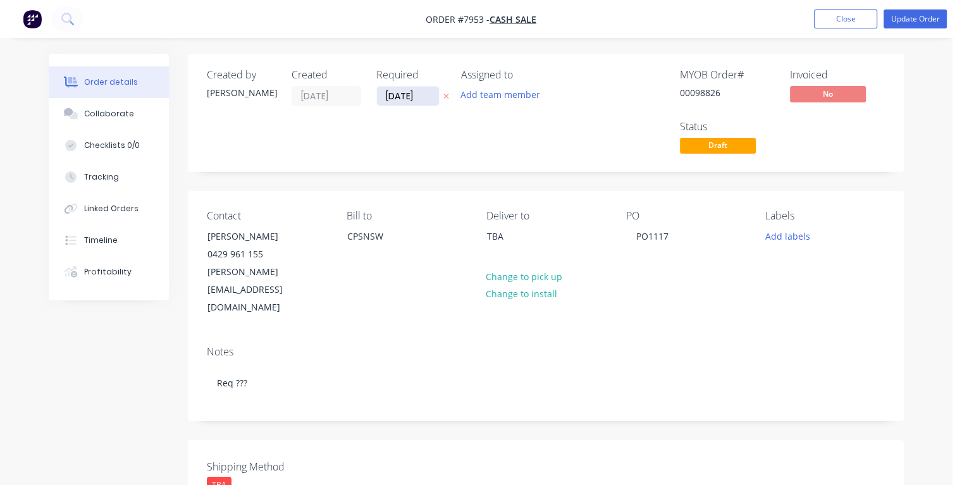
click at [395, 94] on input "[DATE]" at bounding box center [408, 96] width 62 height 19
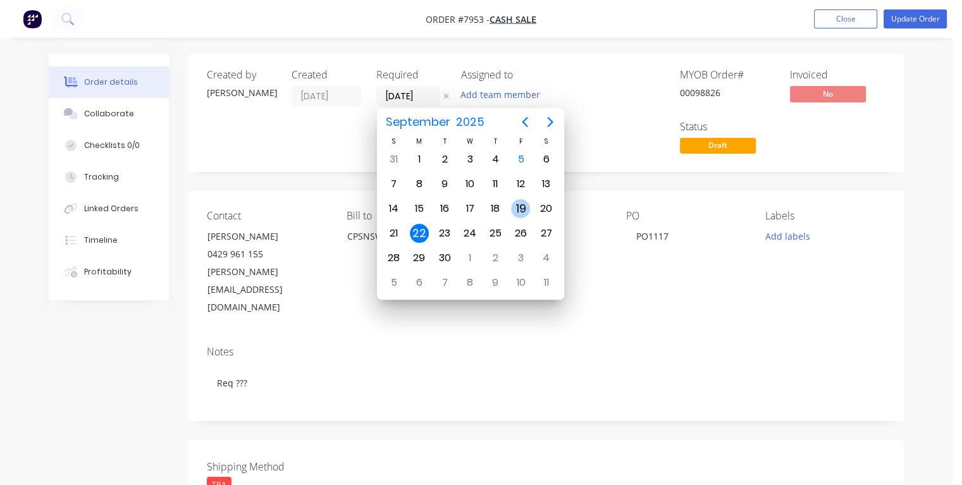
click at [522, 210] on div "19" at bounding box center [520, 208] width 19 height 19
type input "[DATE]"
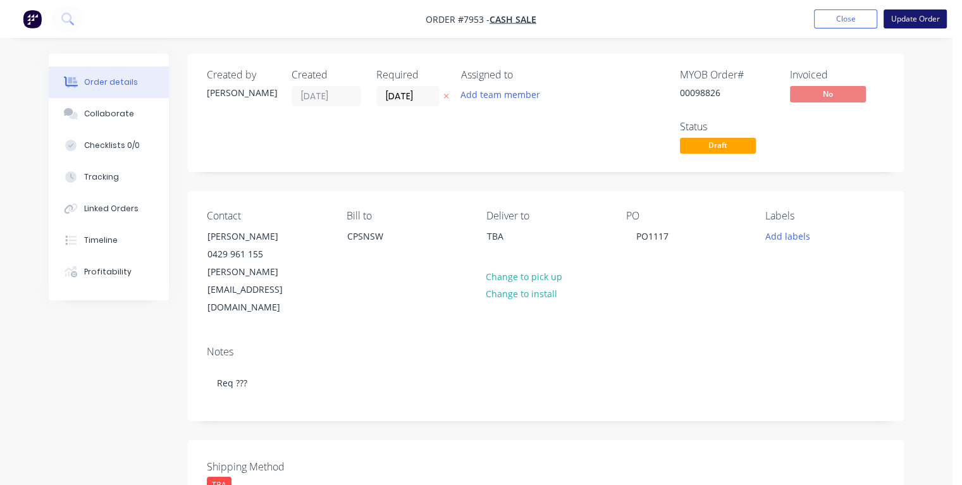
click at [908, 18] on button "Update Order" at bounding box center [914, 18] width 63 height 19
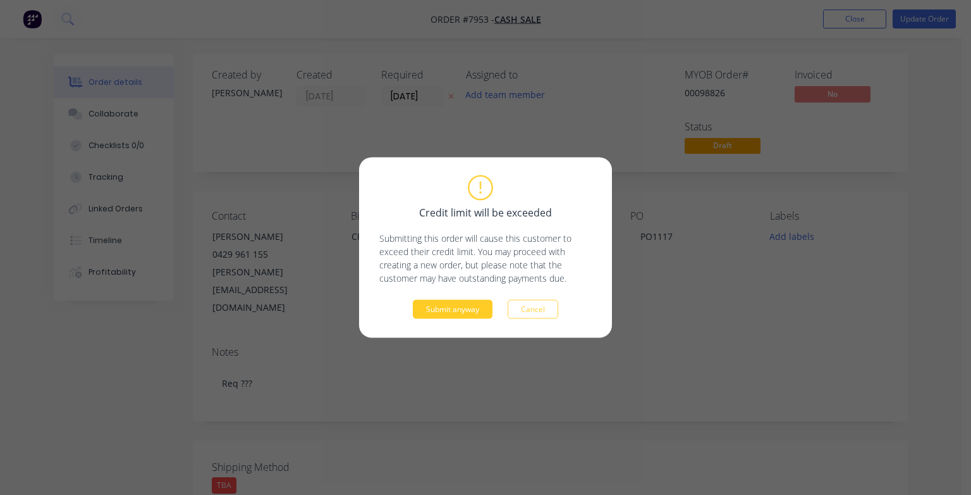
click at [445, 312] on button "Submit anyway" at bounding box center [453, 309] width 80 height 19
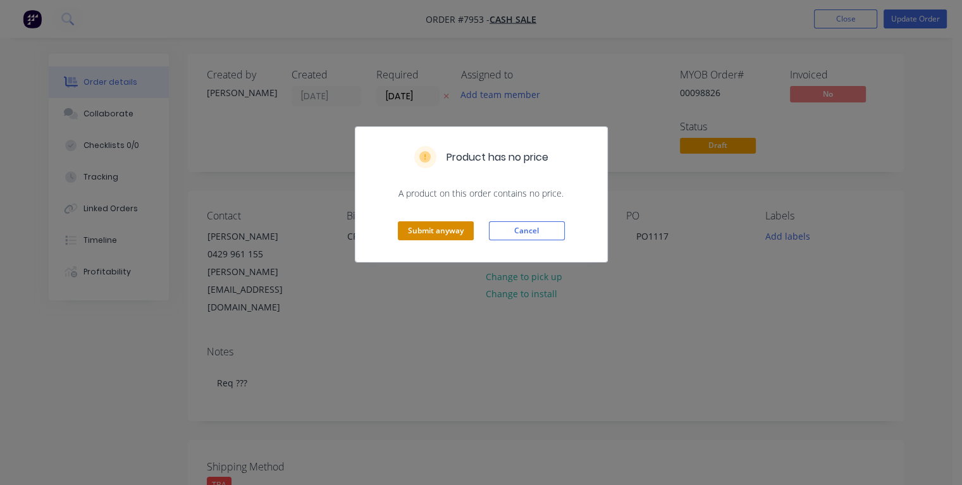
click at [433, 233] on button "Submit anyway" at bounding box center [436, 230] width 76 height 19
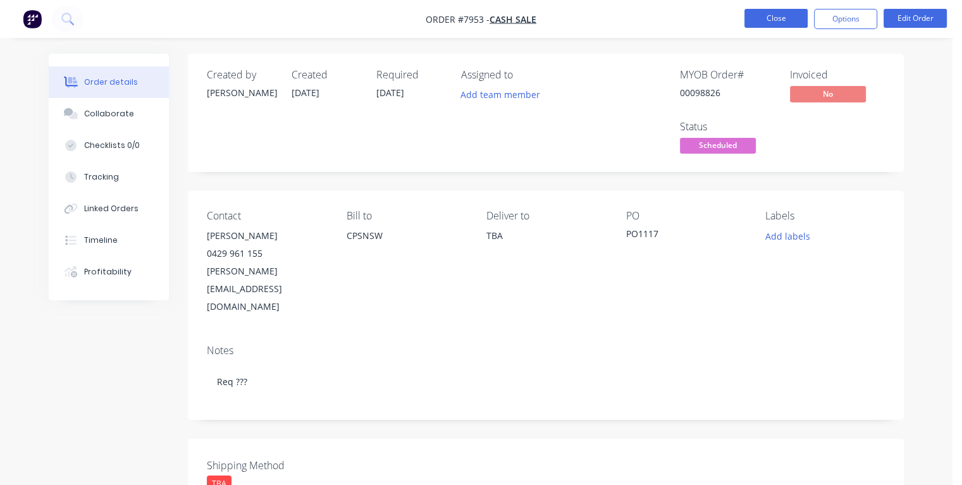
click at [766, 17] on button "Close" at bounding box center [775, 18] width 63 height 19
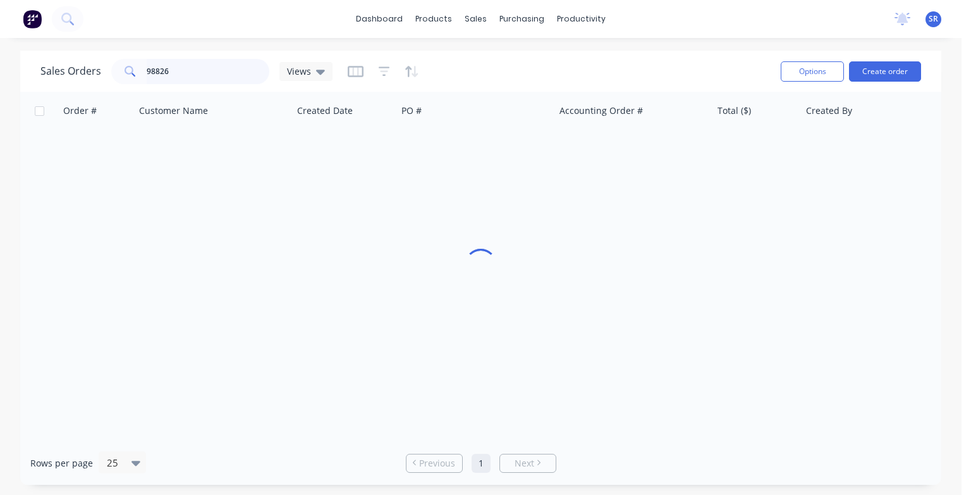
drag, startPoint x: 185, startPoint y: 66, endPoint x: 192, endPoint y: 78, distance: 13.9
click at [185, 70] on input "98826" at bounding box center [208, 71] width 123 height 25
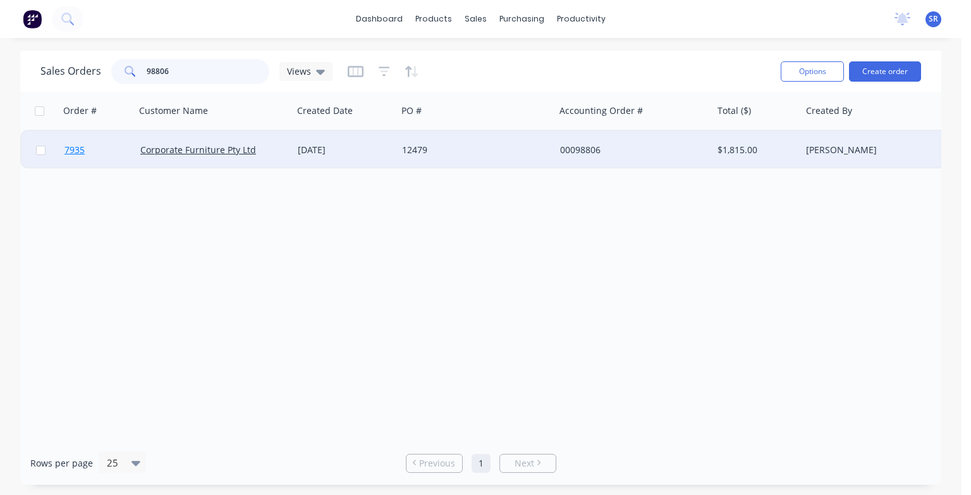
type input "98806"
click at [73, 151] on span "7935" at bounding box center [75, 150] width 20 height 13
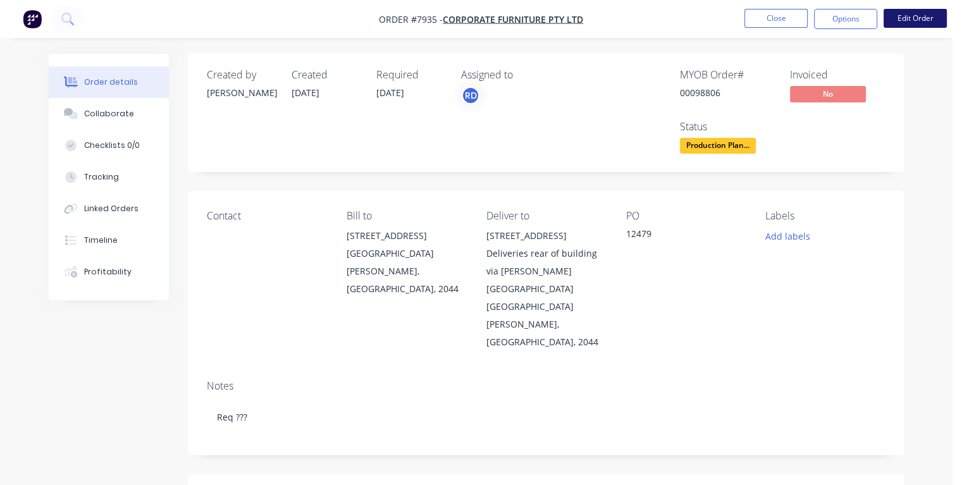
click at [925, 20] on button "Edit Order" at bounding box center [914, 18] width 63 height 19
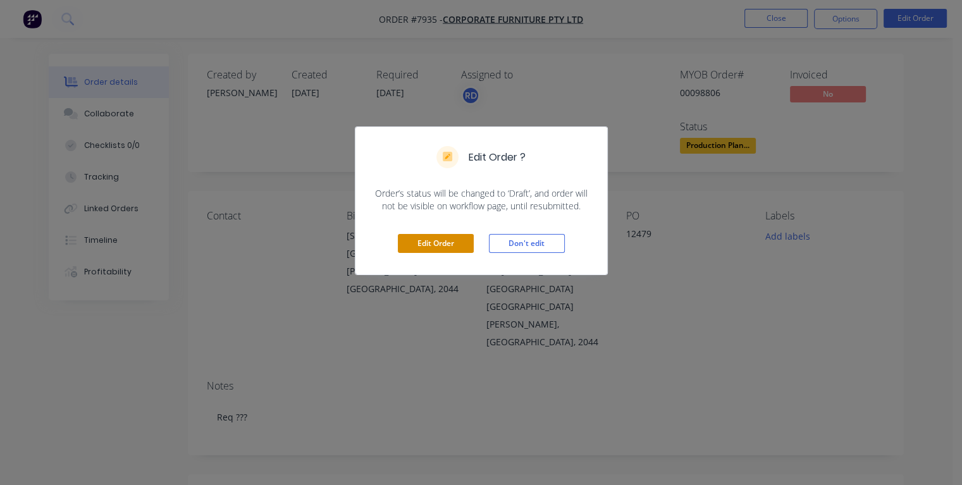
click at [442, 242] on button "Edit Order" at bounding box center [436, 243] width 76 height 19
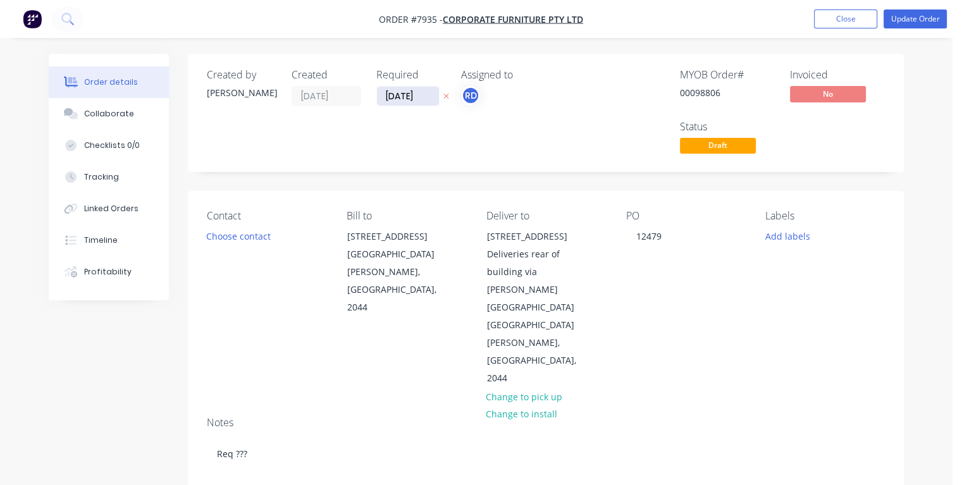
click at [394, 94] on input "[DATE]" at bounding box center [408, 96] width 62 height 19
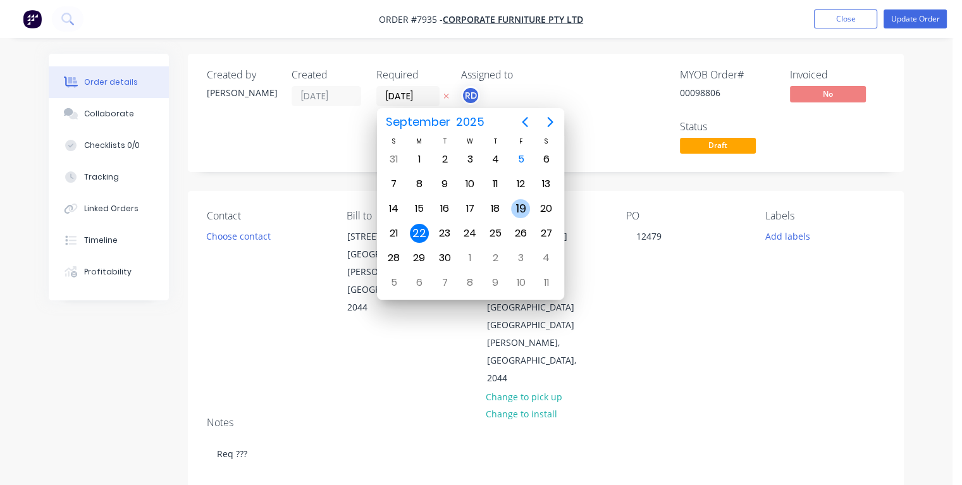
click at [522, 203] on div "19" at bounding box center [520, 208] width 19 height 19
type input "[DATE]"
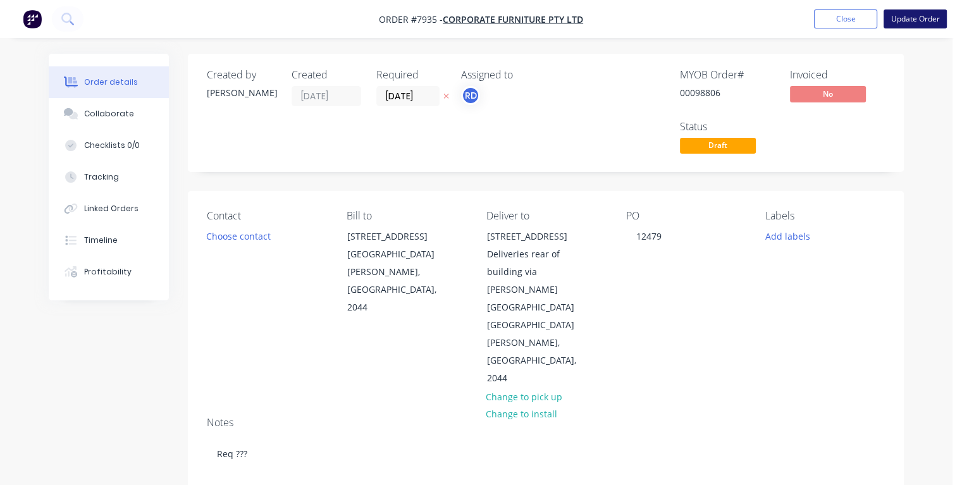
click at [918, 23] on button "Update Order" at bounding box center [914, 18] width 63 height 19
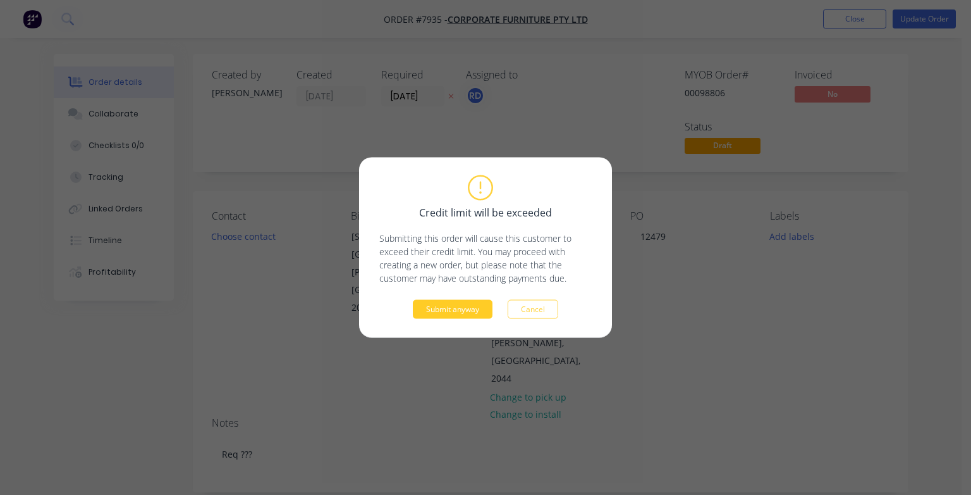
click at [440, 311] on button "Submit anyway" at bounding box center [453, 309] width 80 height 19
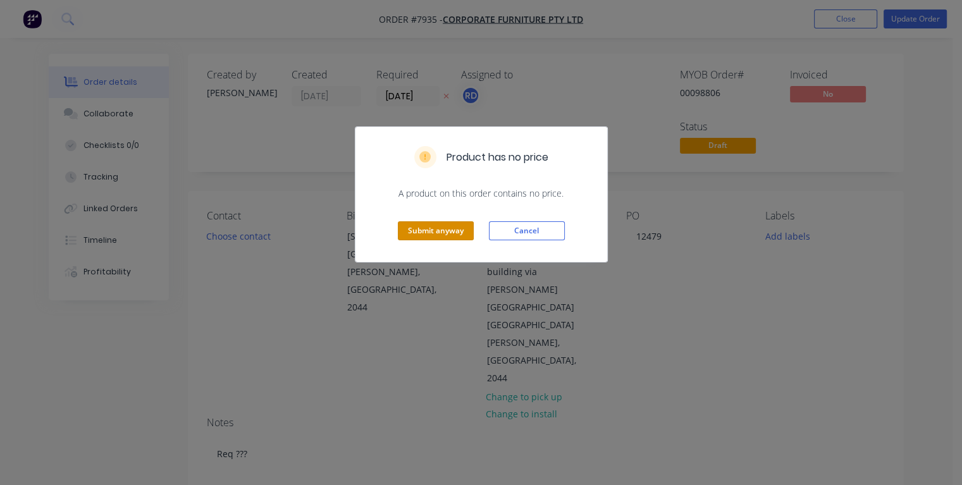
click at [424, 235] on button "Submit anyway" at bounding box center [436, 230] width 76 height 19
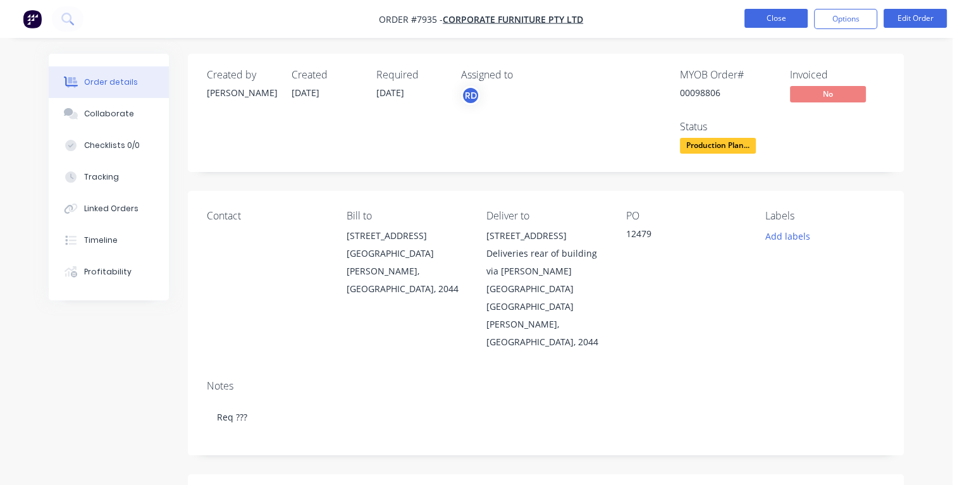
click at [749, 15] on button "Close" at bounding box center [775, 18] width 63 height 19
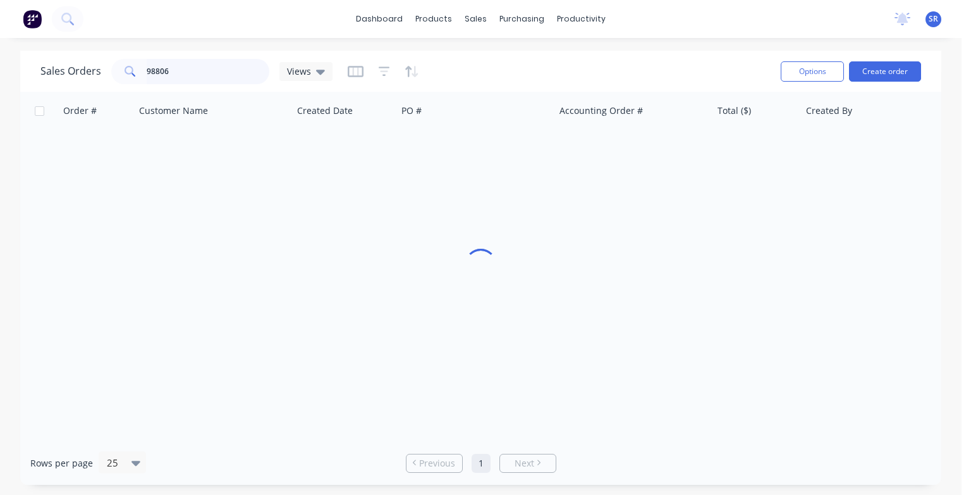
click at [187, 76] on input "98806" at bounding box center [208, 71] width 123 height 25
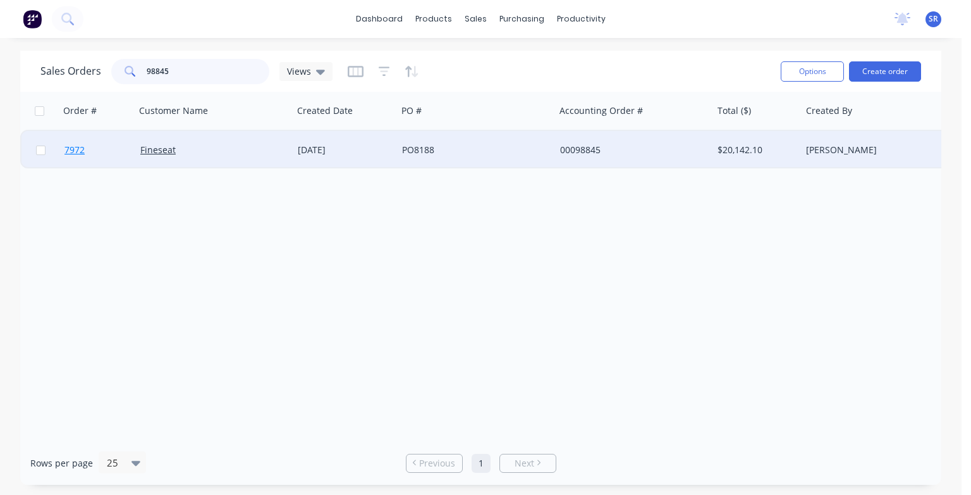
type input "98845"
click at [75, 151] on span "7972" at bounding box center [75, 150] width 20 height 13
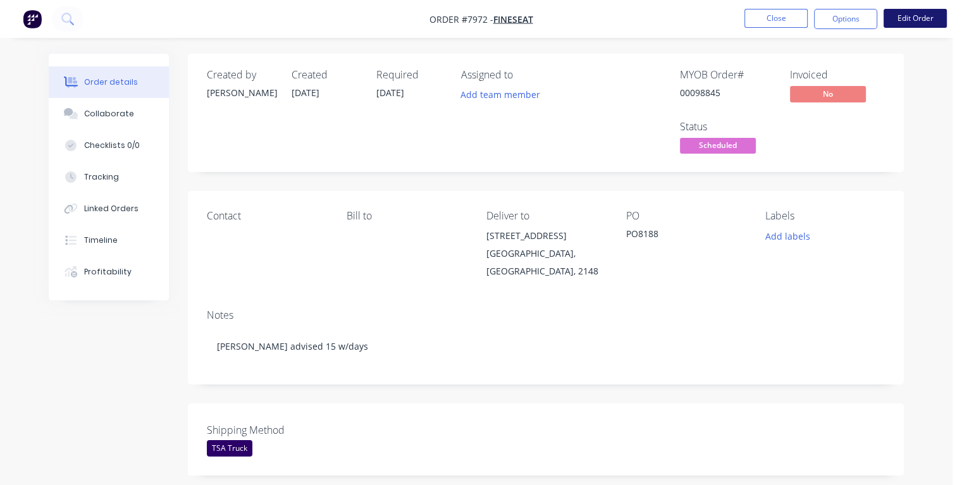
click at [909, 14] on button "Edit Order" at bounding box center [914, 18] width 63 height 19
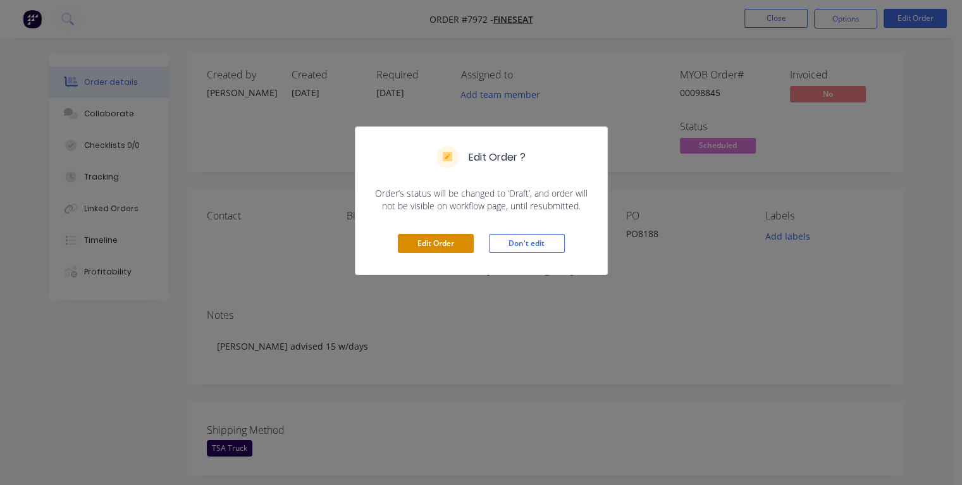
click at [450, 242] on button "Edit Order" at bounding box center [436, 243] width 76 height 19
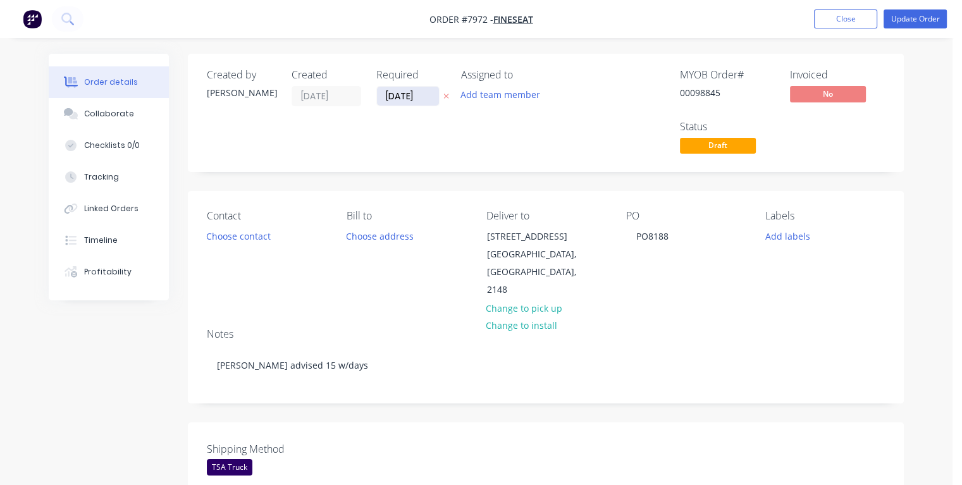
click at [396, 93] on input "[DATE]" at bounding box center [408, 96] width 62 height 19
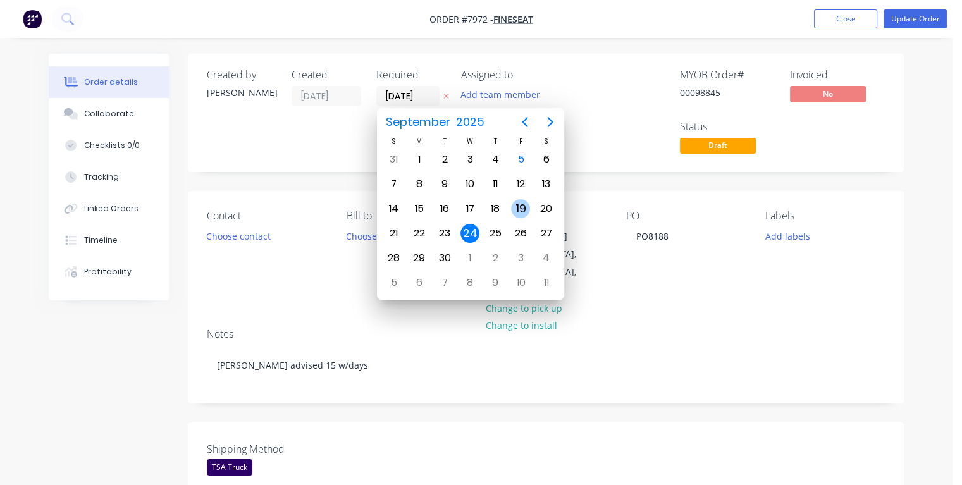
click at [519, 204] on div "19" at bounding box center [520, 208] width 19 height 19
type input "[DATE]"
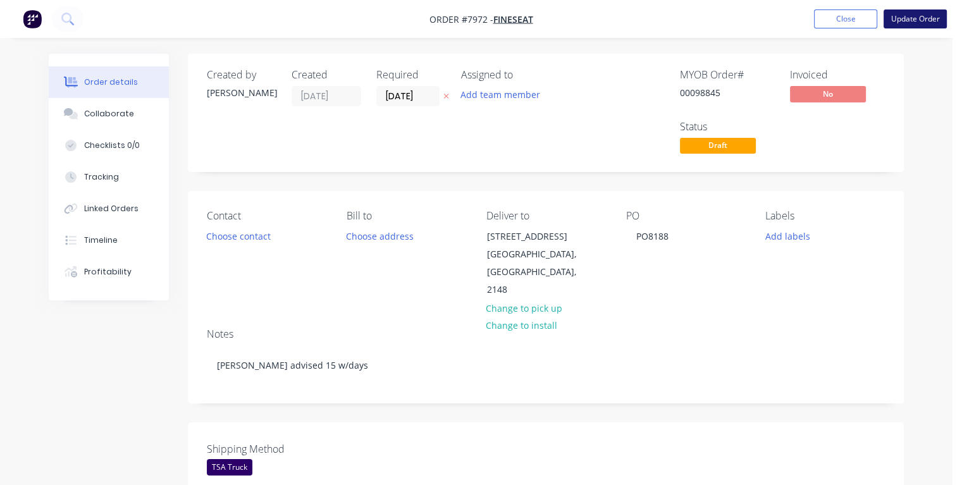
click at [907, 20] on button "Update Order" at bounding box center [914, 18] width 63 height 19
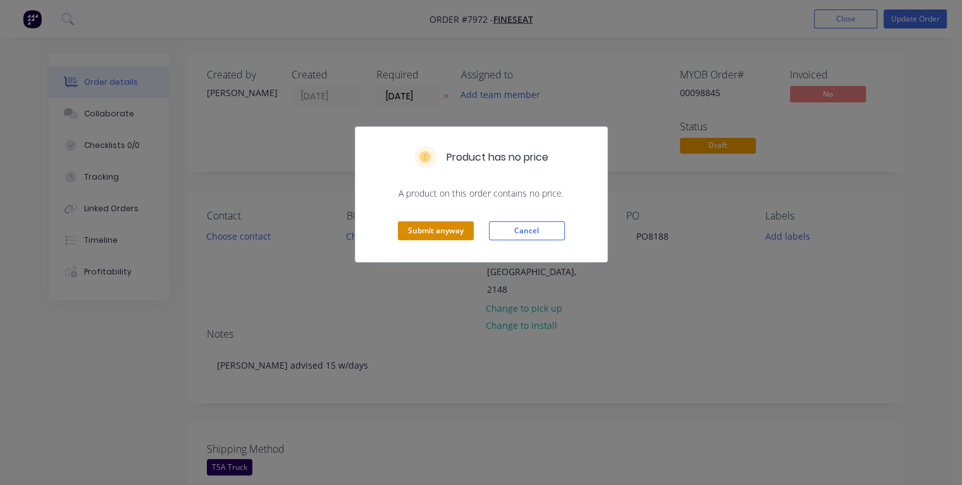
click at [422, 232] on button "Submit anyway" at bounding box center [436, 230] width 76 height 19
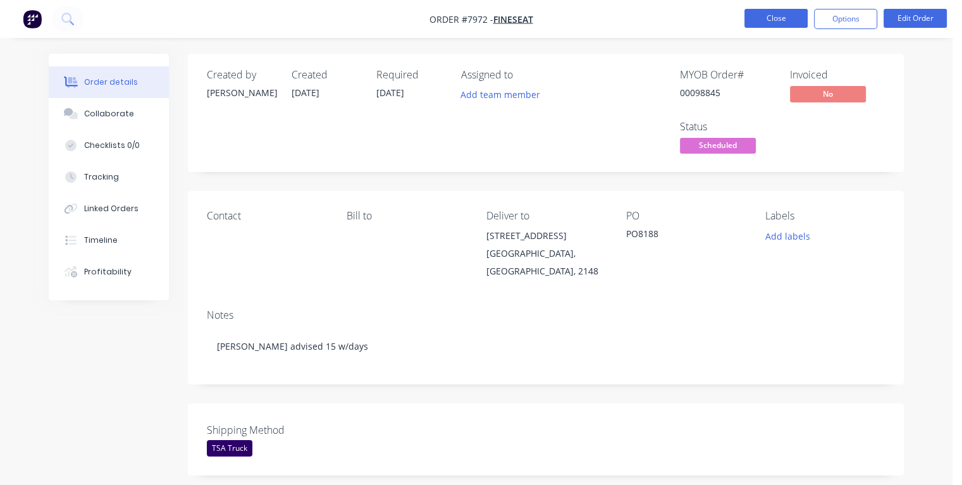
click at [765, 15] on button "Close" at bounding box center [775, 18] width 63 height 19
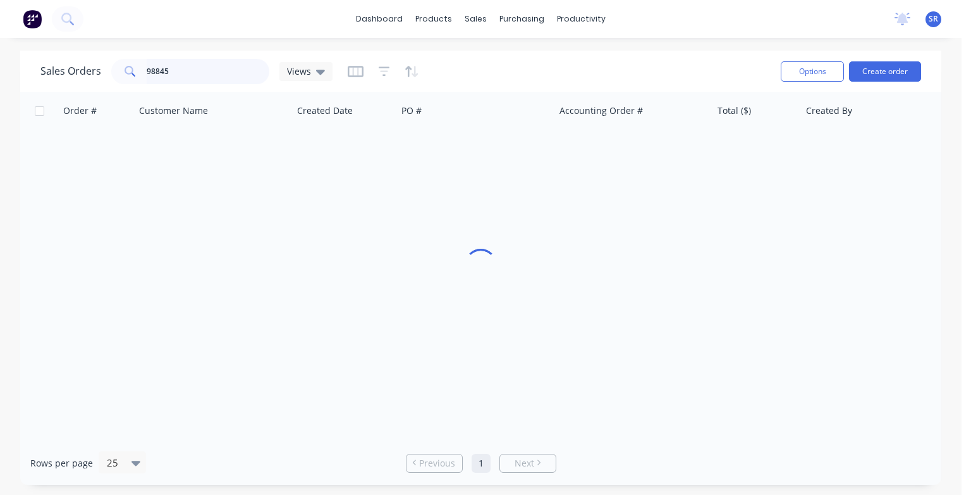
click at [168, 71] on input "98845" at bounding box center [208, 71] width 123 height 25
drag, startPoint x: 193, startPoint y: 68, endPoint x: 116, endPoint y: 71, distance: 76.6
click at [116, 71] on div "98863" at bounding box center [190, 71] width 158 height 25
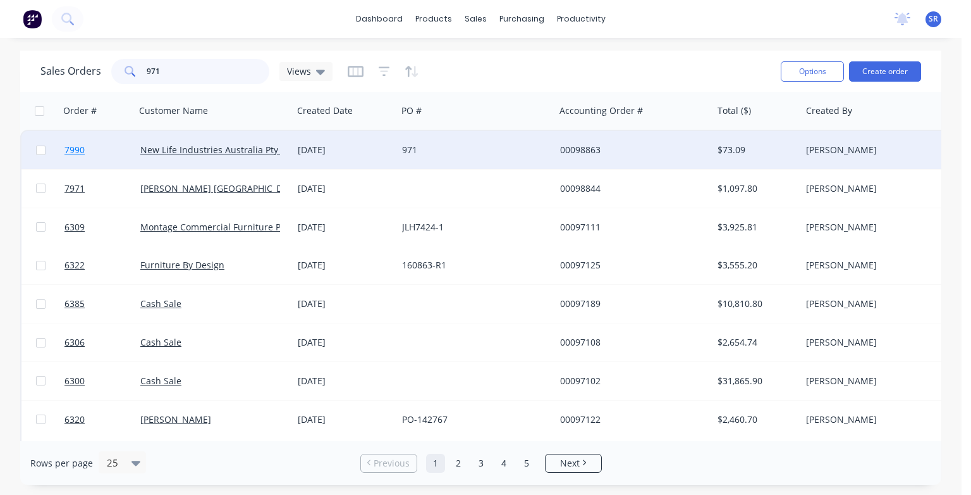
type input "971"
click at [76, 149] on span "7990" at bounding box center [75, 150] width 20 height 13
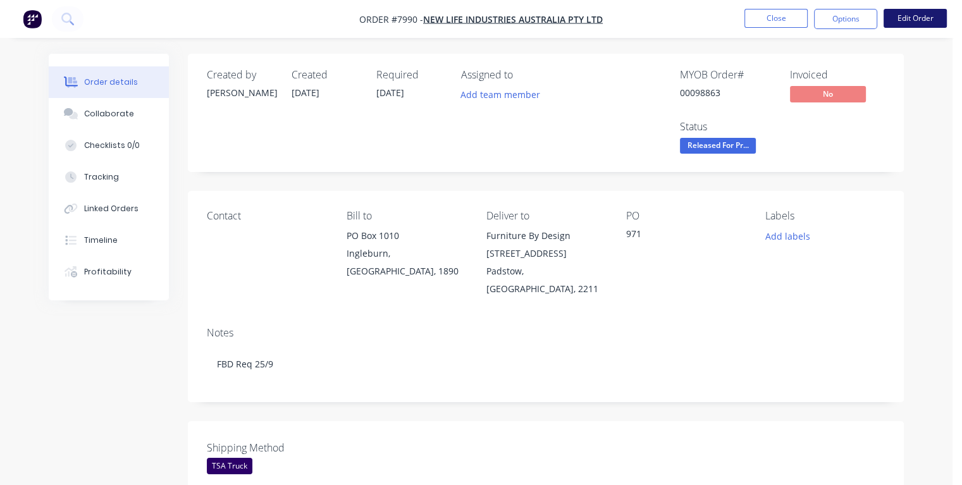
click at [931, 19] on button "Edit Order" at bounding box center [914, 18] width 63 height 19
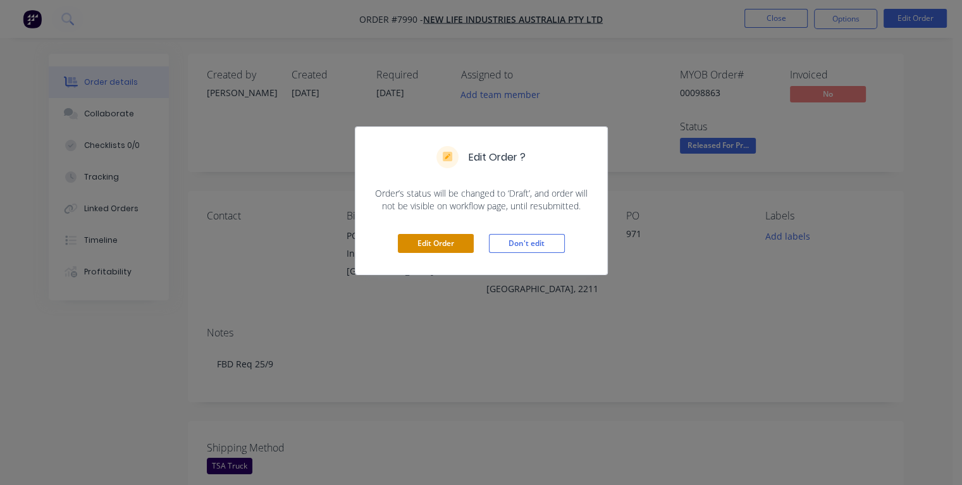
click at [422, 242] on button "Edit Order" at bounding box center [436, 243] width 76 height 19
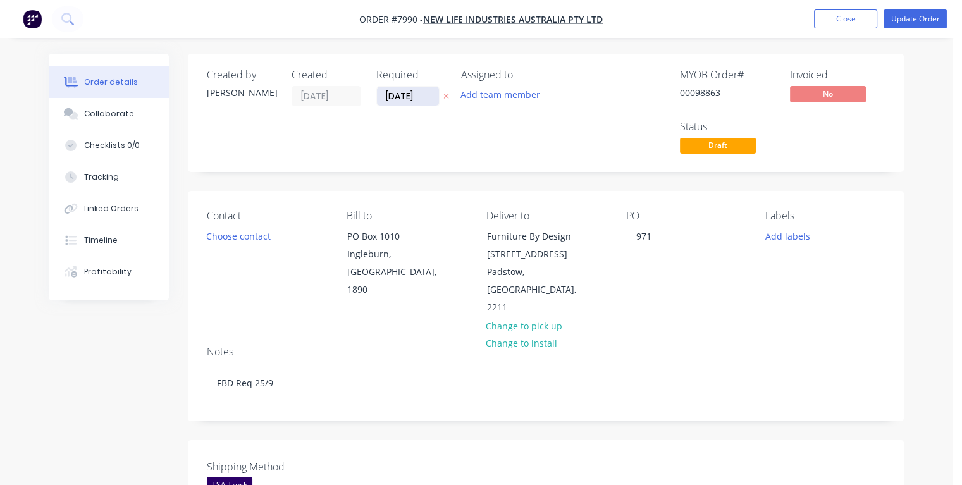
click at [394, 95] on input "[DATE]" at bounding box center [408, 96] width 62 height 19
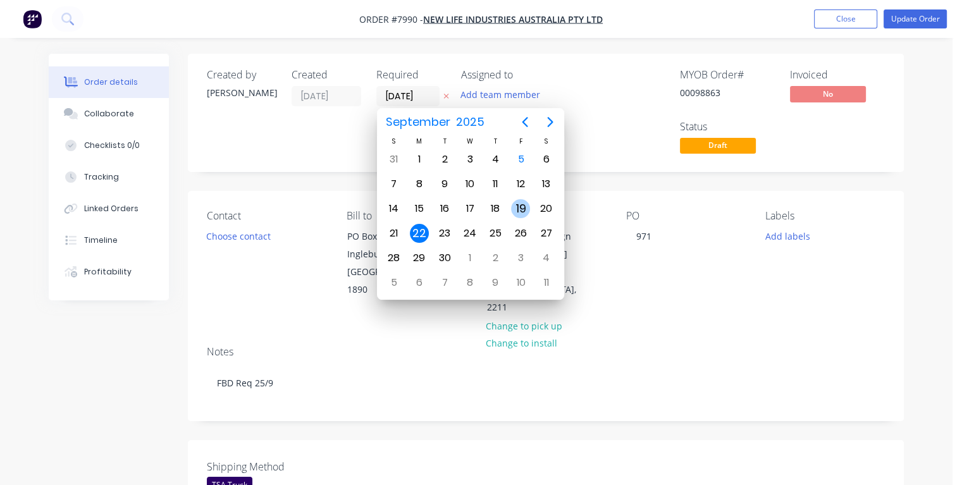
click at [525, 207] on div "19" at bounding box center [520, 208] width 19 height 19
type input "[DATE]"
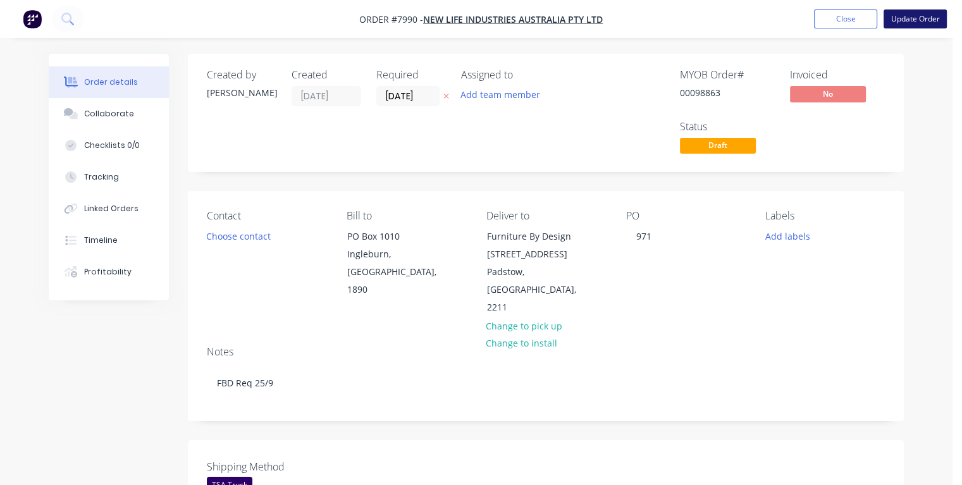
click at [907, 16] on button "Update Order" at bounding box center [914, 18] width 63 height 19
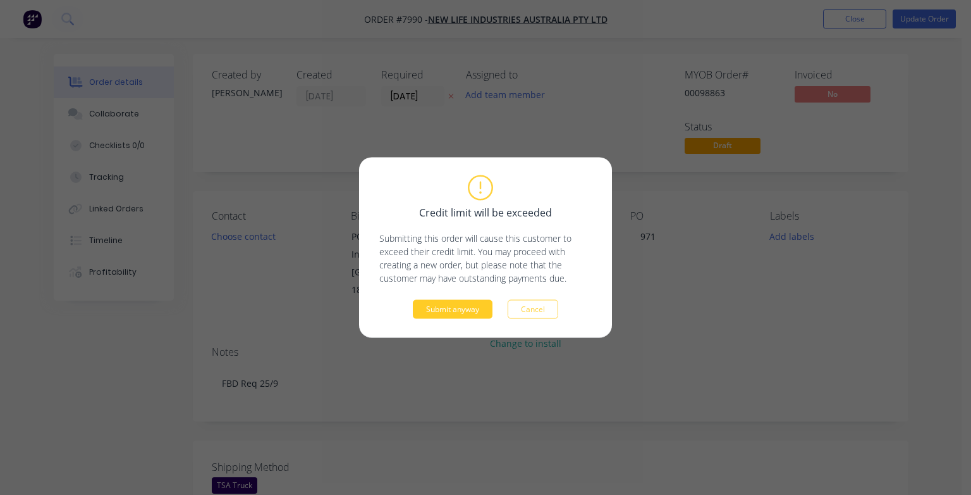
click at [466, 312] on button "Submit anyway" at bounding box center [453, 309] width 80 height 19
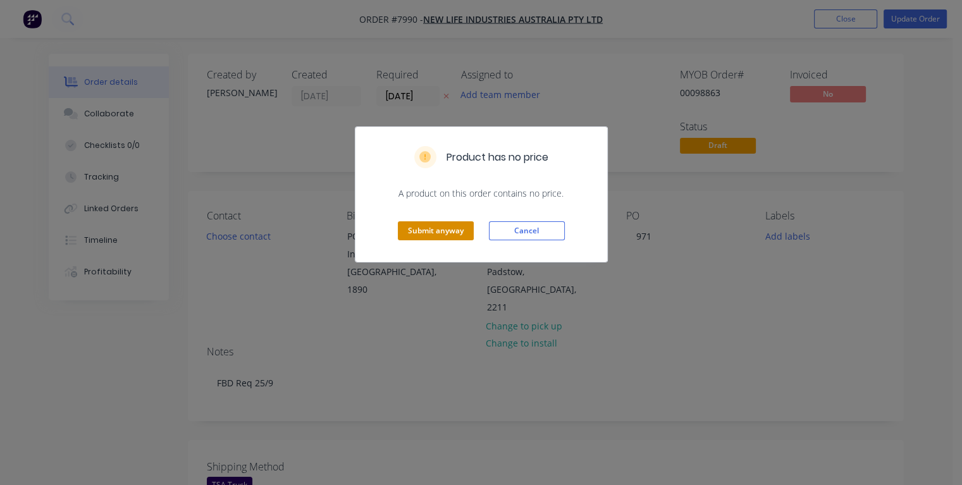
click at [436, 234] on button "Submit anyway" at bounding box center [436, 230] width 76 height 19
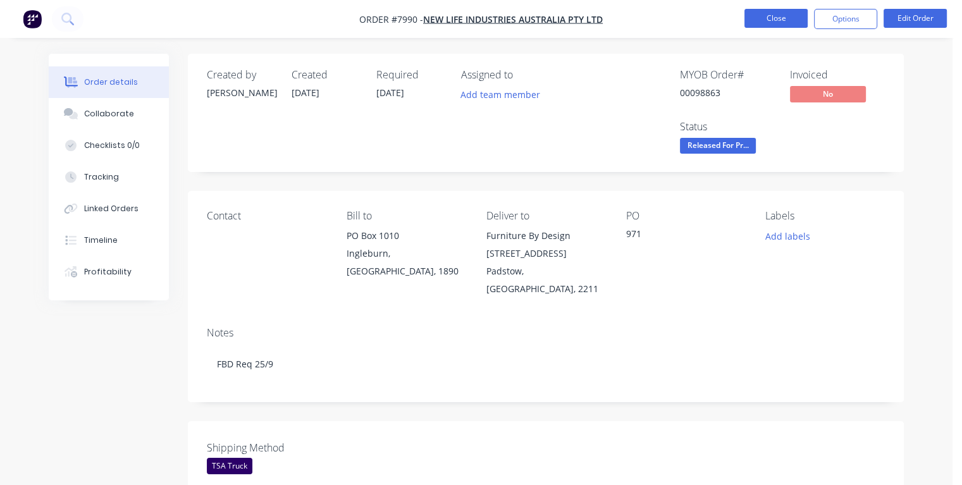
click at [764, 19] on button "Close" at bounding box center [775, 18] width 63 height 19
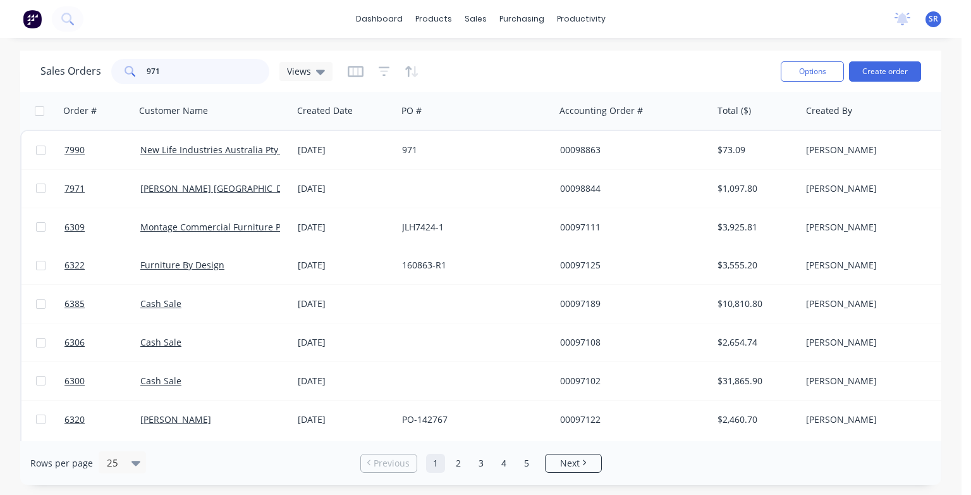
click at [167, 70] on input "971" at bounding box center [208, 71] width 123 height 25
type input "9"
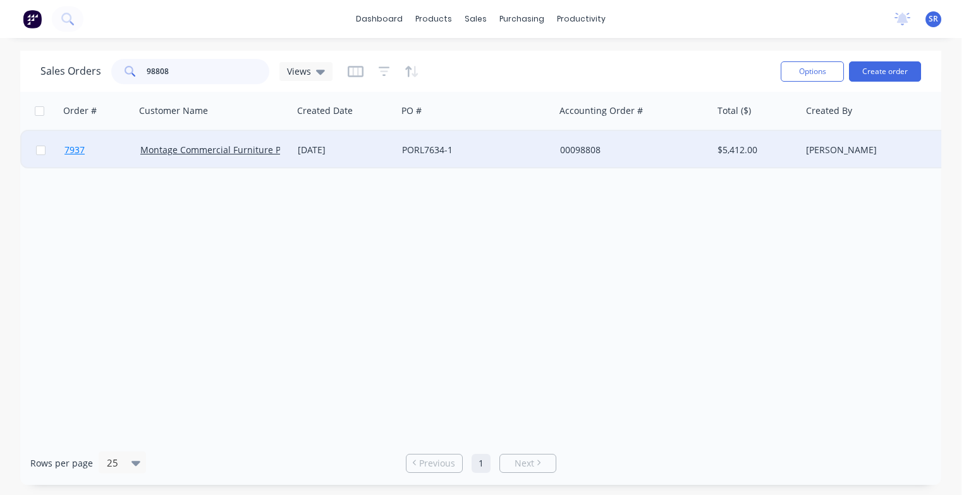
type input "98808"
click at [75, 152] on span "7937" at bounding box center [75, 150] width 20 height 13
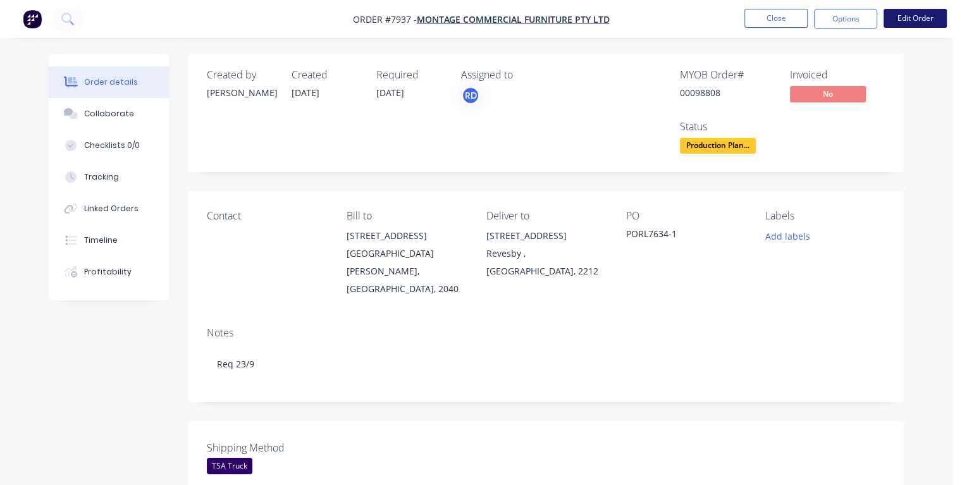
click at [926, 15] on button "Edit Order" at bounding box center [914, 18] width 63 height 19
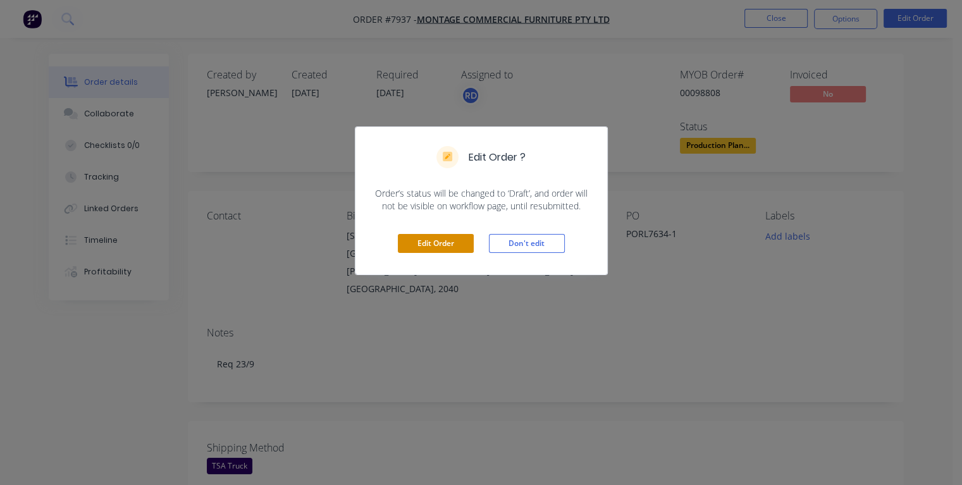
click at [410, 241] on button "Edit Order" at bounding box center [436, 243] width 76 height 19
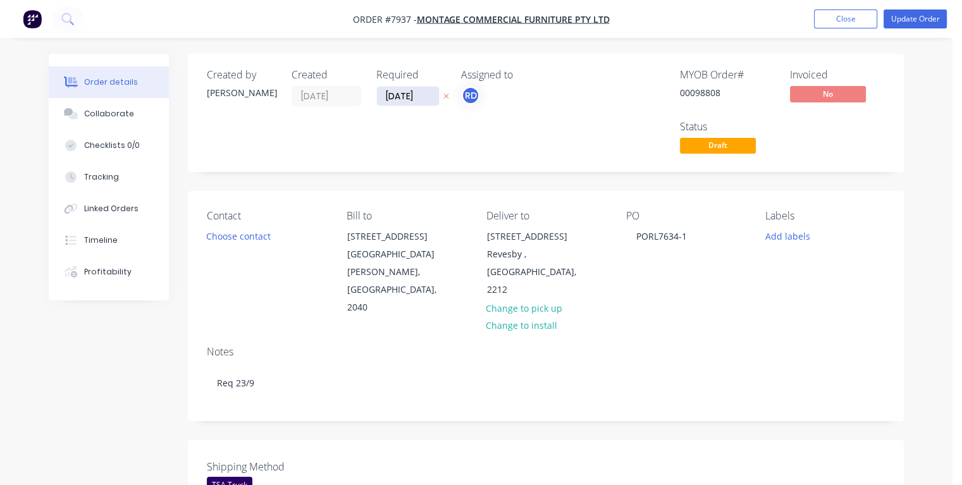
click at [395, 95] on input "[DATE]" at bounding box center [408, 96] width 62 height 19
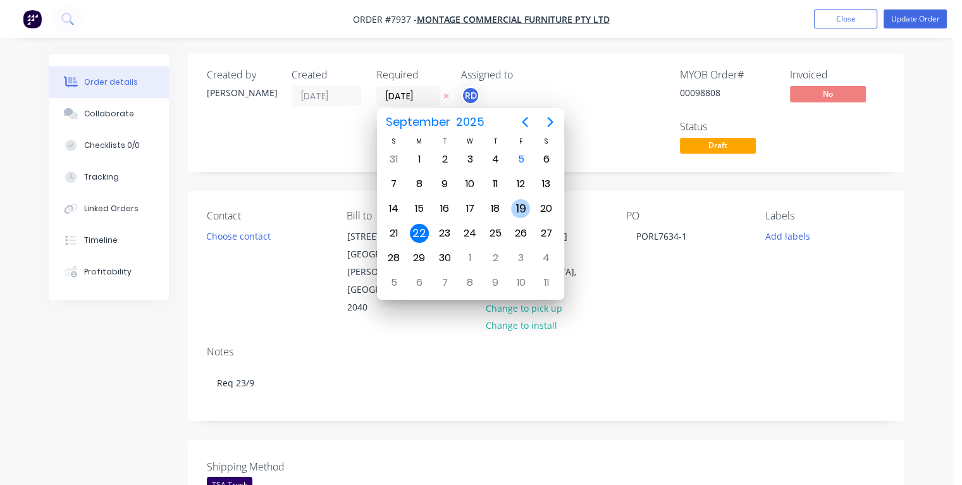
click at [525, 209] on div "19" at bounding box center [520, 208] width 19 height 19
type input "[DATE]"
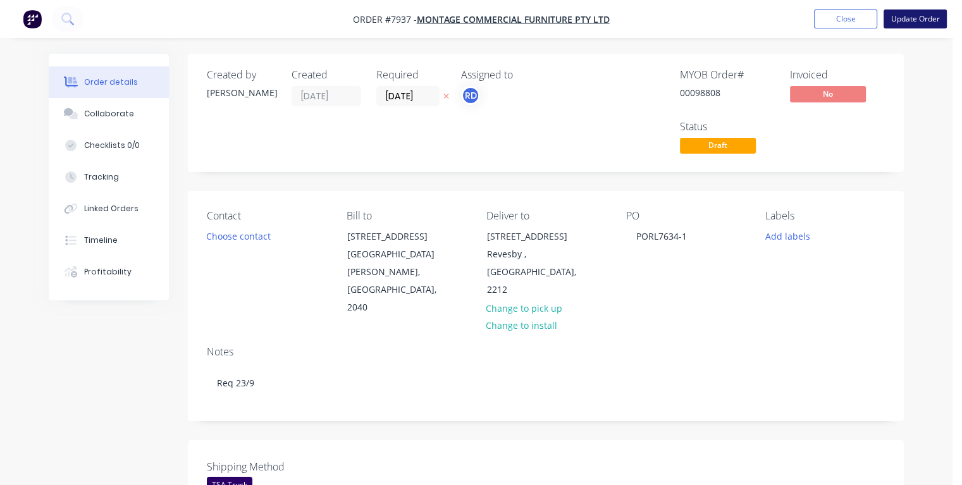
click at [915, 18] on button "Update Order" at bounding box center [914, 18] width 63 height 19
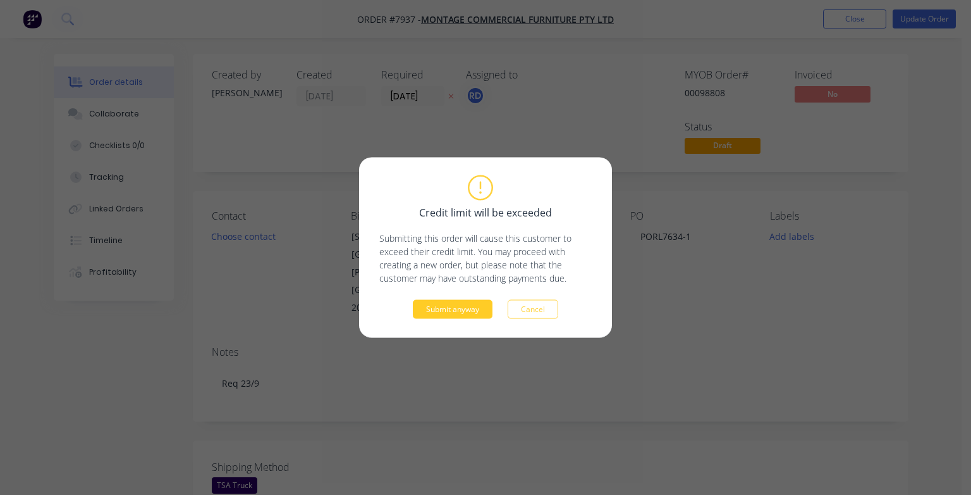
click at [460, 312] on button "Submit anyway" at bounding box center [453, 309] width 80 height 19
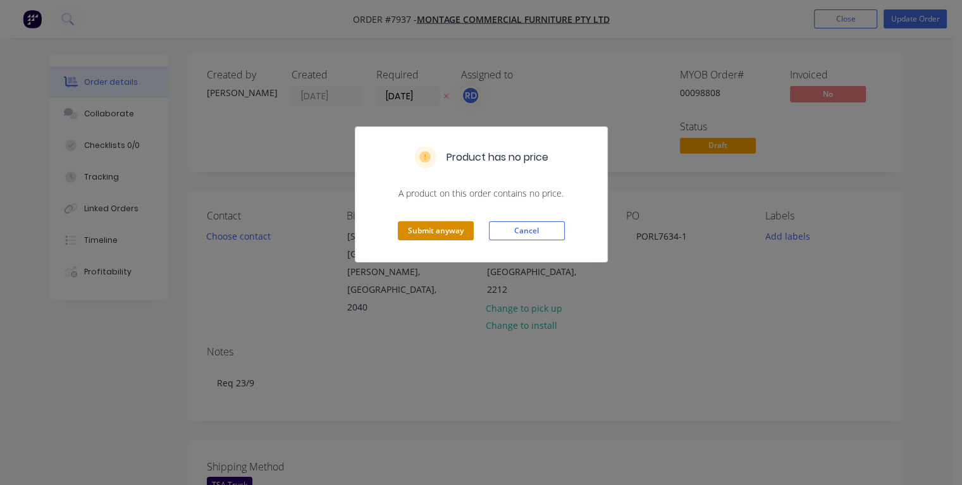
click at [445, 232] on button "Submit anyway" at bounding box center [436, 230] width 76 height 19
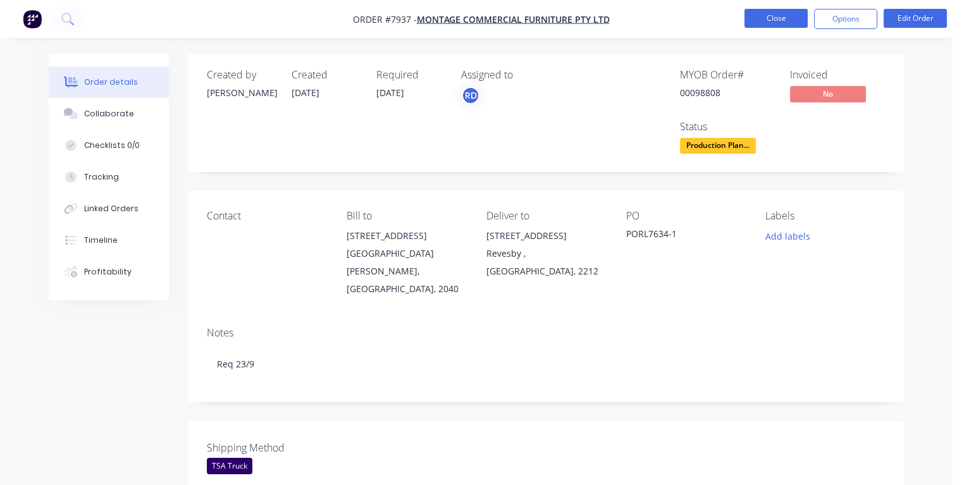
click at [767, 16] on button "Close" at bounding box center [775, 18] width 63 height 19
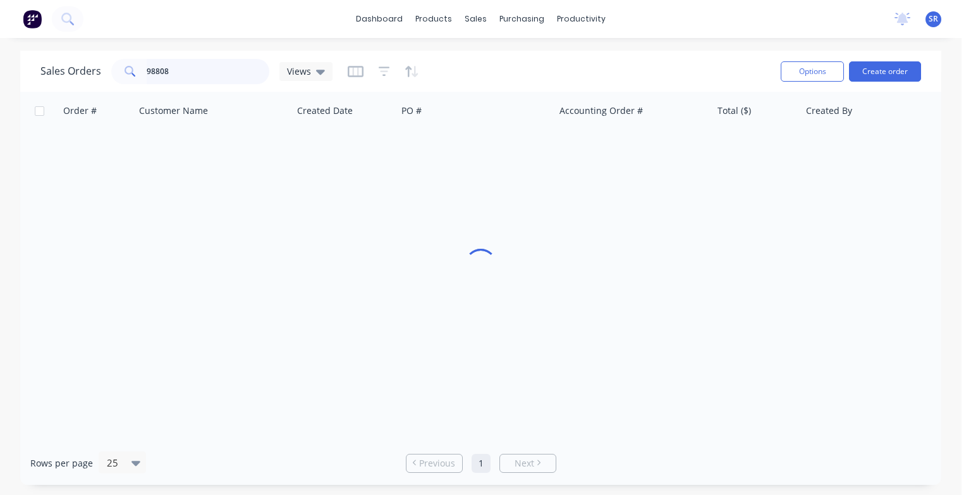
click at [200, 77] on input "98808" at bounding box center [208, 71] width 123 height 25
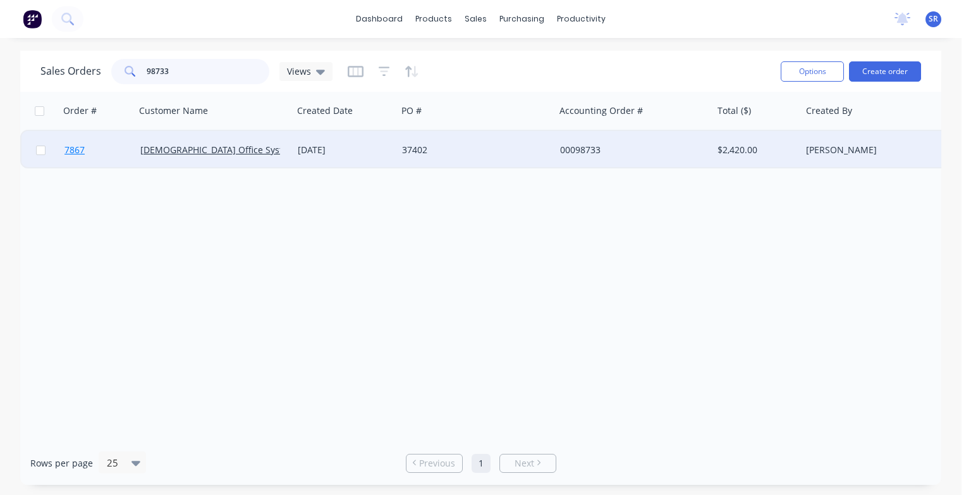
type input "98733"
click at [76, 151] on span "7867" at bounding box center [75, 150] width 20 height 13
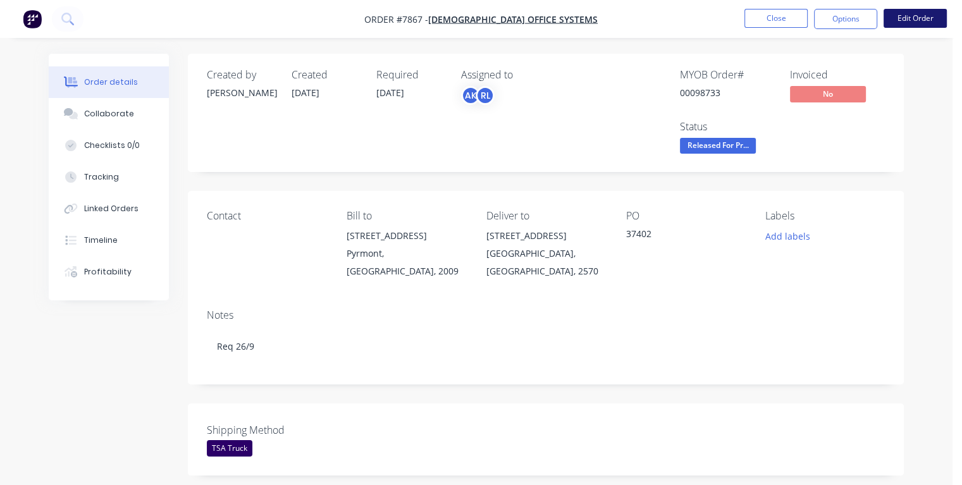
click at [926, 20] on button "Edit Order" at bounding box center [914, 18] width 63 height 19
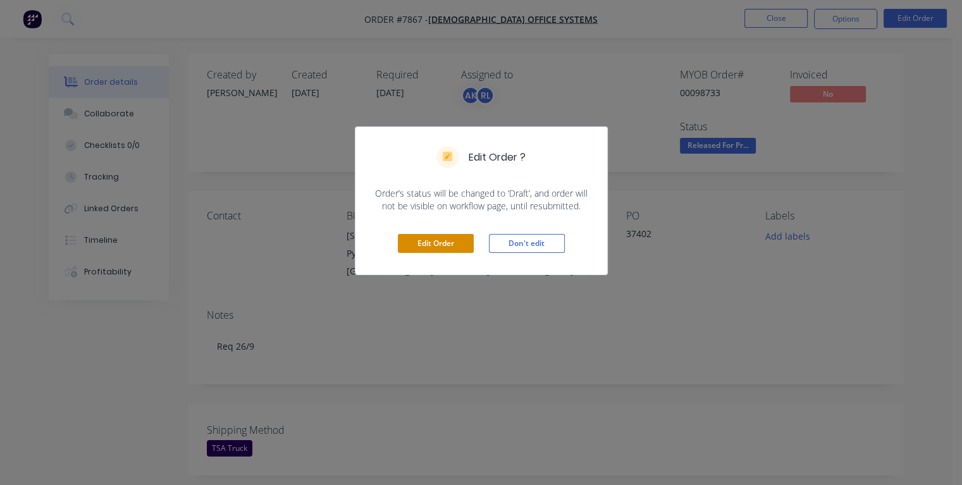
click at [416, 242] on button "Edit Order" at bounding box center [436, 243] width 76 height 19
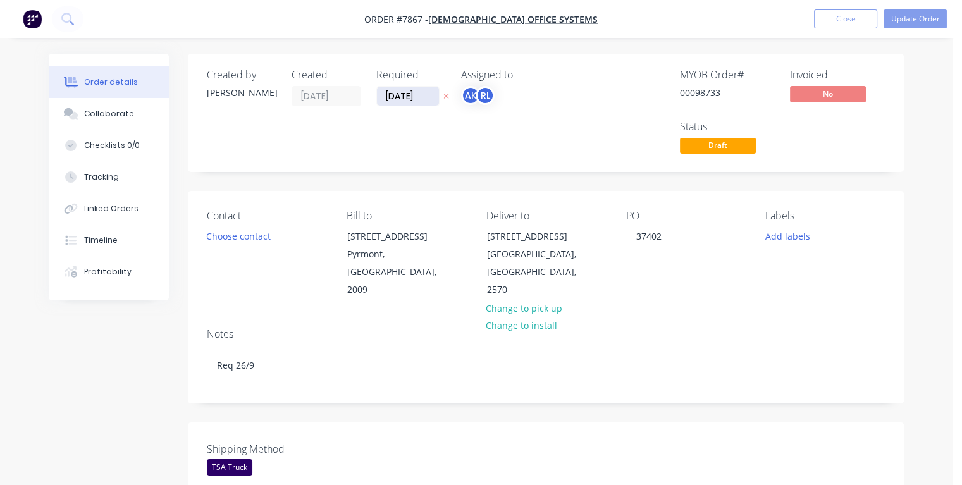
click at [395, 95] on input "[DATE]" at bounding box center [408, 96] width 62 height 19
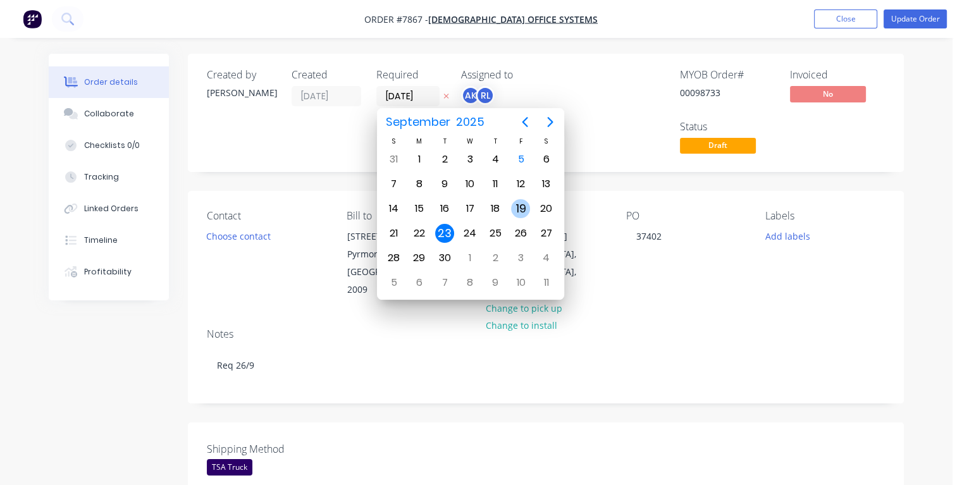
click at [518, 202] on div "19" at bounding box center [520, 208] width 19 height 19
type input "[DATE]"
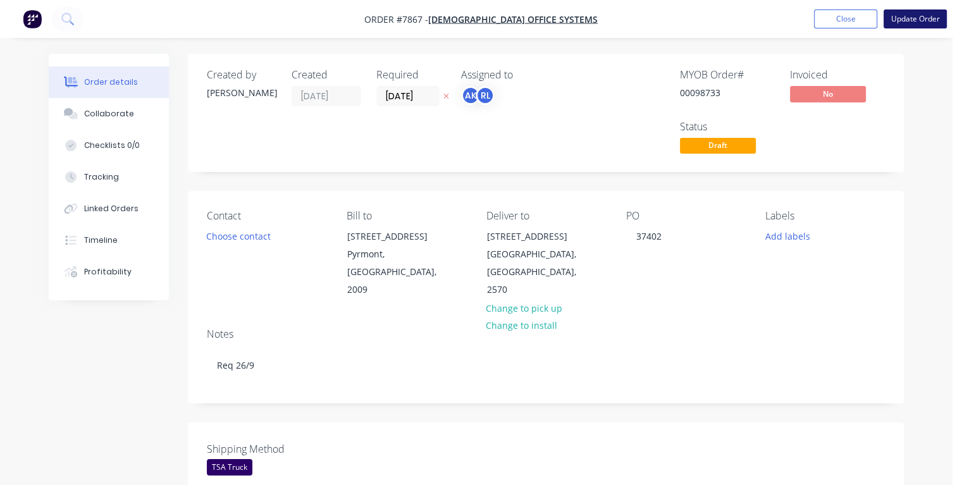
click at [928, 18] on button "Update Order" at bounding box center [914, 18] width 63 height 19
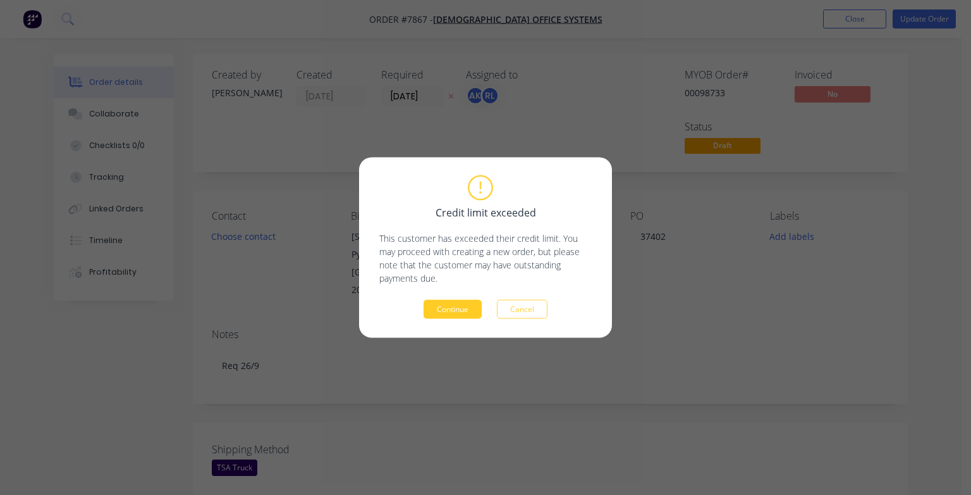
click at [468, 310] on button "Continue" at bounding box center [453, 309] width 58 height 19
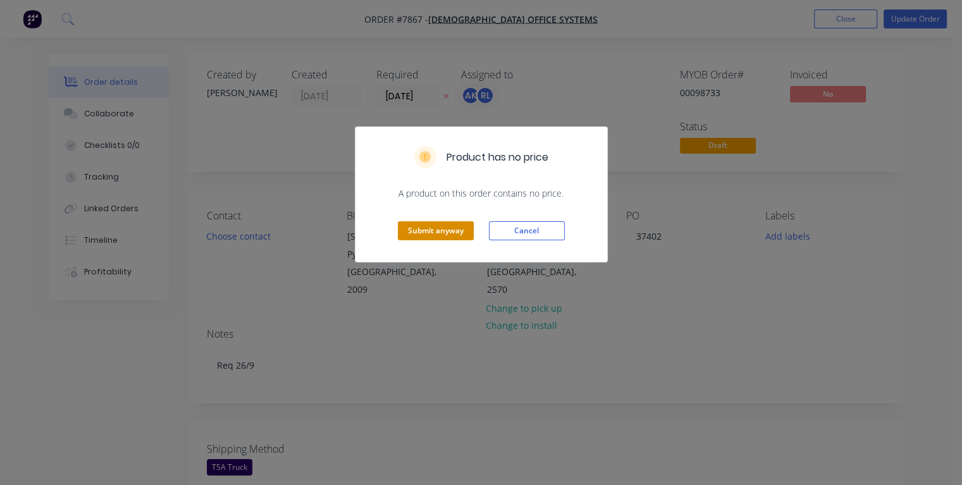
click at [450, 227] on button "Submit anyway" at bounding box center [436, 230] width 76 height 19
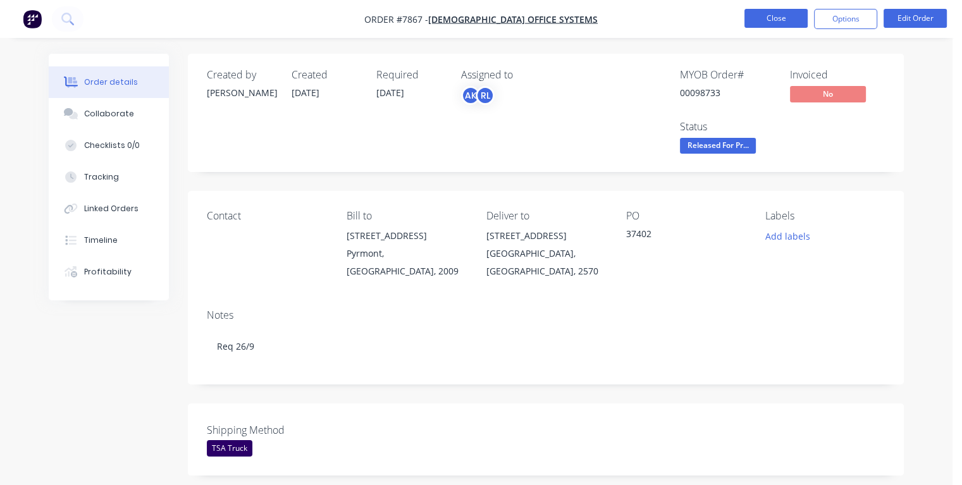
click at [761, 13] on button "Close" at bounding box center [775, 18] width 63 height 19
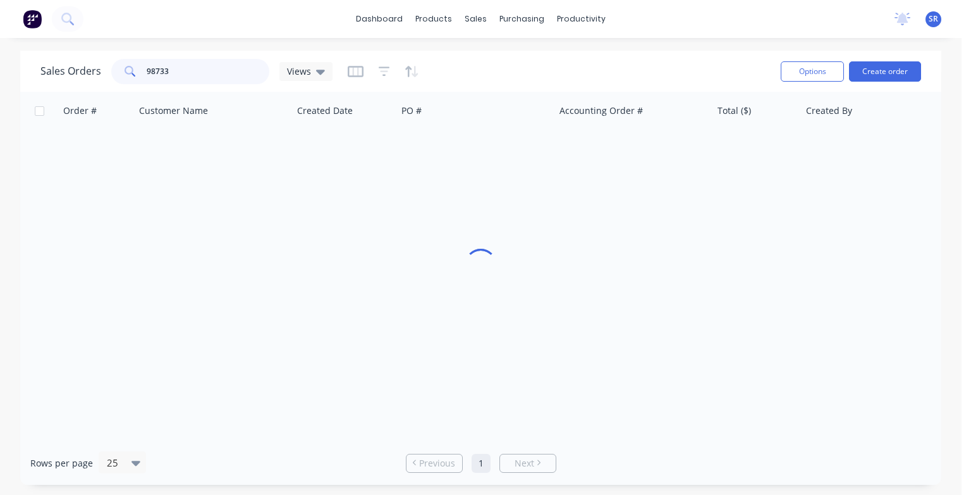
click at [211, 71] on input "98733" at bounding box center [208, 71] width 123 height 25
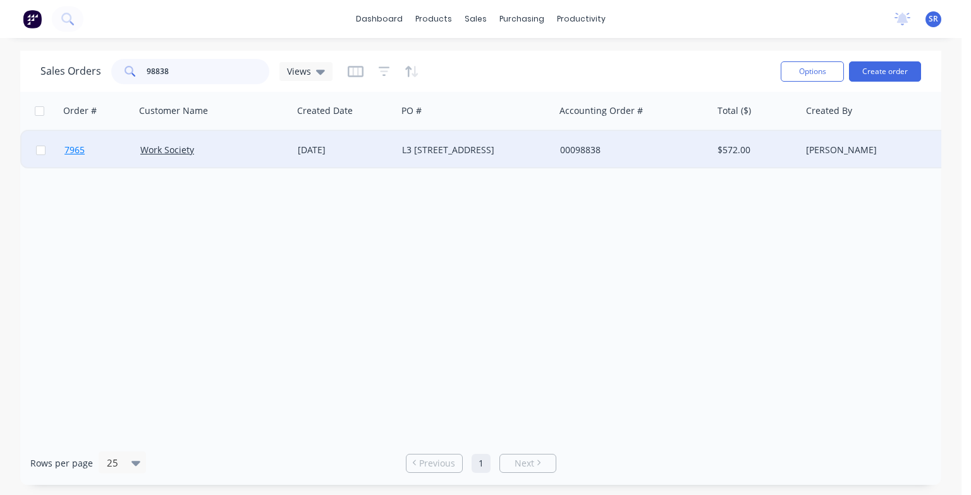
type input "98838"
click at [78, 148] on span "7965" at bounding box center [75, 150] width 20 height 13
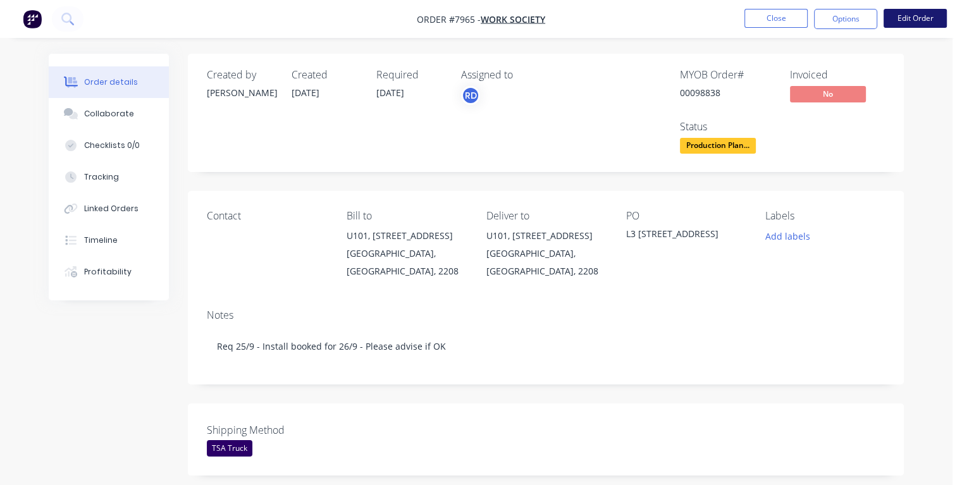
click at [914, 18] on button "Edit Order" at bounding box center [914, 18] width 63 height 19
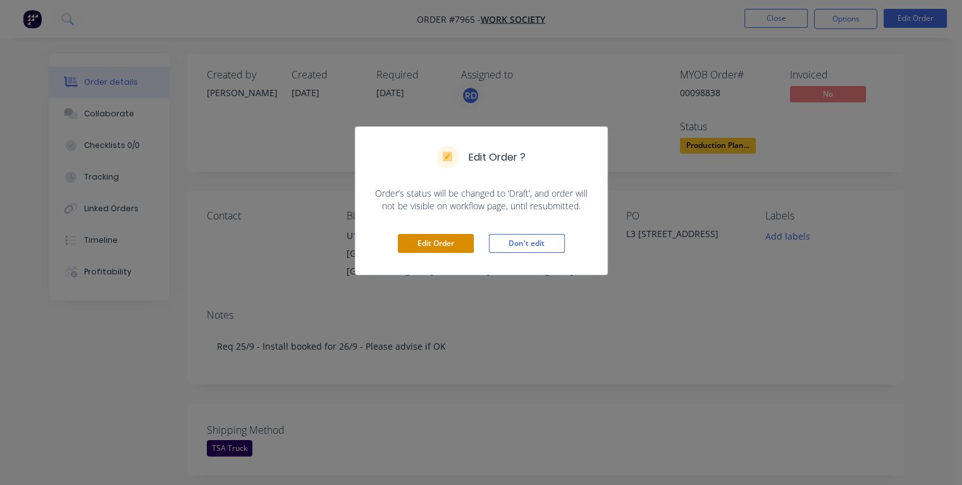
click at [436, 242] on button "Edit Order" at bounding box center [436, 243] width 76 height 19
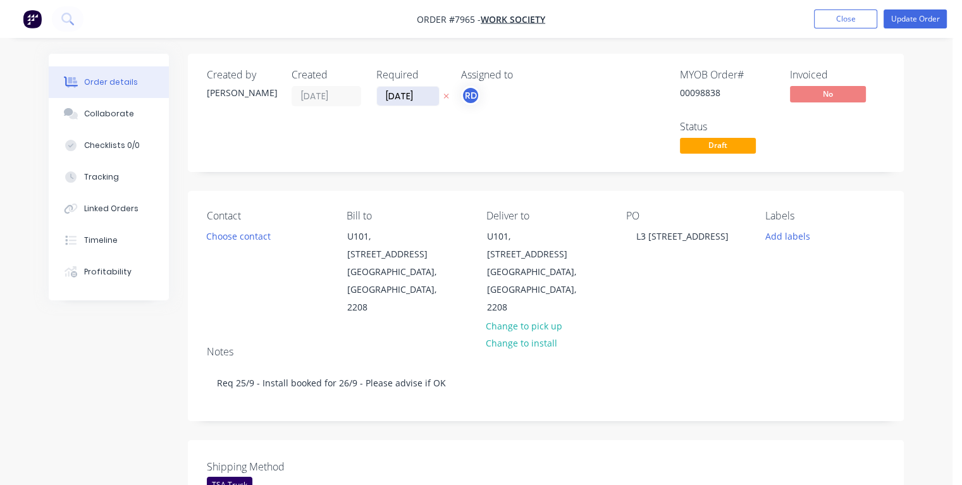
click at [395, 93] on input "[DATE]" at bounding box center [408, 96] width 62 height 19
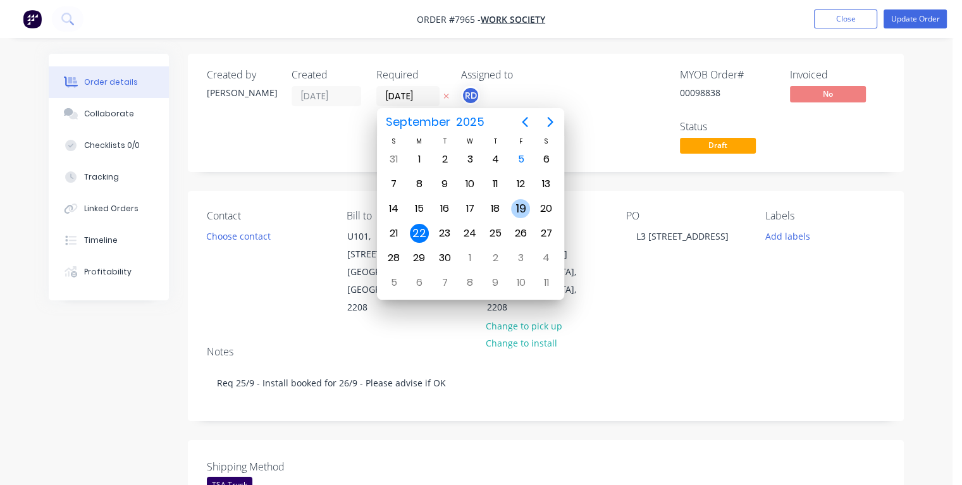
click at [524, 202] on div "19" at bounding box center [520, 208] width 19 height 19
type input "[DATE]"
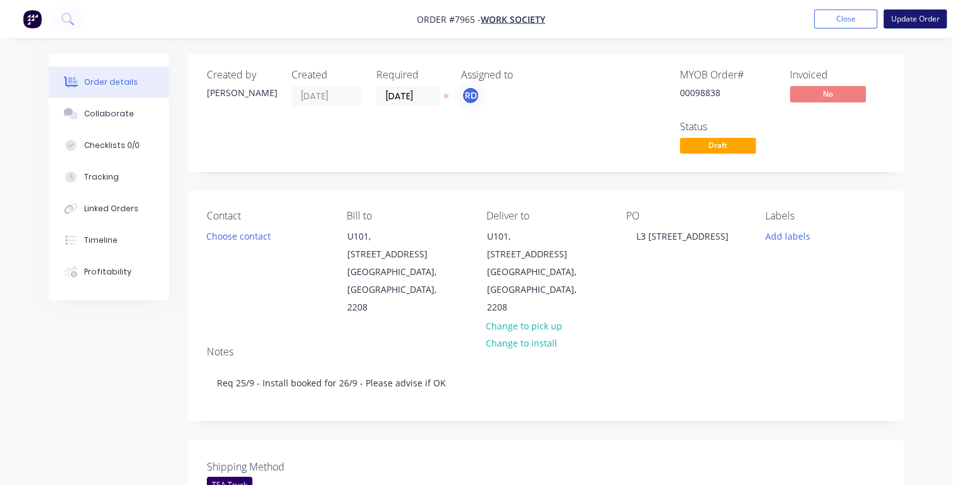
click at [918, 24] on button "Update Order" at bounding box center [914, 18] width 63 height 19
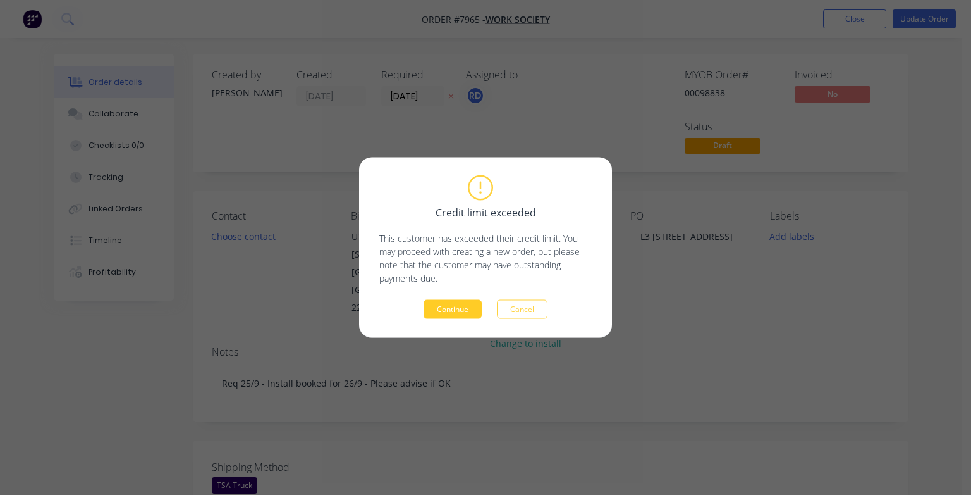
click at [449, 313] on button "Continue" at bounding box center [453, 309] width 58 height 19
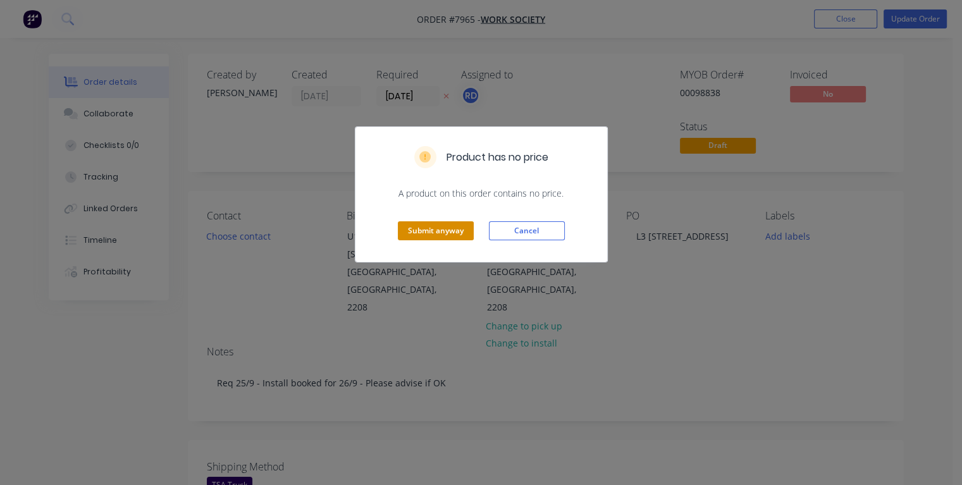
click at [422, 230] on button "Submit anyway" at bounding box center [436, 230] width 76 height 19
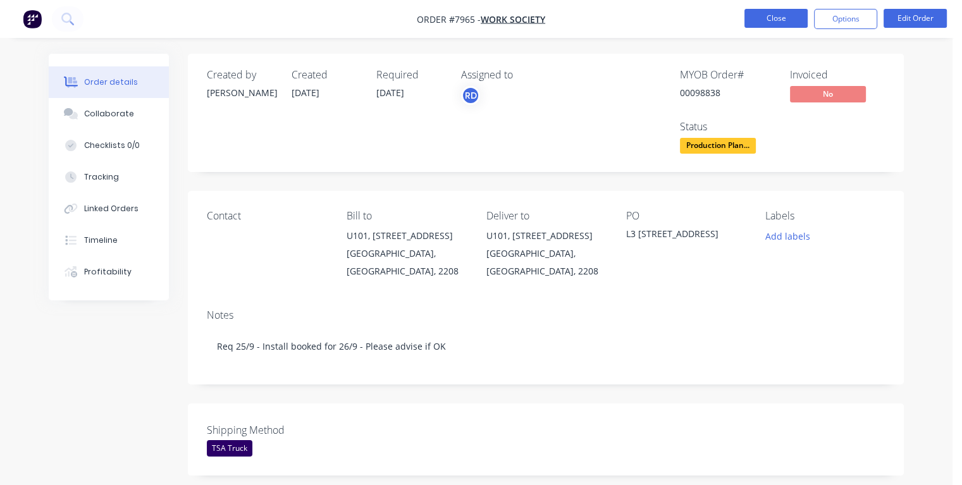
click at [778, 16] on button "Close" at bounding box center [775, 18] width 63 height 19
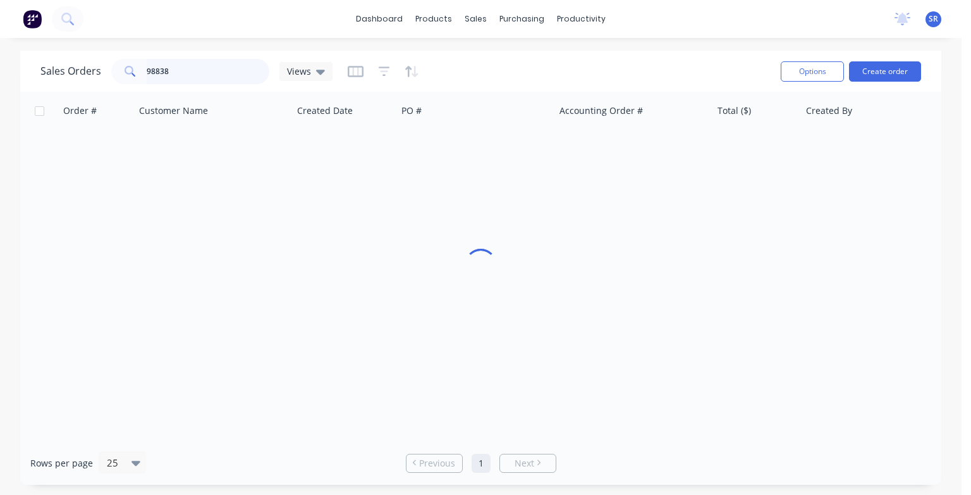
drag, startPoint x: 209, startPoint y: 60, endPoint x: 219, endPoint y: 86, distance: 27.8
click at [207, 63] on input "98838" at bounding box center [208, 71] width 123 height 25
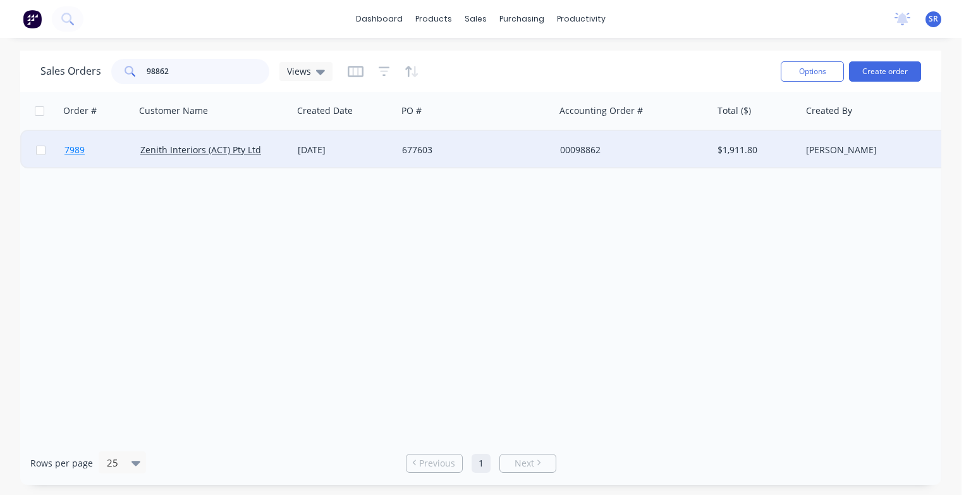
type input "98862"
click at [76, 151] on span "7989" at bounding box center [75, 150] width 20 height 13
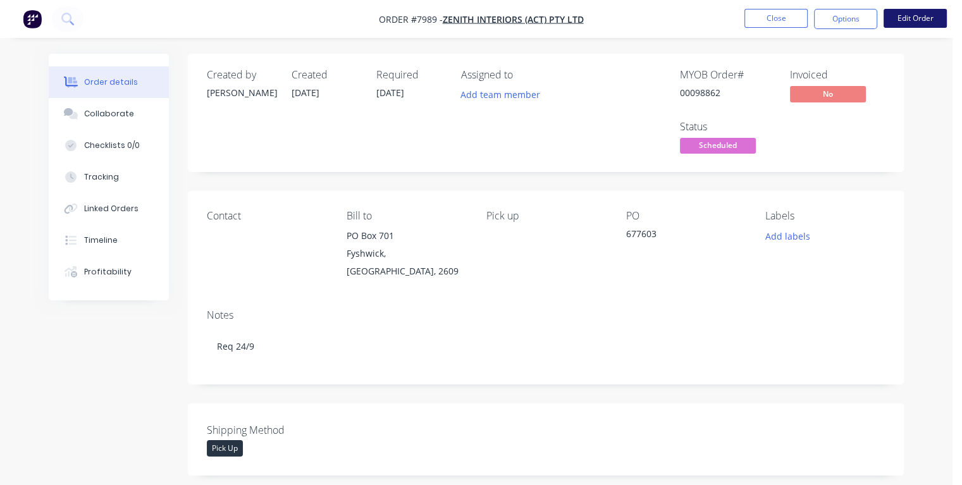
click at [929, 22] on button "Edit Order" at bounding box center [914, 18] width 63 height 19
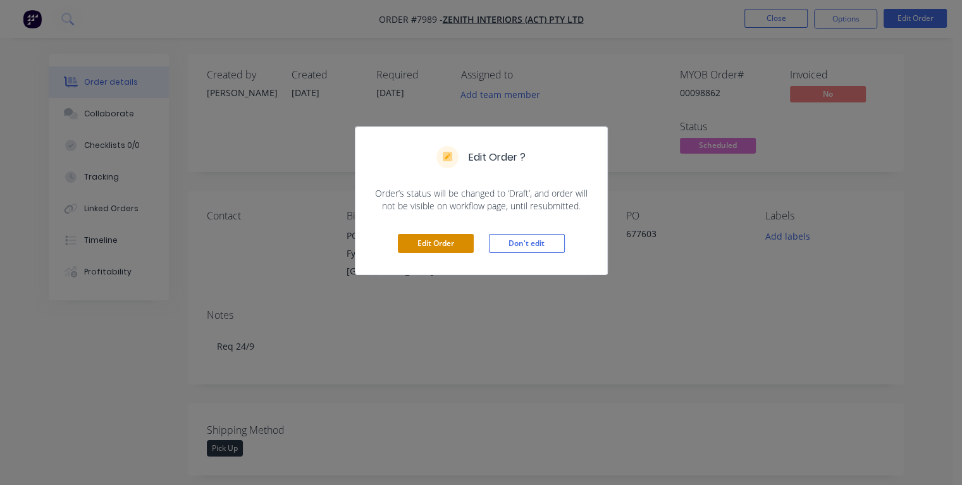
click at [448, 247] on button "Edit Order" at bounding box center [436, 243] width 76 height 19
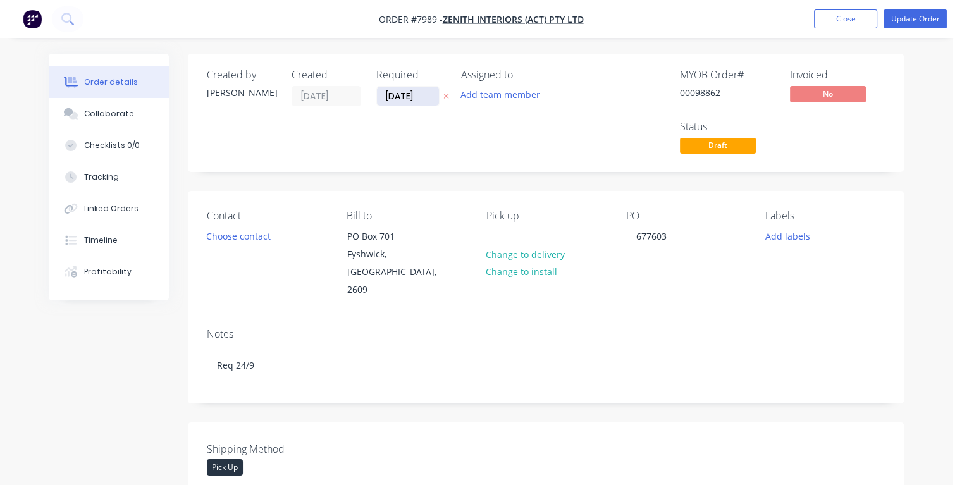
click at [395, 94] on input "[DATE]" at bounding box center [408, 96] width 62 height 19
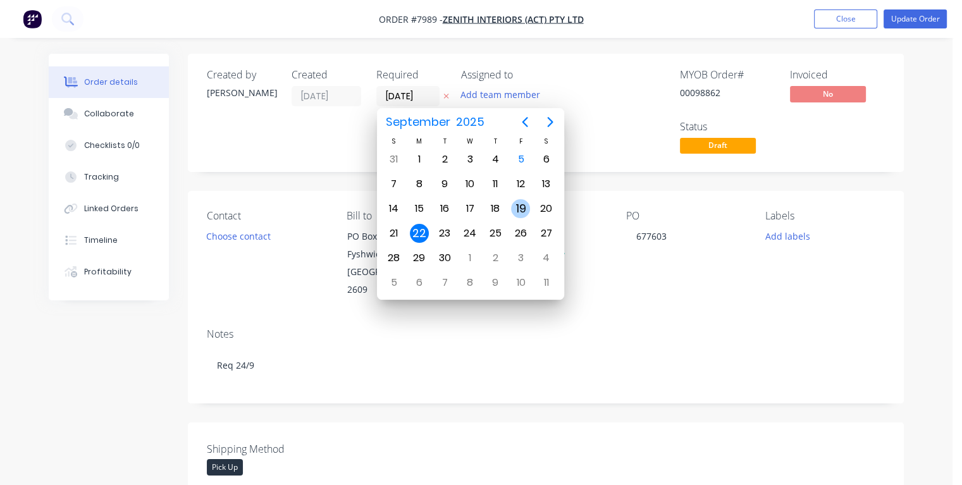
click at [518, 208] on div "19" at bounding box center [520, 208] width 19 height 19
type input "[DATE]"
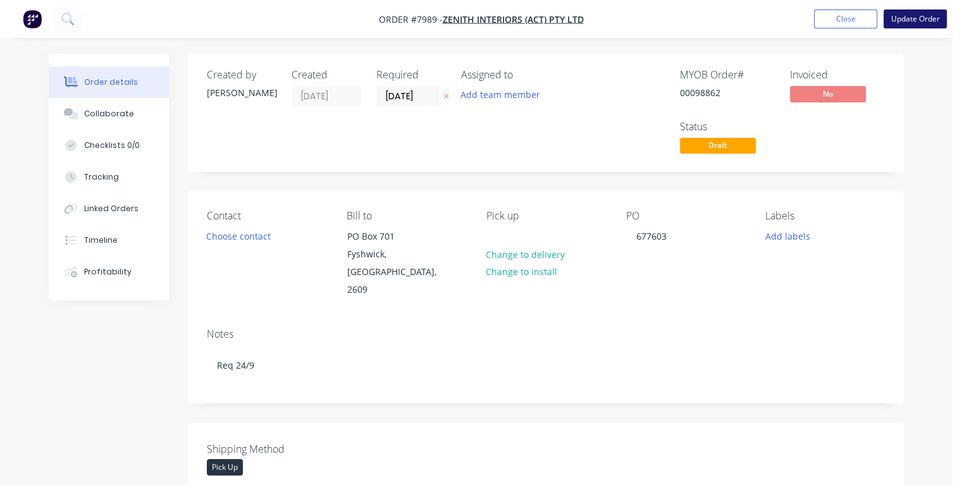
click at [914, 16] on button "Update Order" at bounding box center [914, 18] width 63 height 19
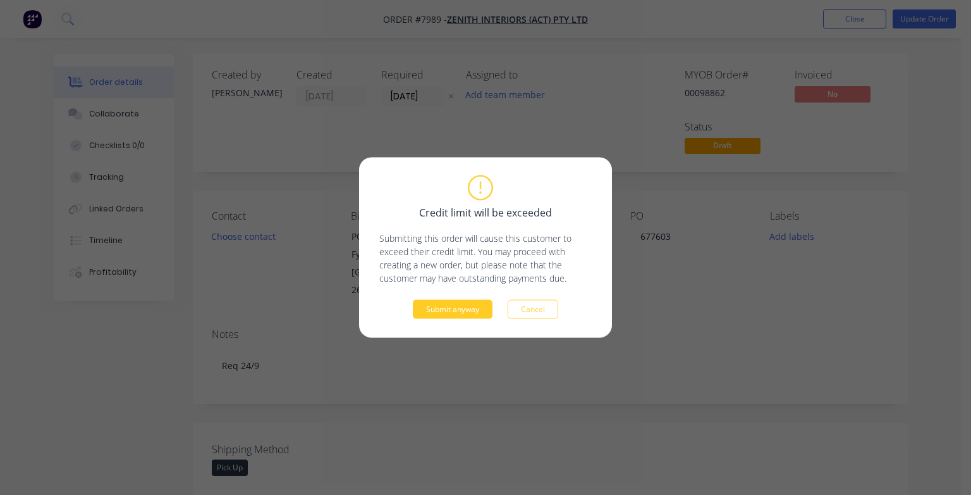
click at [459, 307] on button "Submit anyway" at bounding box center [453, 309] width 80 height 19
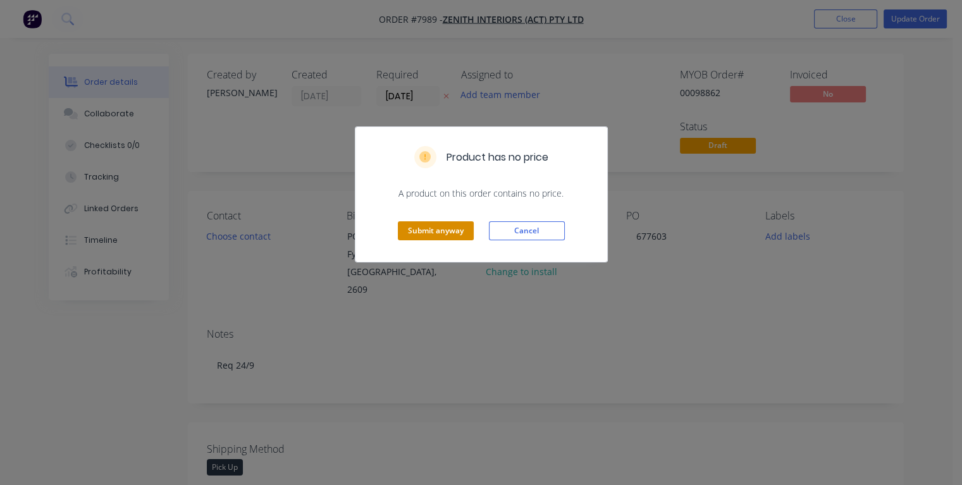
click at [430, 237] on button "Submit anyway" at bounding box center [436, 230] width 76 height 19
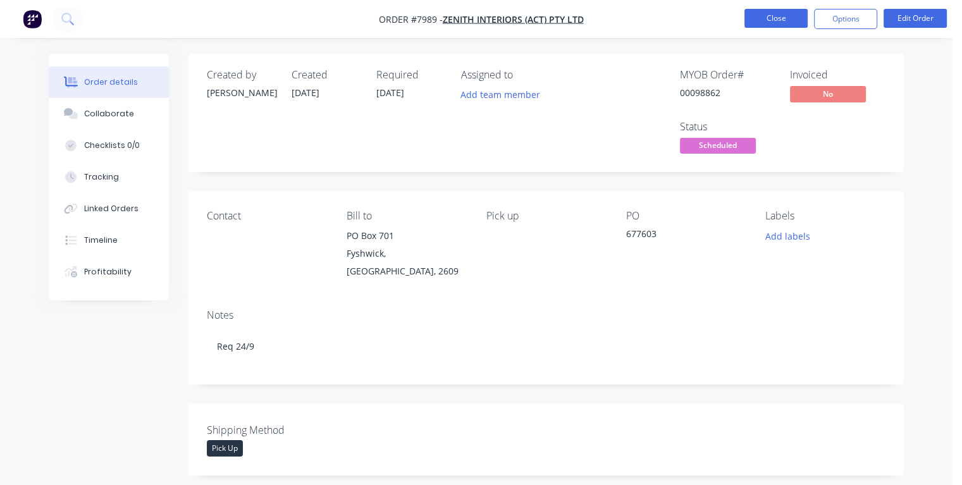
click at [771, 19] on button "Close" at bounding box center [775, 18] width 63 height 19
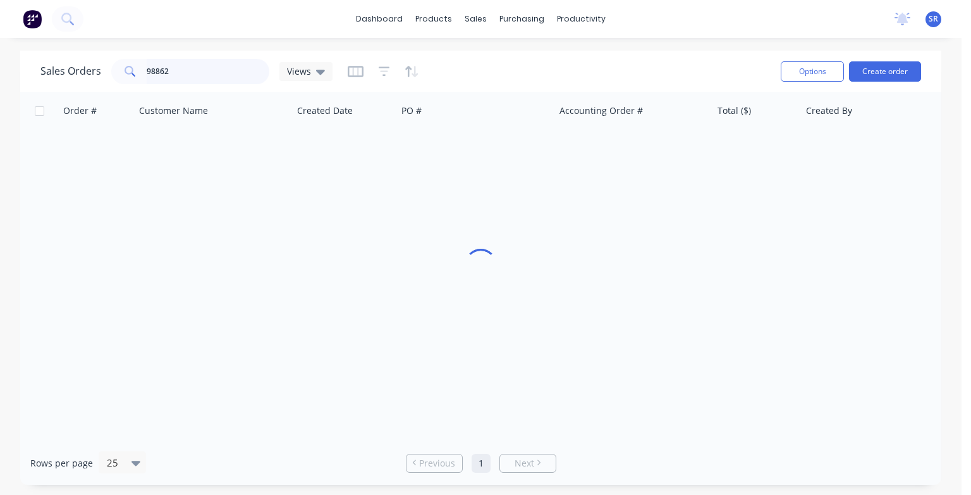
click at [225, 72] on input "98862" at bounding box center [208, 71] width 123 height 25
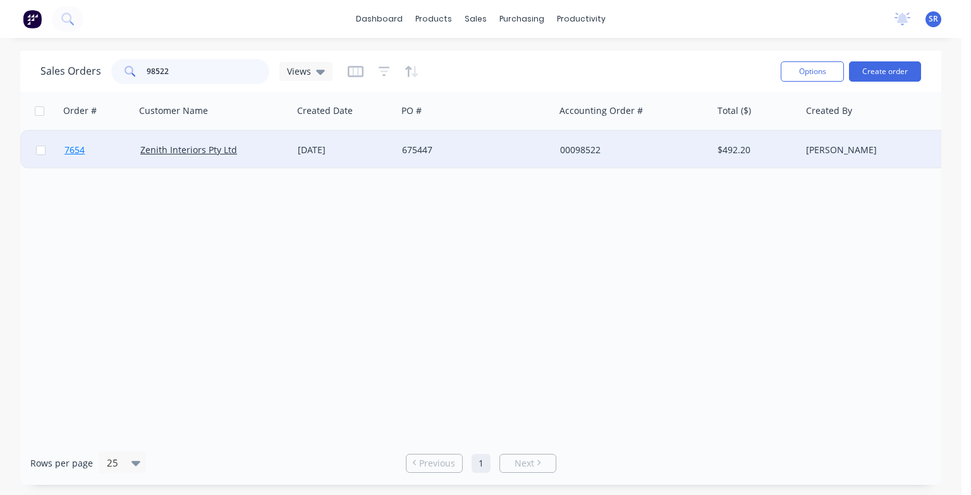
type input "98522"
click at [71, 149] on span "7654" at bounding box center [75, 150] width 20 height 13
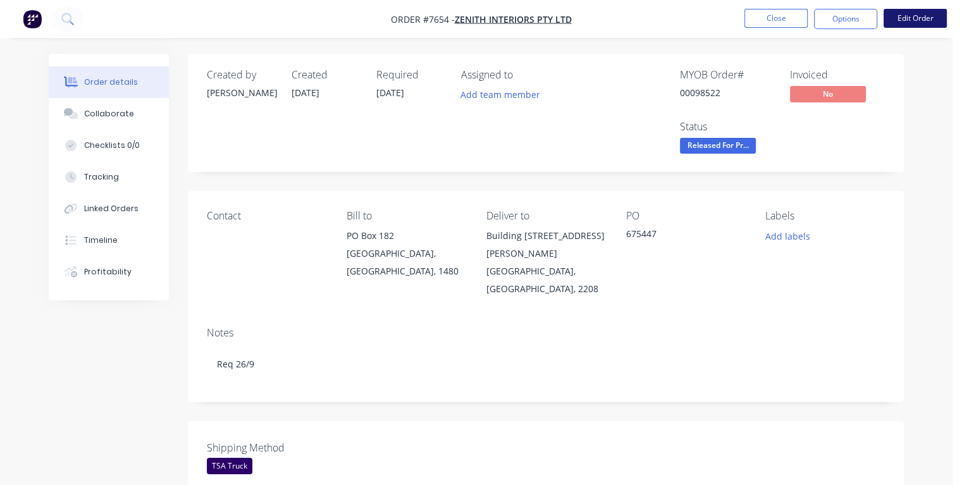
click at [907, 16] on button "Edit Order" at bounding box center [914, 18] width 63 height 19
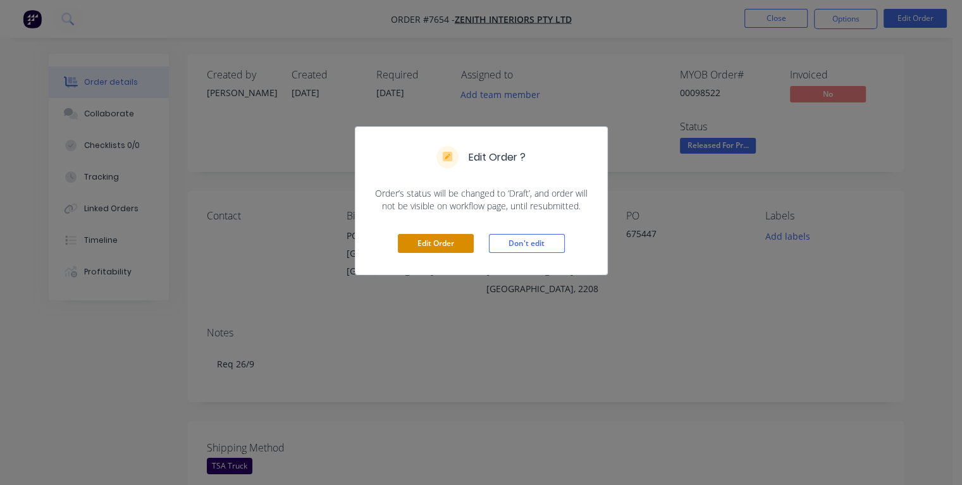
click at [444, 247] on button "Edit Order" at bounding box center [436, 243] width 76 height 19
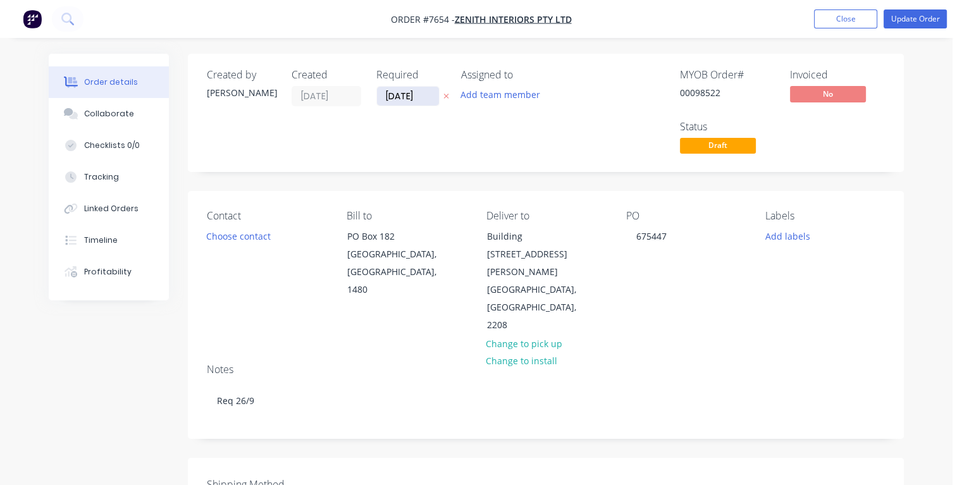
click at [396, 92] on input "[DATE]" at bounding box center [408, 96] width 62 height 19
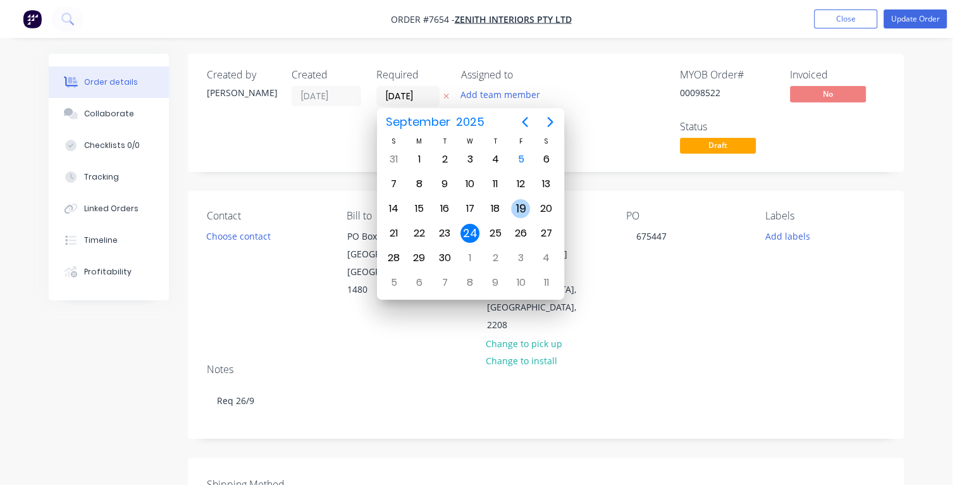
click at [519, 206] on div "19" at bounding box center [520, 208] width 19 height 19
type input "[DATE]"
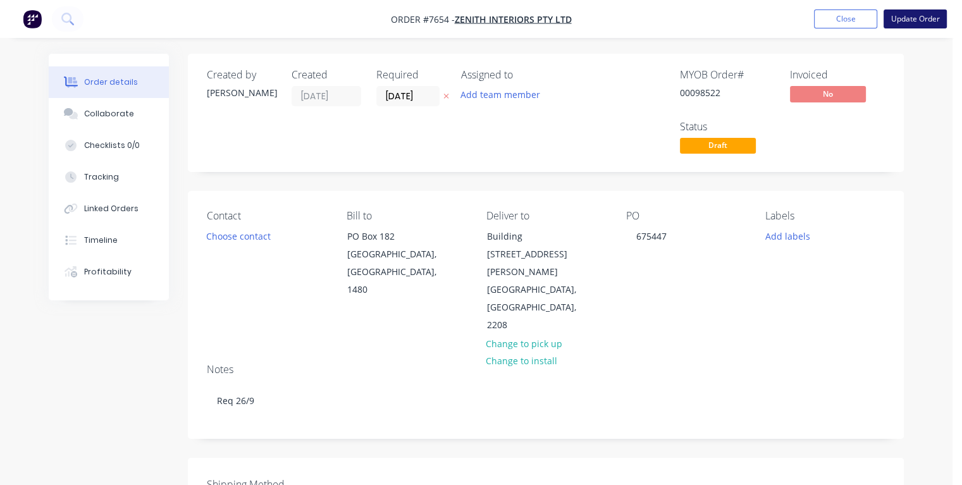
click at [915, 20] on button "Update Order" at bounding box center [914, 18] width 63 height 19
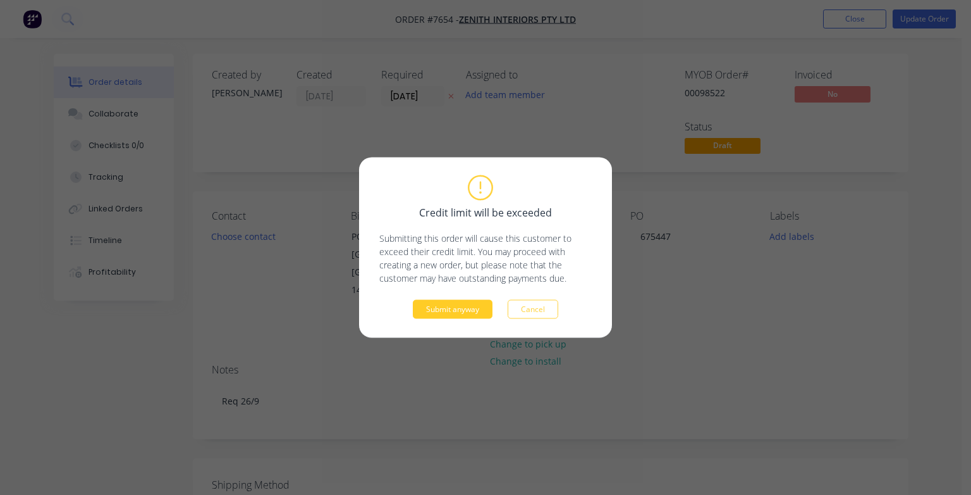
click at [458, 315] on button "Submit anyway" at bounding box center [453, 309] width 80 height 19
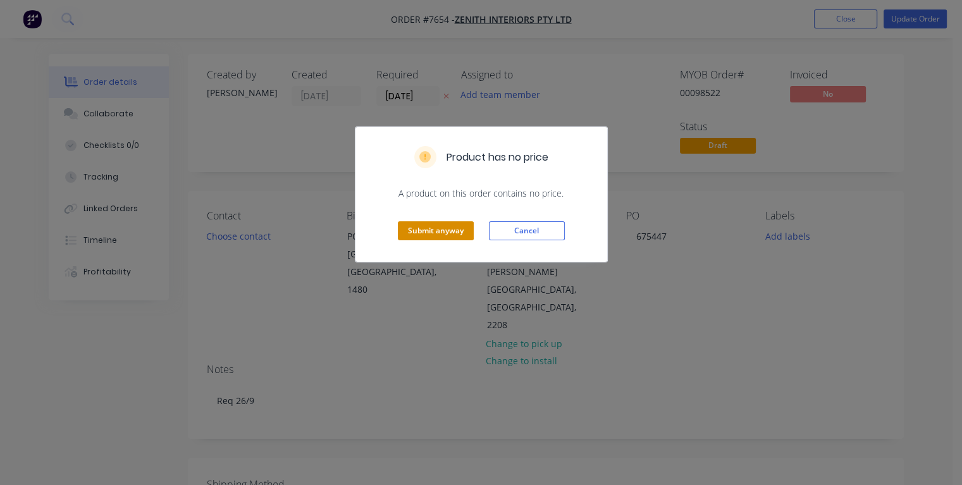
click at [456, 229] on button "Submit anyway" at bounding box center [436, 230] width 76 height 19
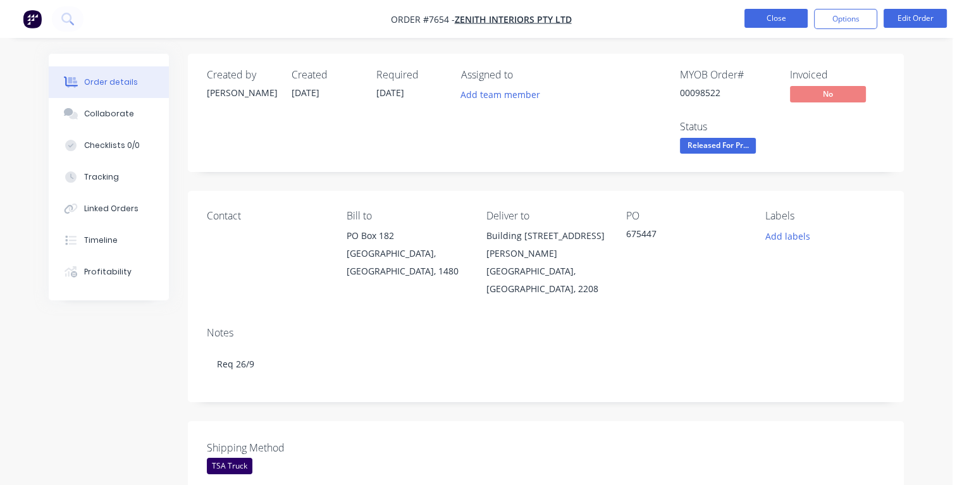
click at [758, 16] on button "Close" at bounding box center [775, 18] width 63 height 19
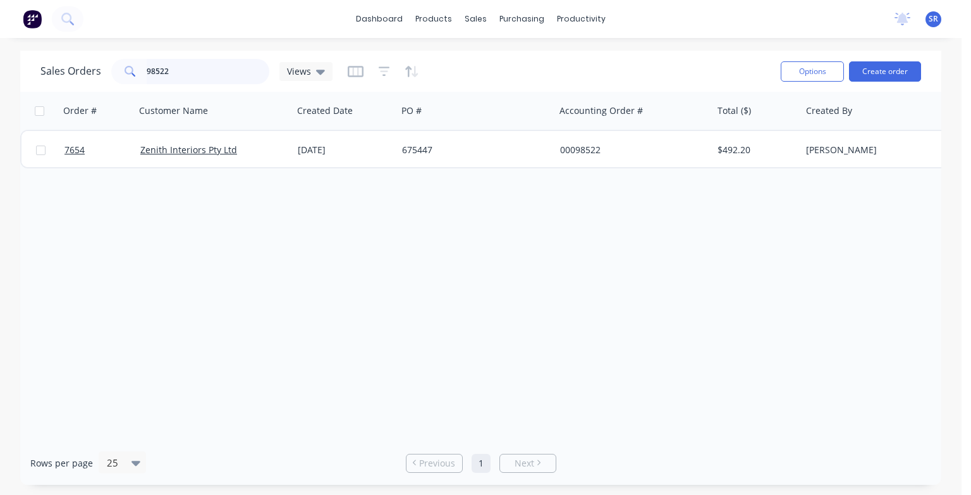
click at [175, 74] on input "98522" at bounding box center [208, 71] width 123 height 25
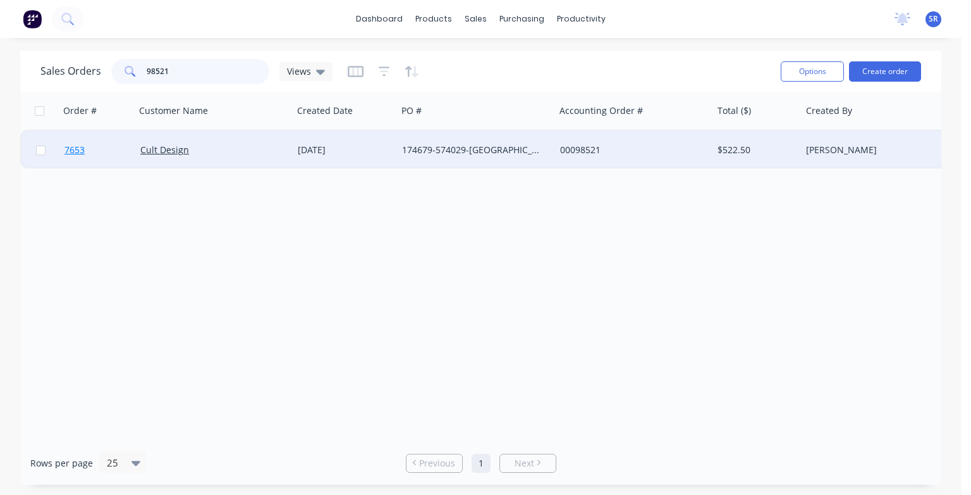
type input "98521"
click at [72, 145] on span "7653" at bounding box center [75, 150] width 20 height 13
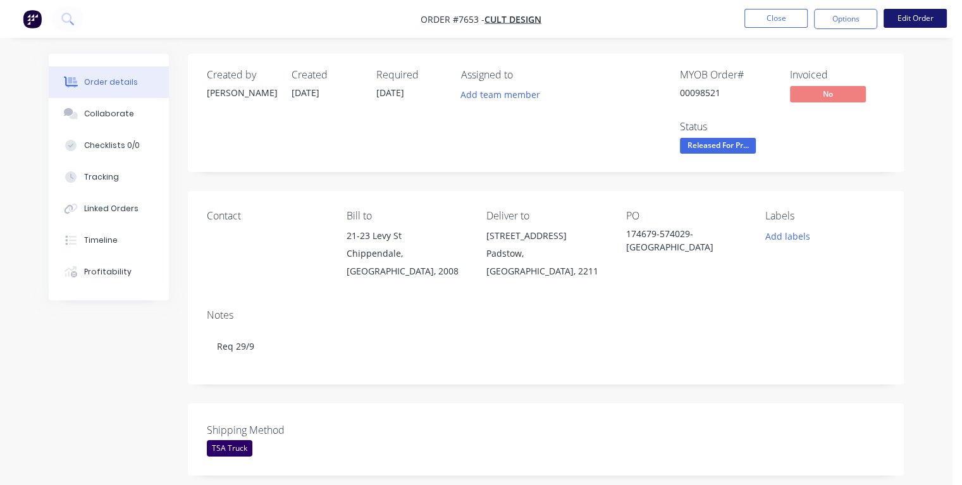
click at [917, 20] on button "Edit Order" at bounding box center [914, 18] width 63 height 19
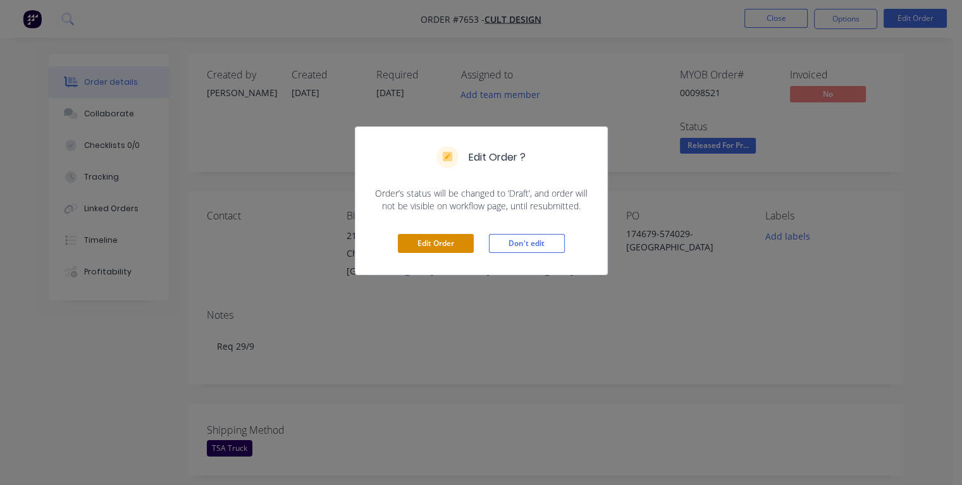
click at [452, 244] on button "Edit Order" at bounding box center [436, 243] width 76 height 19
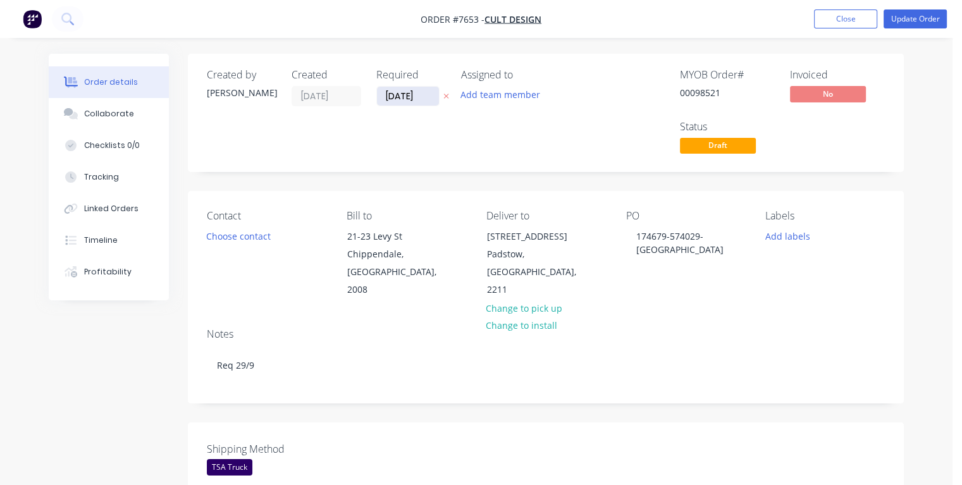
click at [395, 94] on input "[DATE]" at bounding box center [408, 96] width 62 height 19
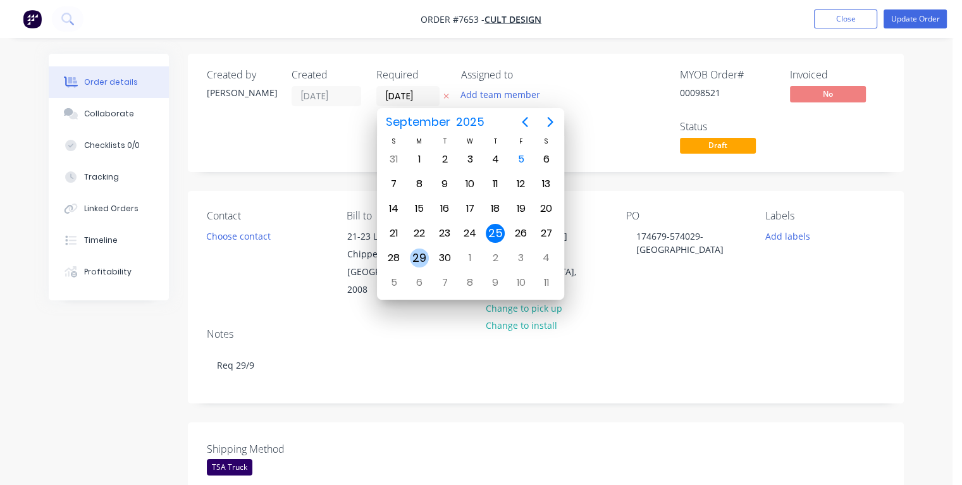
click at [416, 251] on div "29" at bounding box center [419, 258] width 19 height 19
type input "[DATE]"
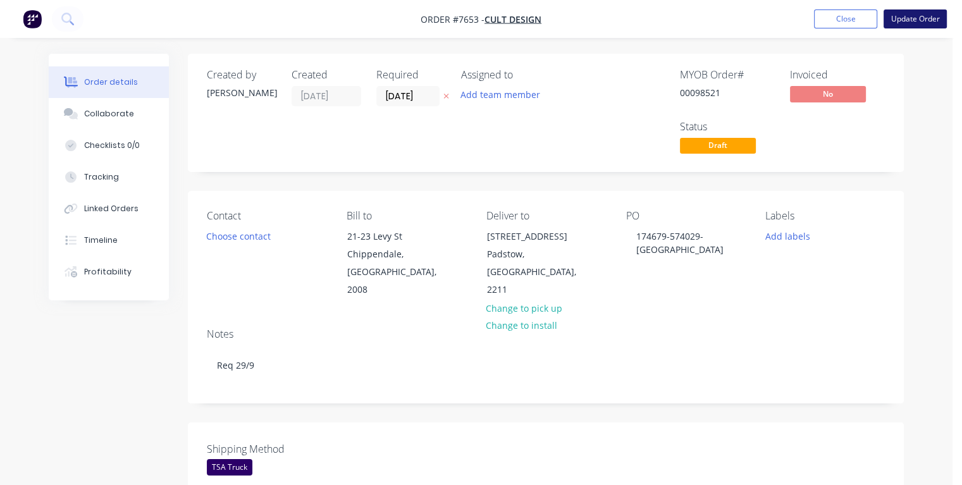
click at [918, 23] on button "Update Order" at bounding box center [914, 18] width 63 height 19
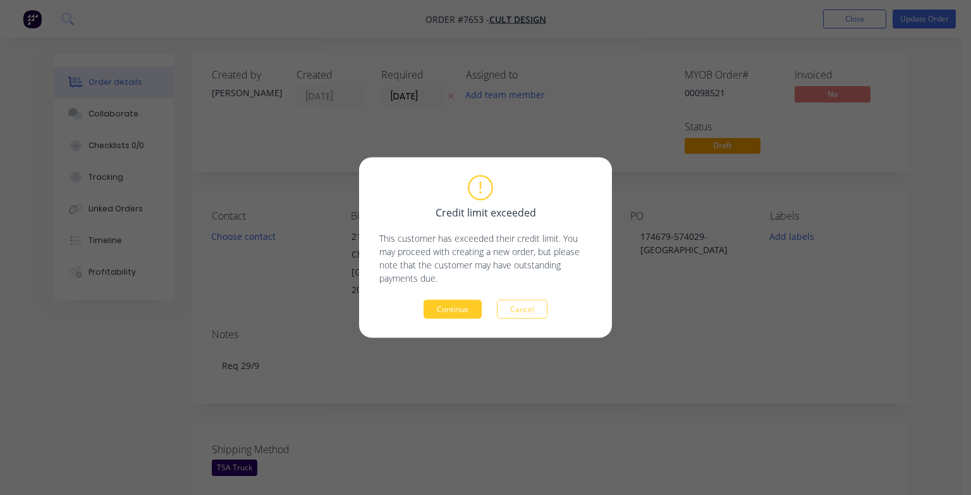
click at [473, 312] on button "Continue" at bounding box center [453, 309] width 58 height 19
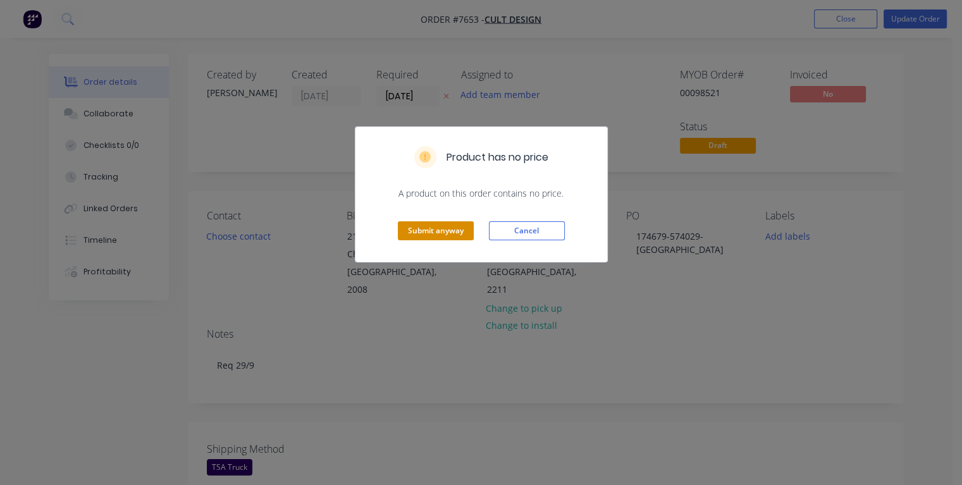
click at [445, 235] on button "Submit anyway" at bounding box center [436, 230] width 76 height 19
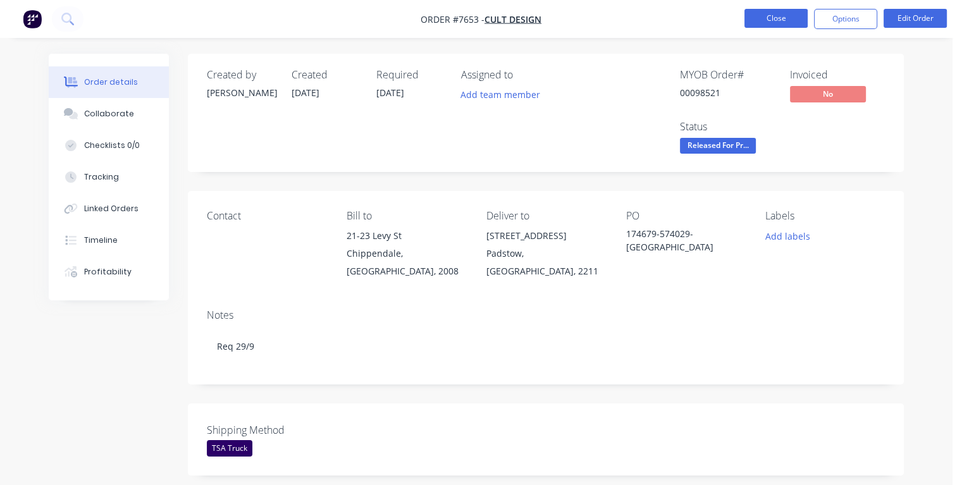
click at [769, 19] on button "Close" at bounding box center [775, 18] width 63 height 19
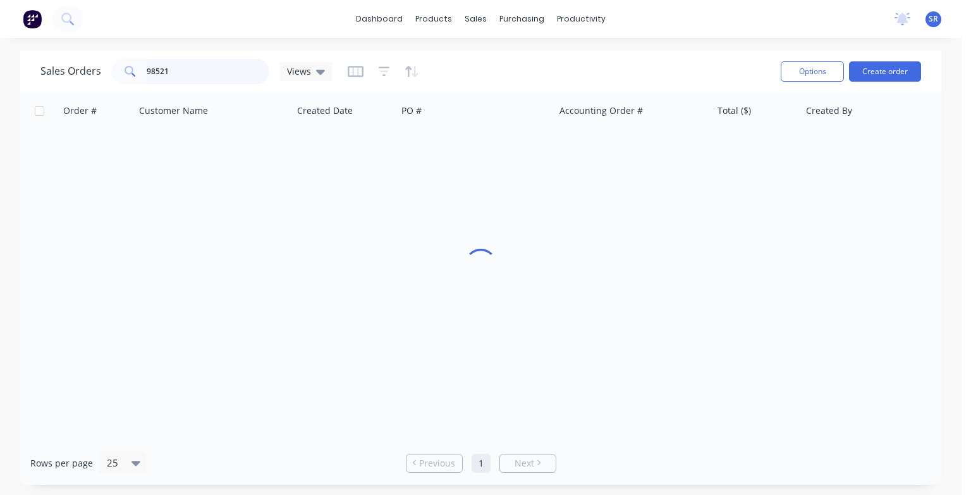
click at [197, 73] on input "98521" at bounding box center [208, 71] width 123 height 25
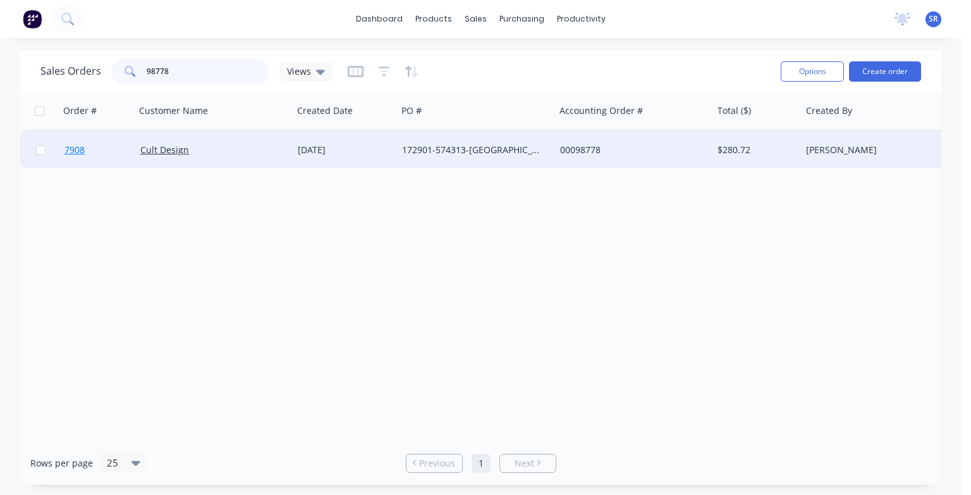
type input "98778"
click at [78, 155] on span "7908" at bounding box center [75, 150] width 20 height 13
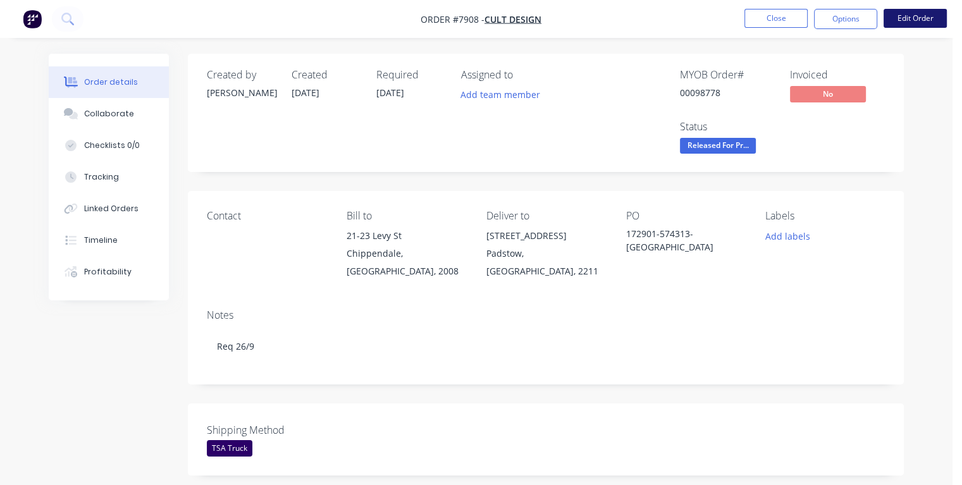
click at [916, 16] on button "Edit Order" at bounding box center [914, 18] width 63 height 19
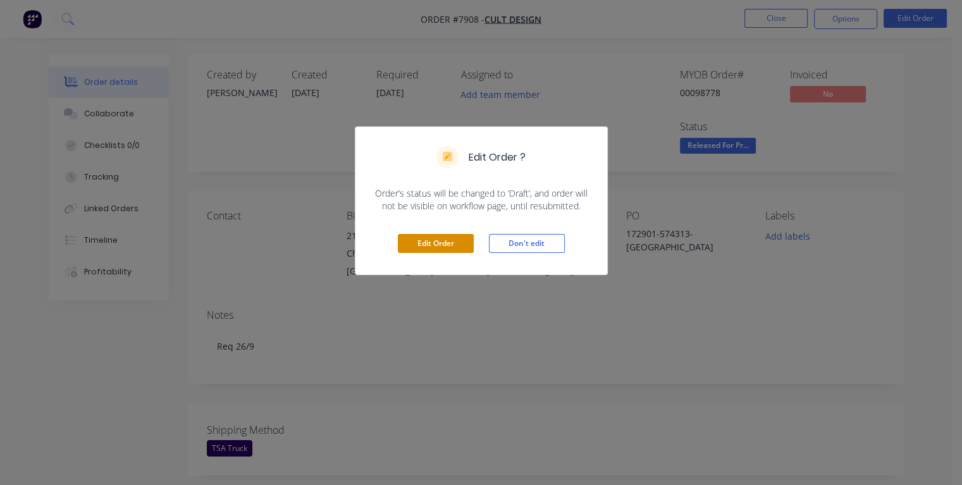
click at [455, 237] on button "Edit Order" at bounding box center [436, 243] width 76 height 19
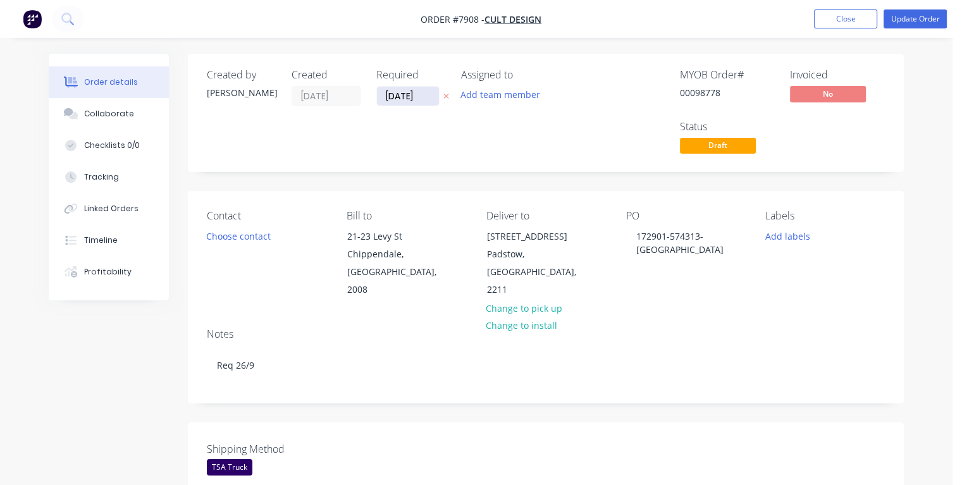
click at [395, 95] on input "[DATE]" at bounding box center [408, 96] width 62 height 19
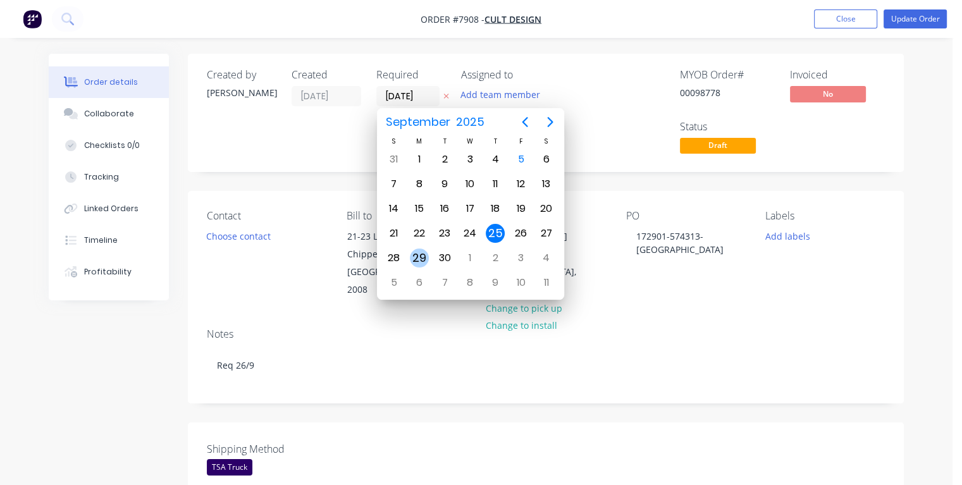
click at [422, 253] on div "29" at bounding box center [419, 258] width 19 height 19
type input "[DATE]"
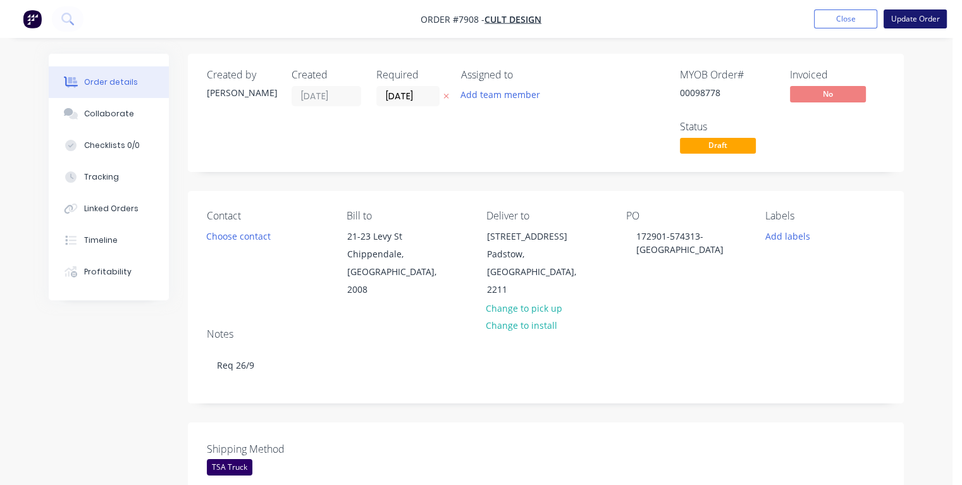
click at [908, 20] on button "Update Order" at bounding box center [914, 18] width 63 height 19
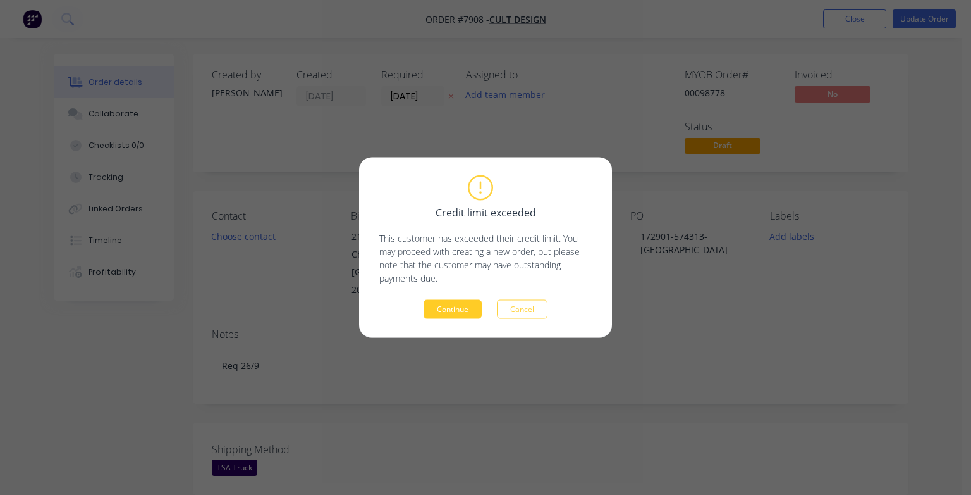
click at [464, 309] on button "Continue" at bounding box center [453, 309] width 58 height 19
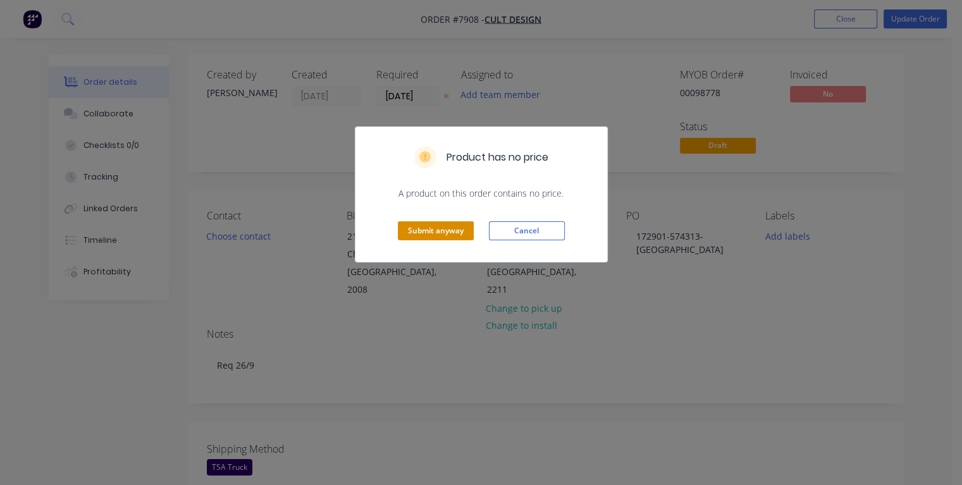
click at [445, 229] on button "Submit anyway" at bounding box center [436, 230] width 76 height 19
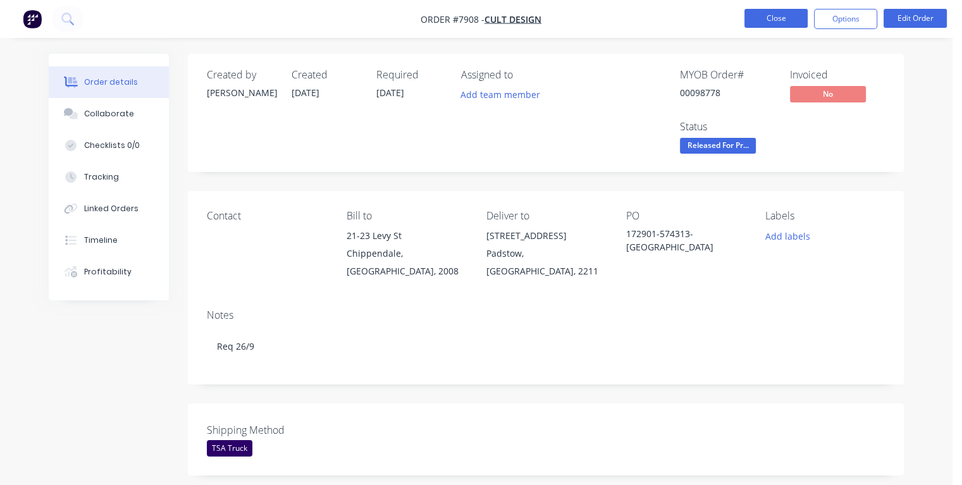
click at [763, 22] on button "Close" at bounding box center [775, 18] width 63 height 19
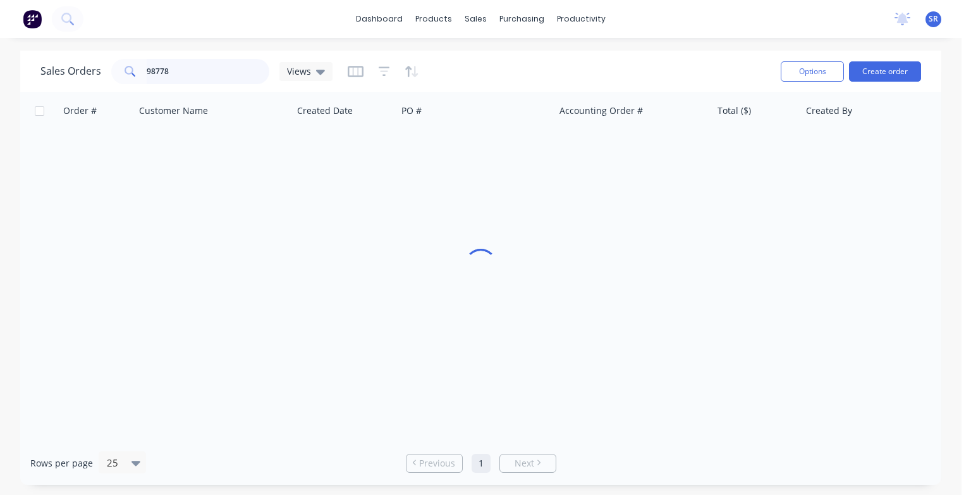
drag, startPoint x: 188, startPoint y: 73, endPoint x: 198, endPoint y: 87, distance: 17.2
click at [188, 73] on input "98778" at bounding box center [208, 71] width 123 height 25
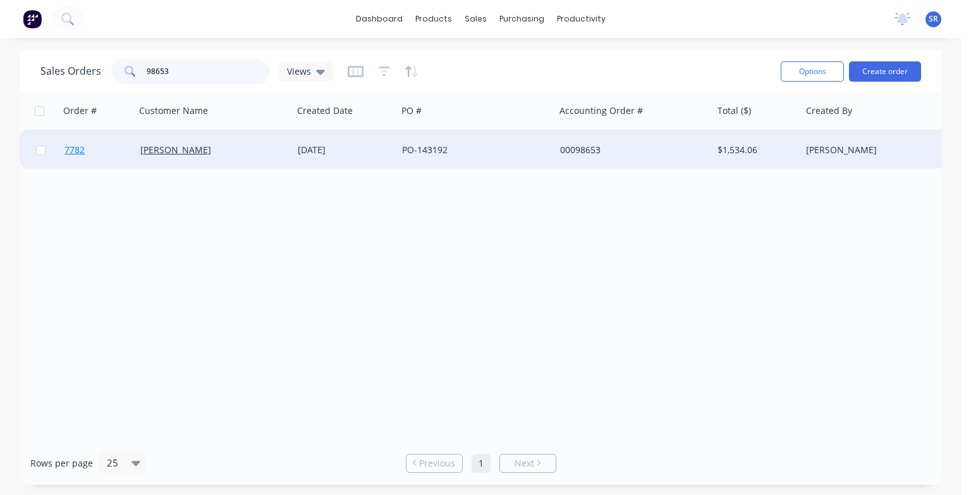
type input "98653"
click at [75, 149] on span "7782" at bounding box center [75, 150] width 20 height 13
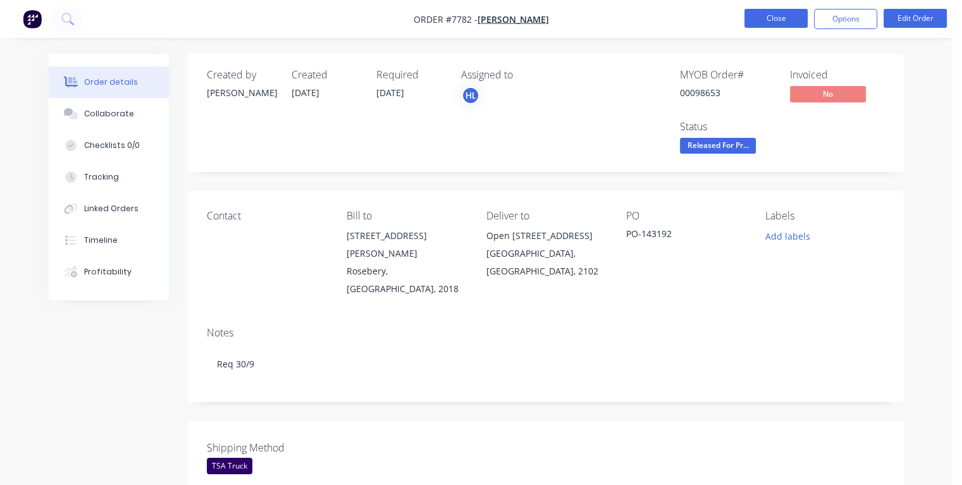
click at [769, 16] on button "Close" at bounding box center [775, 18] width 63 height 19
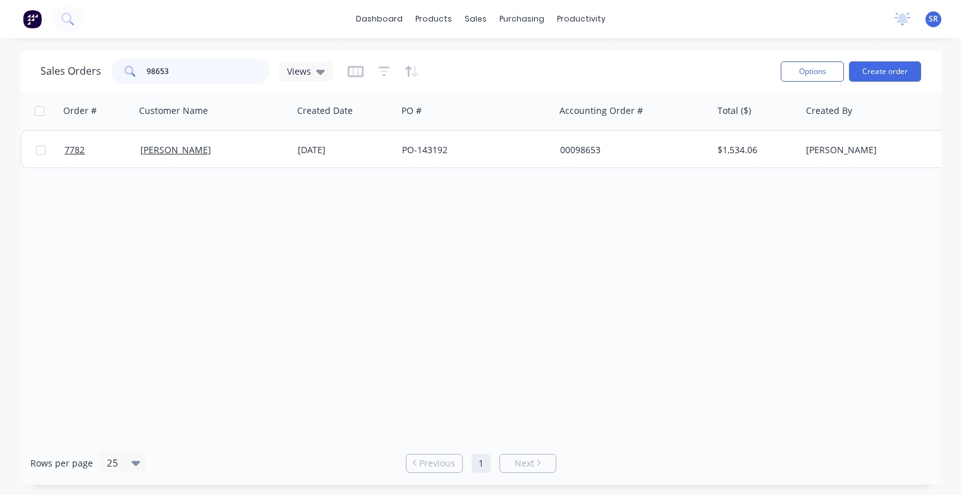
click at [177, 72] on input "98653" at bounding box center [208, 71] width 123 height 25
type input "98586"
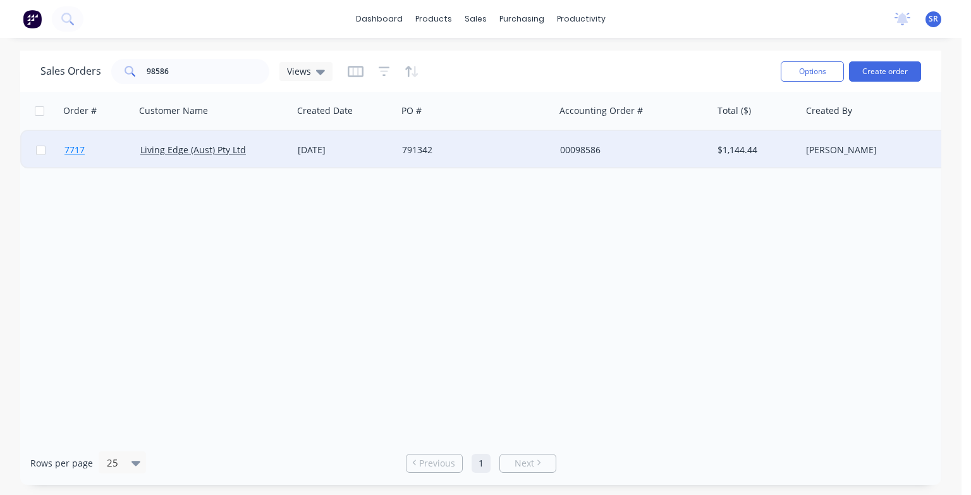
click at [70, 148] on span "7717" at bounding box center [75, 150] width 20 height 13
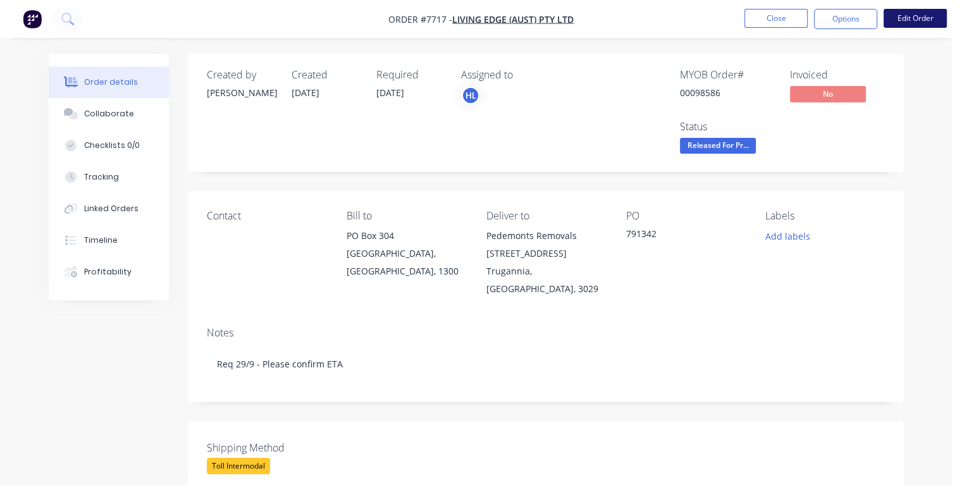
click at [916, 20] on button "Edit Order" at bounding box center [914, 18] width 63 height 19
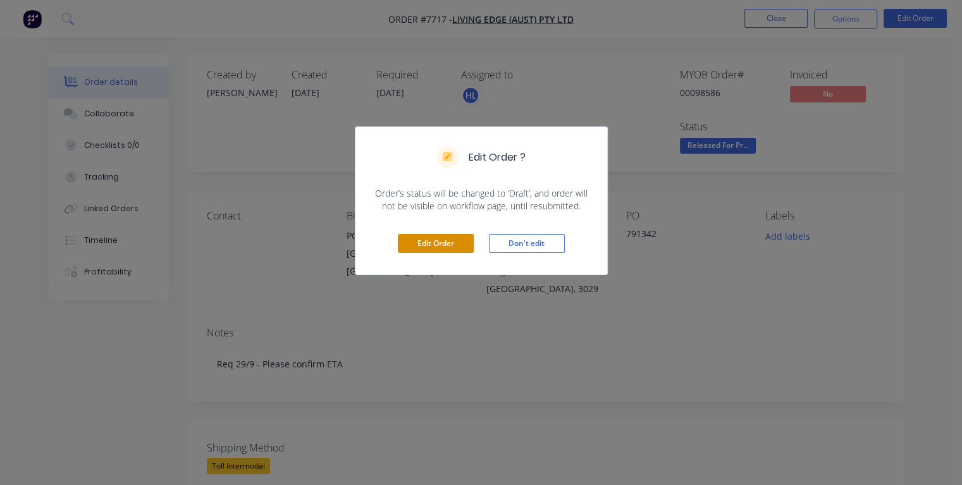
click at [453, 244] on button "Edit Order" at bounding box center [436, 243] width 76 height 19
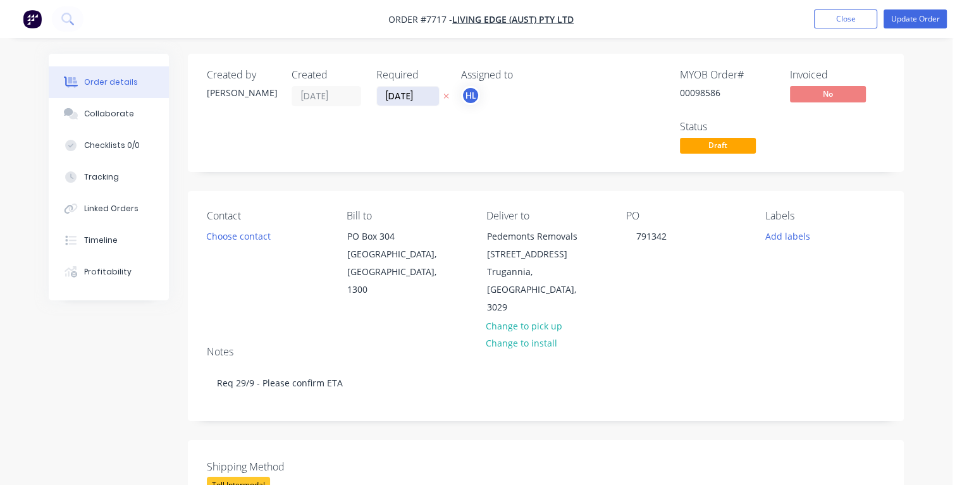
click at [396, 94] on input "[DATE]" at bounding box center [408, 96] width 62 height 19
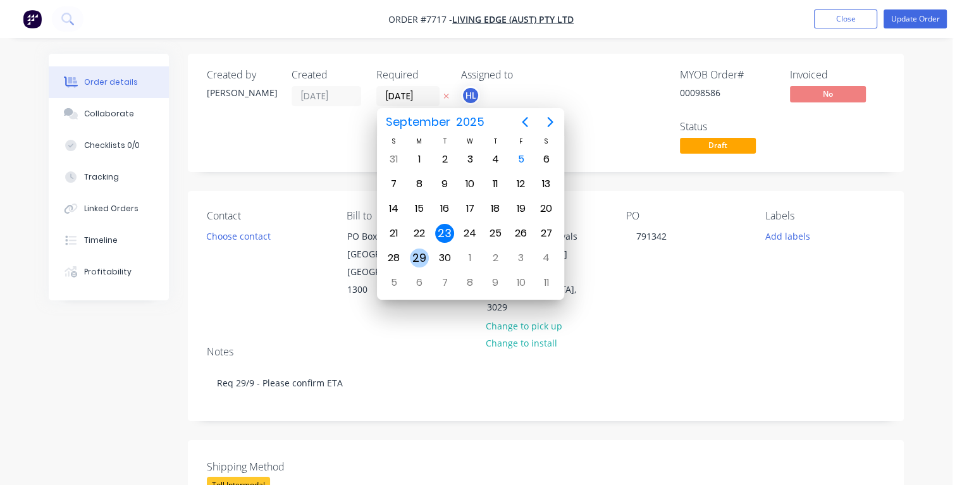
click at [419, 254] on div "29" at bounding box center [419, 258] width 19 height 19
type input "[DATE]"
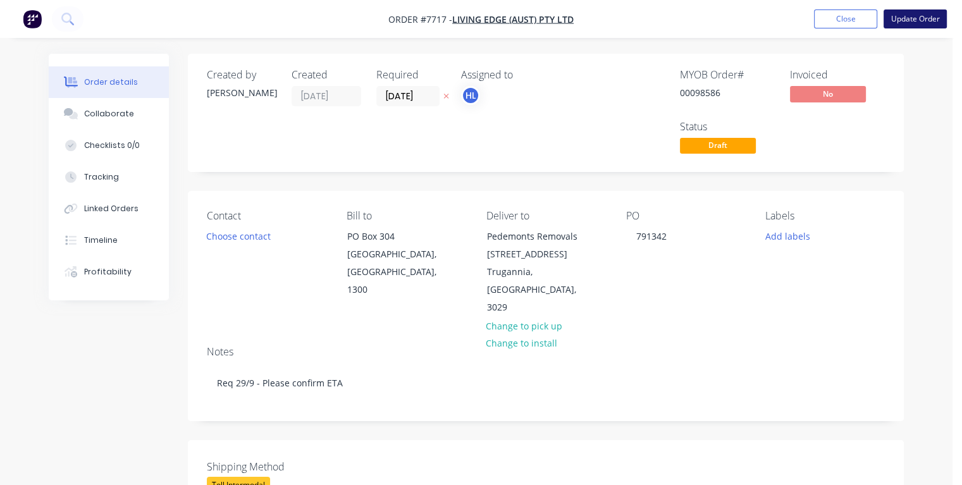
click at [918, 20] on button "Update Order" at bounding box center [914, 18] width 63 height 19
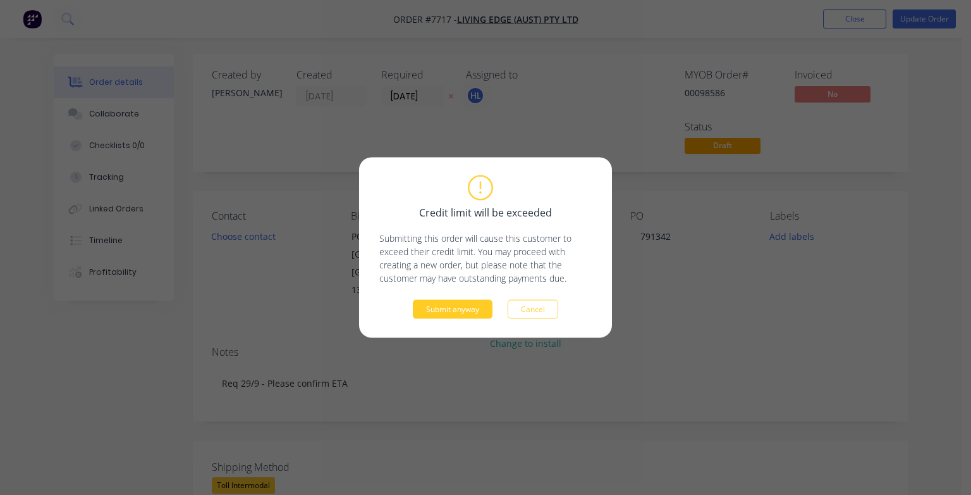
click at [438, 302] on button "Submit anyway" at bounding box center [453, 309] width 80 height 19
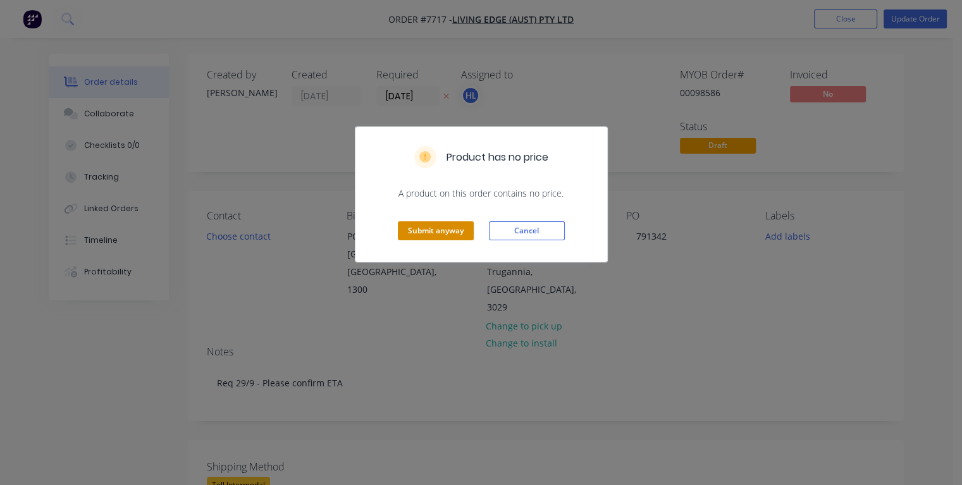
click at [431, 226] on button "Submit anyway" at bounding box center [436, 230] width 76 height 19
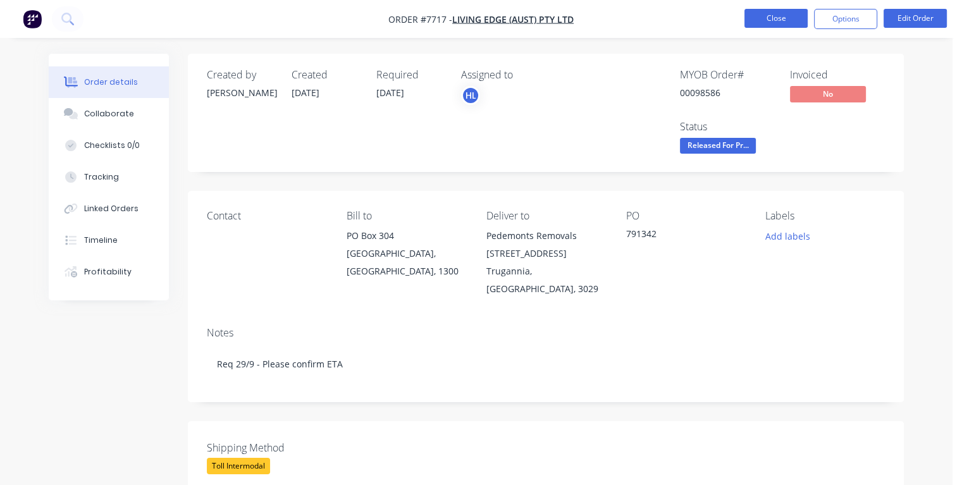
click at [774, 22] on button "Close" at bounding box center [775, 18] width 63 height 19
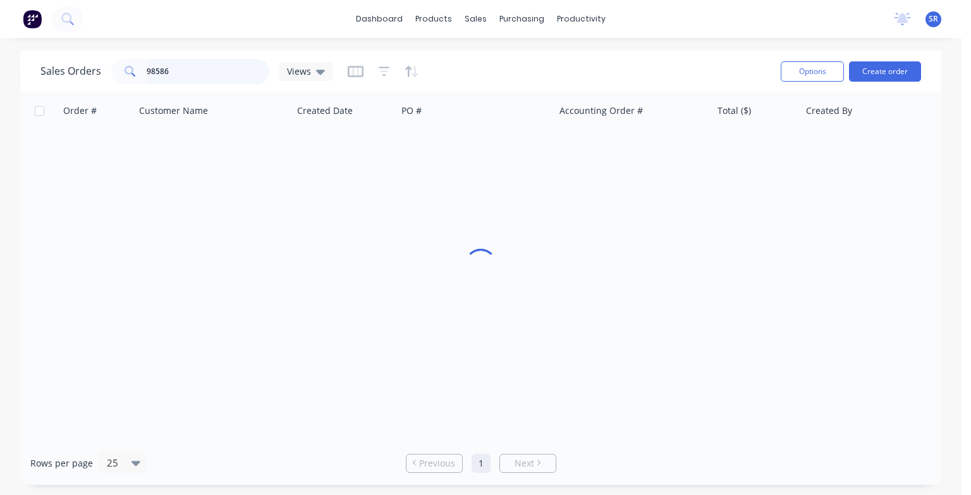
click at [180, 70] on input "98586" at bounding box center [208, 71] width 123 height 25
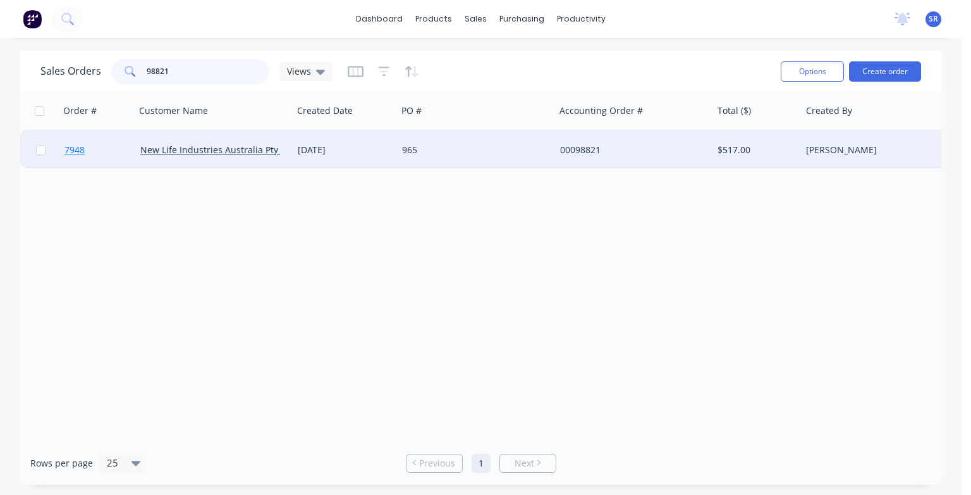
type input "98821"
click at [77, 153] on span "7948" at bounding box center [75, 150] width 20 height 13
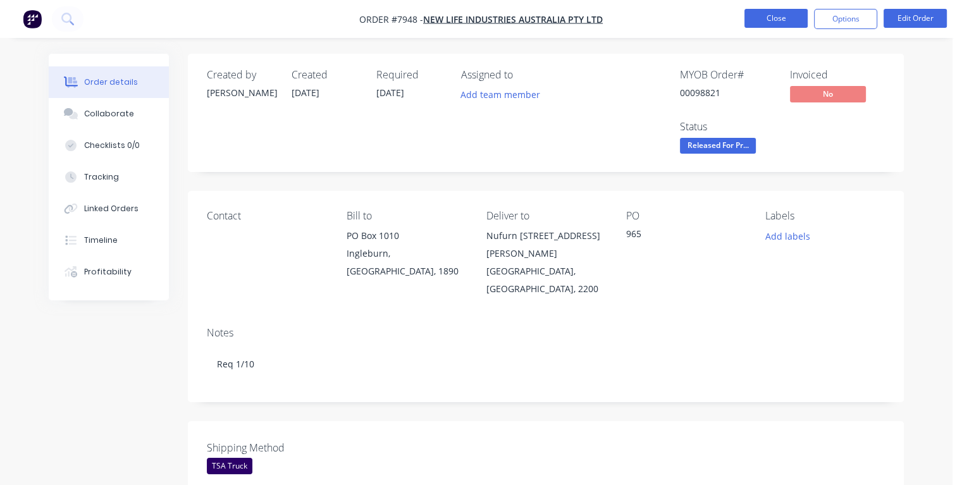
click at [794, 19] on button "Close" at bounding box center [775, 18] width 63 height 19
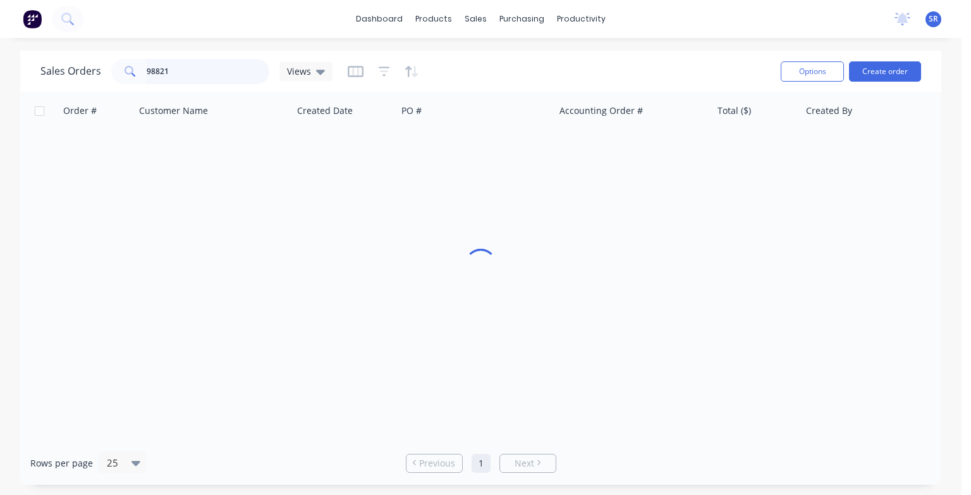
click at [196, 75] on input "98821" at bounding box center [208, 71] width 123 height 25
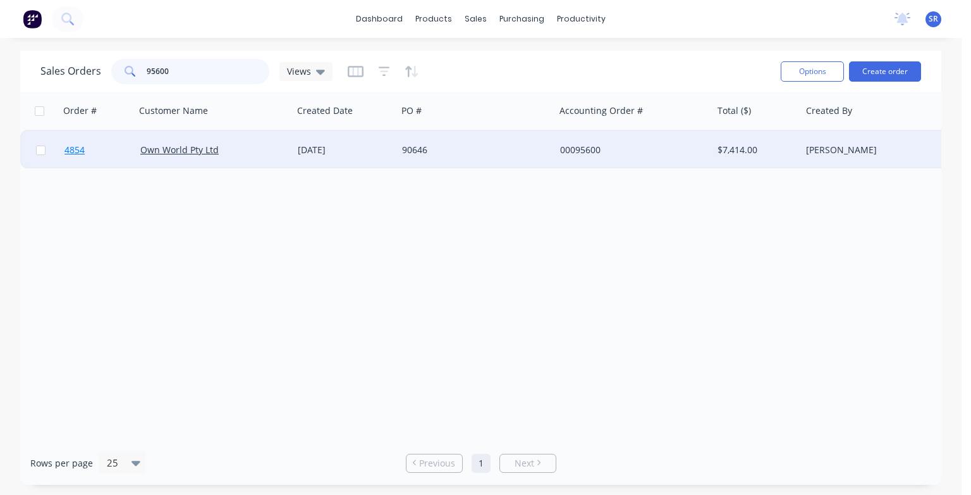
type input "95600"
click at [80, 150] on span "4854" at bounding box center [75, 150] width 20 height 13
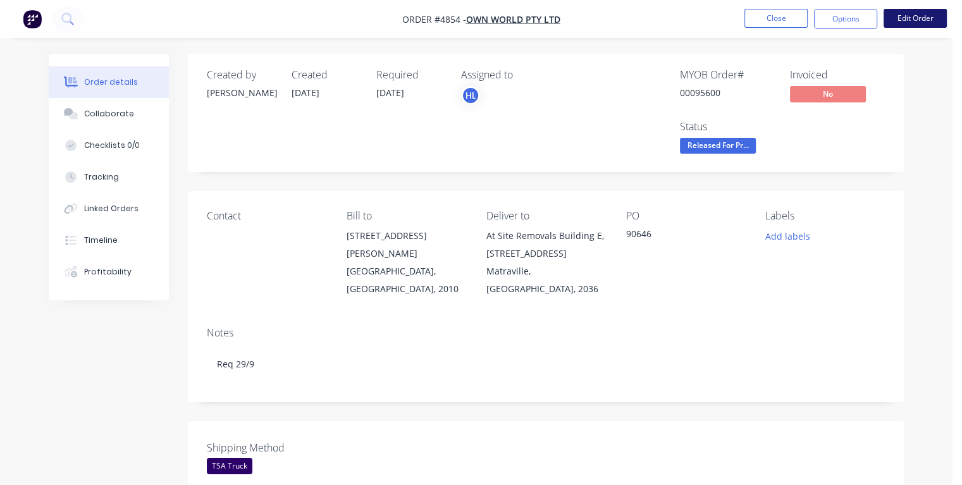
click at [922, 22] on button "Edit Order" at bounding box center [914, 18] width 63 height 19
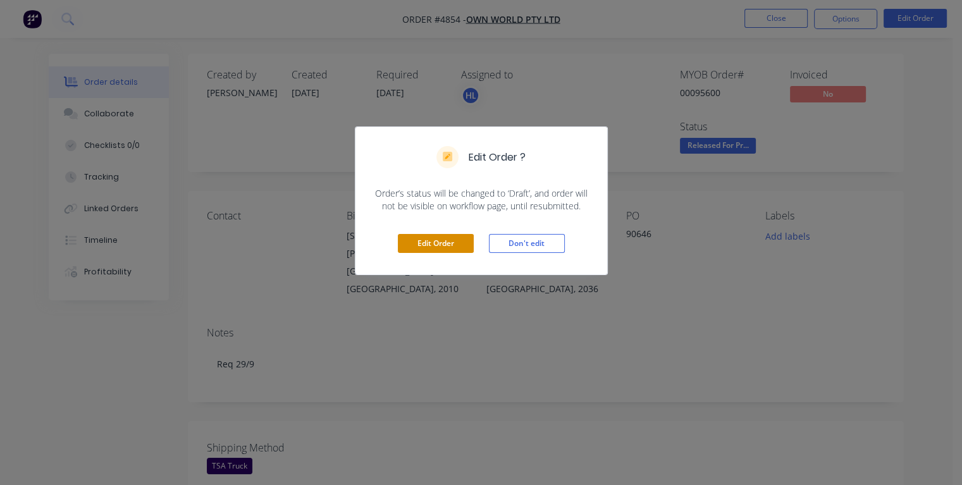
click at [449, 247] on button "Edit Order" at bounding box center [436, 243] width 76 height 19
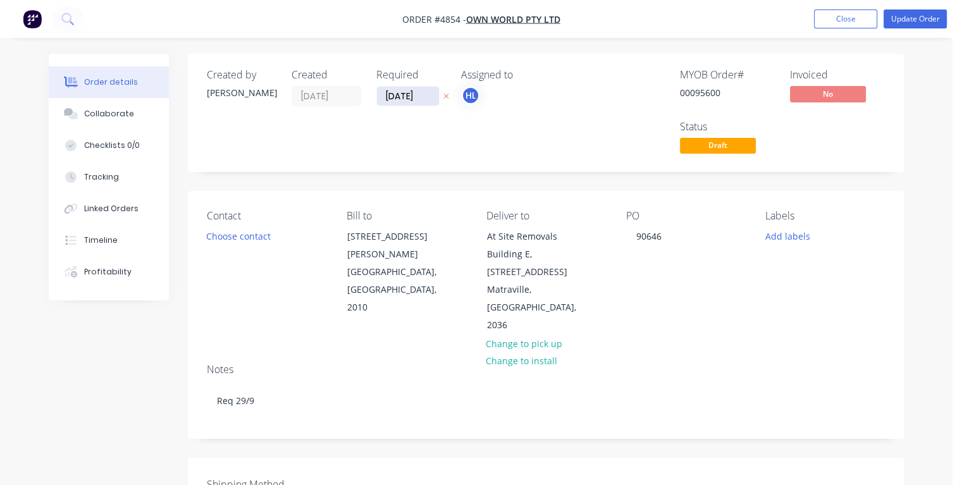
click at [396, 94] on input "[DATE]" at bounding box center [408, 96] width 62 height 19
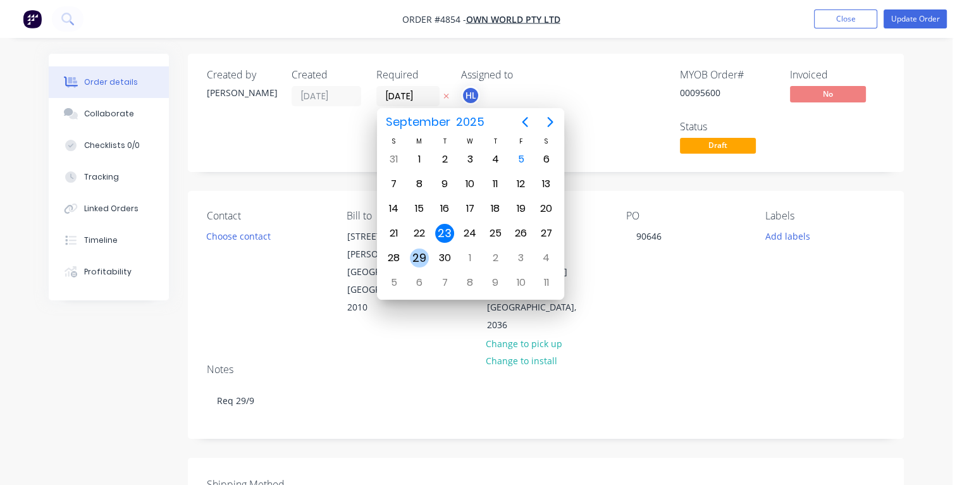
click at [423, 257] on div "29" at bounding box center [419, 258] width 19 height 19
type input "[DATE]"
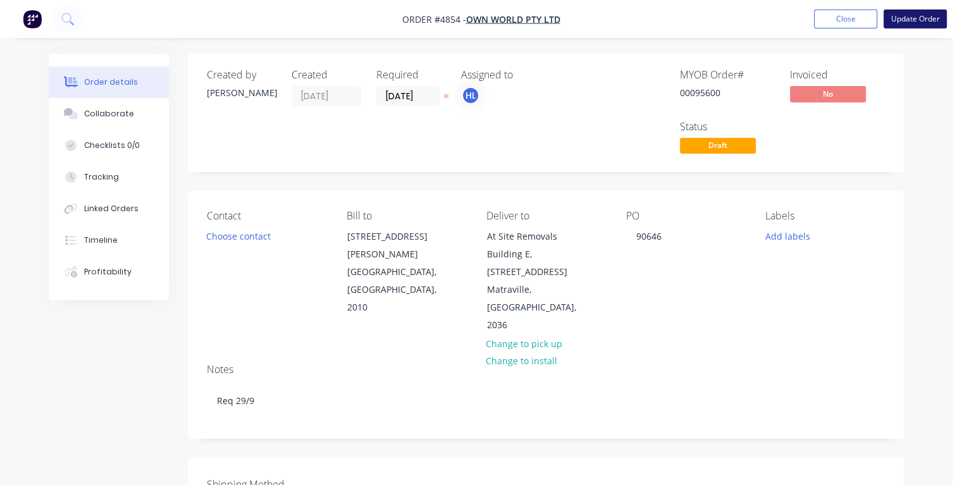
click at [897, 15] on button "Update Order" at bounding box center [914, 18] width 63 height 19
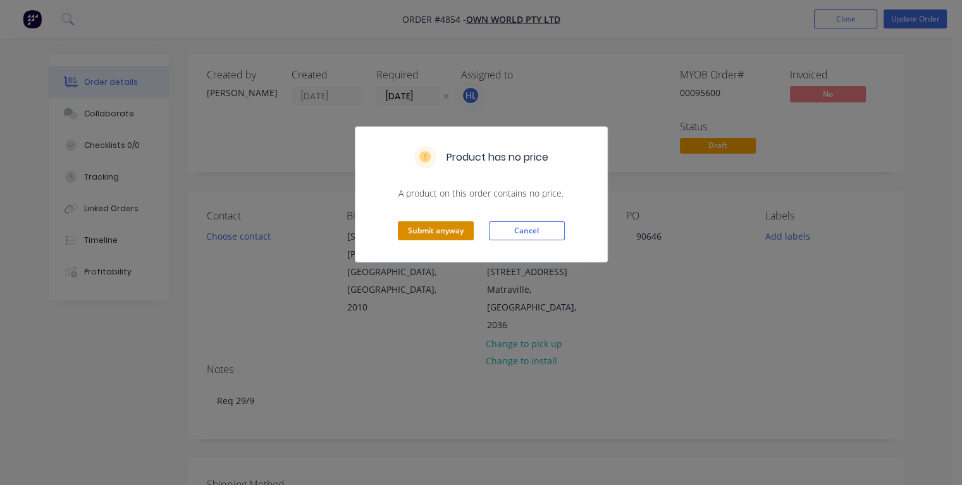
click at [445, 233] on button "Submit anyway" at bounding box center [436, 230] width 76 height 19
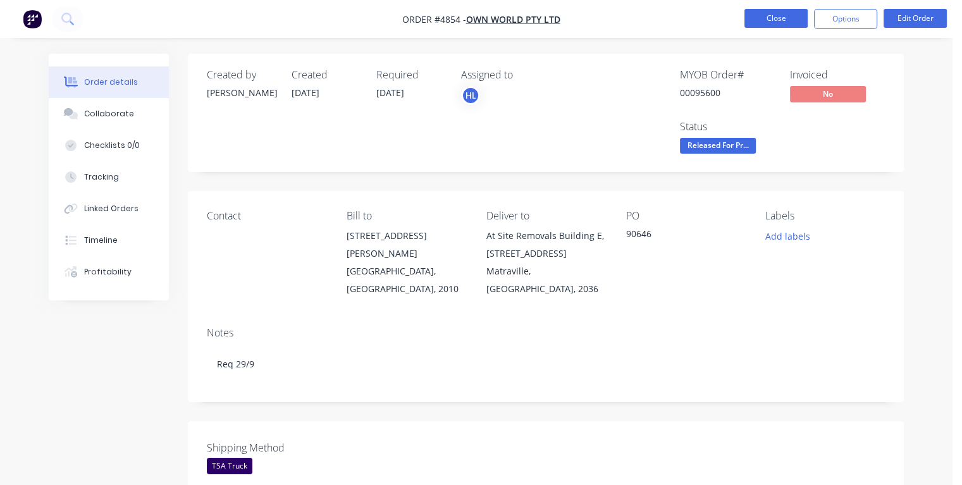
click at [758, 16] on button "Close" at bounding box center [775, 18] width 63 height 19
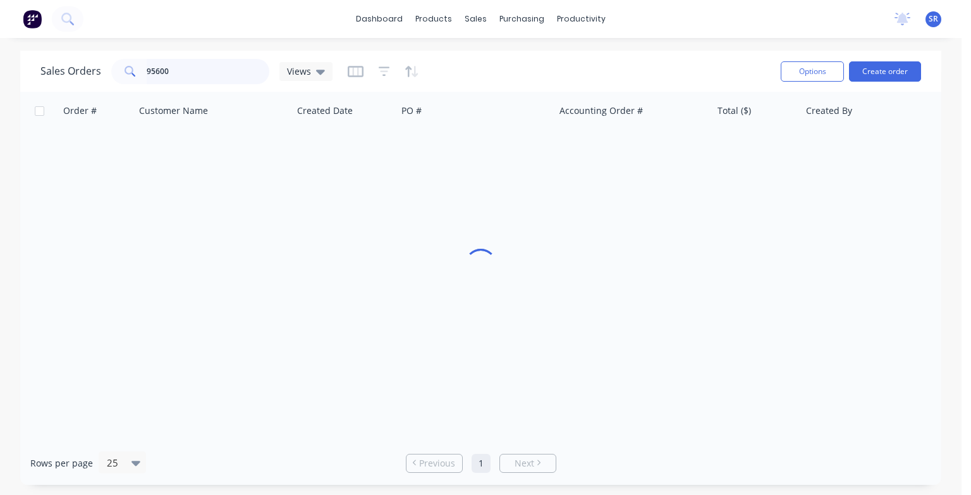
click at [211, 70] on input "95600" at bounding box center [208, 71] width 123 height 25
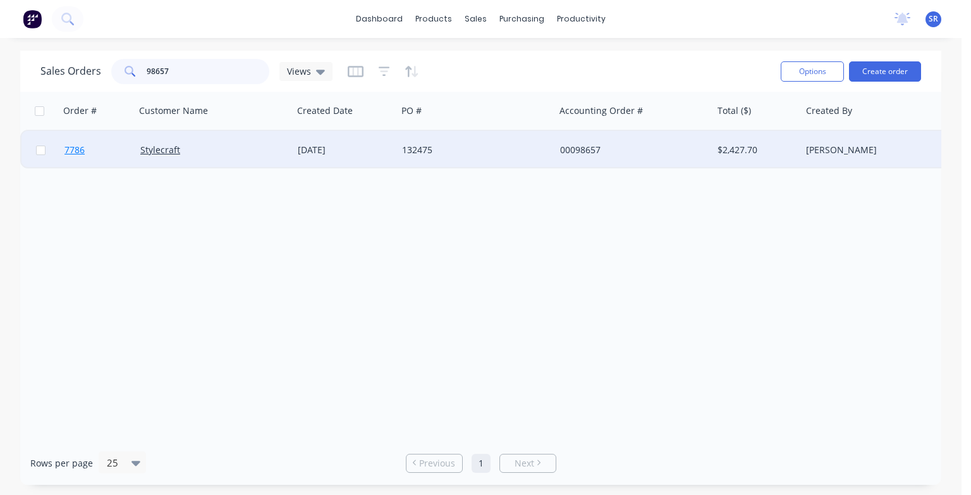
type input "98657"
click at [74, 147] on span "7786" at bounding box center [75, 150] width 20 height 13
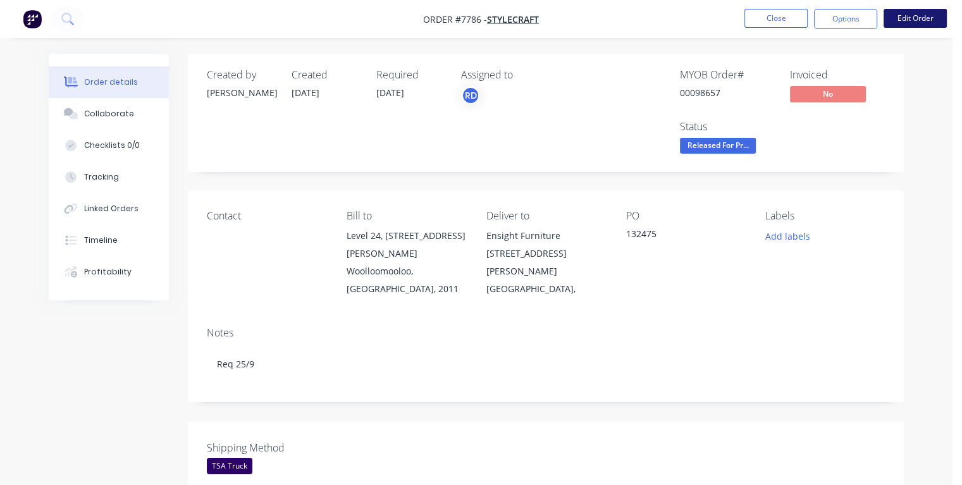
click at [919, 19] on button "Edit Order" at bounding box center [914, 18] width 63 height 19
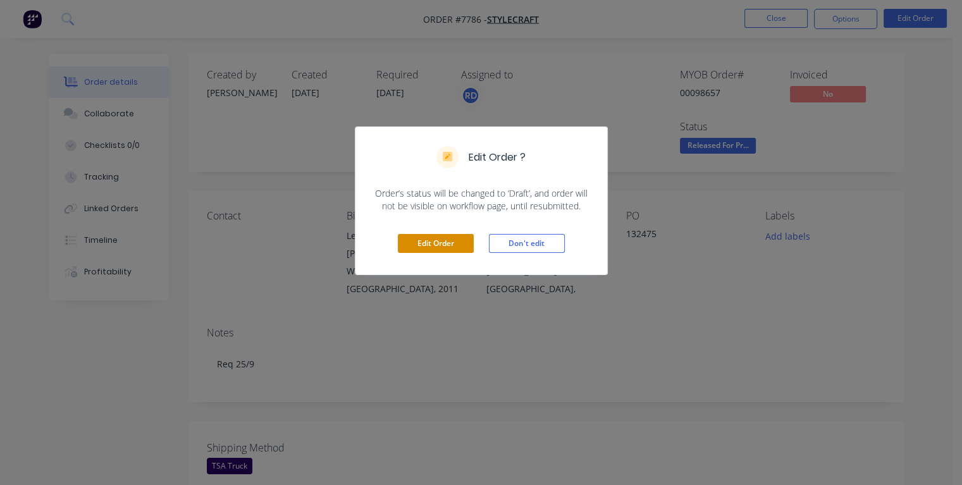
click at [441, 243] on button "Edit Order" at bounding box center [436, 243] width 76 height 19
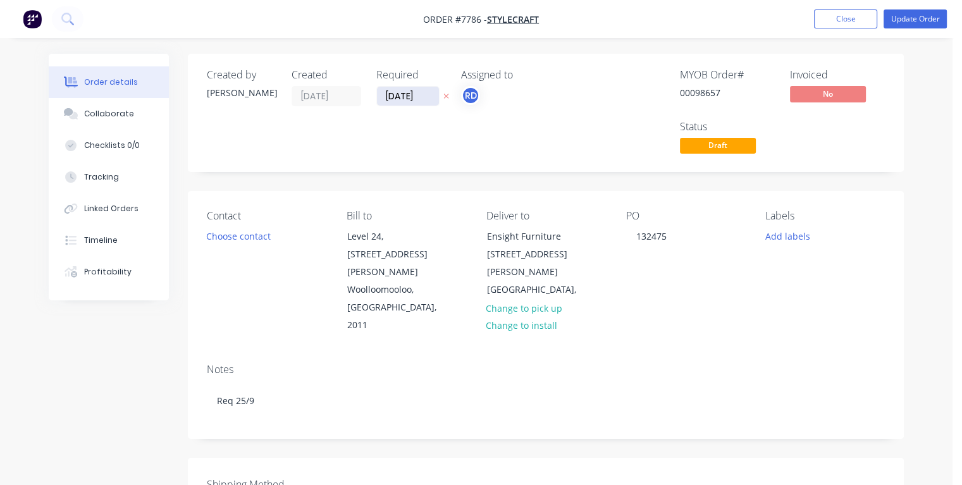
click at [397, 95] on input "[DATE]" at bounding box center [408, 96] width 62 height 19
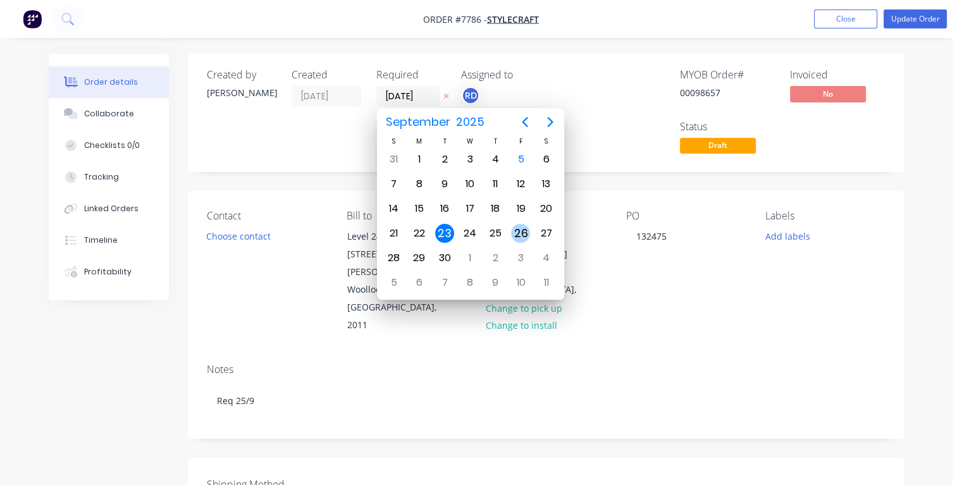
click at [519, 230] on div "26" at bounding box center [520, 233] width 19 height 19
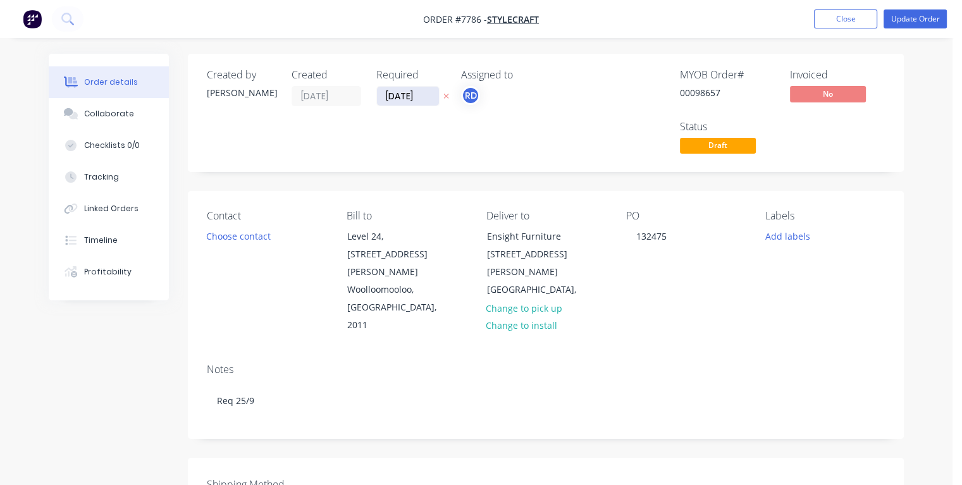
click at [394, 94] on input "[DATE]" at bounding box center [408, 96] width 62 height 19
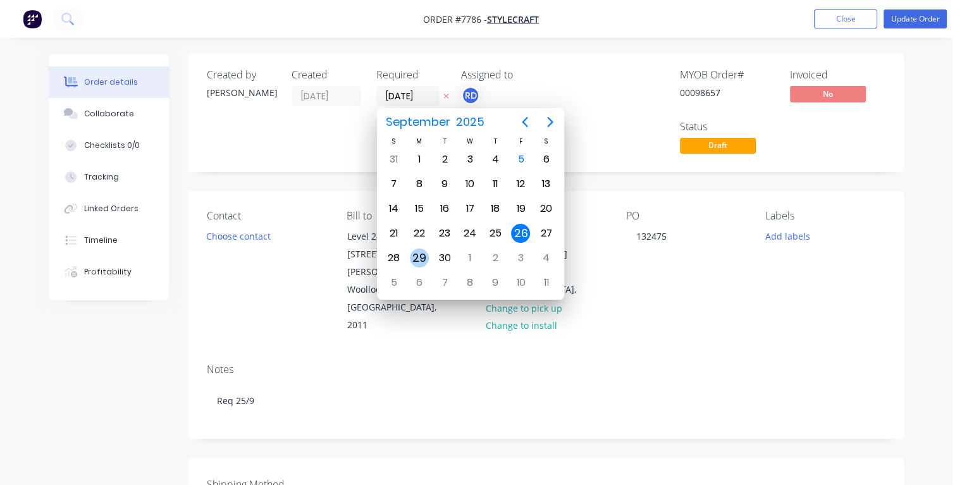
click at [416, 251] on div "29" at bounding box center [419, 258] width 19 height 19
type input "[DATE]"
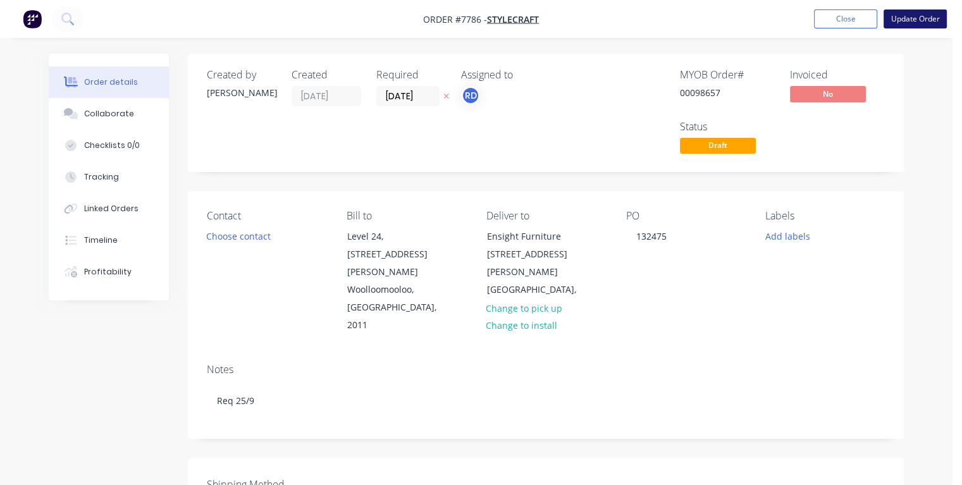
click at [918, 25] on button "Update Order" at bounding box center [914, 18] width 63 height 19
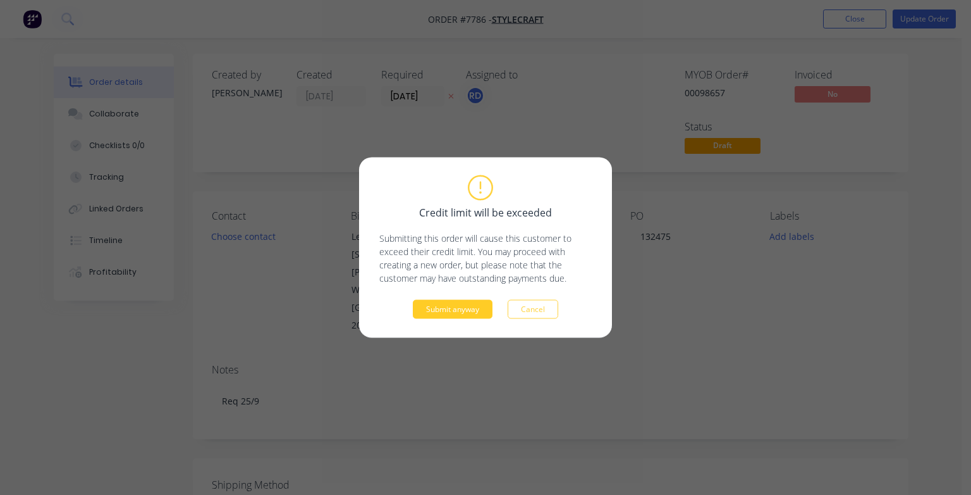
click at [458, 311] on button "Submit anyway" at bounding box center [453, 309] width 80 height 19
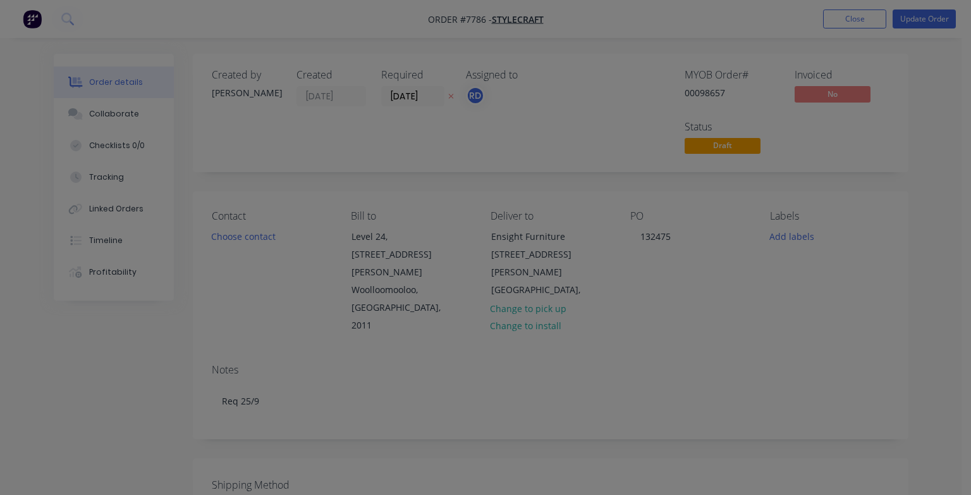
type input "$15.00"
type input "$90.00"
type input "$2,117.00"
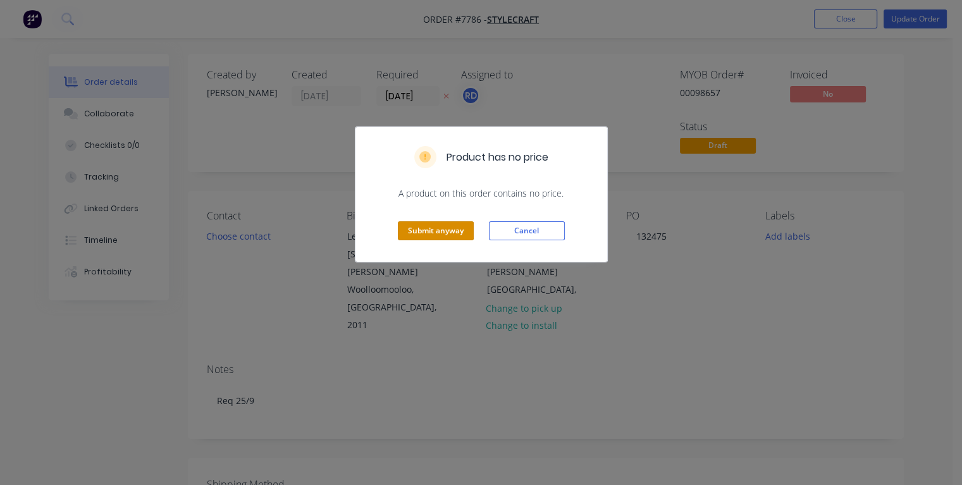
click at [431, 239] on button "Submit anyway" at bounding box center [436, 230] width 76 height 19
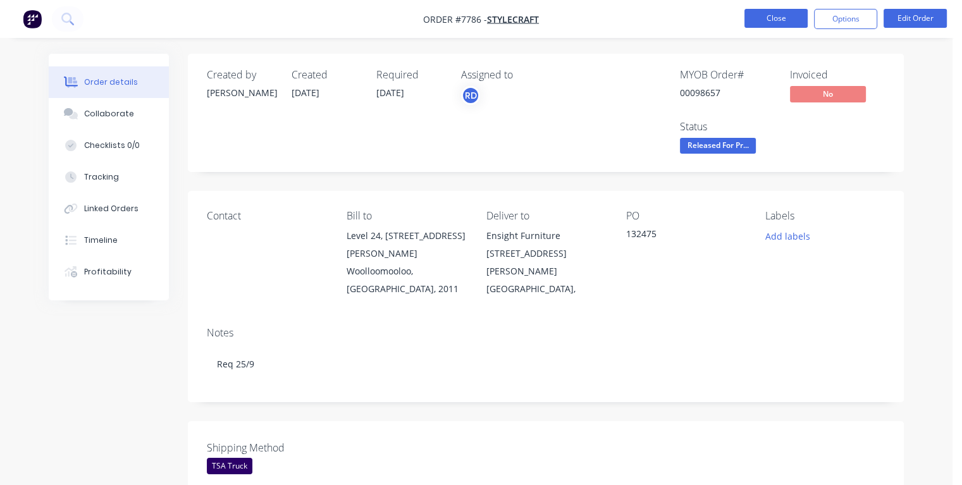
click at [774, 20] on button "Close" at bounding box center [775, 18] width 63 height 19
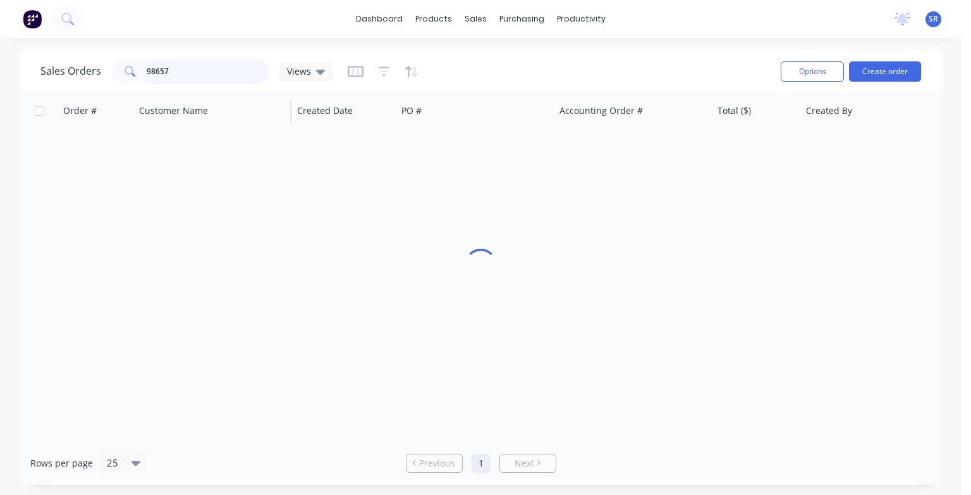
drag, startPoint x: 218, startPoint y: 61, endPoint x: 223, endPoint y: 92, distance: 31.4
click at [216, 63] on input "98657" at bounding box center [208, 71] width 123 height 25
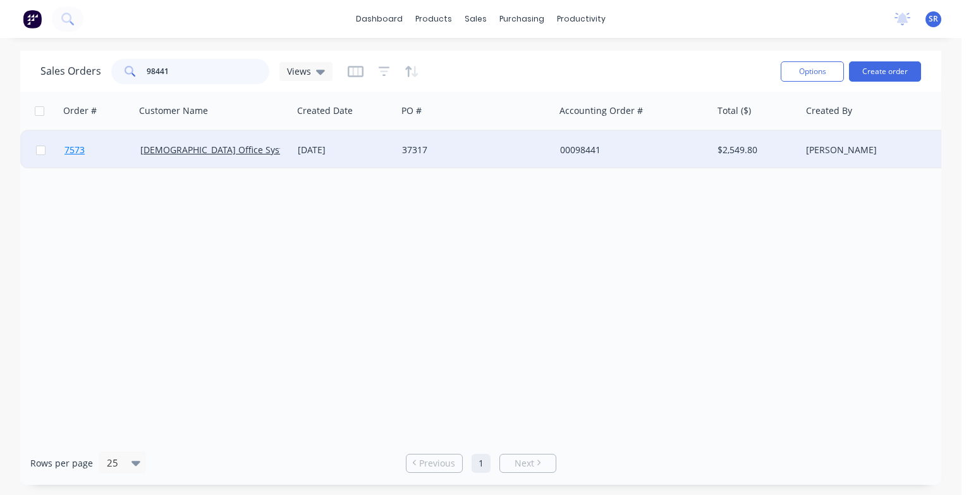
type input "98441"
click at [74, 152] on span "7573" at bounding box center [75, 150] width 20 height 13
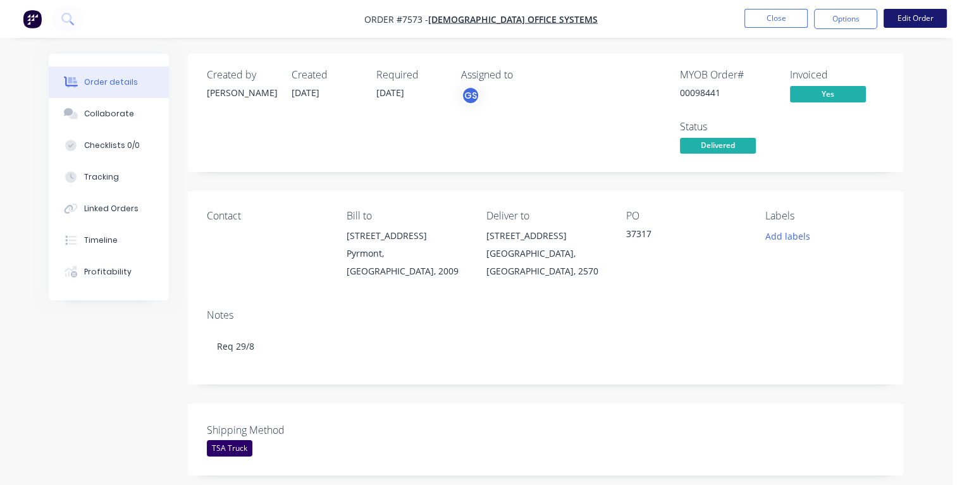
click at [918, 22] on button "Edit Order" at bounding box center [914, 18] width 63 height 19
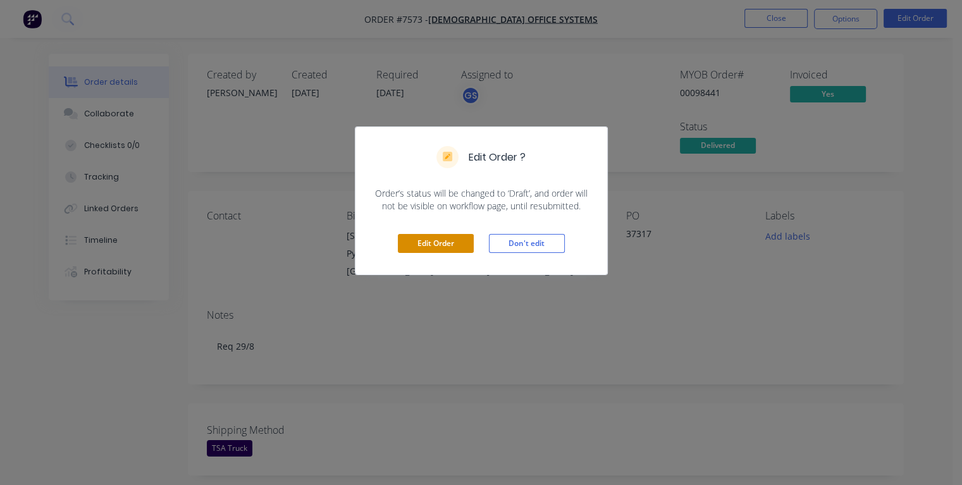
click at [455, 245] on button "Edit Order" at bounding box center [436, 243] width 76 height 19
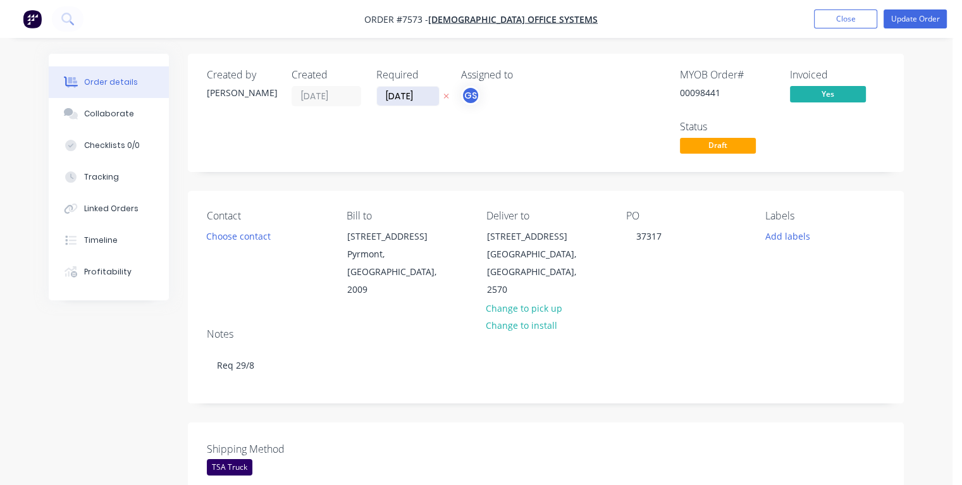
click at [395, 92] on input "[DATE]" at bounding box center [408, 96] width 62 height 19
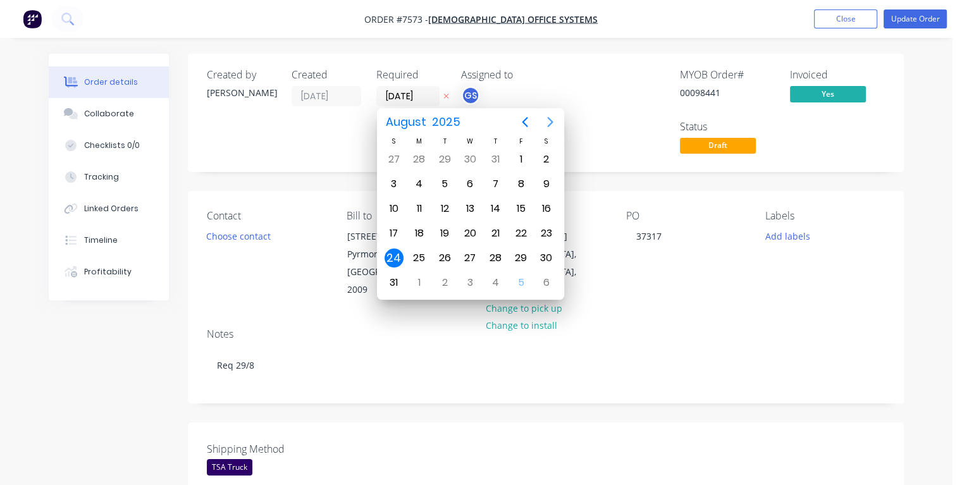
click at [549, 123] on icon "Next page" at bounding box center [550, 121] width 15 height 15
click at [417, 254] on div "29" at bounding box center [419, 258] width 19 height 19
type input "[DATE]"
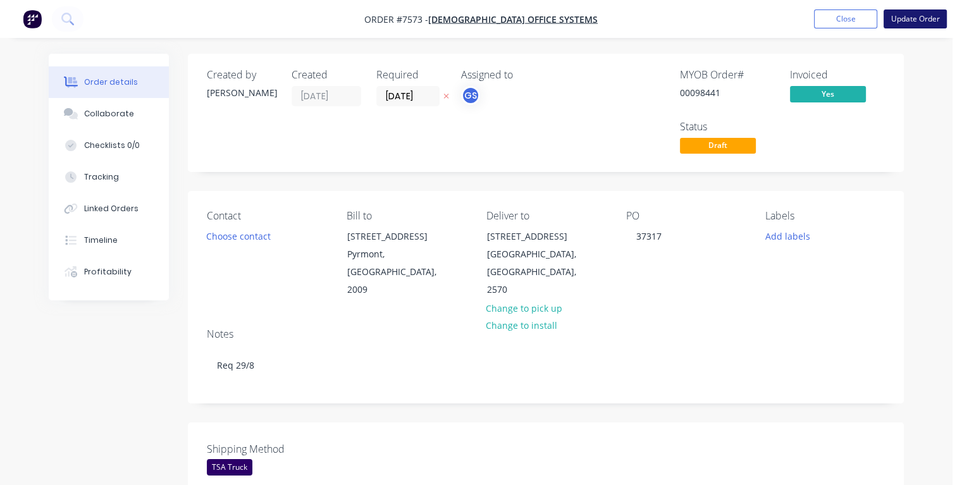
click at [906, 22] on button "Update Order" at bounding box center [914, 18] width 63 height 19
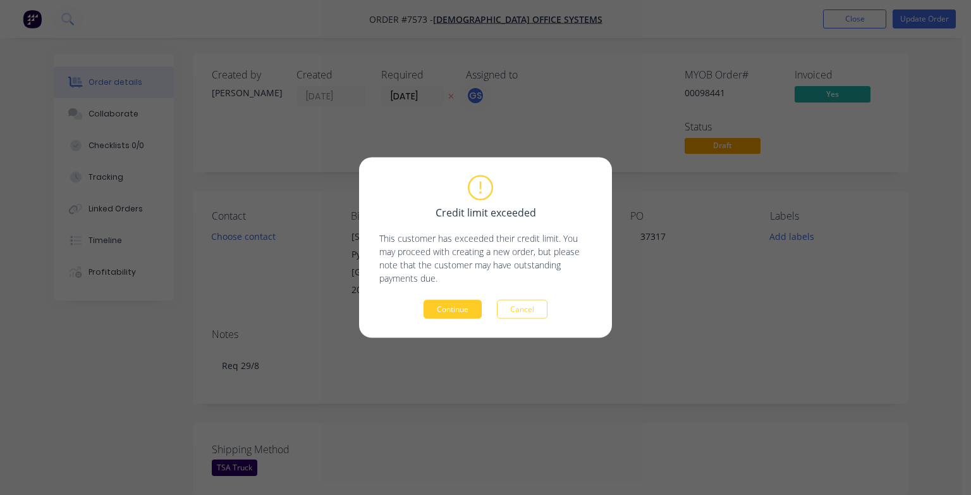
click at [474, 310] on button "Continue" at bounding box center [453, 309] width 58 height 19
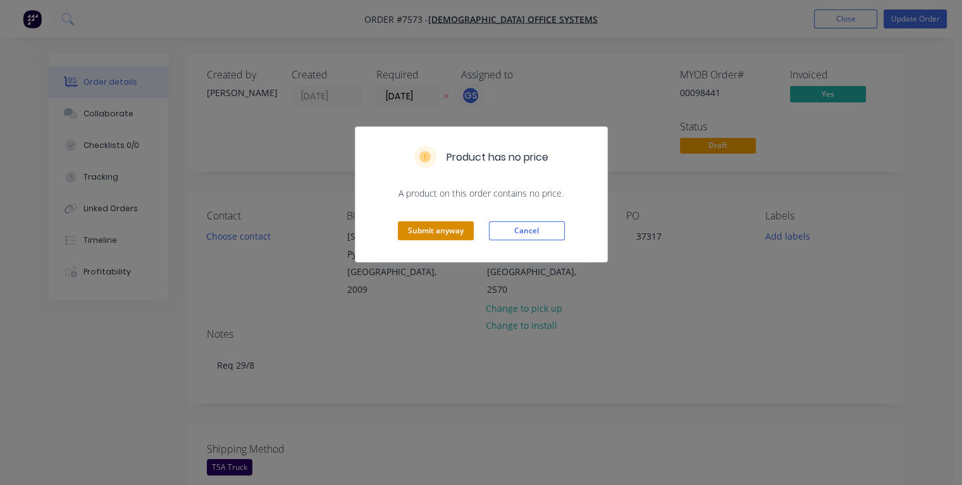
click at [456, 234] on button "Submit anyway" at bounding box center [436, 230] width 76 height 19
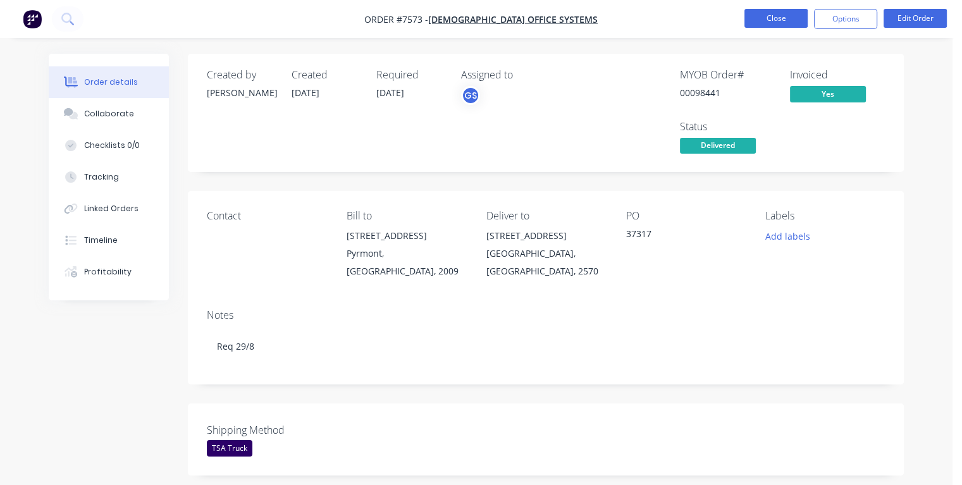
click at [755, 20] on button "Close" at bounding box center [775, 18] width 63 height 19
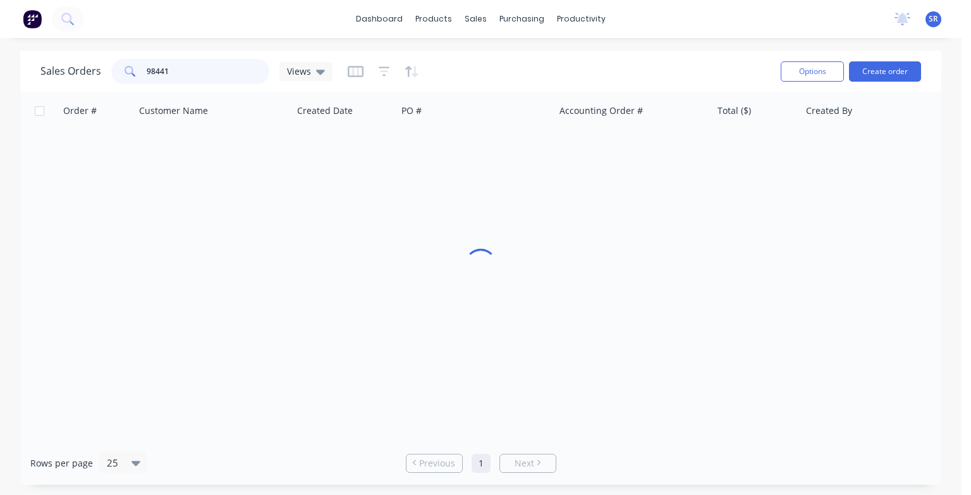
click at [185, 75] on input "98441" at bounding box center [208, 71] width 123 height 25
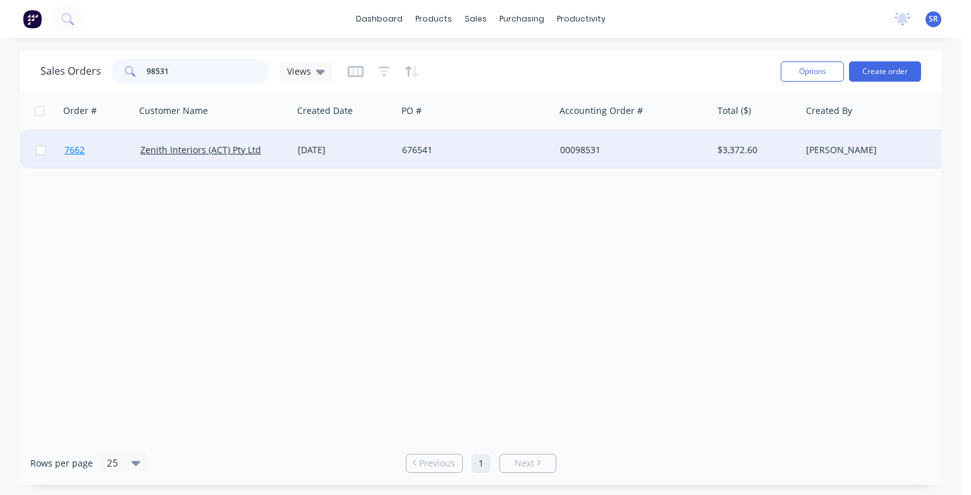
type input "98531"
click at [71, 151] on span "7662" at bounding box center [75, 150] width 20 height 13
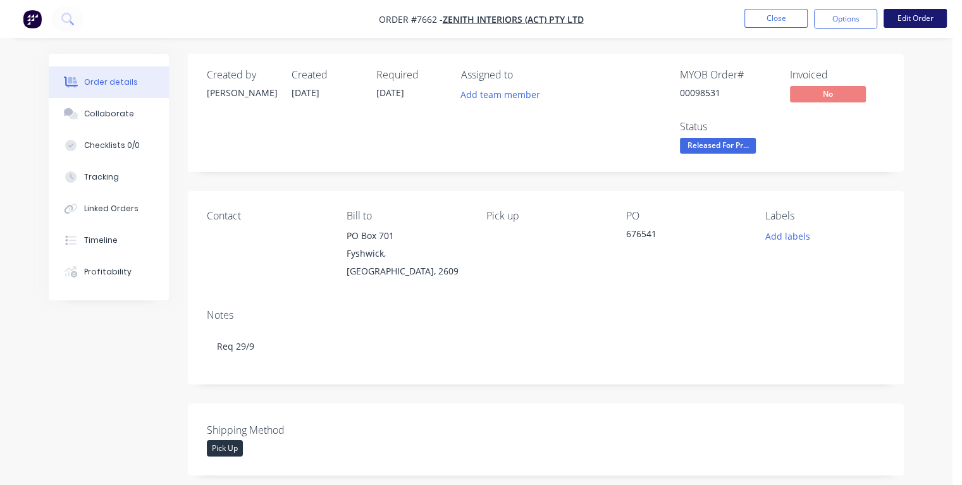
click at [908, 22] on button "Edit Order" at bounding box center [914, 18] width 63 height 19
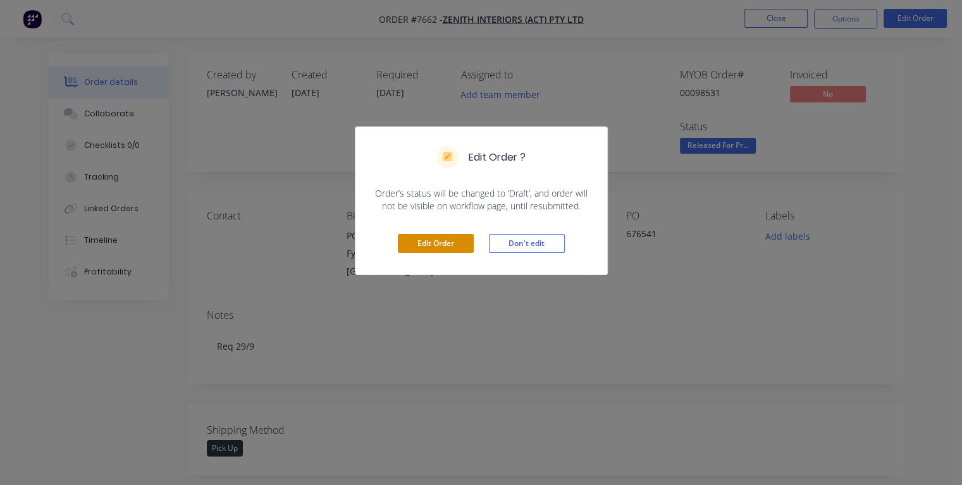
click at [450, 243] on button "Edit Order" at bounding box center [436, 243] width 76 height 19
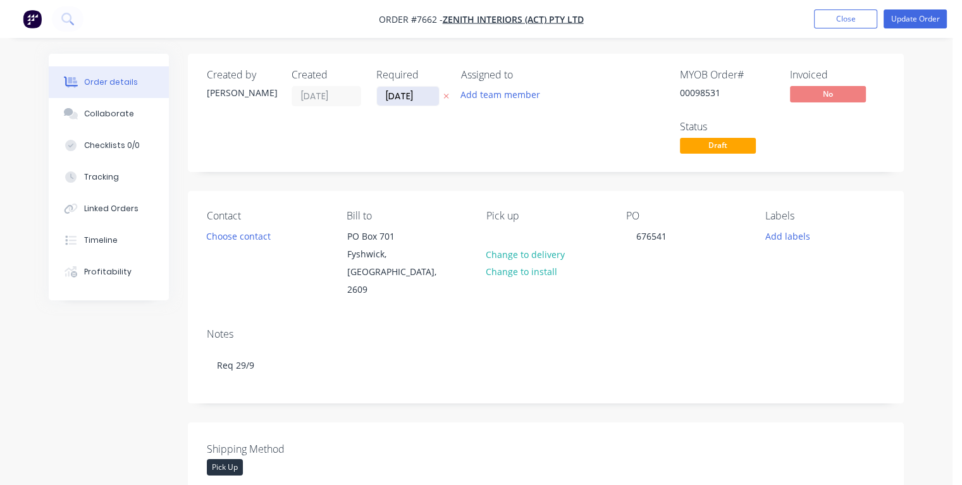
click at [396, 92] on input "[DATE]" at bounding box center [408, 96] width 62 height 19
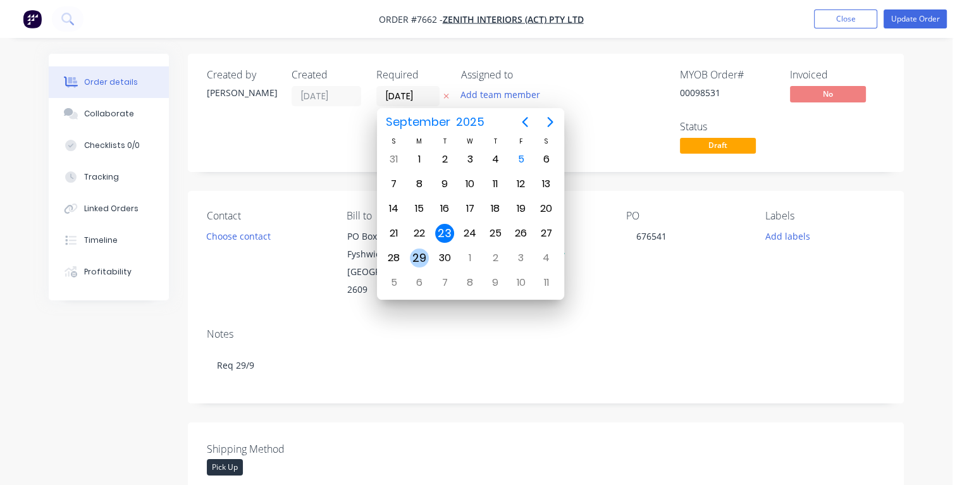
click at [417, 255] on div "29" at bounding box center [419, 258] width 19 height 19
type input "[DATE]"
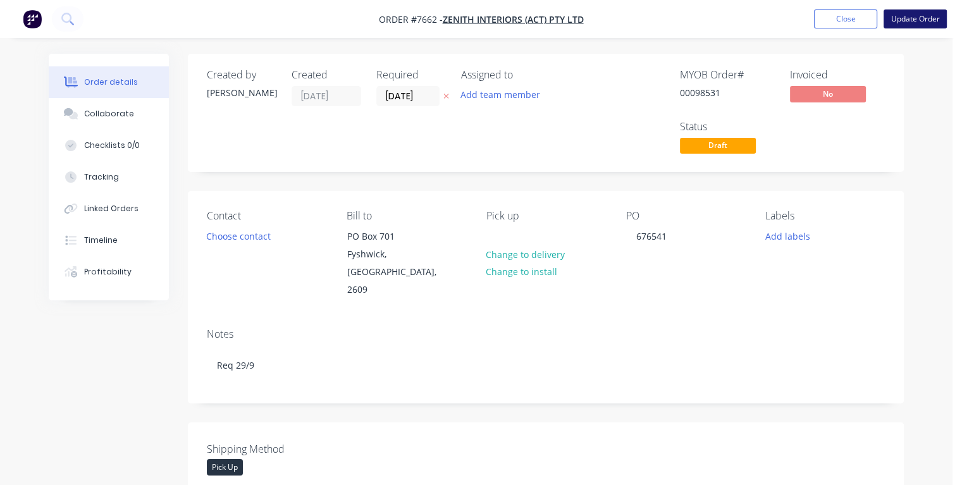
click at [914, 20] on button "Update Order" at bounding box center [914, 18] width 63 height 19
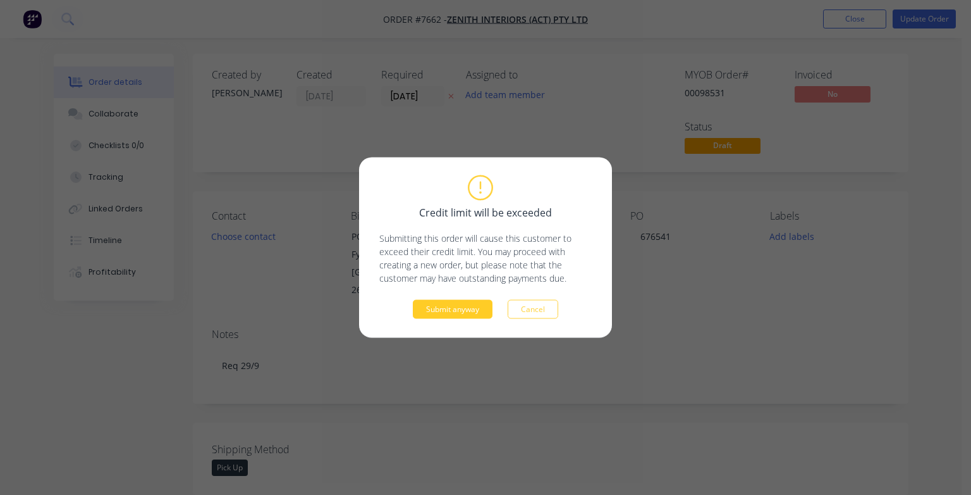
click at [464, 312] on button "Submit anyway" at bounding box center [453, 309] width 80 height 19
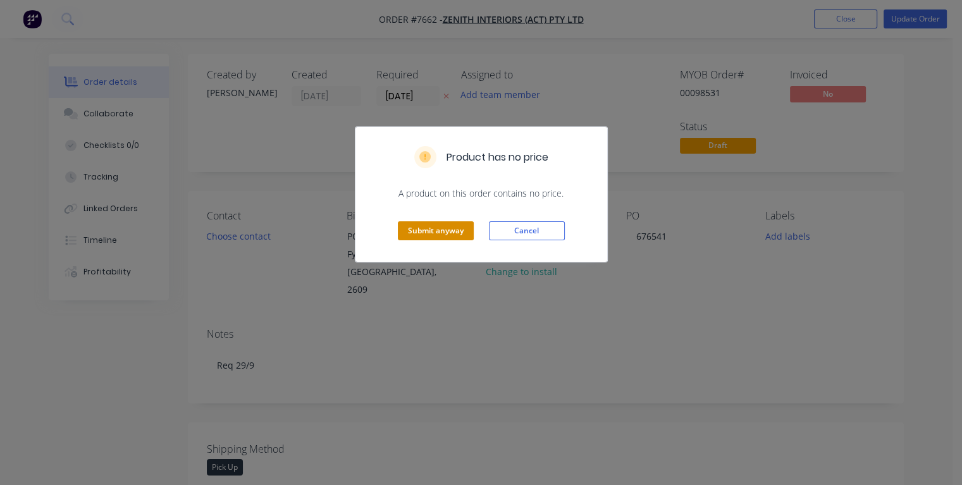
click at [431, 228] on button "Submit anyway" at bounding box center [436, 230] width 76 height 19
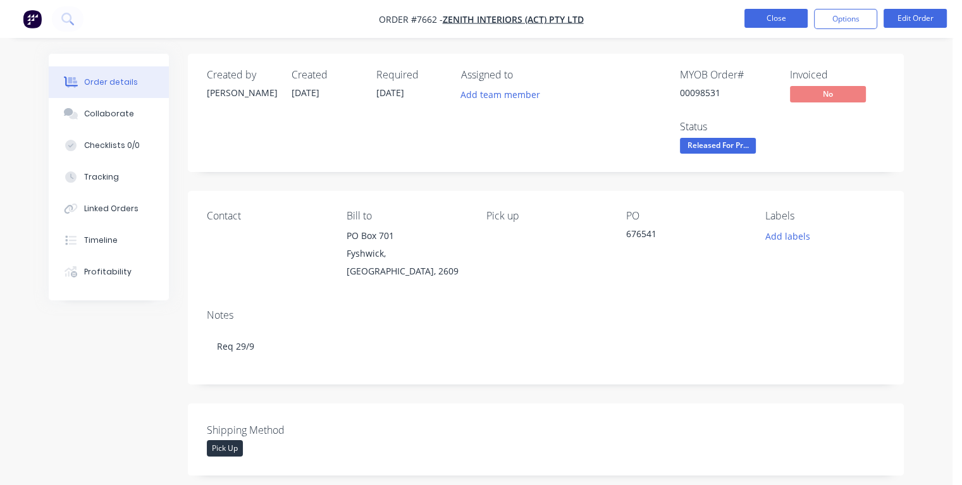
click at [767, 20] on button "Close" at bounding box center [775, 18] width 63 height 19
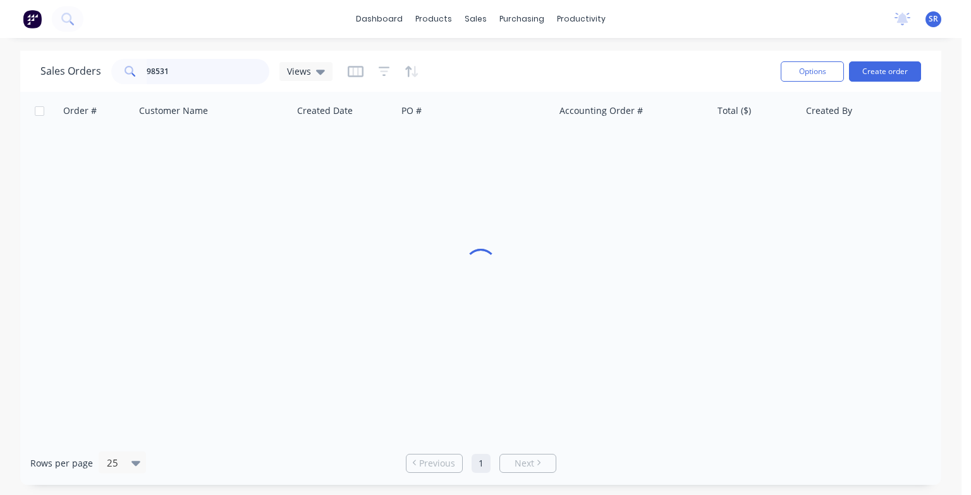
click at [180, 75] on input "98531" at bounding box center [208, 71] width 123 height 25
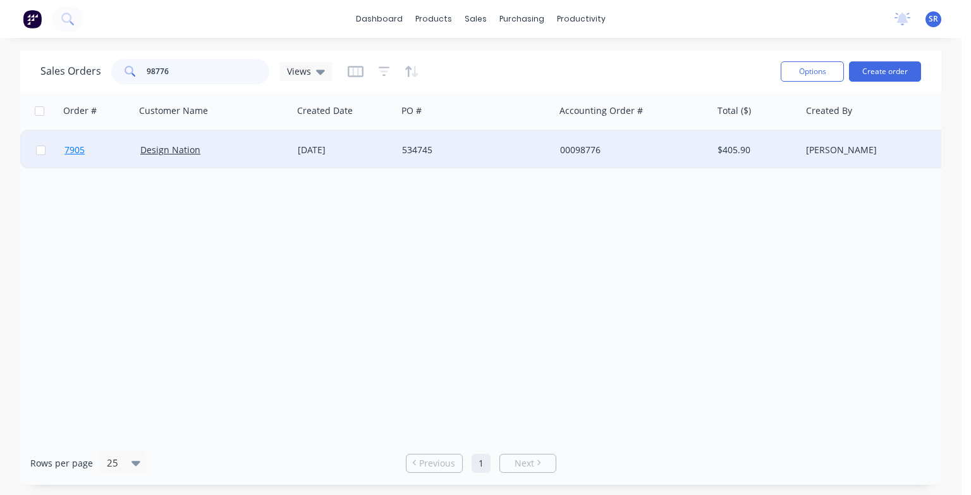
type input "98776"
click at [80, 149] on span "7905" at bounding box center [75, 150] width 20 height 13
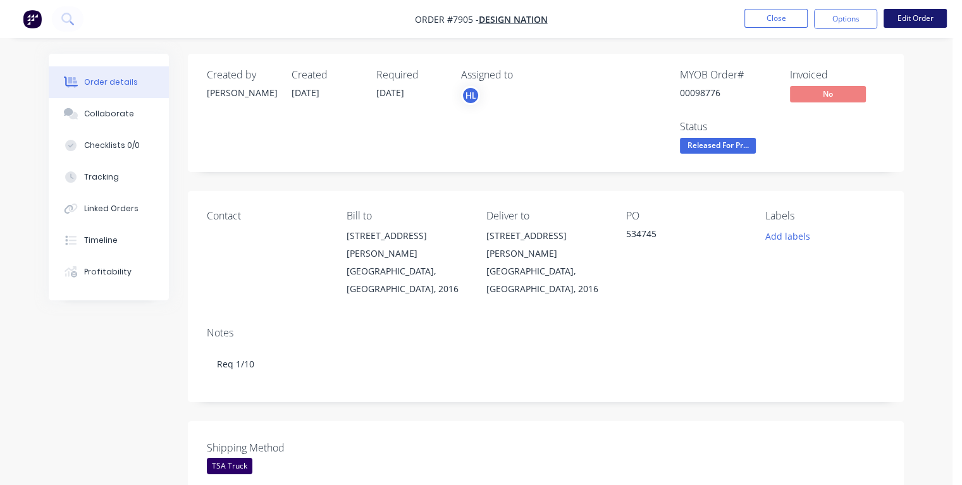
click at [902, 22] on button "Edit Order" at bounding box center [914, 18] width 63 height 19
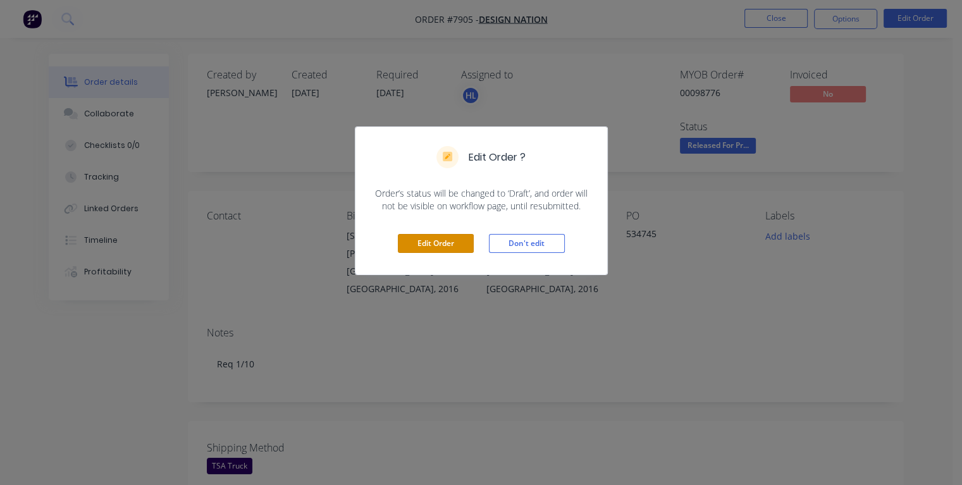
click at [451, 249] on button "Edit Order" at bounding box center [436, 243] width 76 height 19
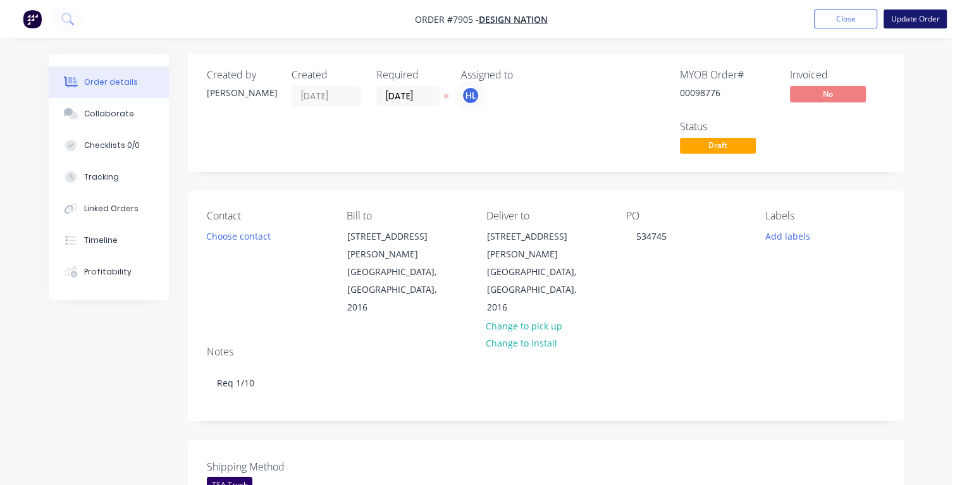
click at [902, 21] on button "Update Order" at bounding box center [914, 18] width 63 height 19
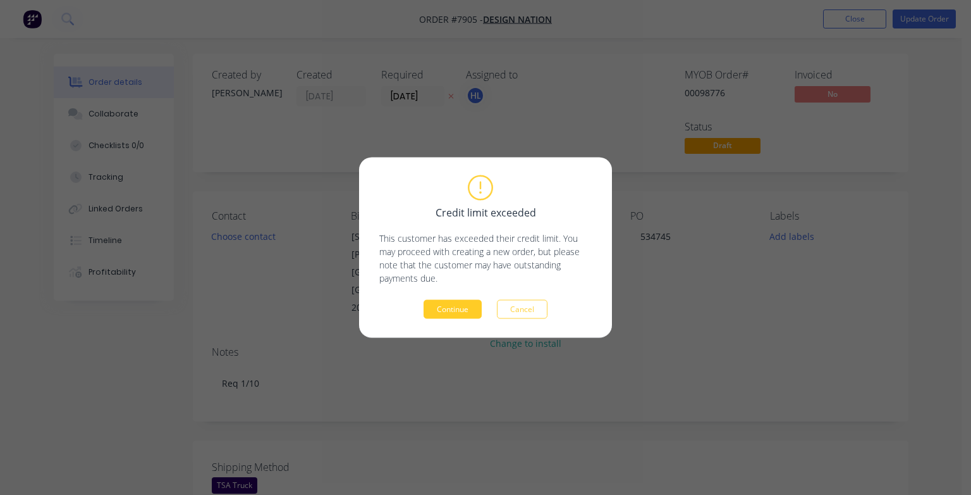
click at [453, 305] on button "Continue" at bounding box center [453, 309] width 58 height 19
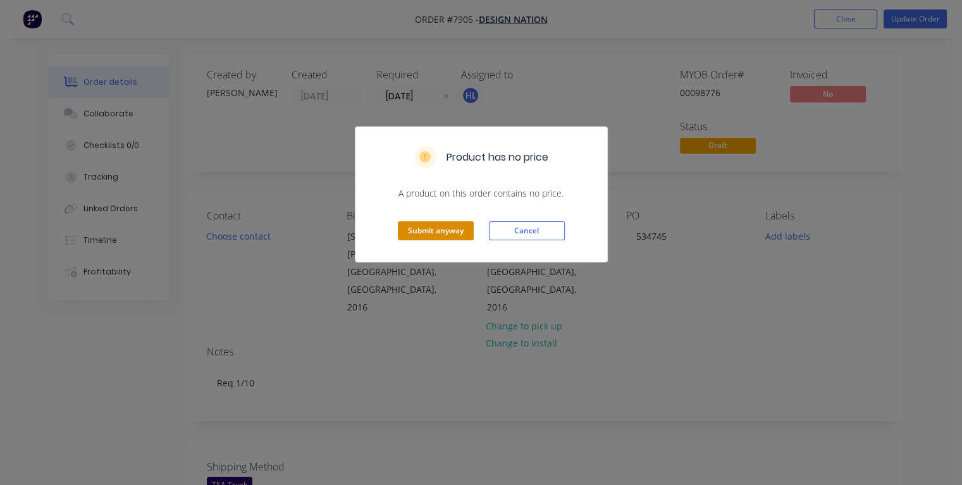
click at [442, 226] on button "Submit anyway" at bounding box center [436, 230] width 76 height 19
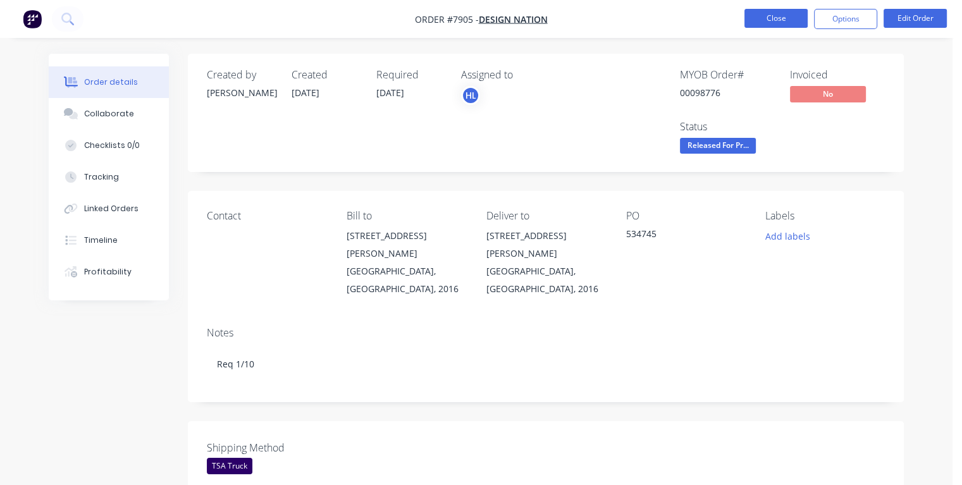
click at [770, 13] on button "Close" at bounding box center [775, 18] width 63 height 19
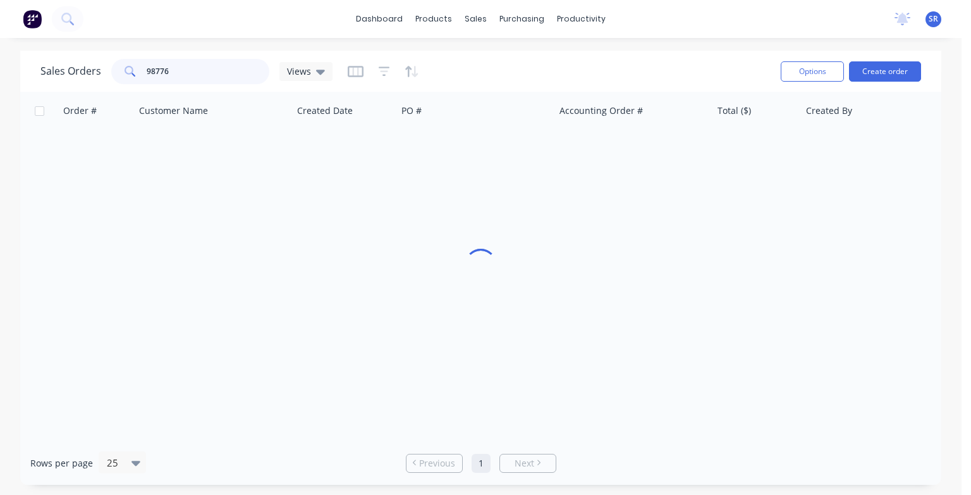
click at [190, 72] on input "98776" at bounding box center [208, 71] width 123 height 25
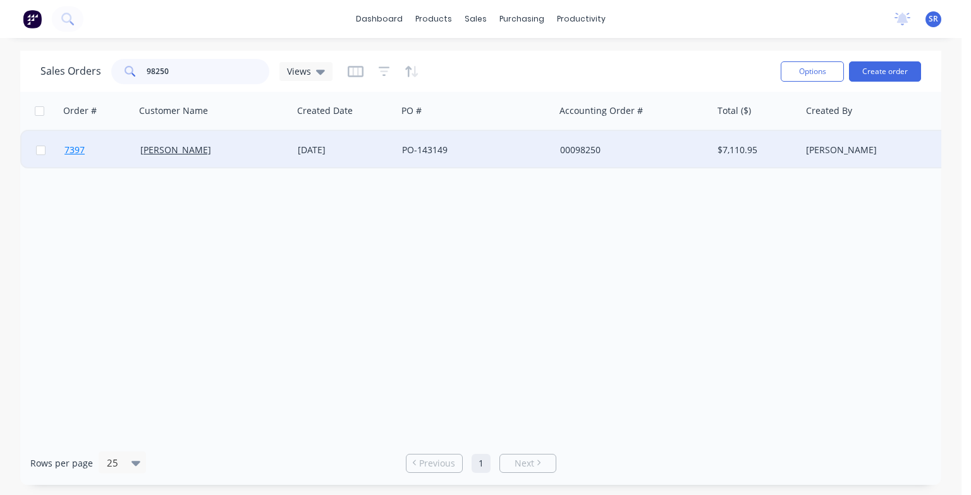
type input "98250"
click at [76, 146] on span "7397" at bounding box center [75, 150] width 20 height 13
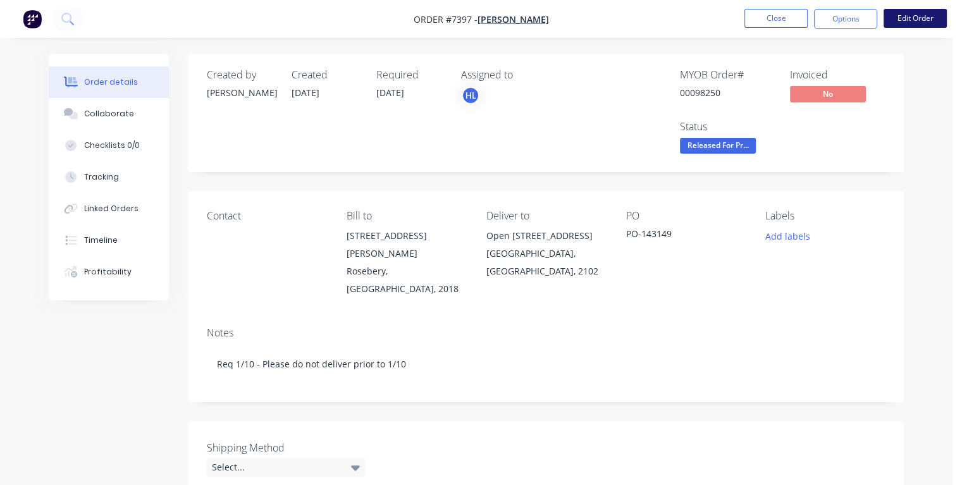
click at [903, 22] on button "Edit Order" at bounding box center [914, 18] width 63 height 19
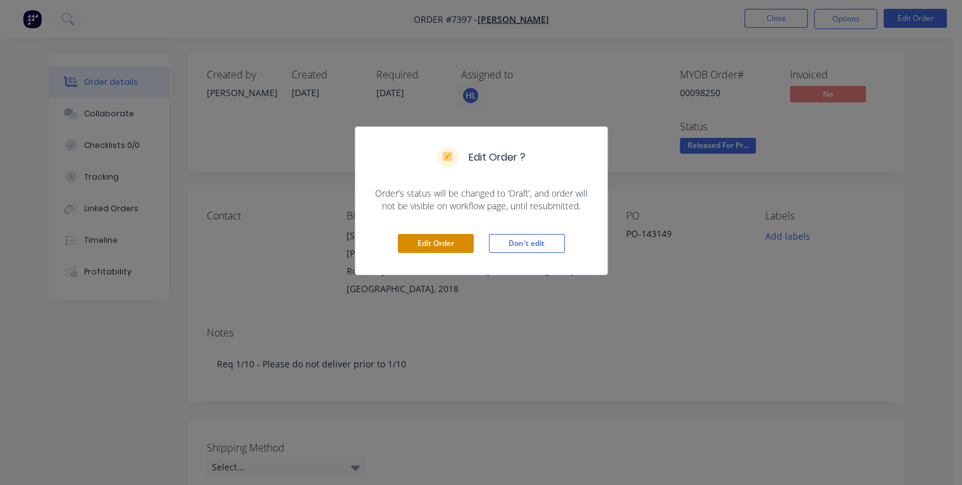
click at [439, 240] on button "Edit Order" at bounding box center [436, 243] width 76 height 19
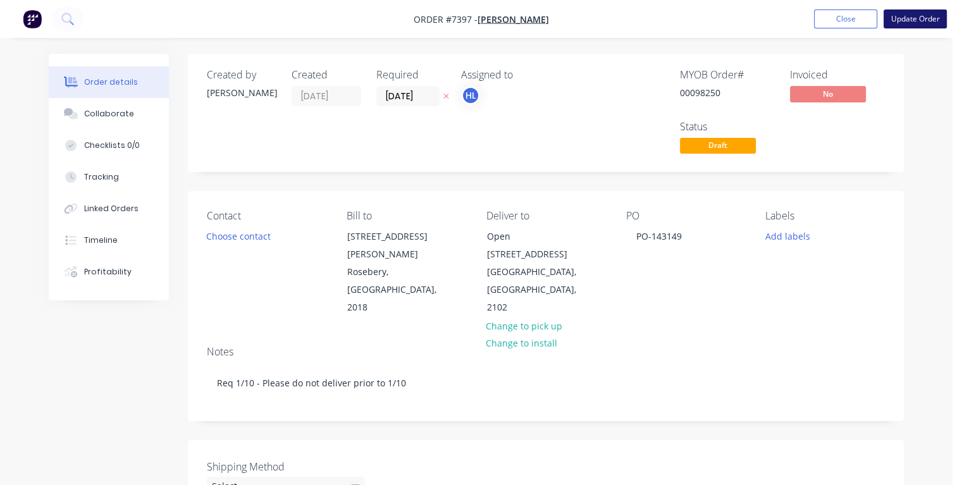
click at [909, 23] on button "Update Order" at bounding box center [914, 18] width 63 height 19
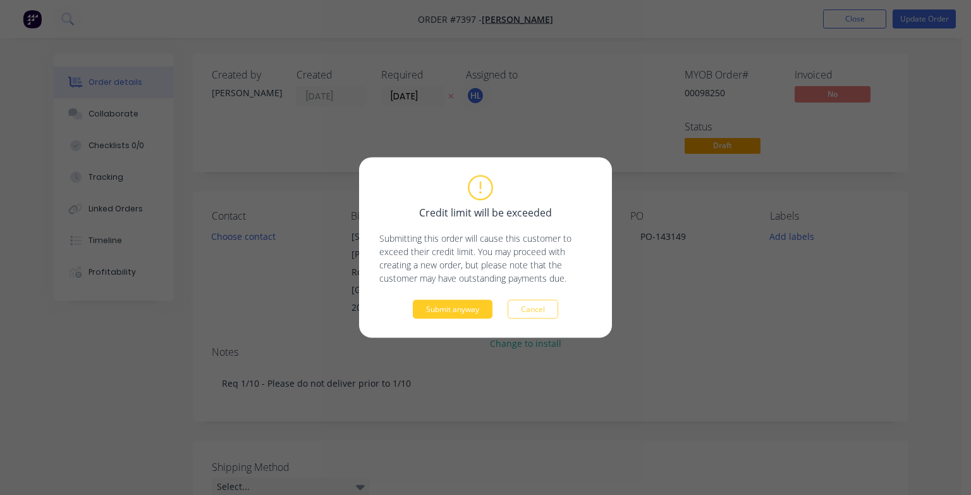
click at [449, 312] on button "Submit anyway" at bounding box center [453, 309] width 80 height 19
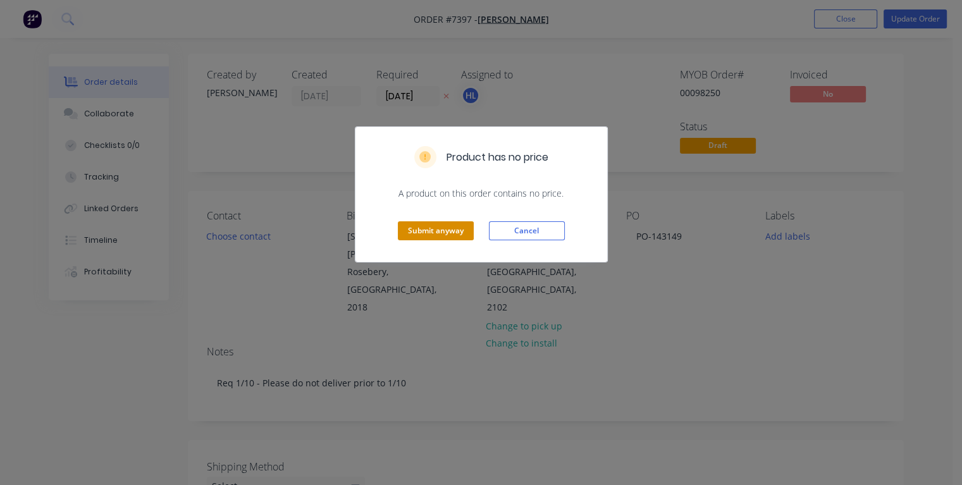
click at [434, 229] on button "Submit anyway" at bounding box center [436, 230] width 76 height 19
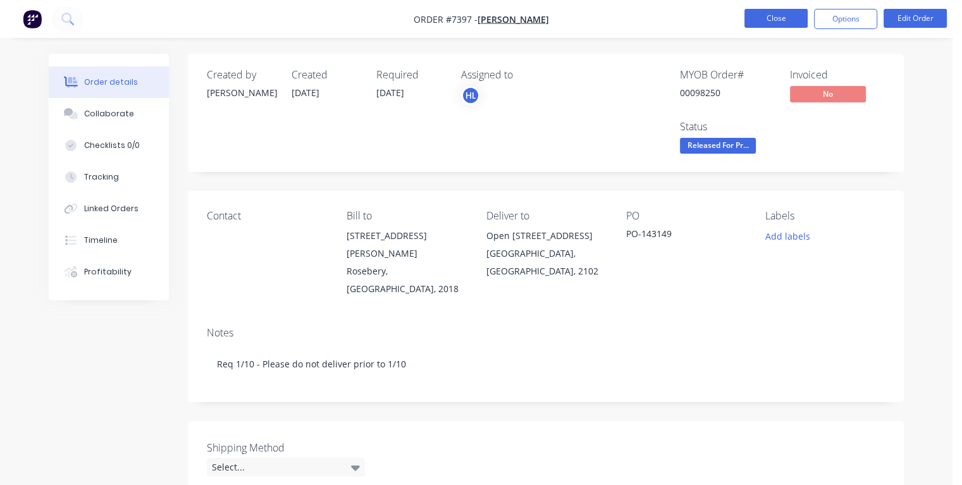
click at [772, 24] on button "Close" at bounding box center [775, 18] width 63 height 19
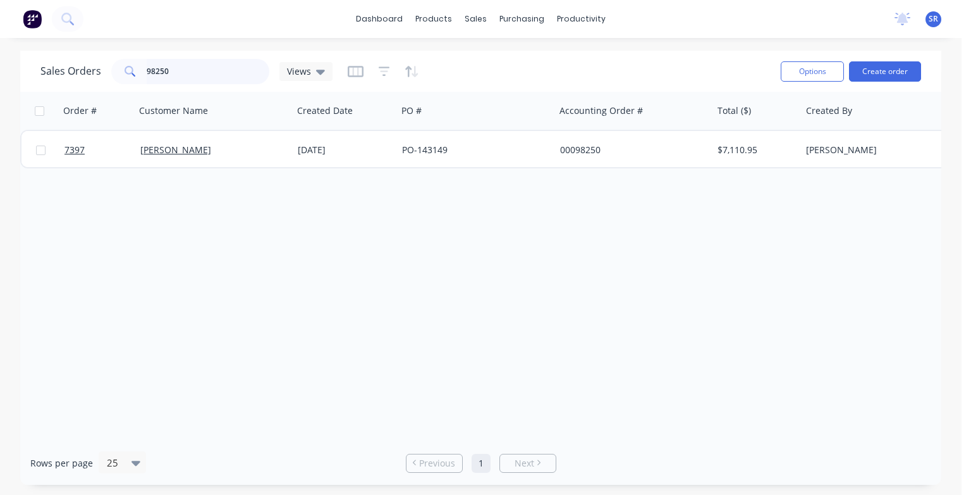
click at [169, 69] on input "98250" at bounding box center [208, 71] width 123 height 25
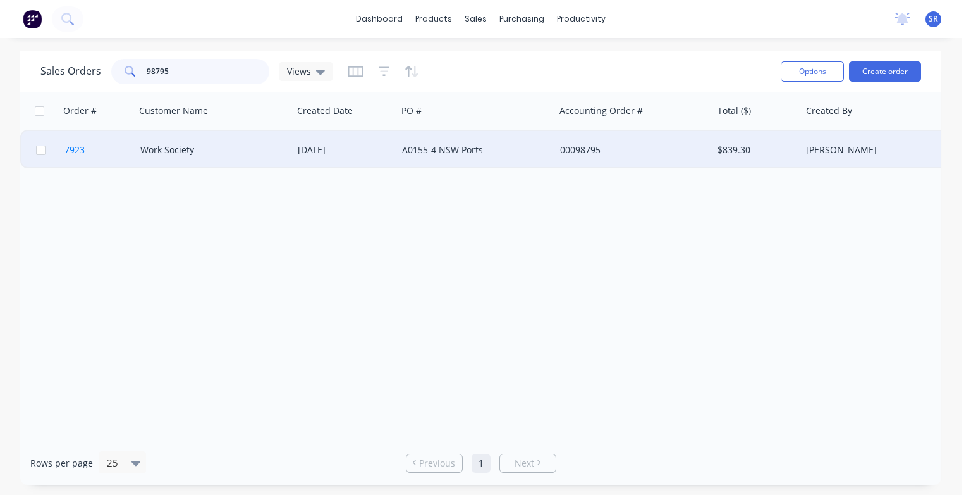
type input "98795"
click at [80, 146] on span "7923" at bounding box center [75, 150] width 20 height 13
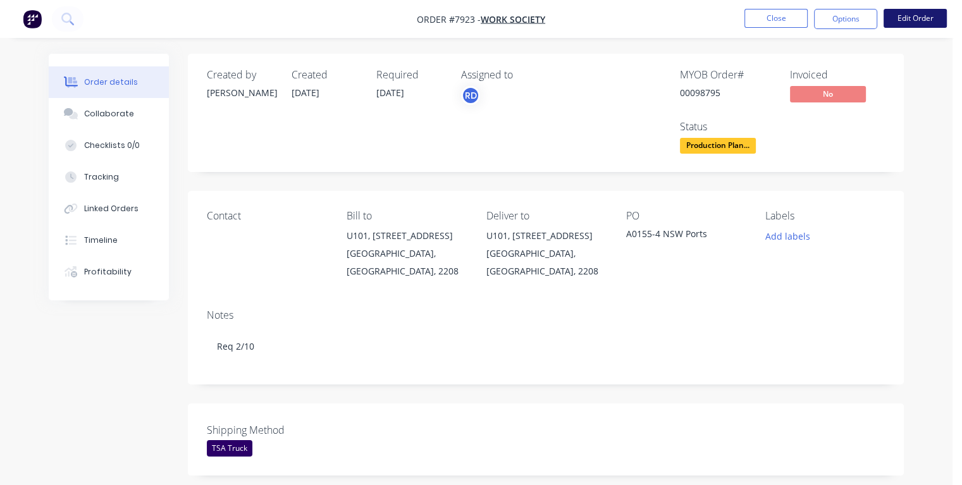
click at [907, 19] on button "Edit Order" at bounding box center [914, 18] width 63 height 19
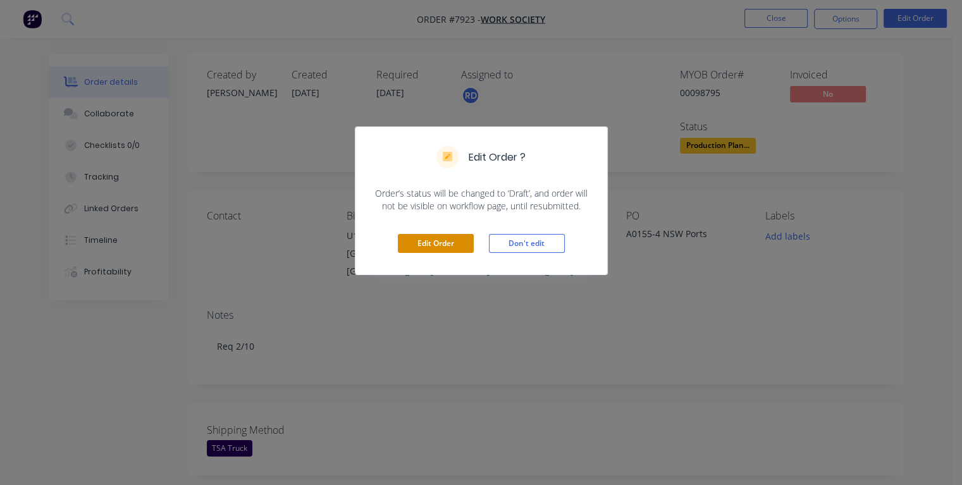
click at [435, 245] on button "Edit Order" at bounding box center [436, 243] width 76 height 19
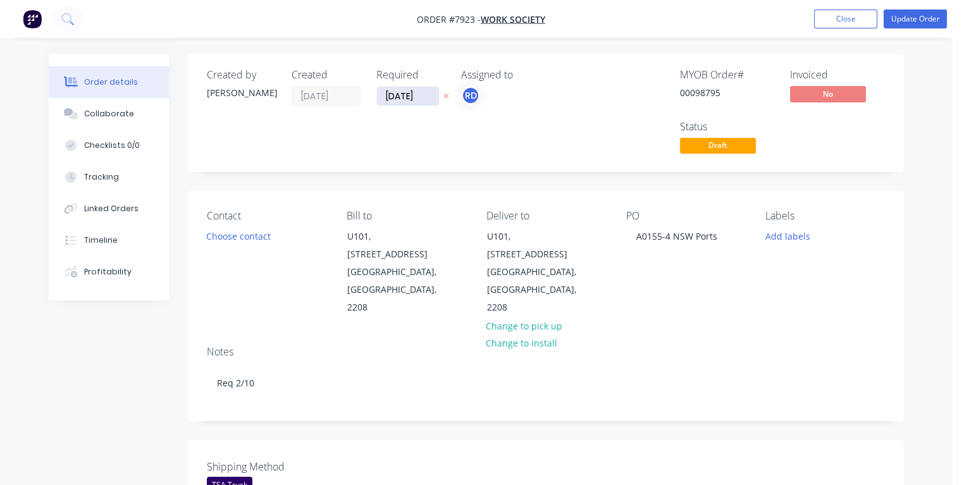
click at [394, 95] on input "[DATE]" at bounding box center [408, 96] width 62 height 19
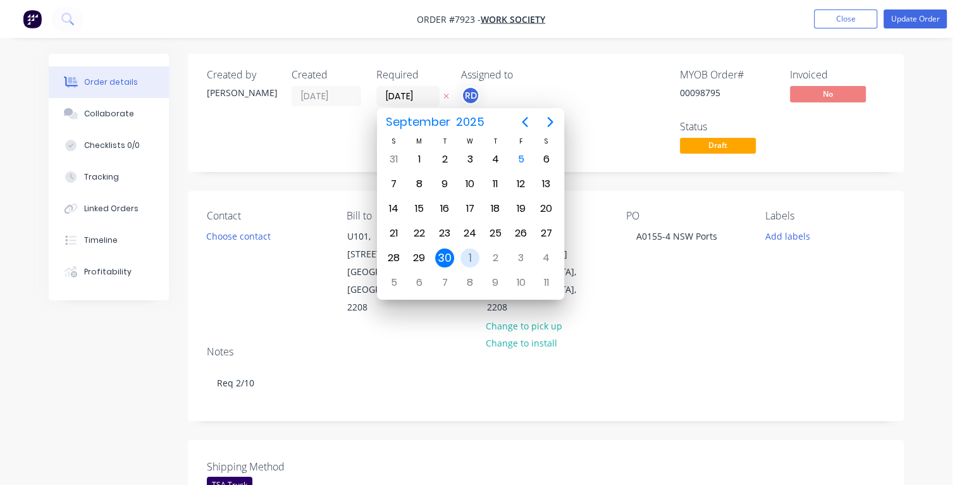
click at [468, 254] on div "1" at bounding box center [469, 258] width 19 height 19
type input "[DATE]"
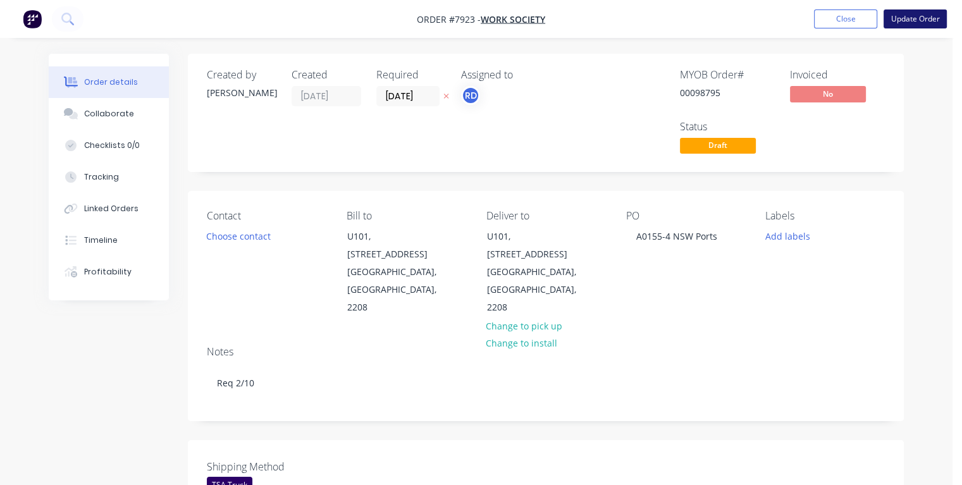
click at [907, 21] on button "Update Order" at bounding box center [914, 18] width 63 height 19
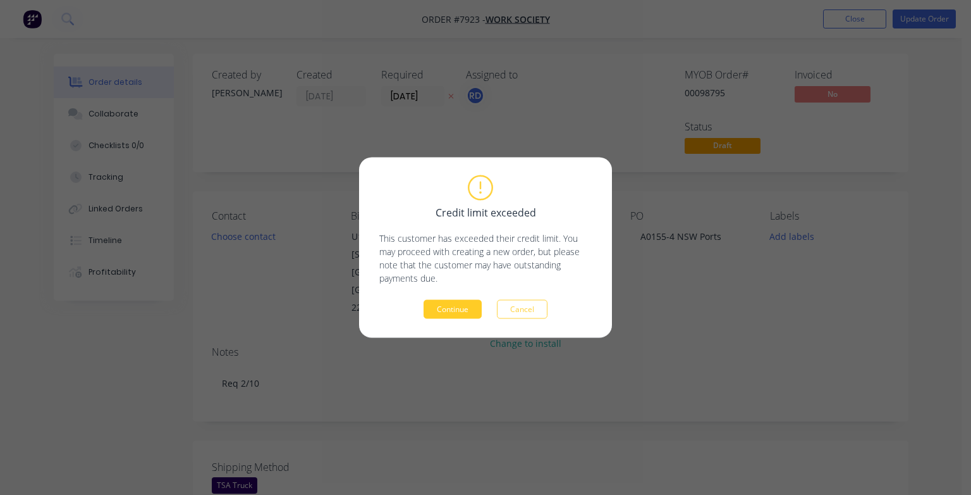
click at [467, 305] on button "Continue" at bounding box center [453, 309] width 58 height 19
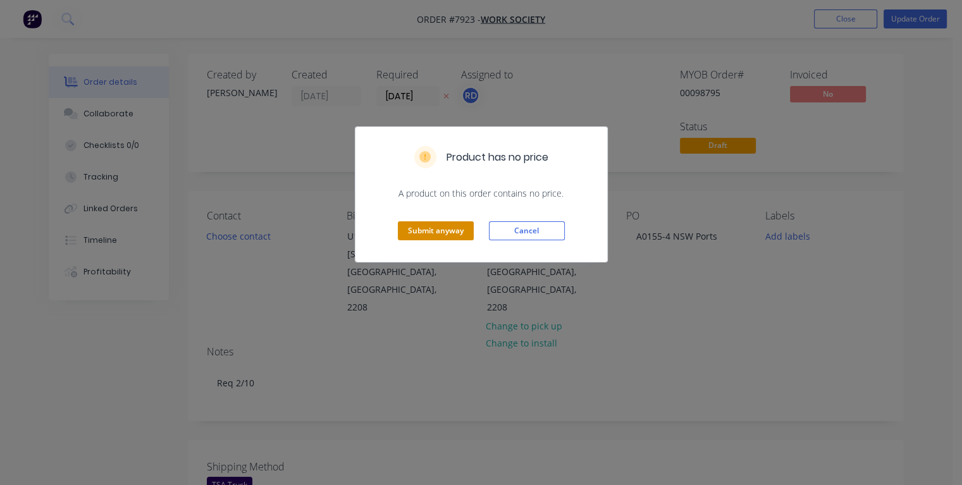
click at [437, 229] on button "Submit anyway" at bounding box center [436, 230] width 76 height 19
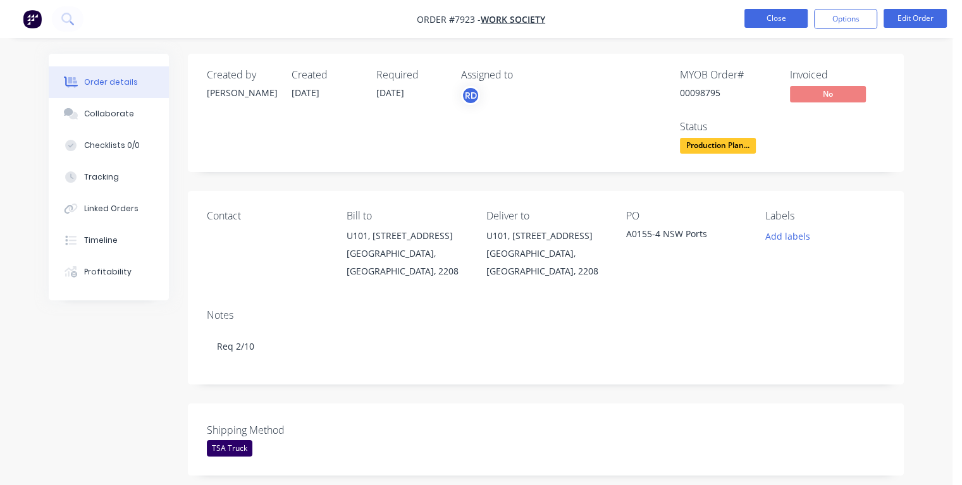
click at [769, 16] on button "Close" at bounding box center [775, 18] width 63 height 19
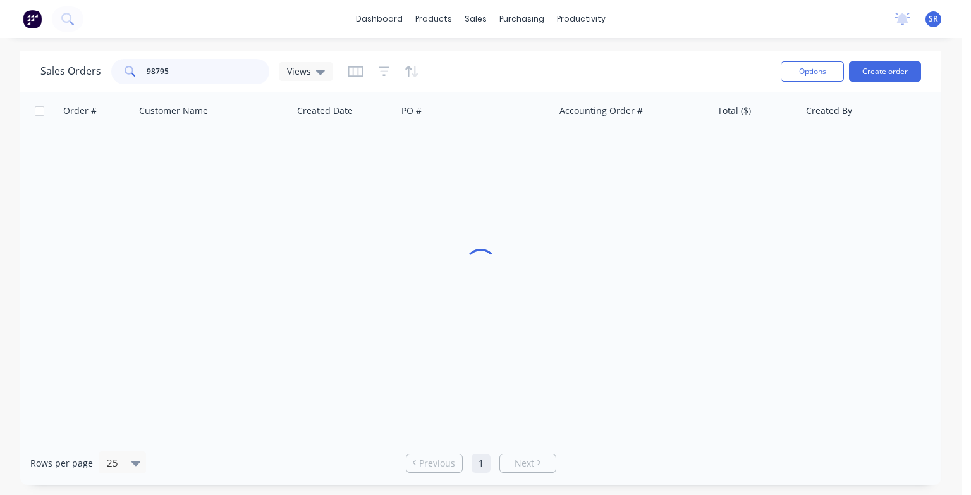
click at [207, 71] on input "98795" at bounding box center [208, 71] width 123 height 25
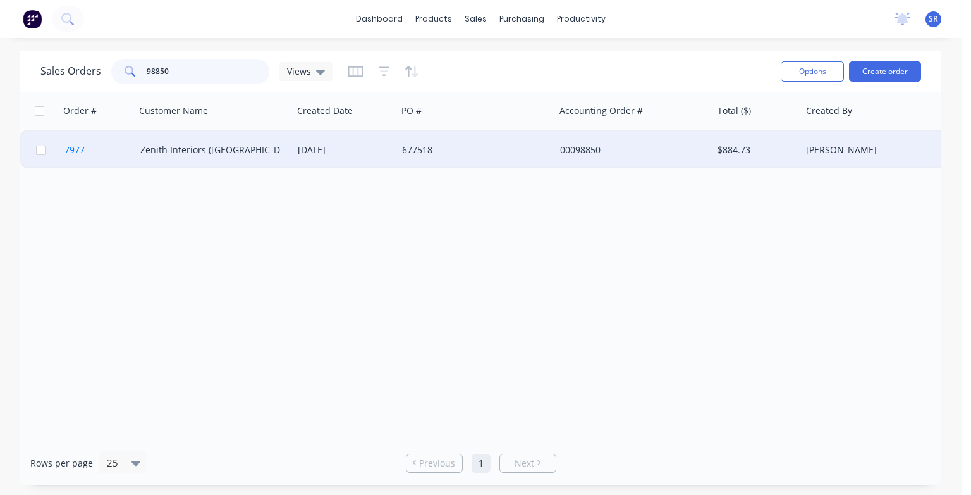
type input "98850"
click at [76, 151] on span "7977" at bounding box center [75, 150] width 20 height 13
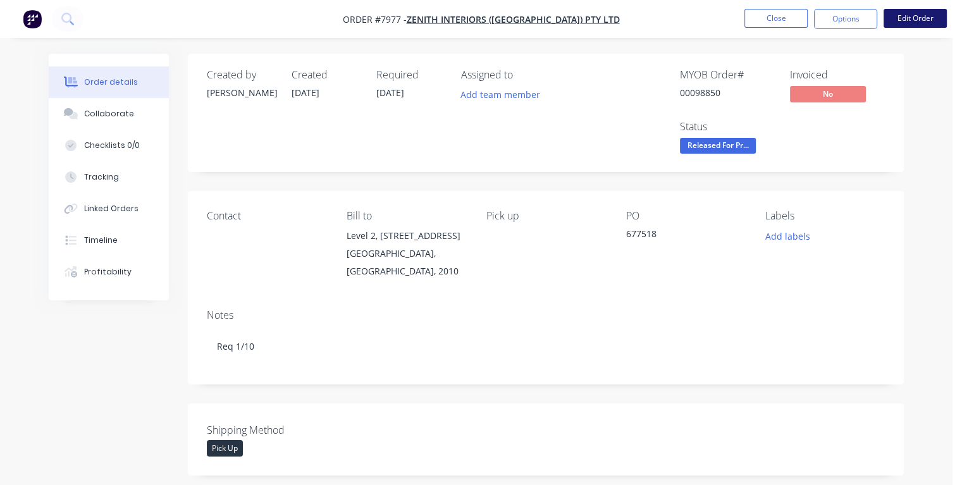
click at [907, 24] on button "Edit Order" at bounding box center [914, 18] width 63 height 19
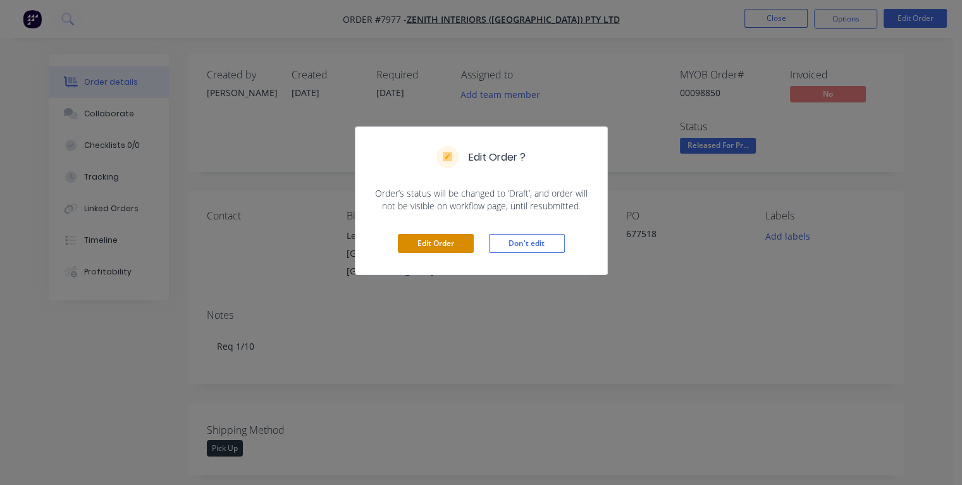
click at [453, 246] on button "Edit Order" at bounding box center [436, 243] width 76 height 19
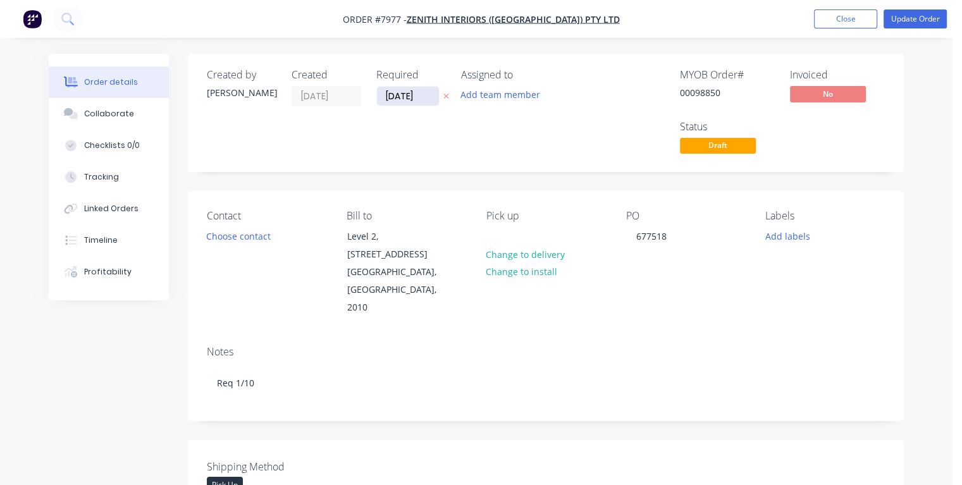
click at [397, 92] on input "[DATE]" at bounding box center [408, 96] width 62 height 19
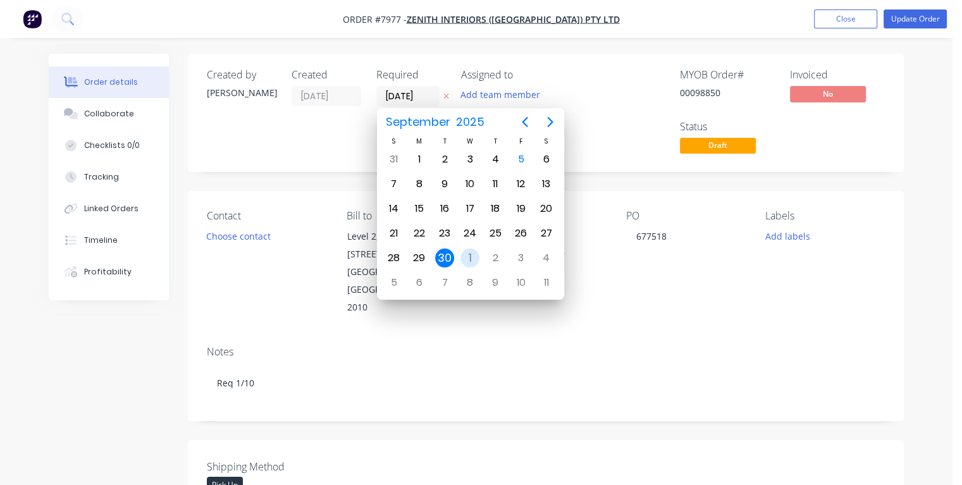
click at [472, 249] on div "1" at bounding box center [469, 258] width 19 height 19
type input "[DATE]"
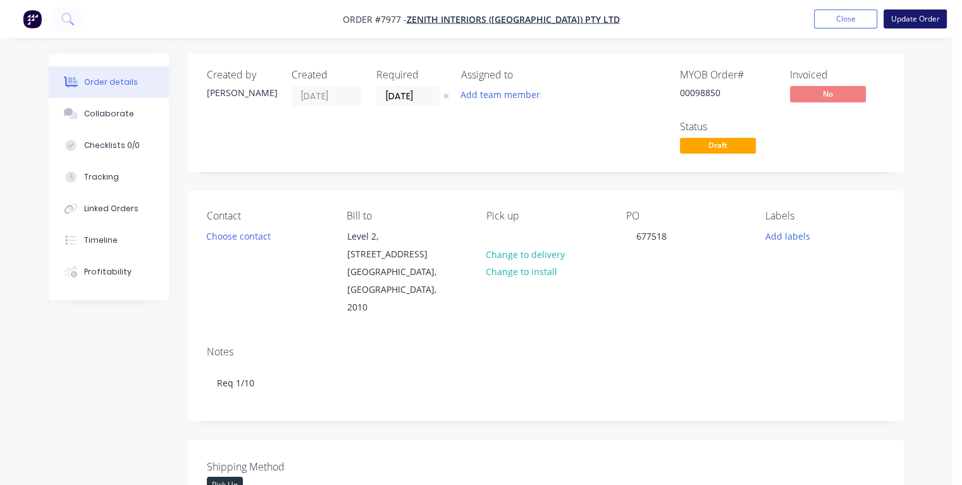
click at [906, 17] on button "Update Order" at bounding box center [914, 18] width 63 height 19
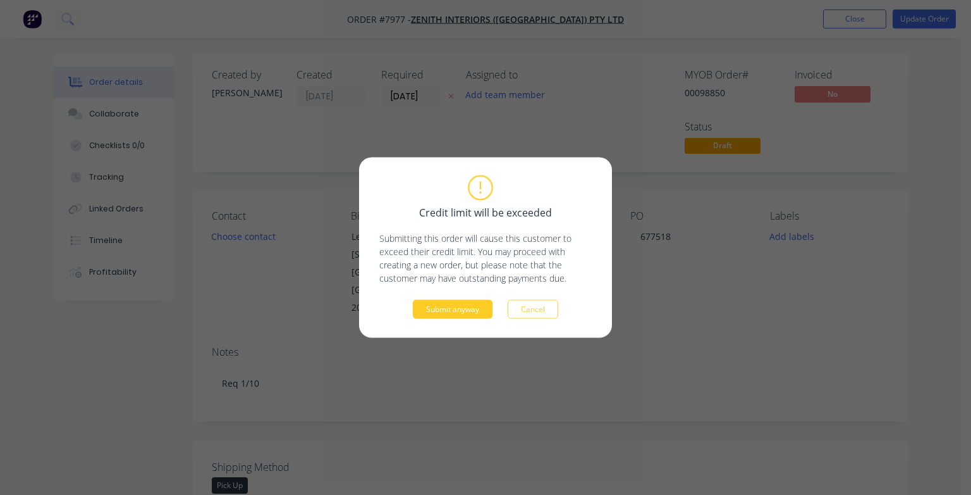
click at [430, 315] on button "Submit anyway" at bounding box center [453, 309] width 80 height 19
